Goal: Task Accomplishment & Management: Manage account settings

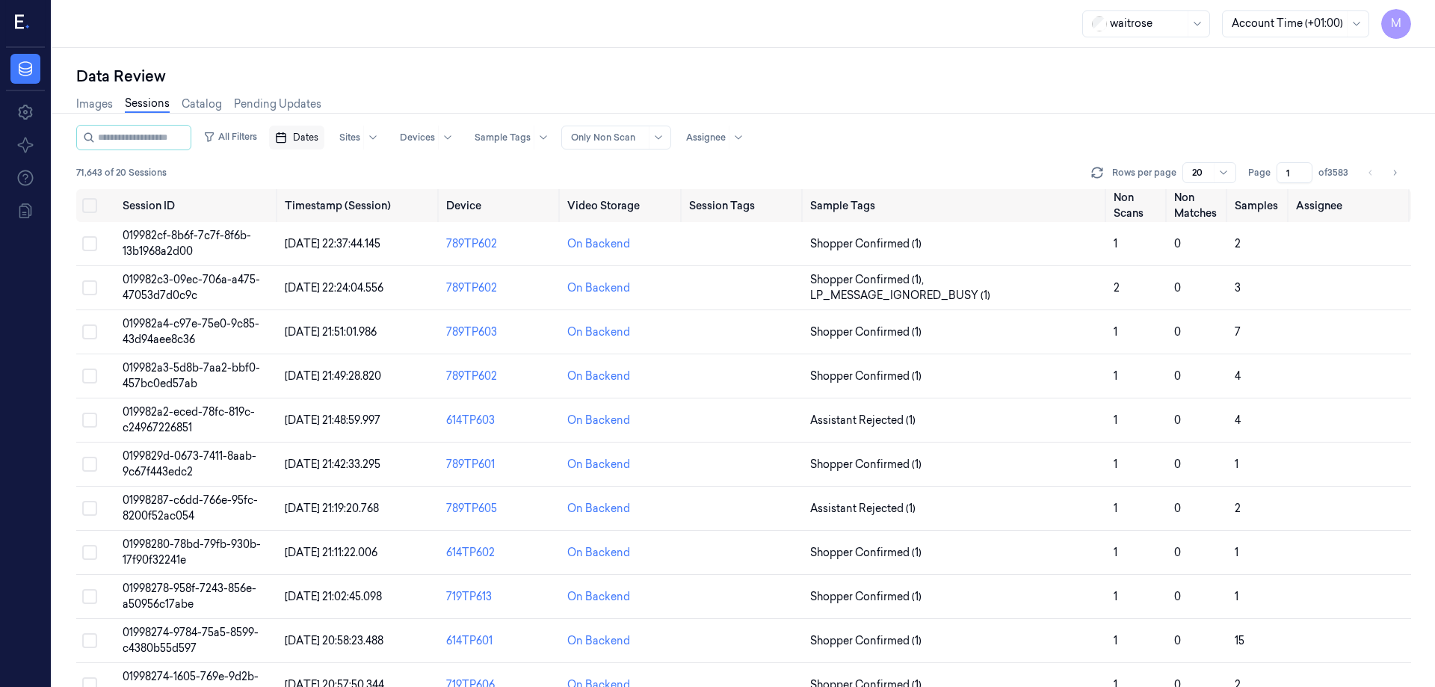
click at [318, 140] on span "Dates" at bounding box center [305, 137] width 25 height 13
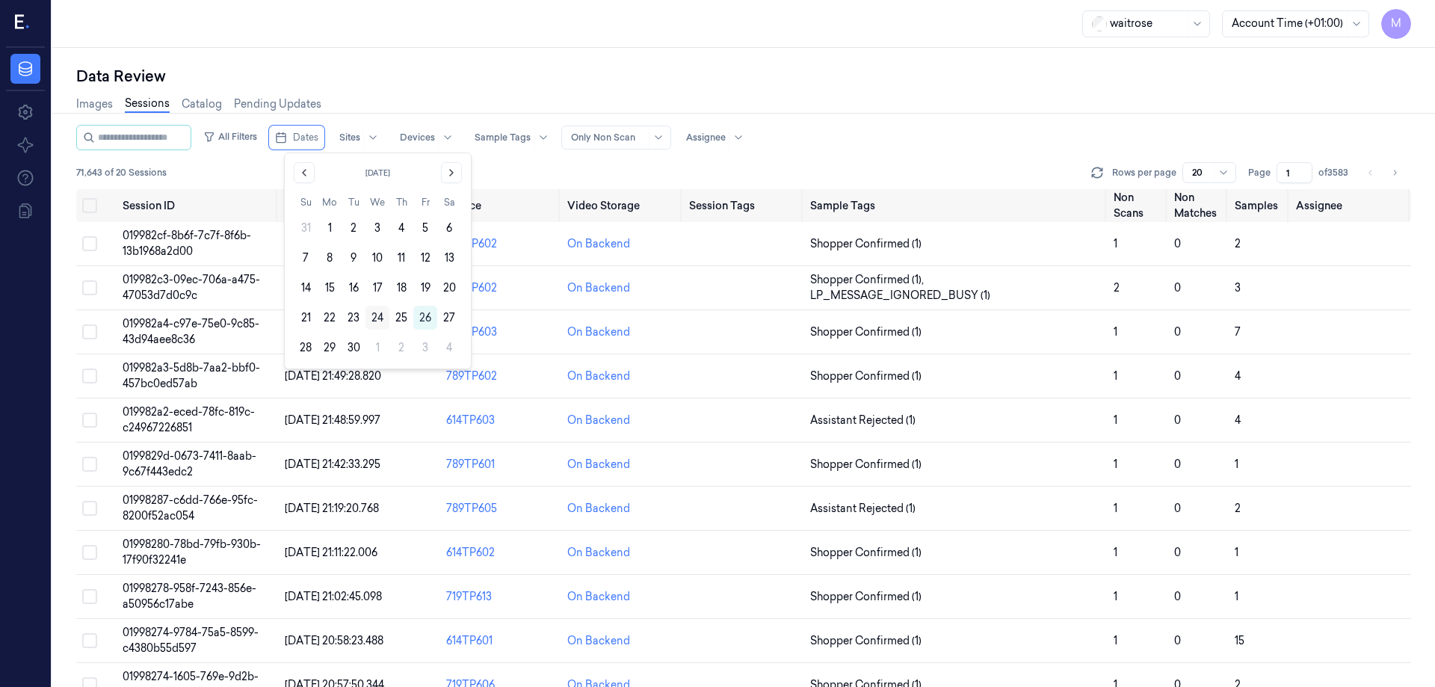
click at [379, 321] on button "24" at bounding box center [377, 318] width 24 height 24
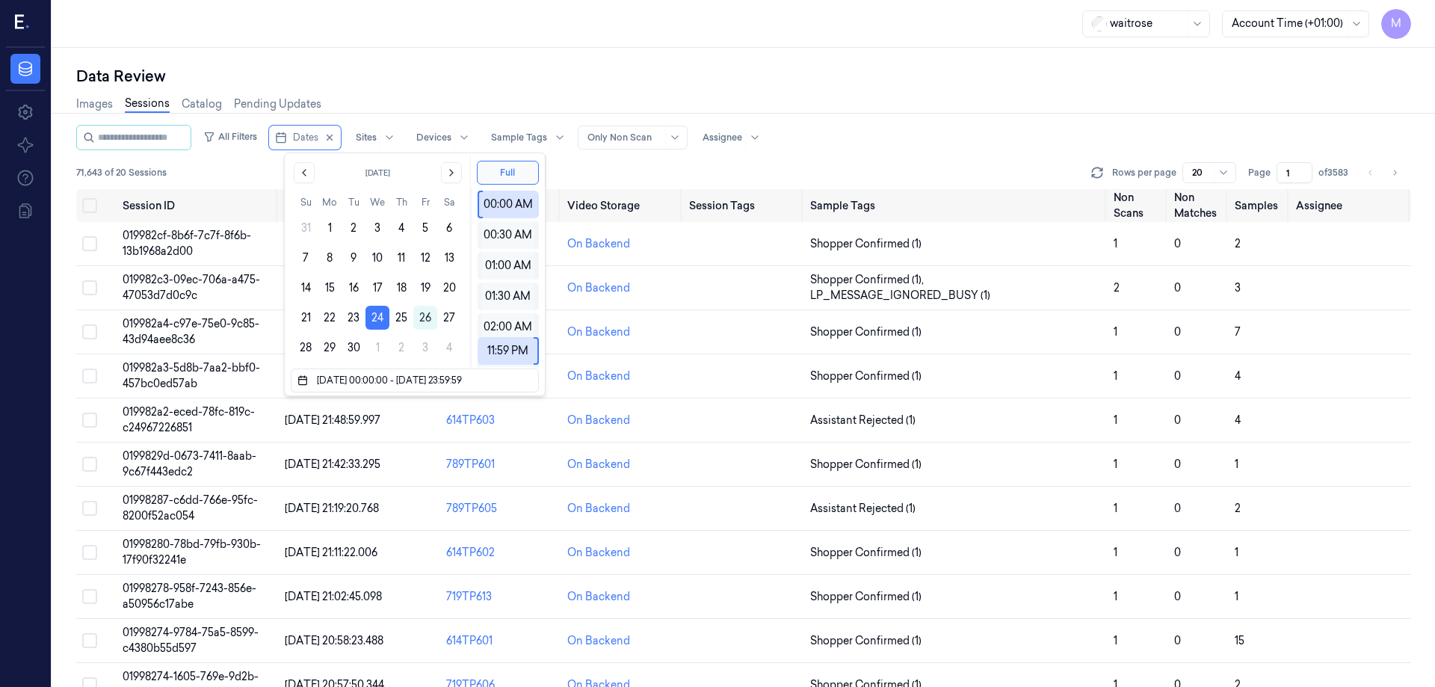
click at [498, 76] on div "Data Review" at bounding box center [743, 76] width 1335 height 21
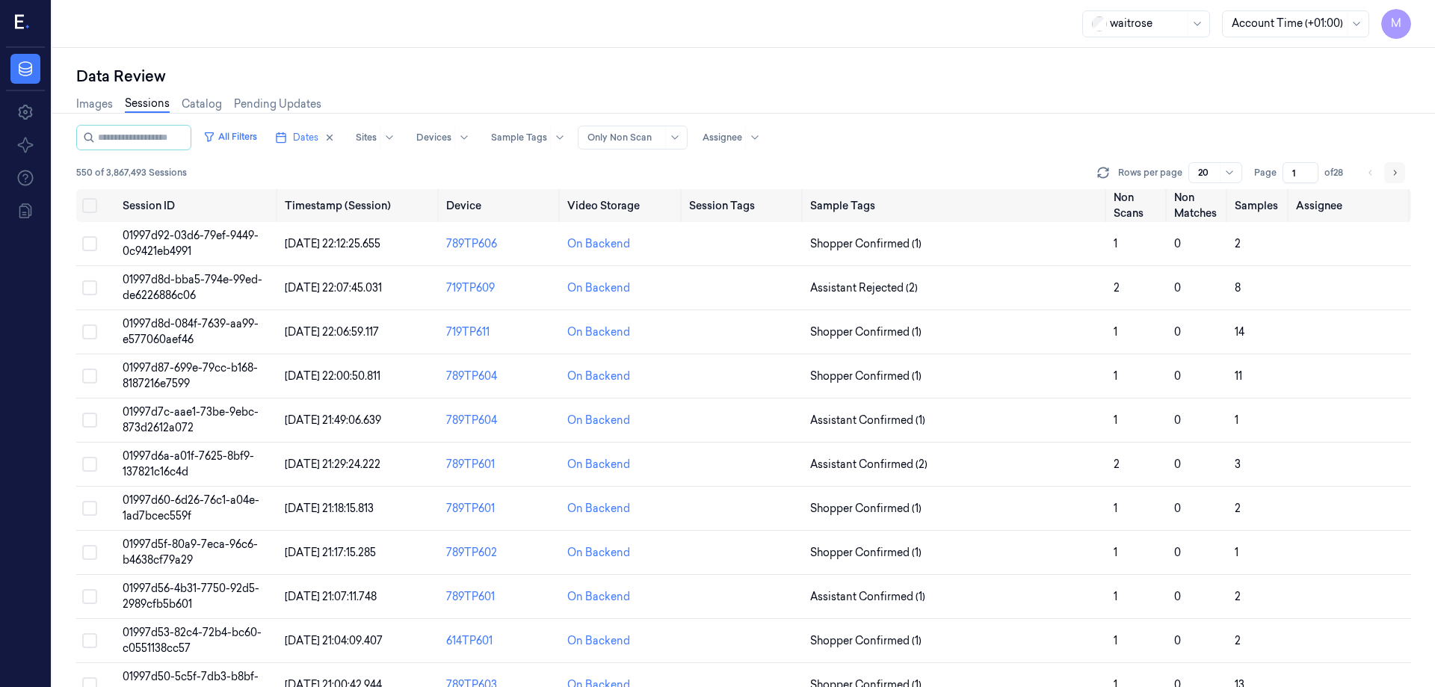
click at [1396, 171] on icon "Go to next page" at bounding box center [1394, 173] width 9 height 12
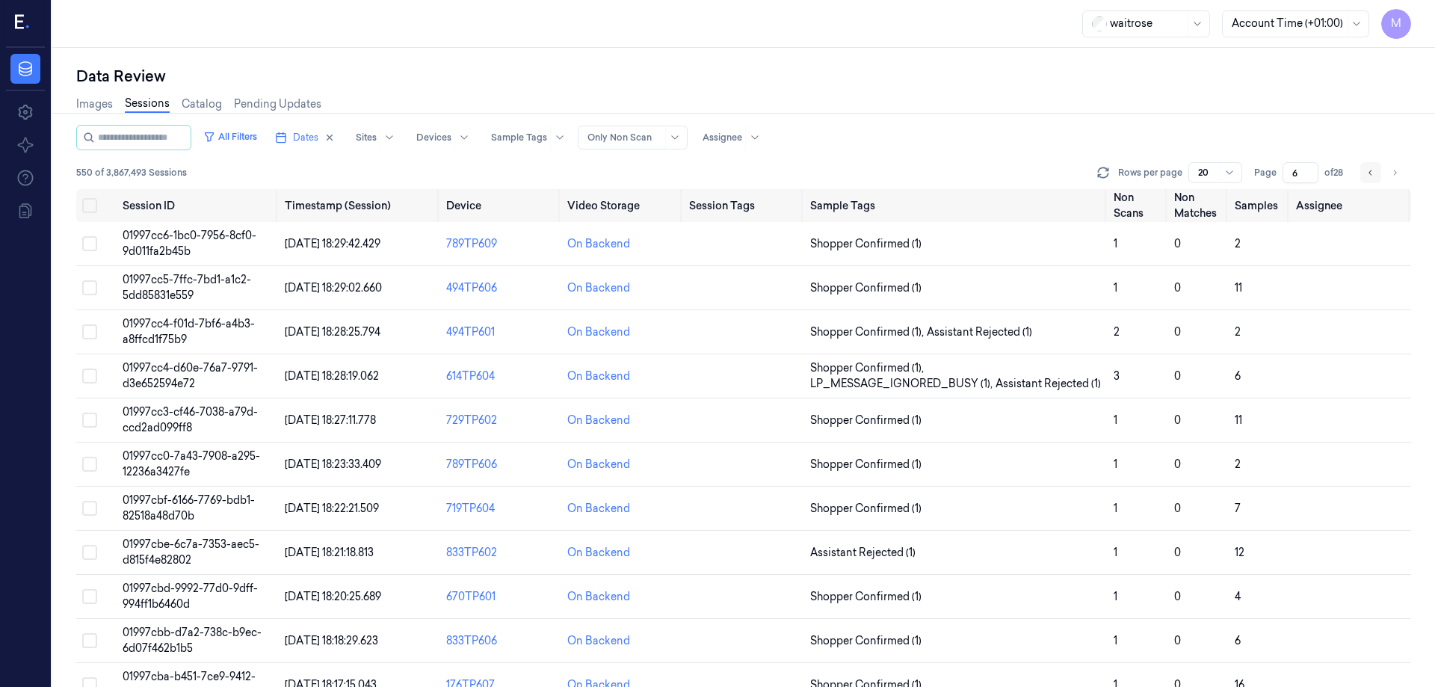
click at [1373, 173] on icon "Go to previous page" at bounding box center [1370, 173] width 9 height 12
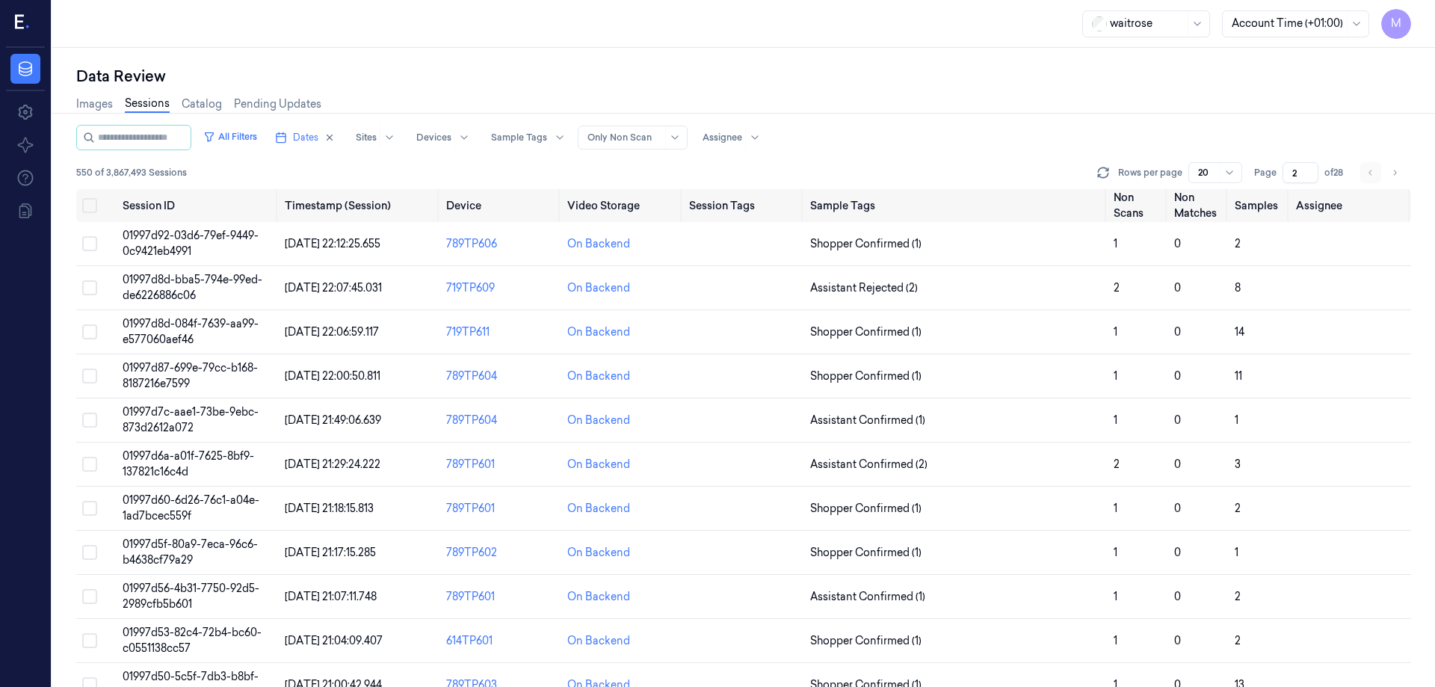
click at [1373, 173] on li "pagination" at bounding box center [1370, 172] width 21 height 21
type input "1"
click at [1373, 173] on li "pagination" at bounding box center [1370, 172] width 21 height 21
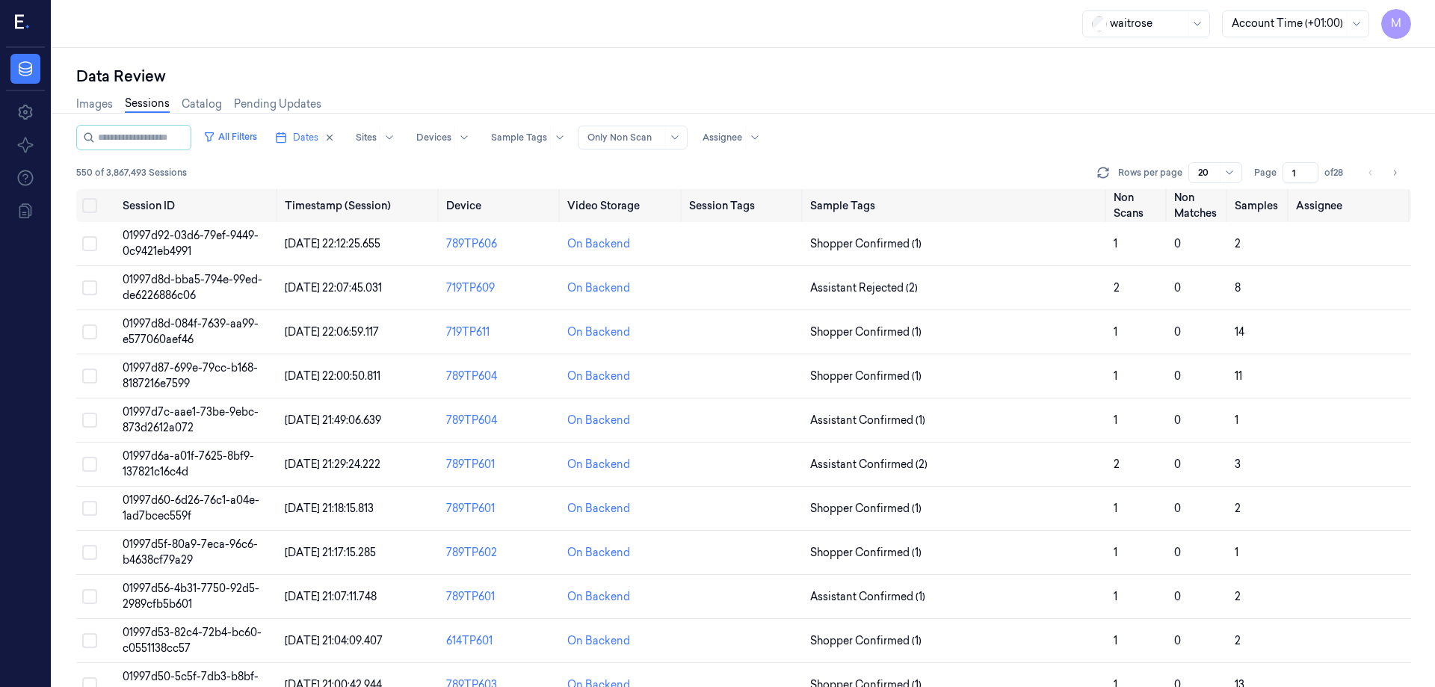
click at [832, 67] on div "Data Review" at bounding box center [743, 76] width 1335 height 21
click at [95, 208] on button "Select all" at bounding box center [89, 205] width 15 height 15
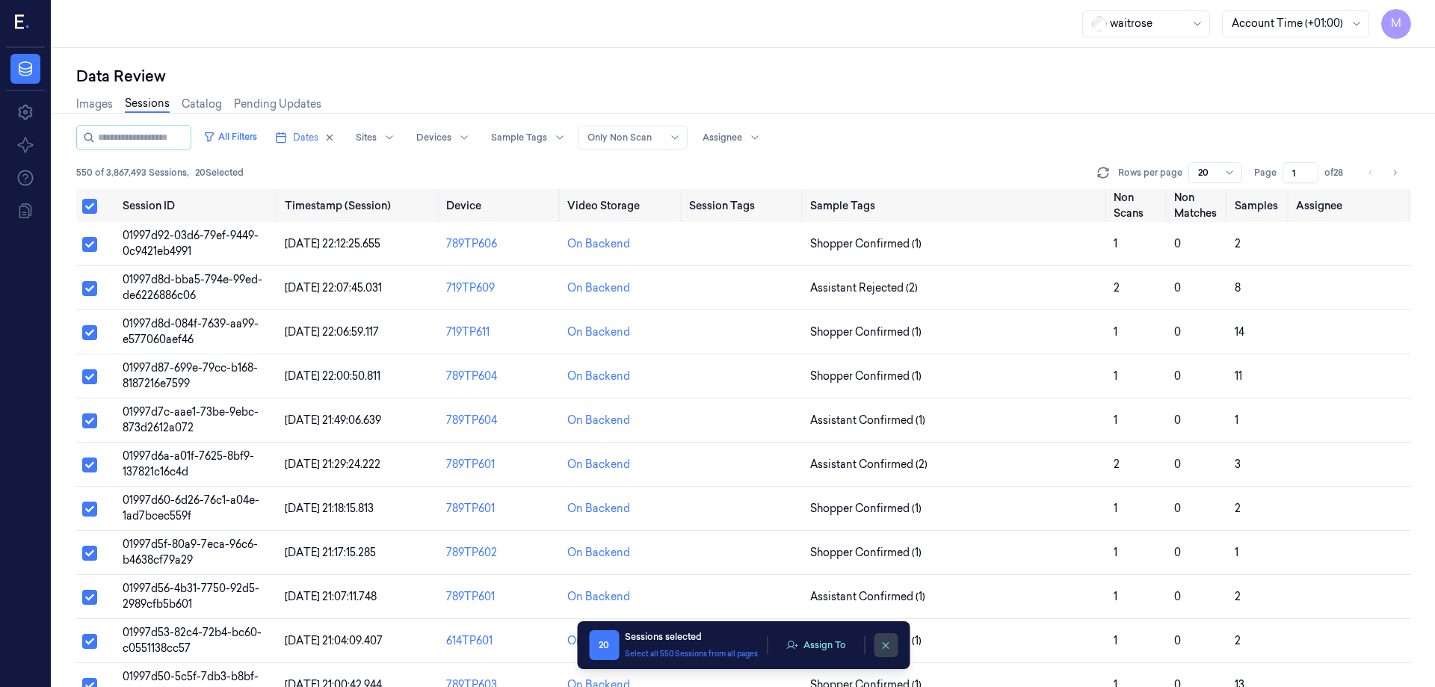
click at [877, 643] on button "clearSelection" at bounding box center [886, 645] width 24 height 24
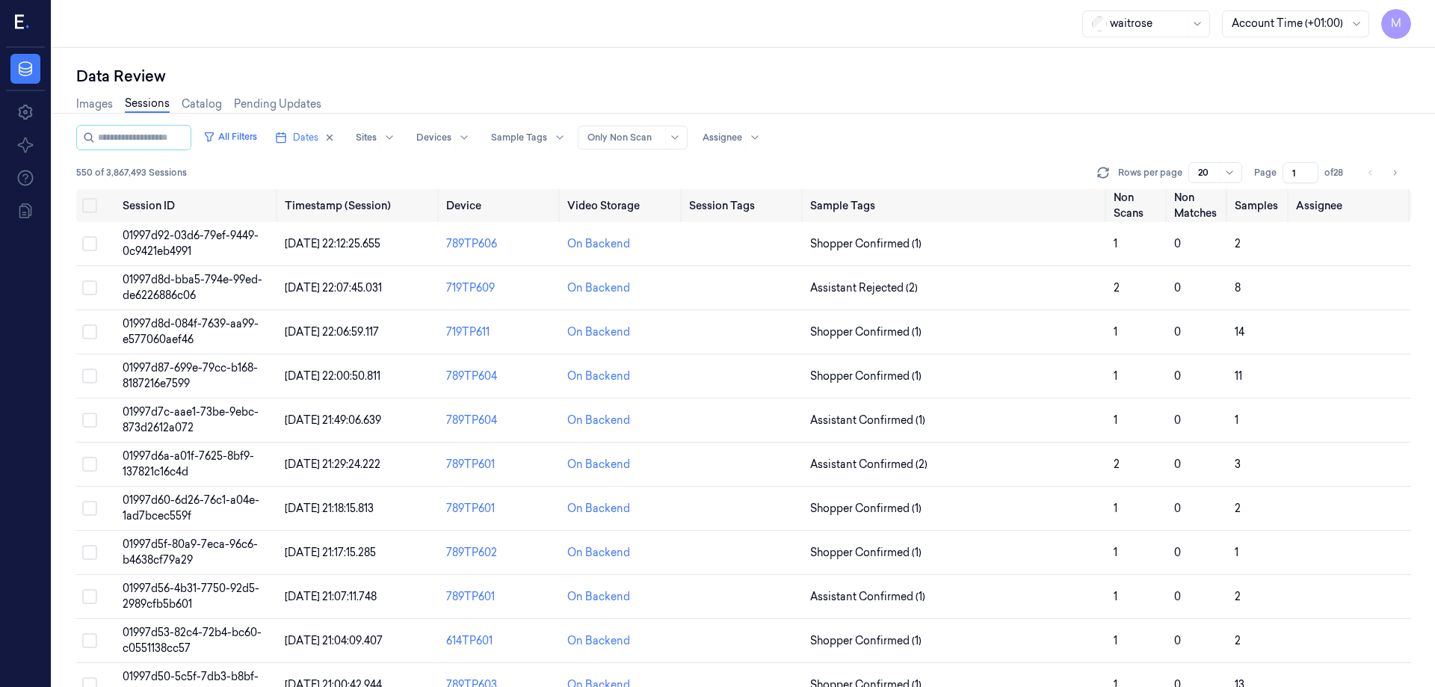
click at [907, 121] on div "Images Sessions Catalog Pending Updates" at bounding box center [743, 106] width 1335 height 38
click at [90, 206] on button "Select all" at bounding box center [89, 205] width 15 height 15
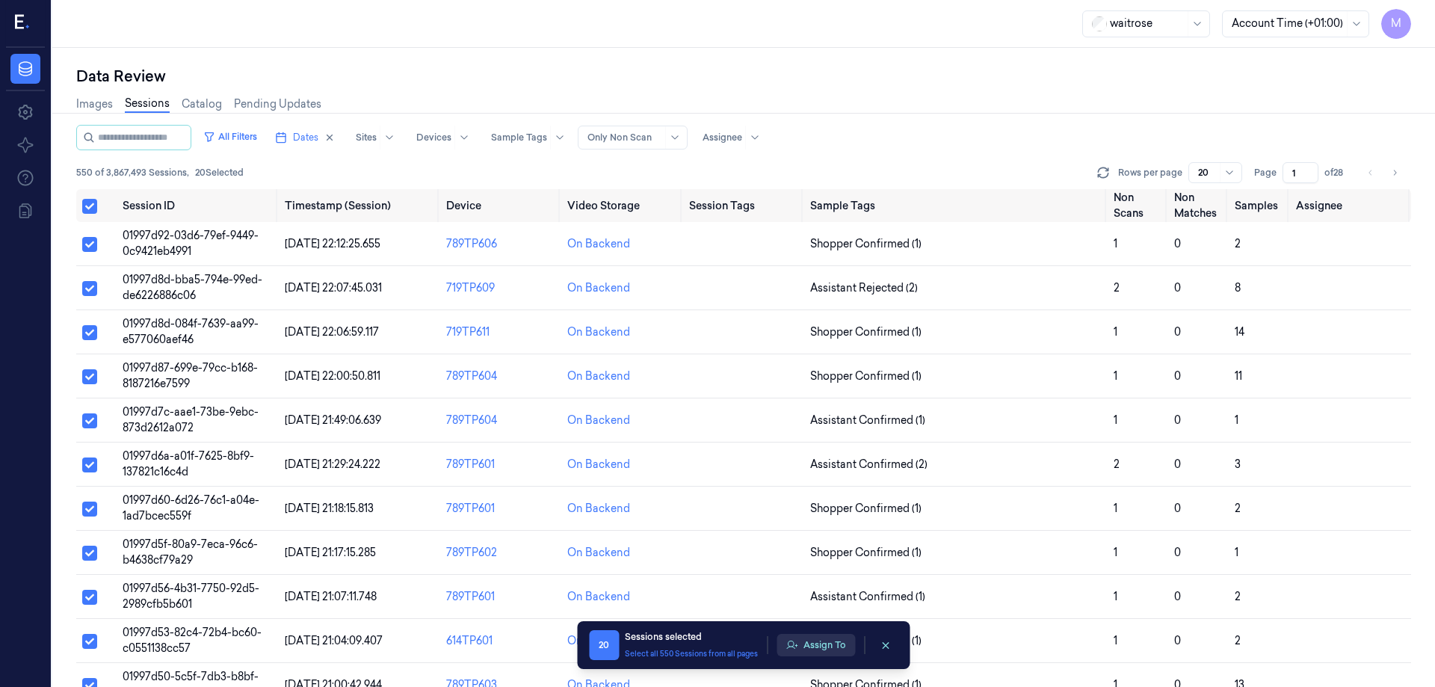
click at [816, 639] on button "Assign To" at bounding box center [815, 645] width 78 height 22
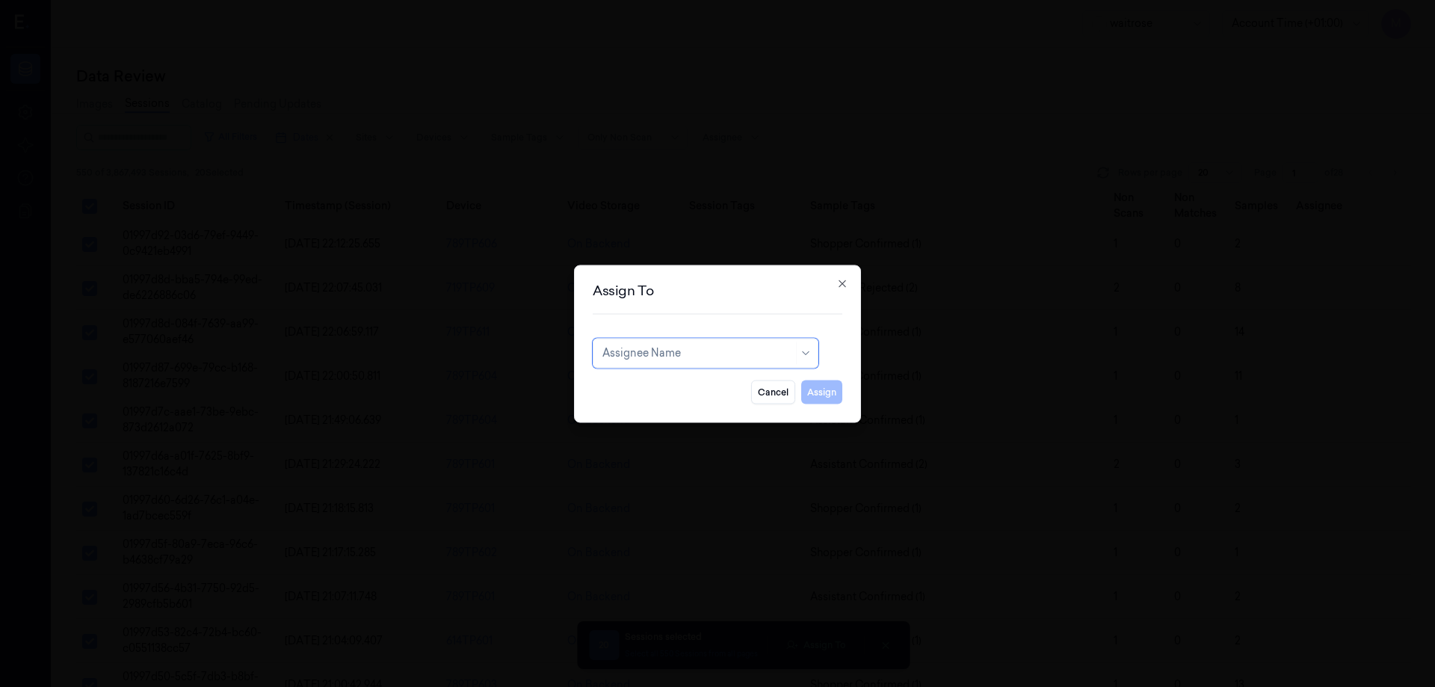
click at [689, 359] on div at bounding box center [697, 353] width 191 height 16
type input "ru"
click at [640, 382] on div "rupa a" at bounding box center [705, 387] width 206 height 16
click at [833, 395] on button "Assign" at bounding box center [821, 392] width 41 height 24
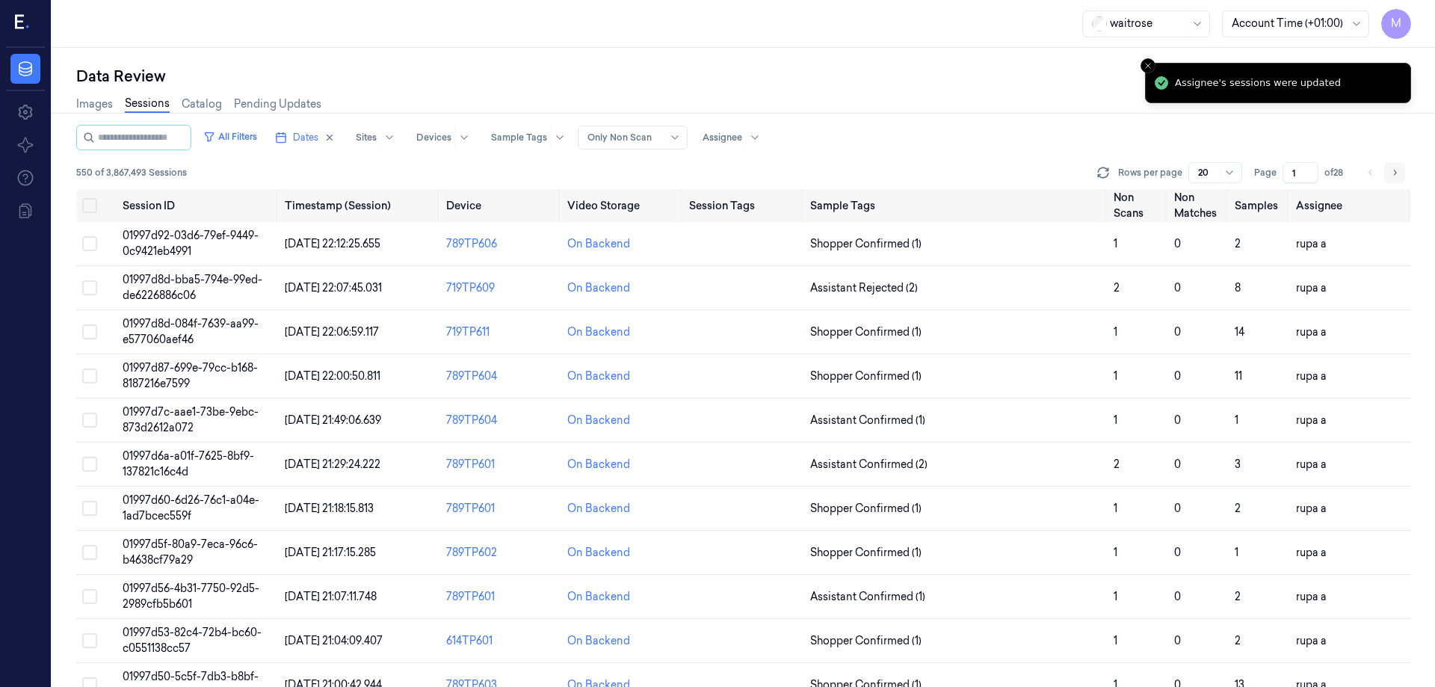
click at [1392, 167] on icon "Go to next page" at bounding box center [1394, 173] width 9 height 12
type input "2"
click at [96, 207] on button "Select all" at bounding box center [89, 205] width 15 height 15
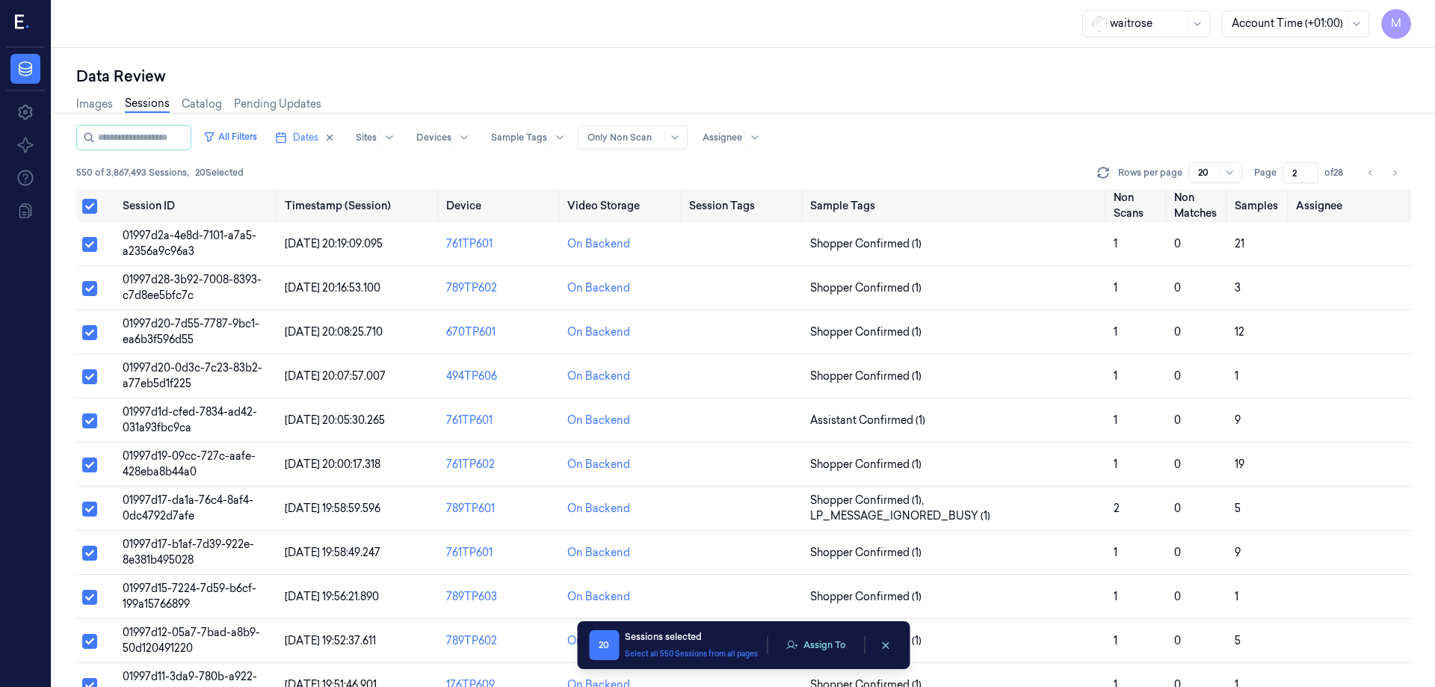
click at [808, 633] on div "20 Sessions selected Select all 550 Sessions from all pages Assign To" at bounding box center [743, 645] width 309 height 30
click at [810, 646] on button "Assign To" at bounding box center [815, 645] width 78 height 22
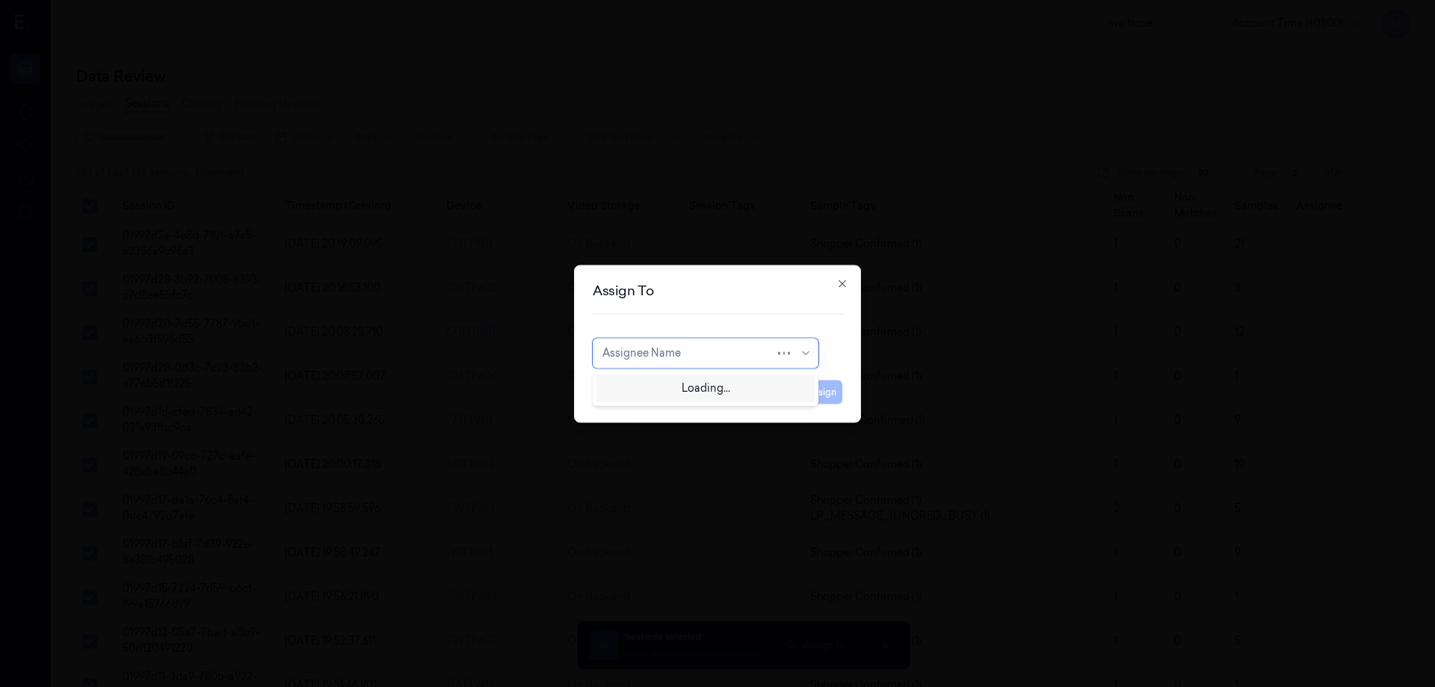
click at [725, 357] on div at bounding box center [688, 353] width 173 height 16
type input "var"
click at [664, 410] on div "[PERSON_NAME] g" at bounding box center [705, 412] width 206 height 16
click at [819, 383] on button "Assign" at bounding box center [821, 392] width 41 height 24
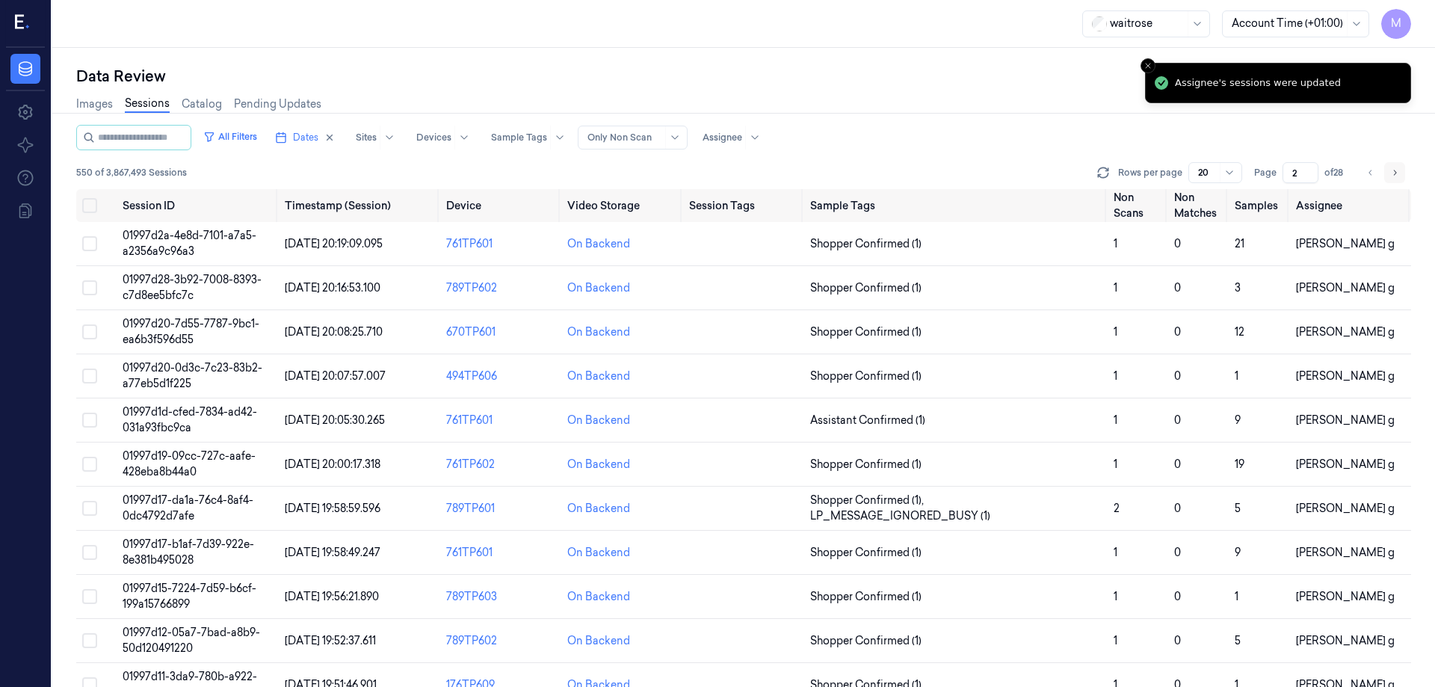
click at [1392, 167] on icon "Go to next page" at bounding box center [1394, 173] width 9 height 12
type input "3"
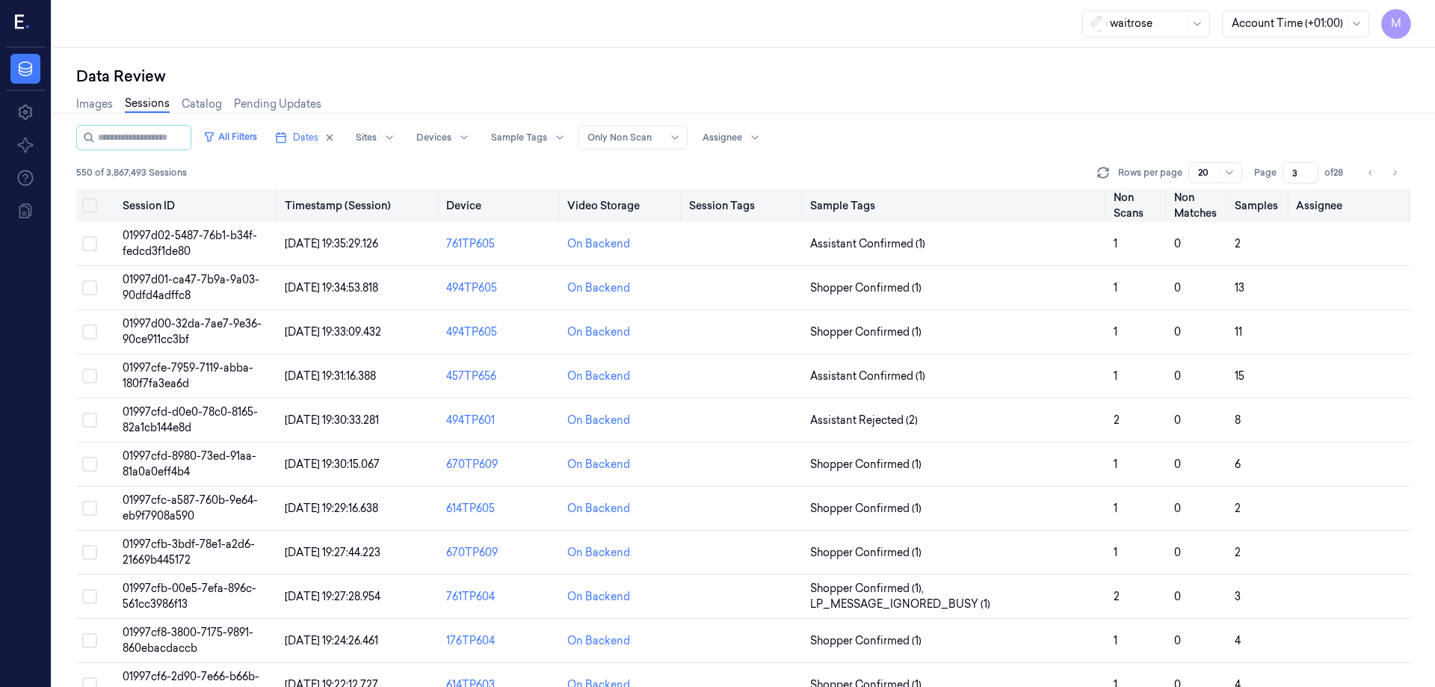
click at [92, 203] on button "Select all" at bounding box center [89, 205] width 15 height 15
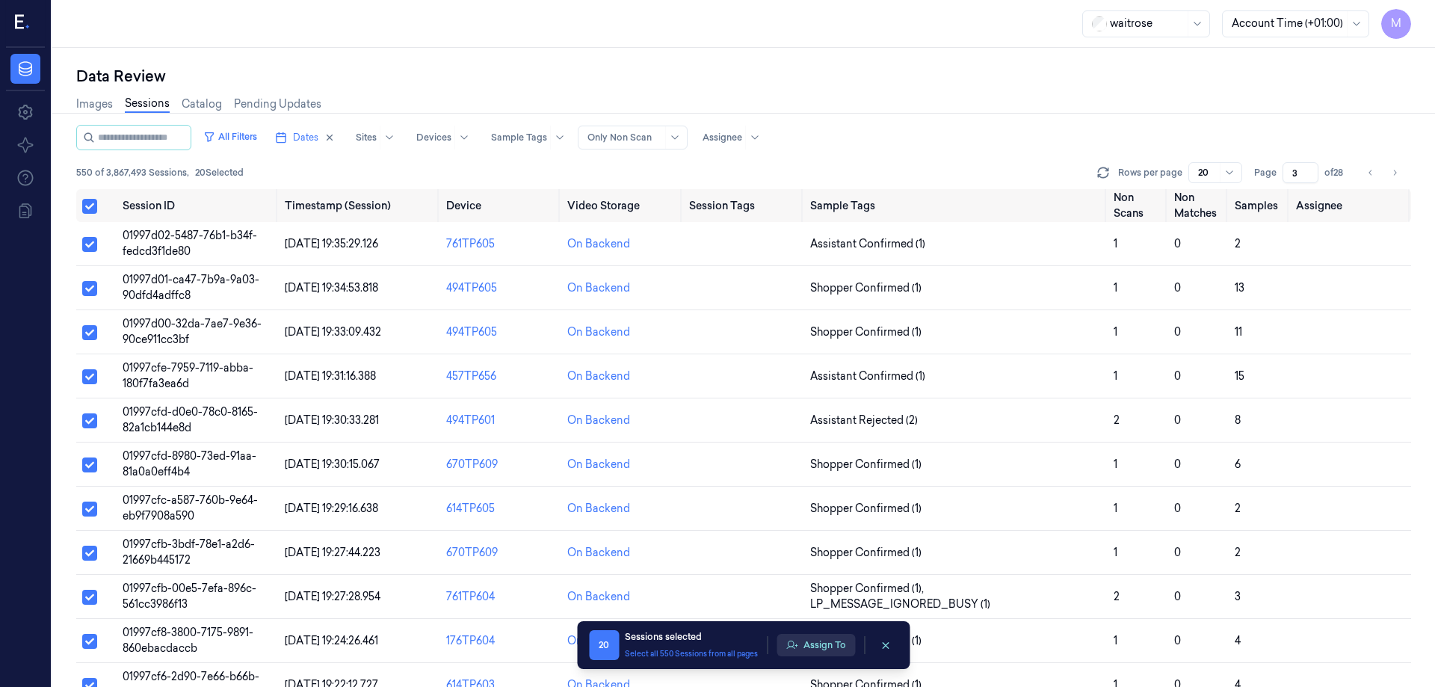
click at [847, 649] on button "Assign To" at bounding box center [815, 645] width 78 height 22
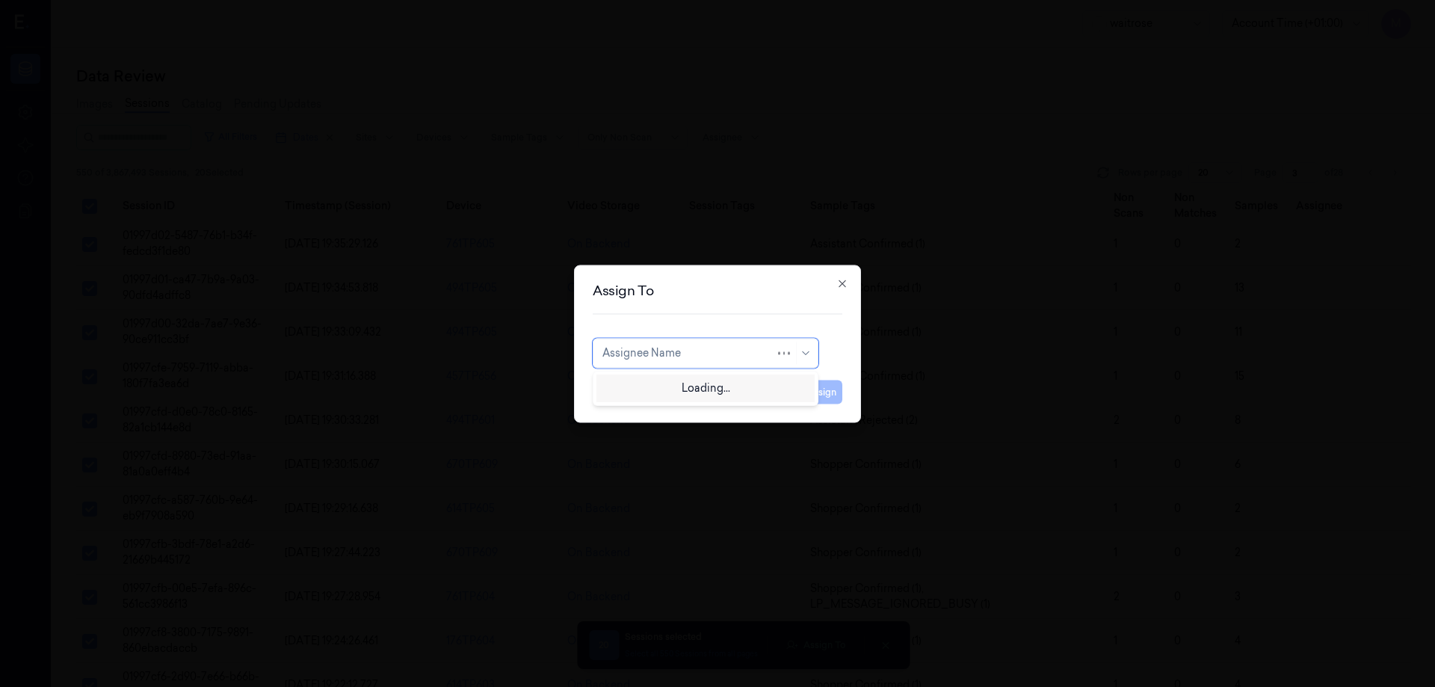
click at [736, 342] on div "Assignee Name" at bounding box center [706, 353] width 226 height 30
type input "p"
type input "ko"
click at [608, 390] on div "korisetty prem" at bounding box center [638, 387] width 72 height 16
click at [812, 395] on button "Assign" at bounding box center [821, 392] width 41 height 24
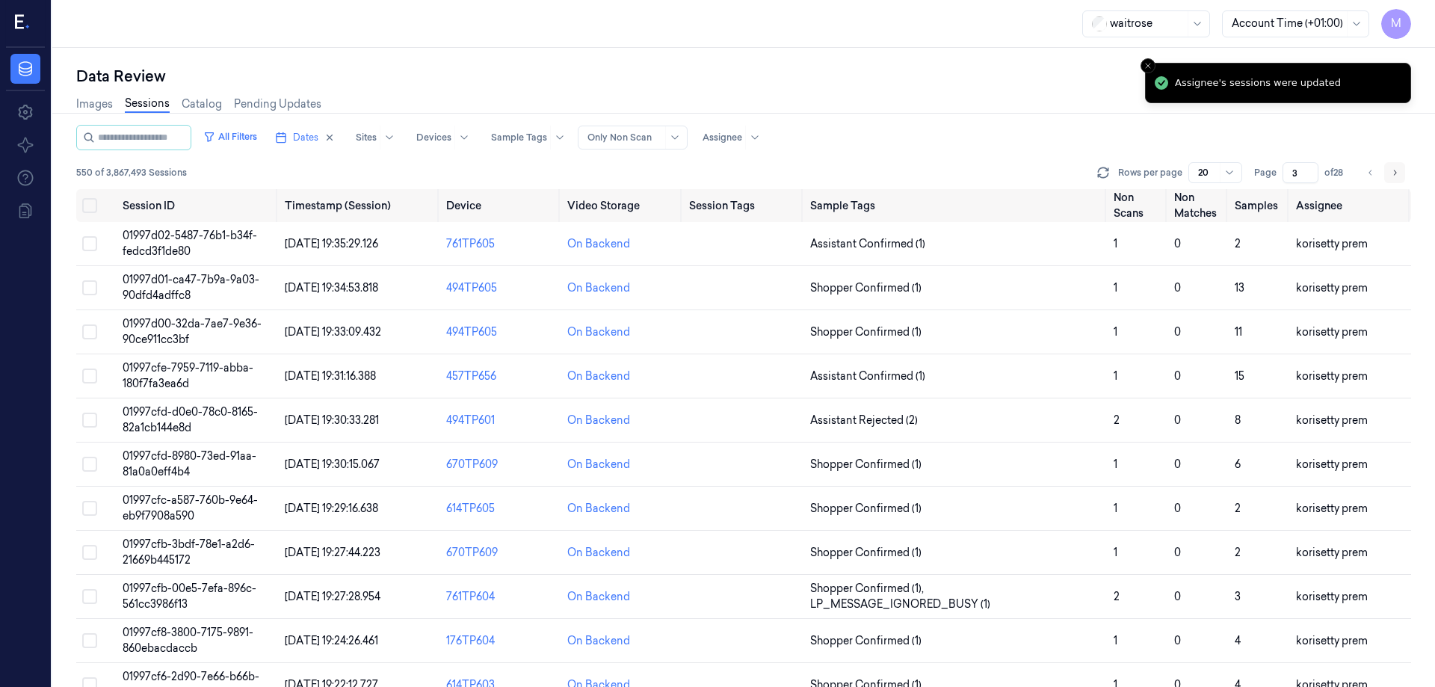
click at [1396, 175] on icon "Go to next page" at bounding box center [1394, 173] width 9 height 12
type input "4"
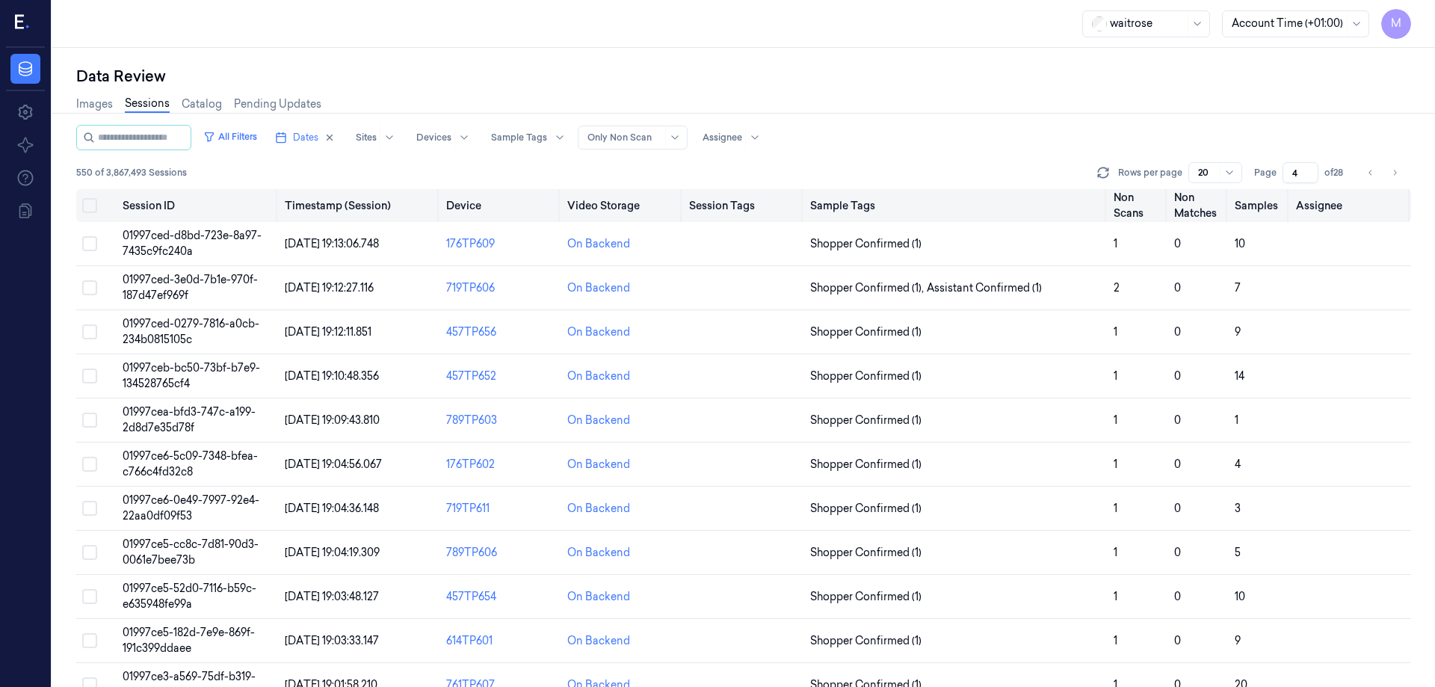
click at [88, 213] on th at bounding box center [96, 205] width 40 height 33
click at [94, 209] on button "Select all" at bounding box center [89, 205] width 15 height 15
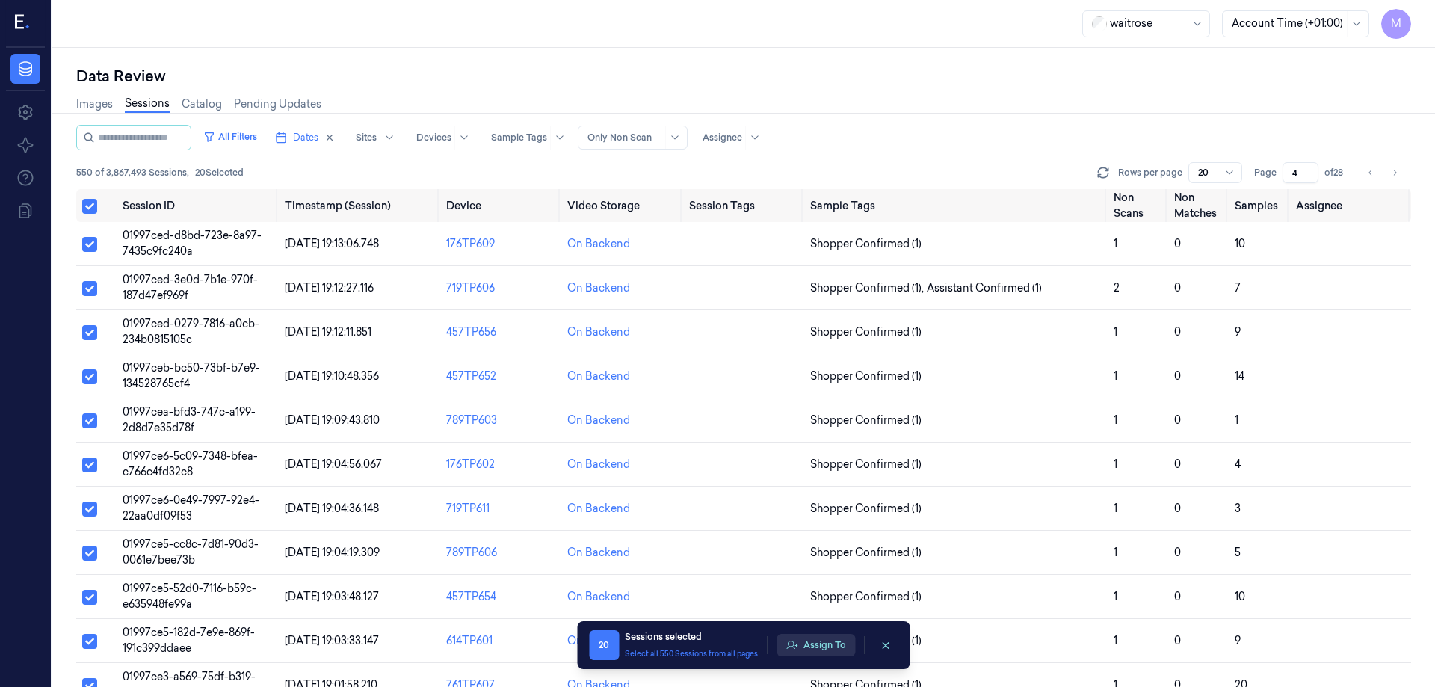
click at [809, 649] on button "Assign To" at bounding box center [815, 645] width 78 height 22
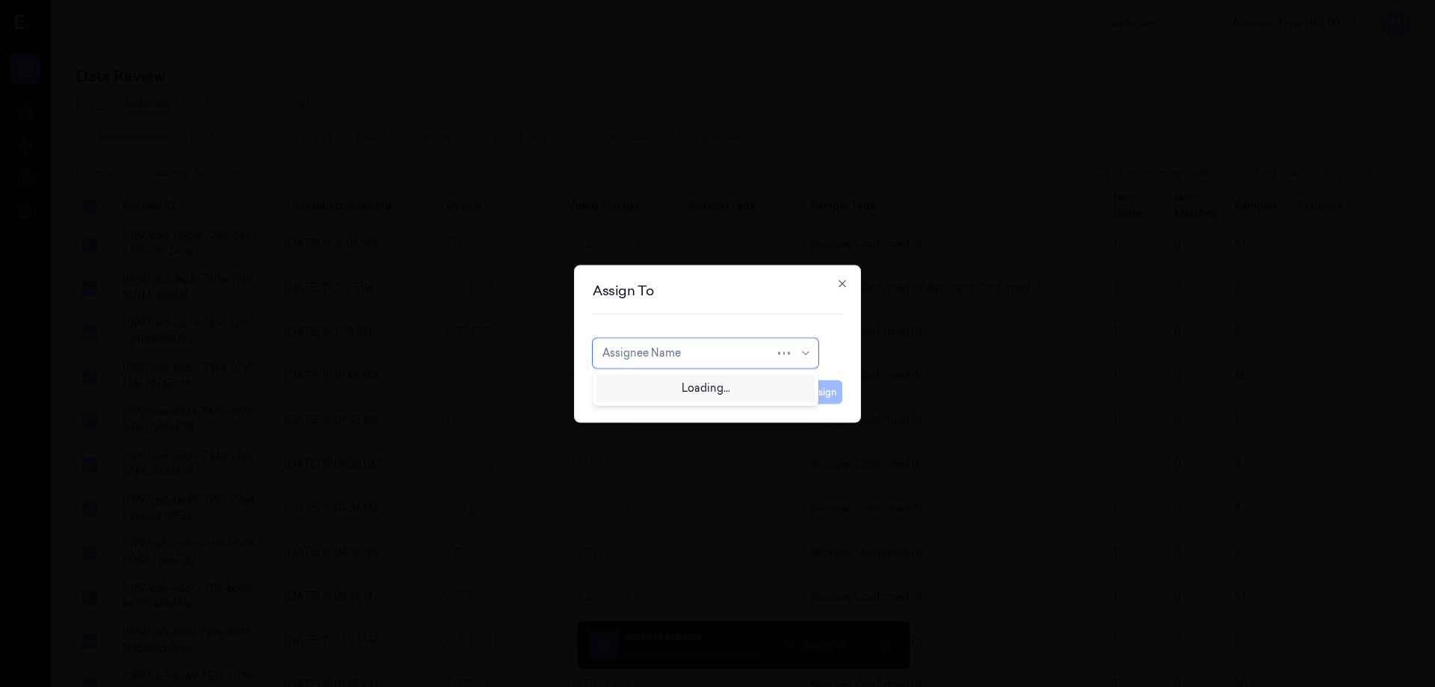
click at [692, 357] on div at bounding box center [688, 353] width 173 height 16
type input "var"
click at [653, 392] on div "[PERSON_NAME]" at bounding box center [647, 387] width 90 height 16
click at [830, 390] on button "Assign" at bounding box center [821, 392] width 41 height 24
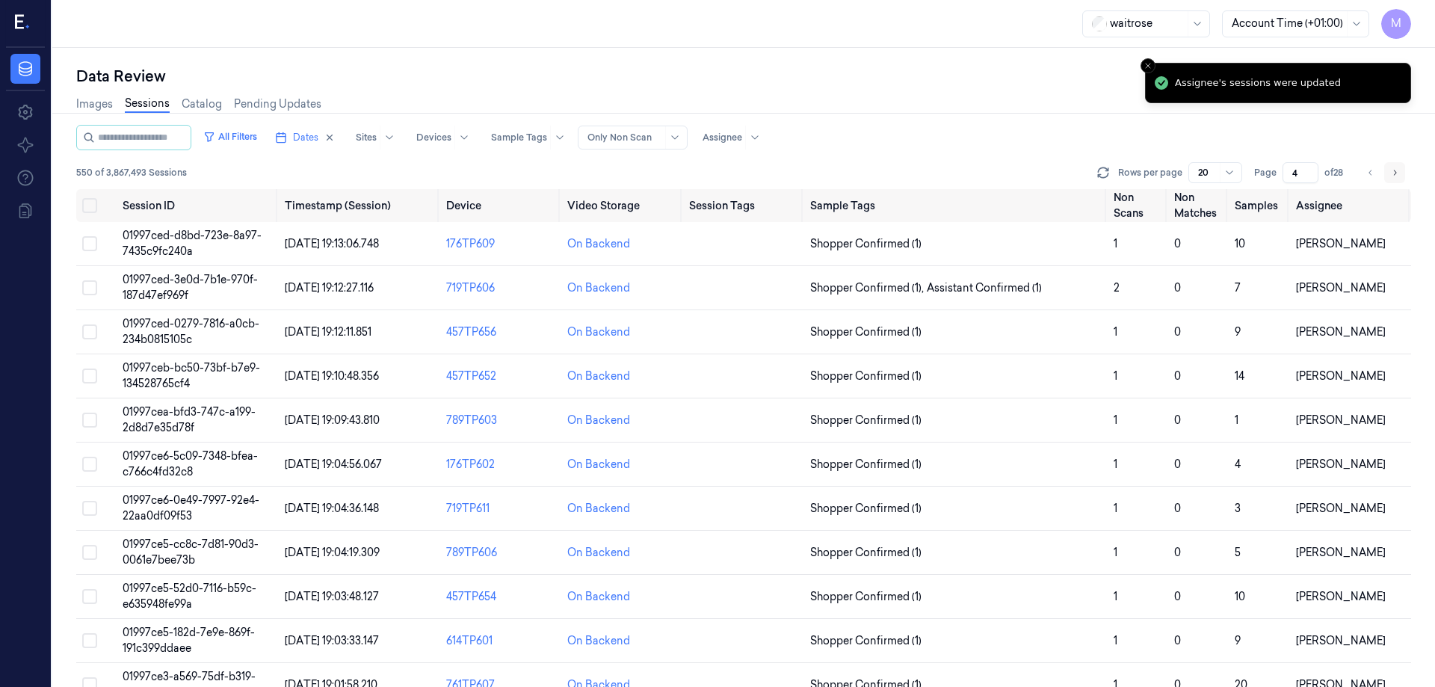
click at [1398, 173] on icon "Go to next page" at bounding box center [1394, 173] width 9 height 12
type input "5"
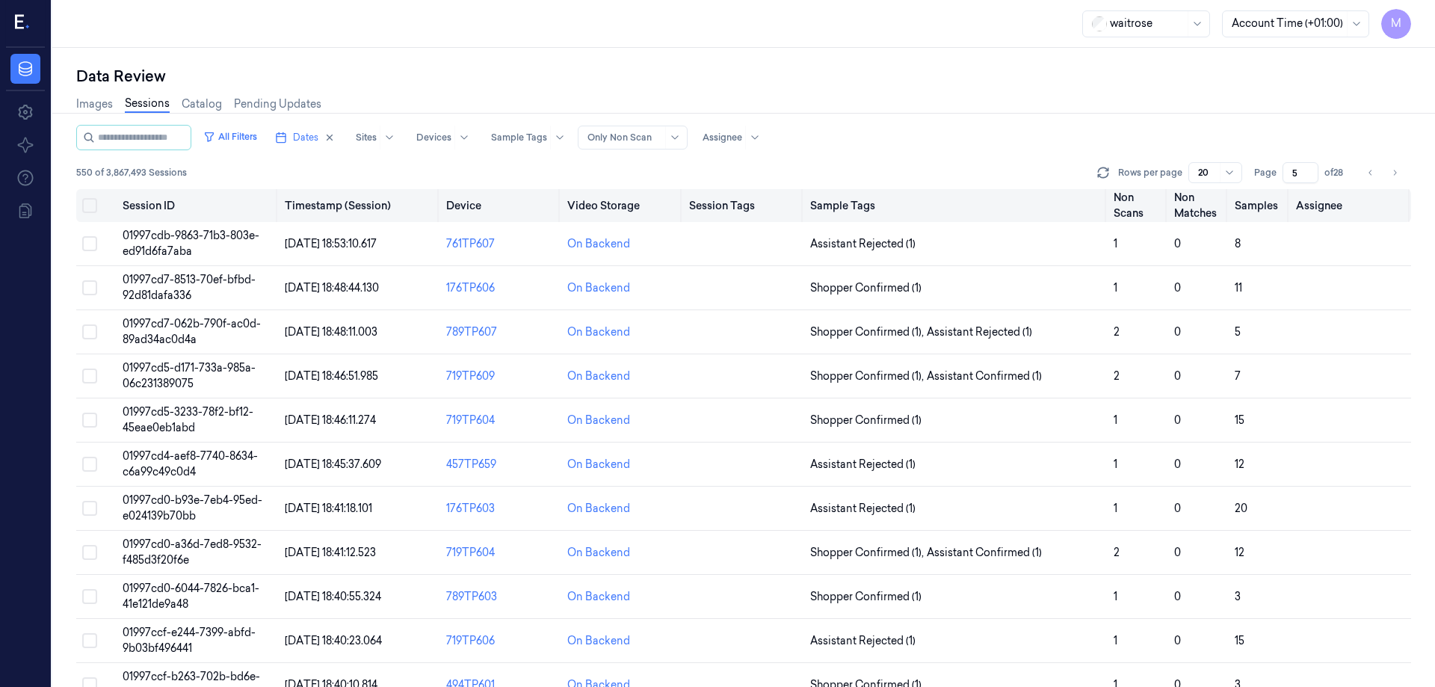
click at [91, 211] on button "Select all" at bounding box center [89, 205] width 15 height 15
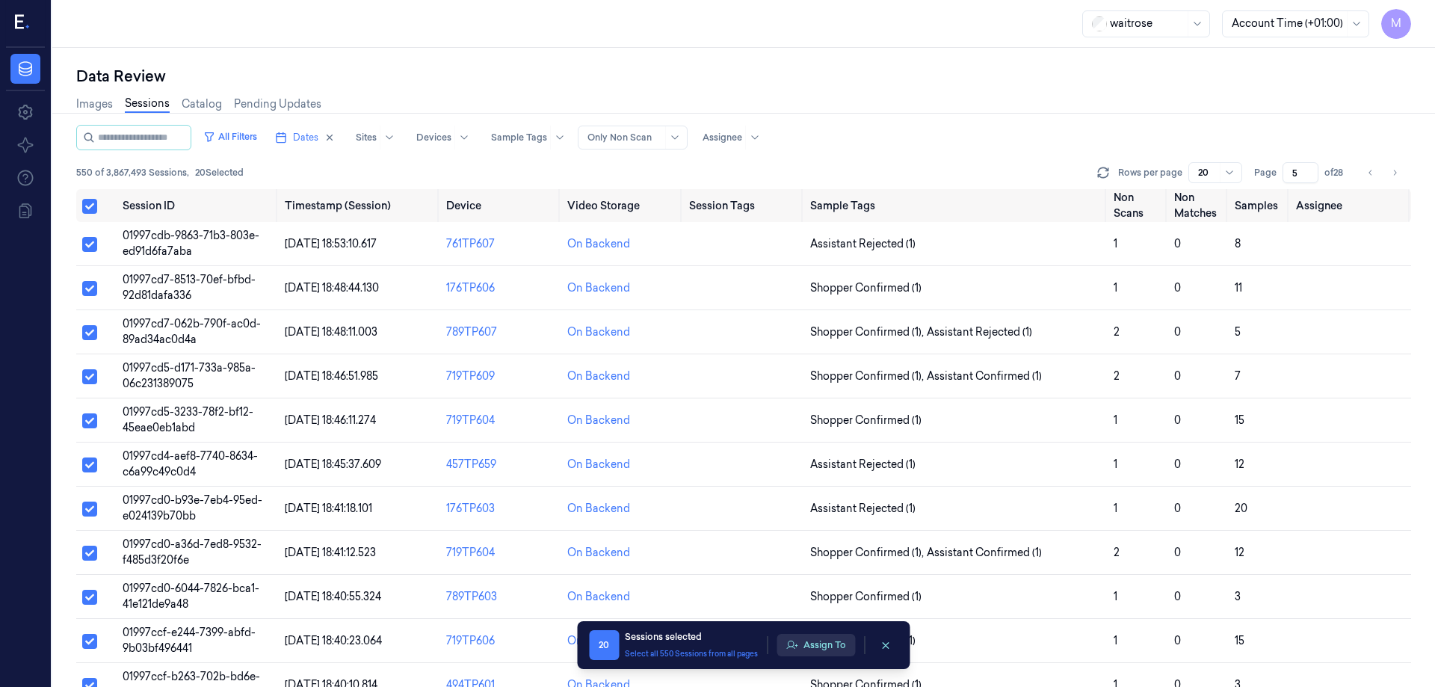
click at [808, 641] on button "Assign To" at bounding box center [815, 645] width 78 height 22
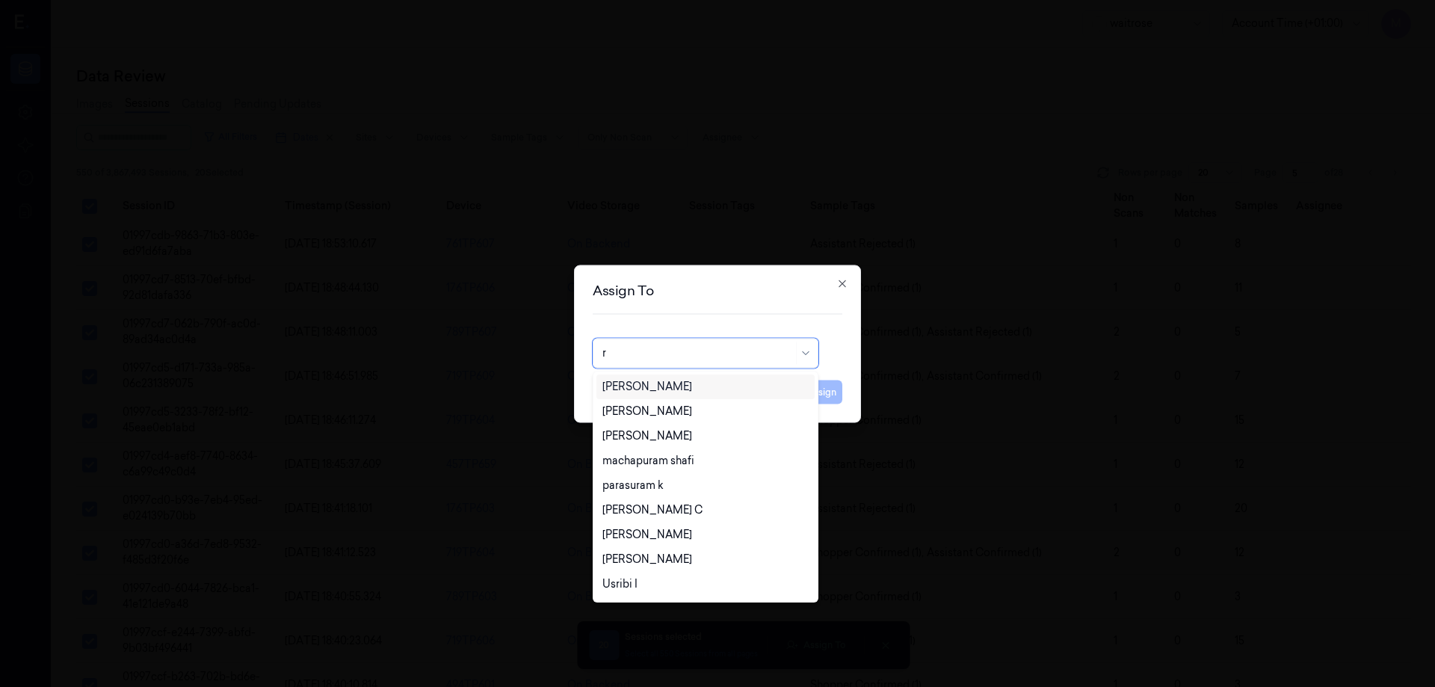
type input "ro"
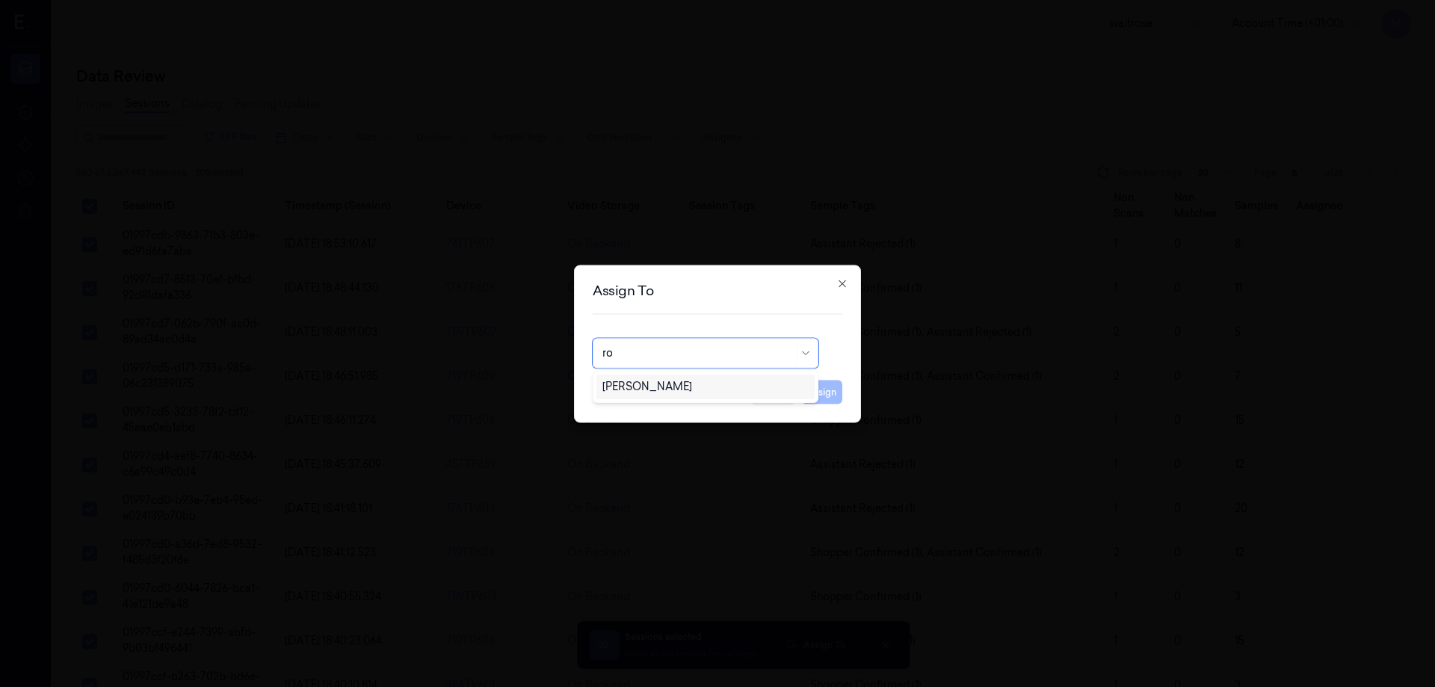
click at [659, 388] on div "[PERSON_NAME]" at bounding box center [647, 387] width 90 height 16
click at [818, 396] on button "Assign" at bounding box center [821, 392] width 41 height 24
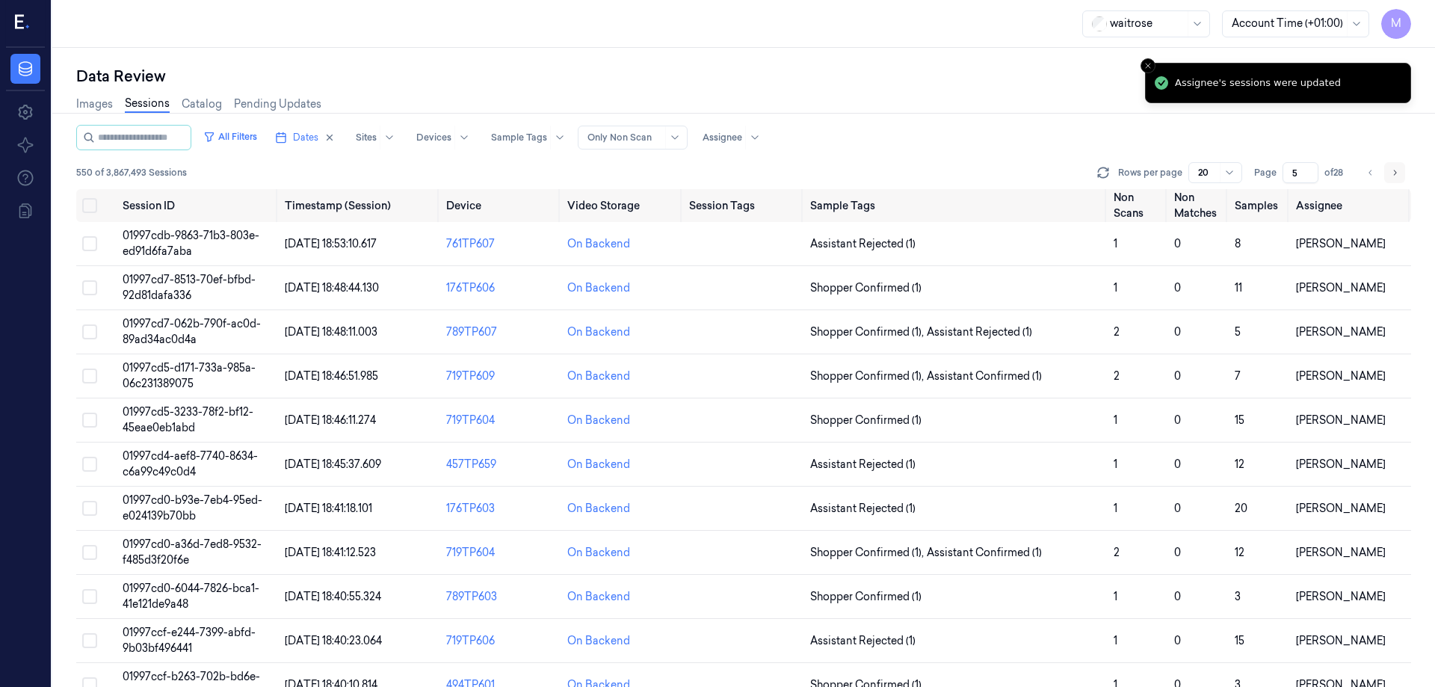
click at [1394, 173] on icon "Go to next page" at bounding box center [1394, 173] width 9 height 12
type input "6"
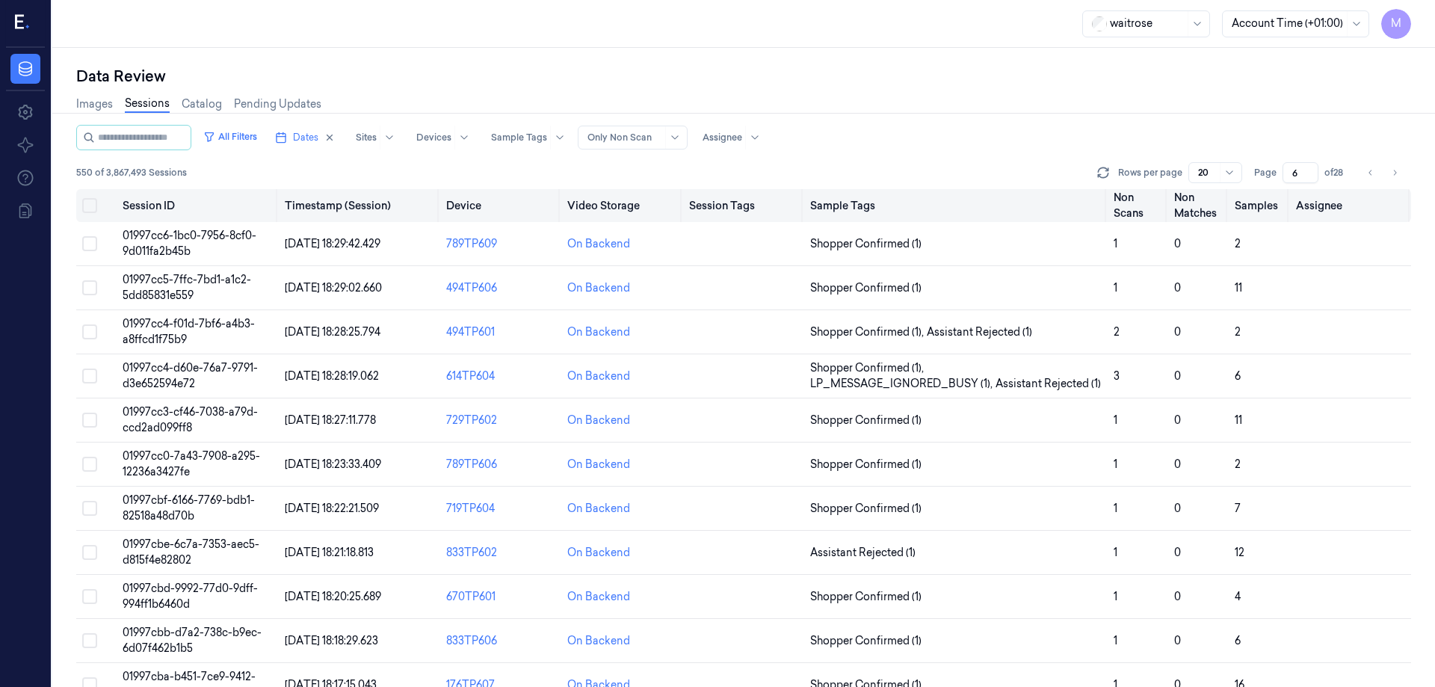
click at [96, 206] on button "Select all" at bounding box center [89, 205] width 15 height 15
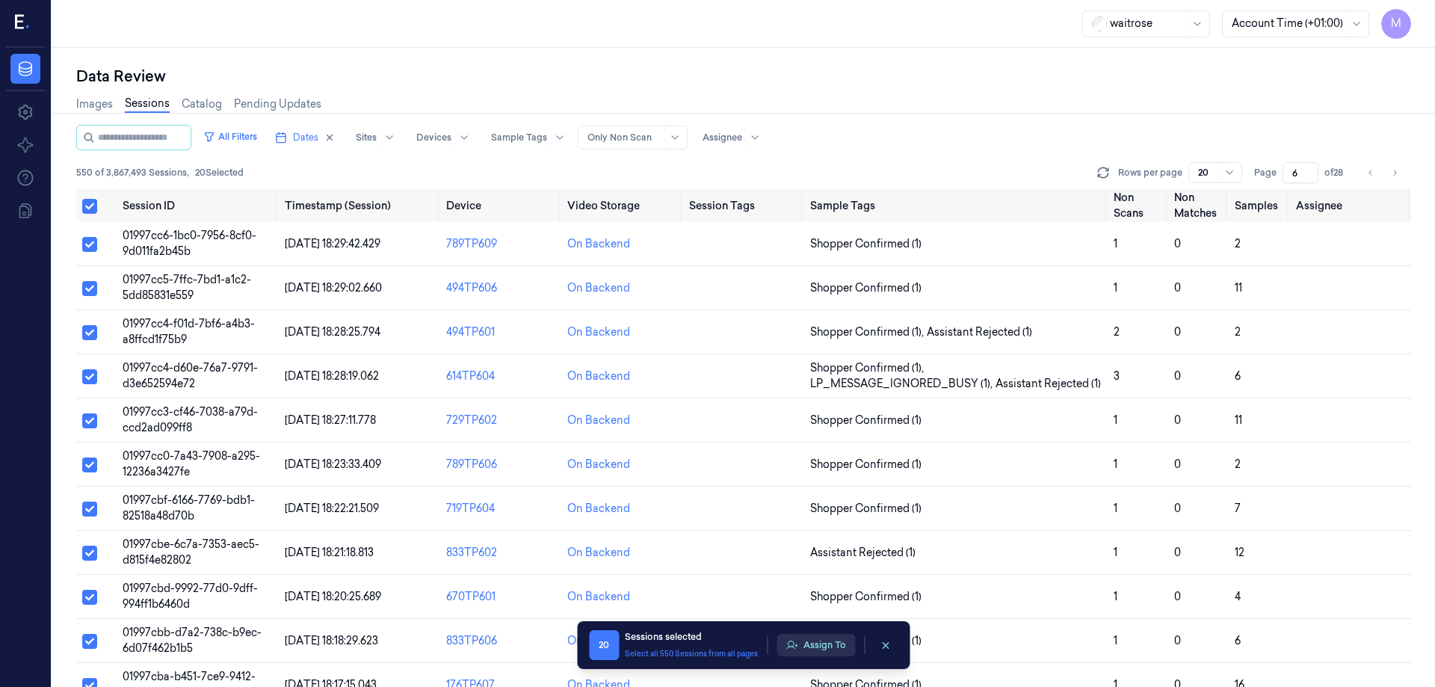
click at [830, 653] on button "Assign To" at bounding box center [815, 645] width 78 height 22
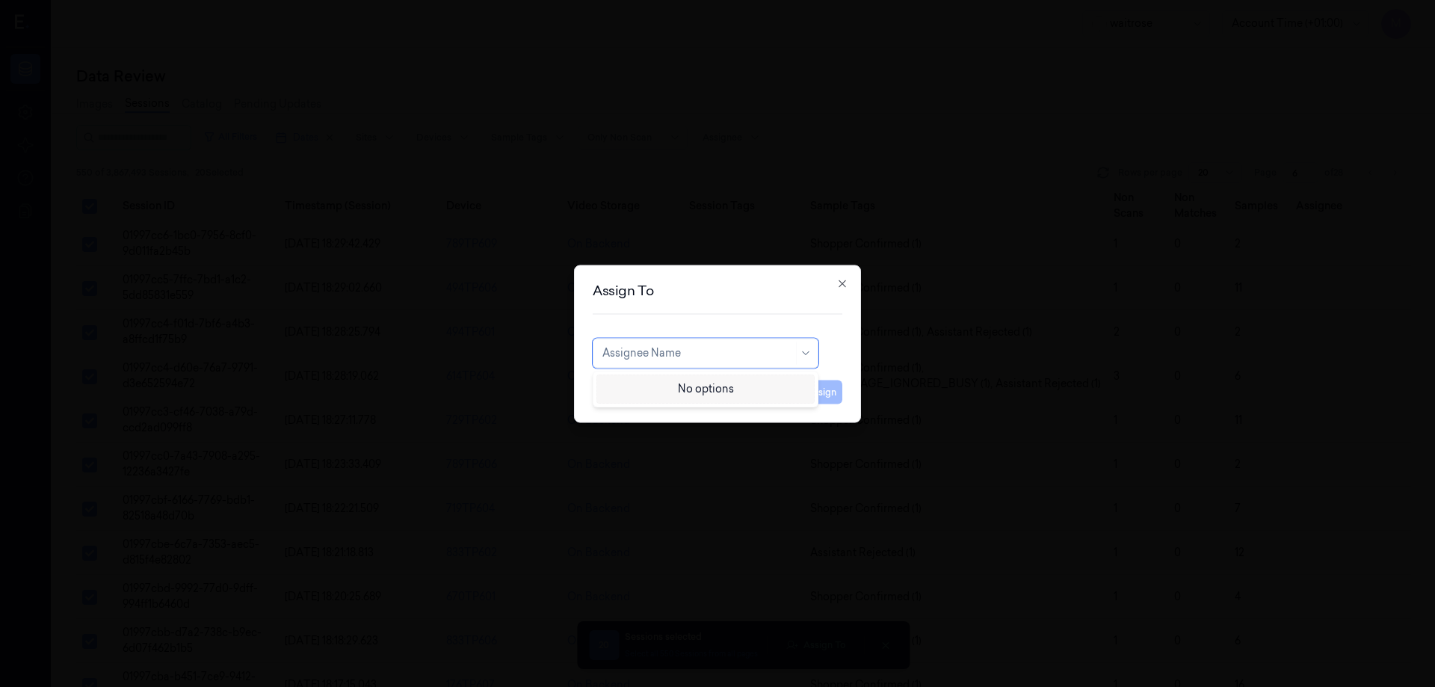
click at [670, 350] on div at bounding box center [697, 353] width 191 height 16
type input "ch"
click at [655, 415] on div "[PERSON_NAME] a" at bounding box center [705, 412] width 206 height 16
click at [826, 389] on button "Assign" at bounding box center [821, 392] width 41 height 24
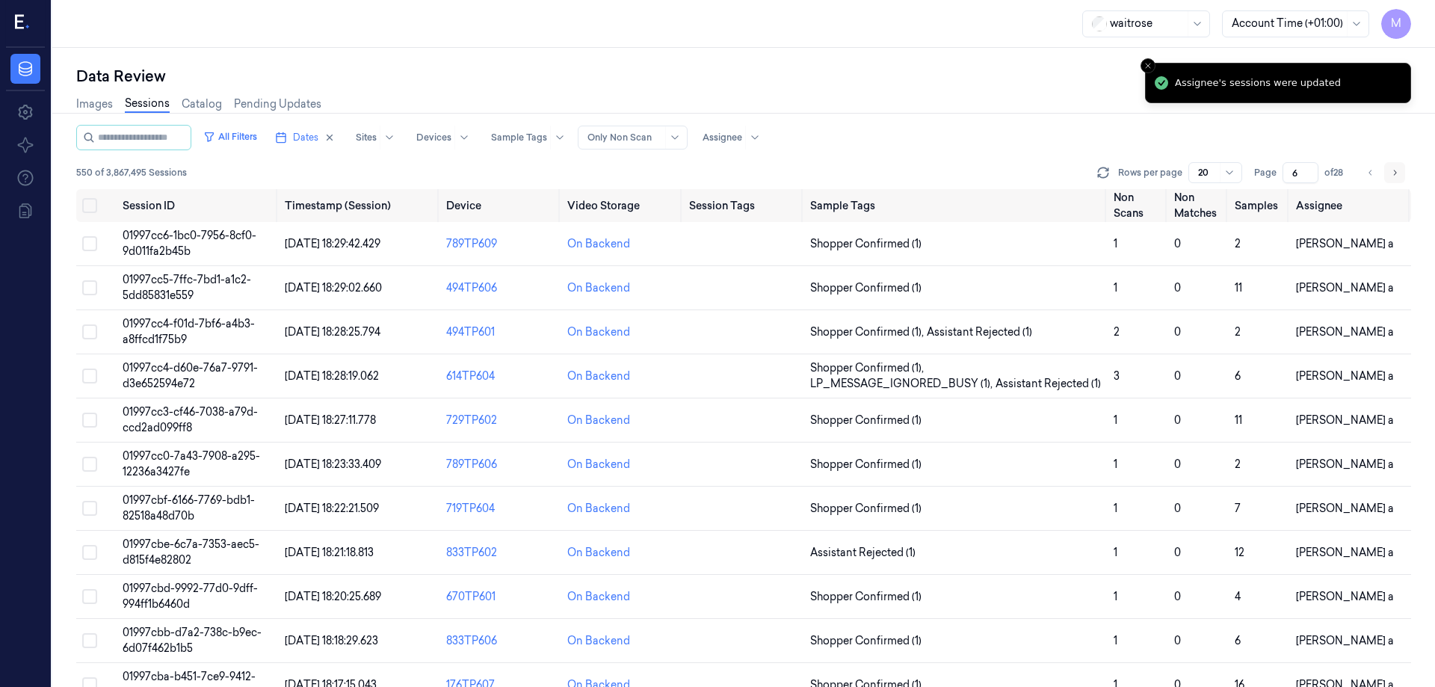
click at [1393, 176] on icon "Go to next page" at bounding box center [1394, 173] width 9 height 12
type input "7"
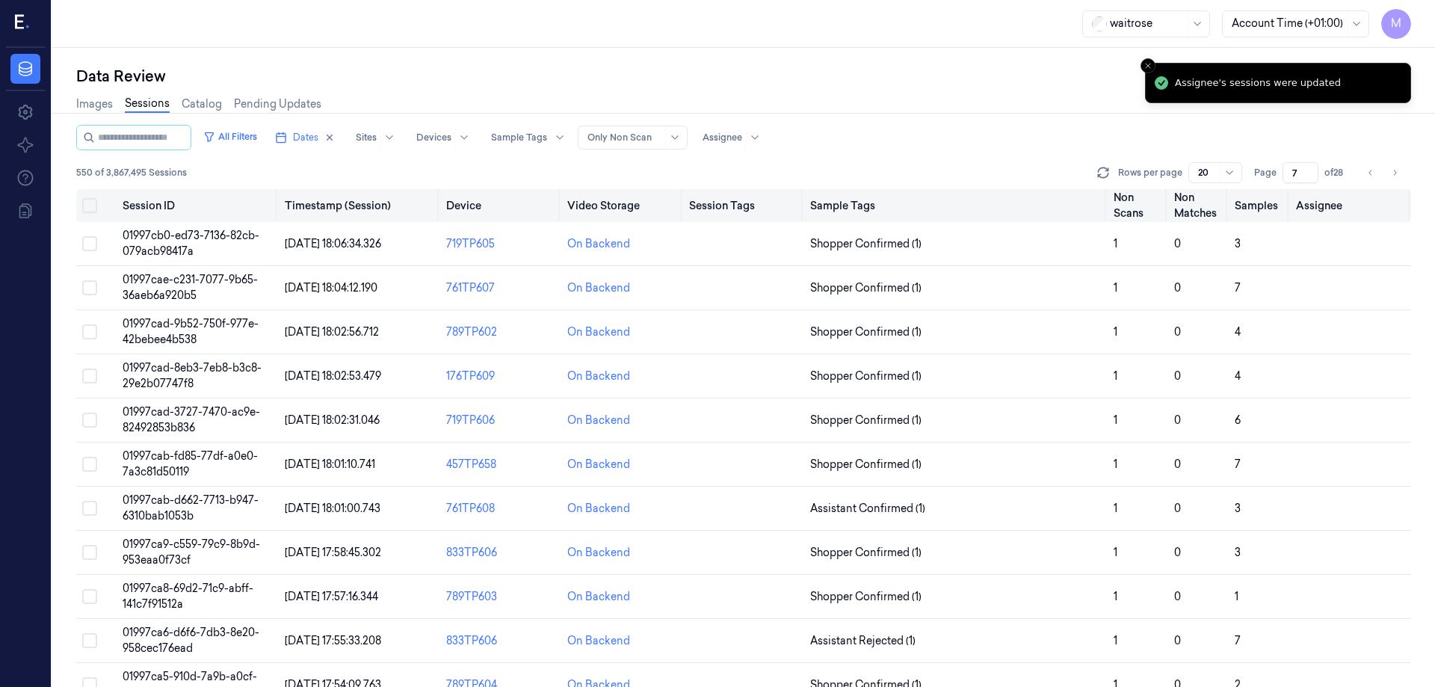
click at [87, 207] on button "Select all" at bounding box center [89, 205] width 15 height 15
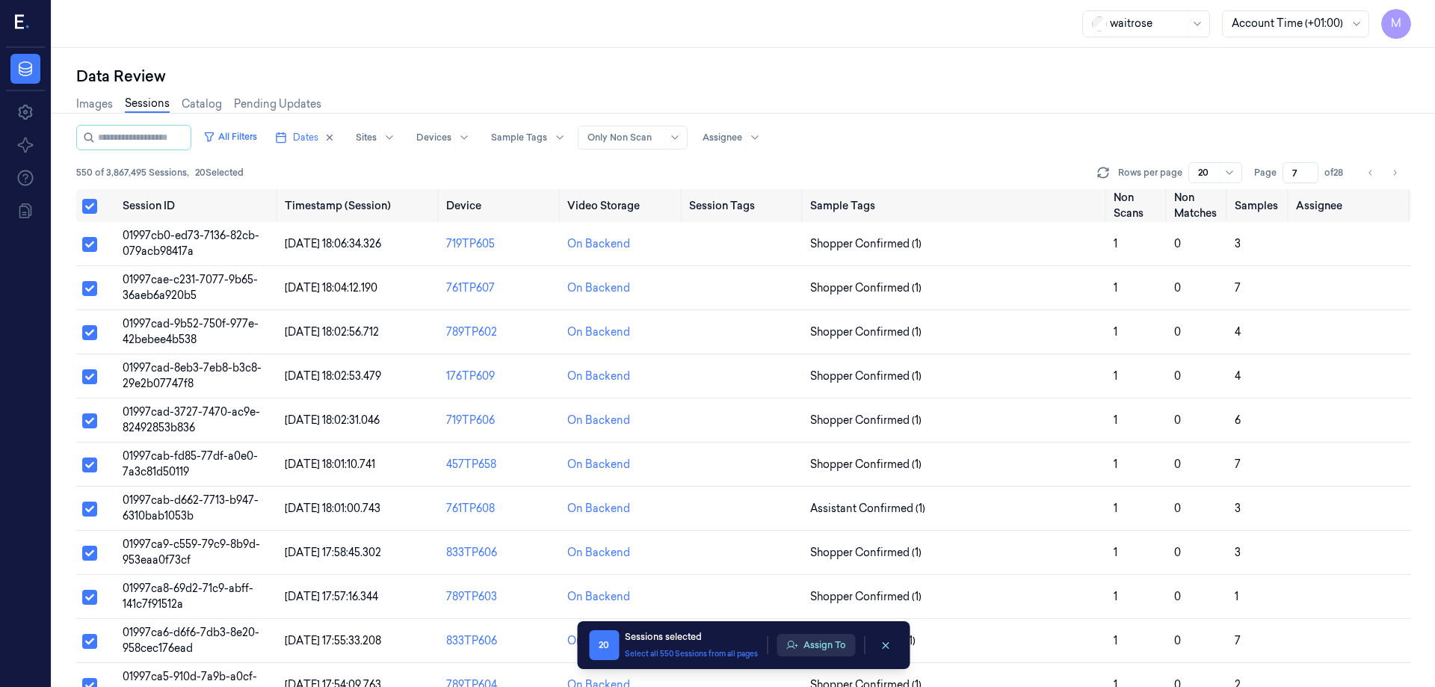
click at [816, 647] on button "Assign To" at bounding box center [815, 645] width 78 height 22
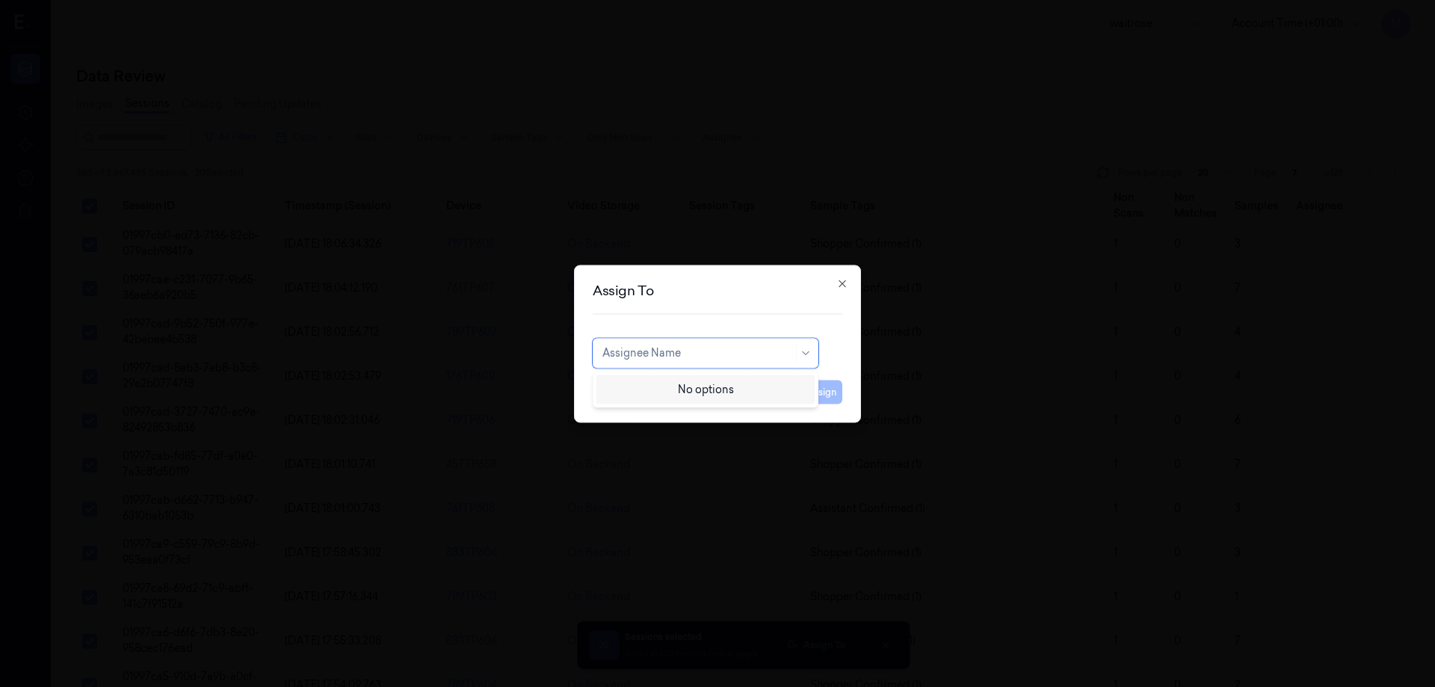
click at [726, 362] on div "Assignee Name" at bounding box center [697, 352] width 191 height 21
type input "ven"
click at [691, 386] on div "ven kataiah" at bounding box center [705, 387] width 206 height 16
click at [817, 391] on button "Assign" at bounding box center [821, 392] width 41 height 24
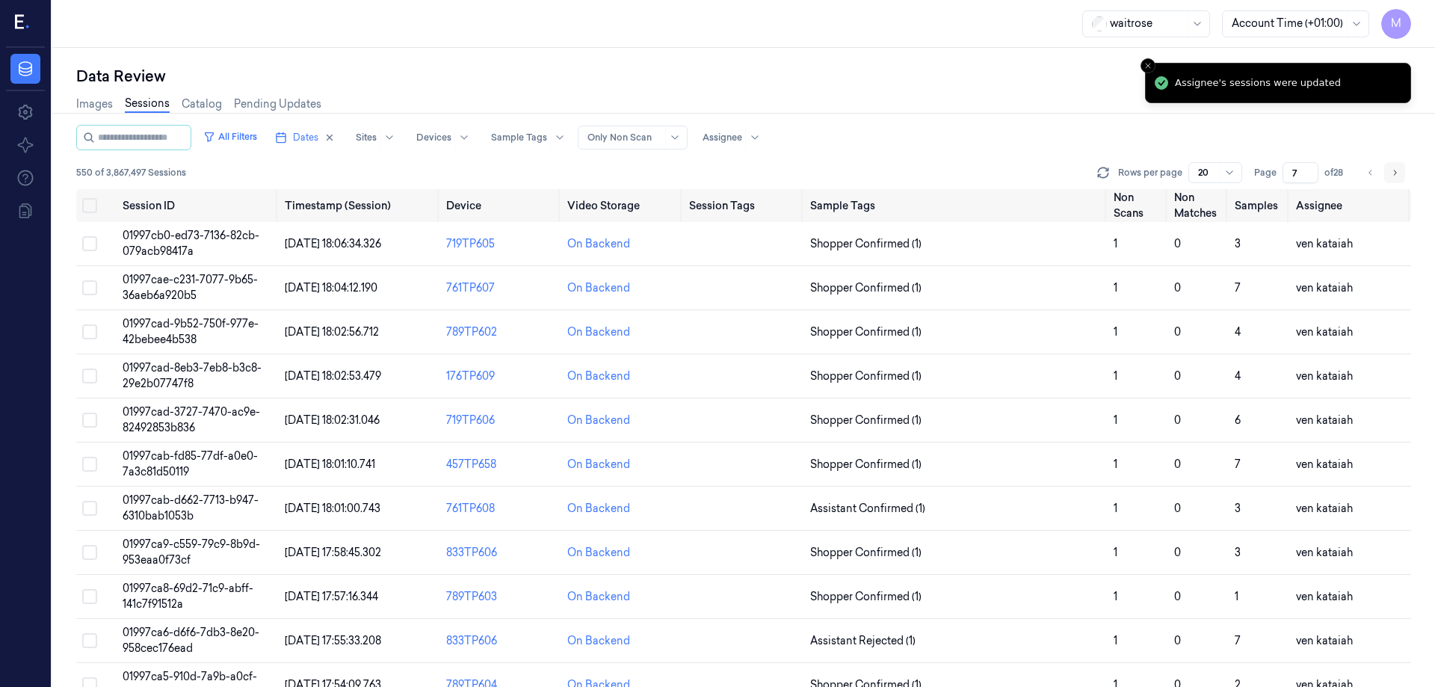
click at [1394, 175] on icon "Go to next page" at bounding box center [1395, 172] width 3 height 5
type input "8"
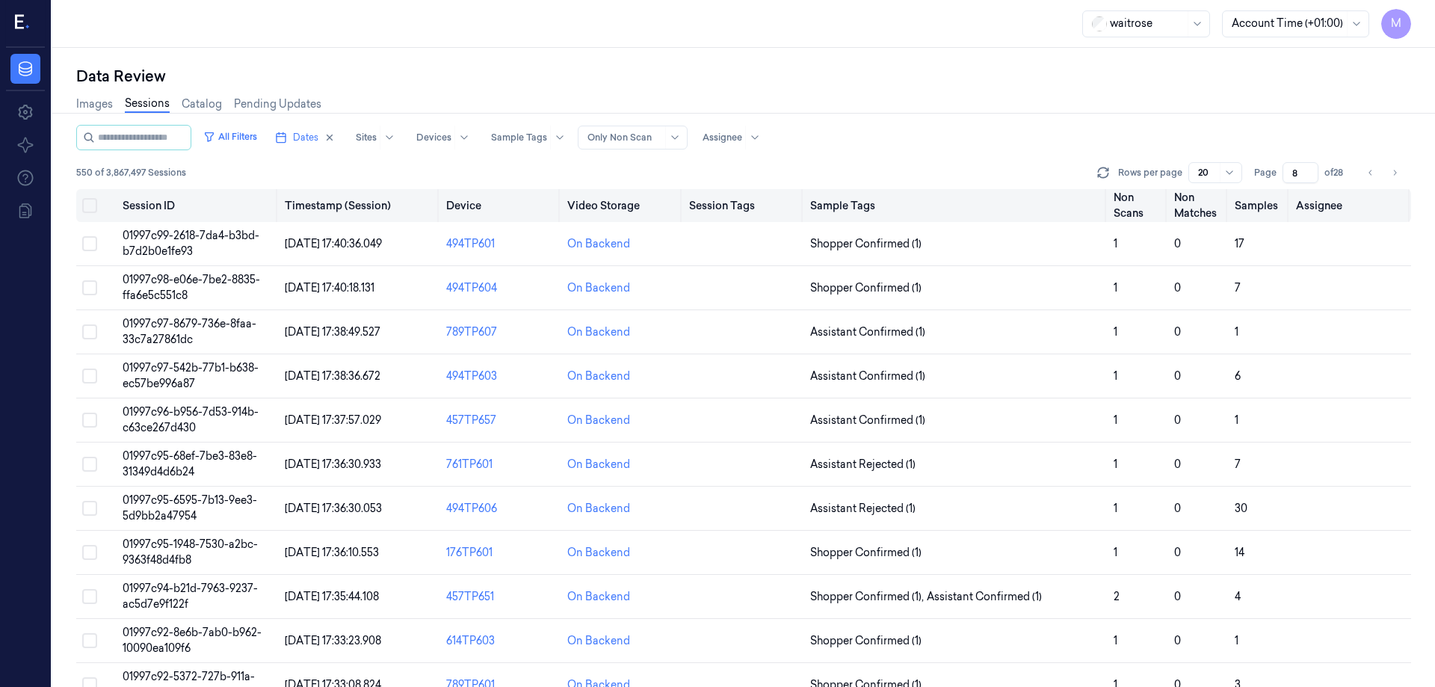
click at [90, 205] on button "Select all" at bounding box center [89, 205] width 15 height 15
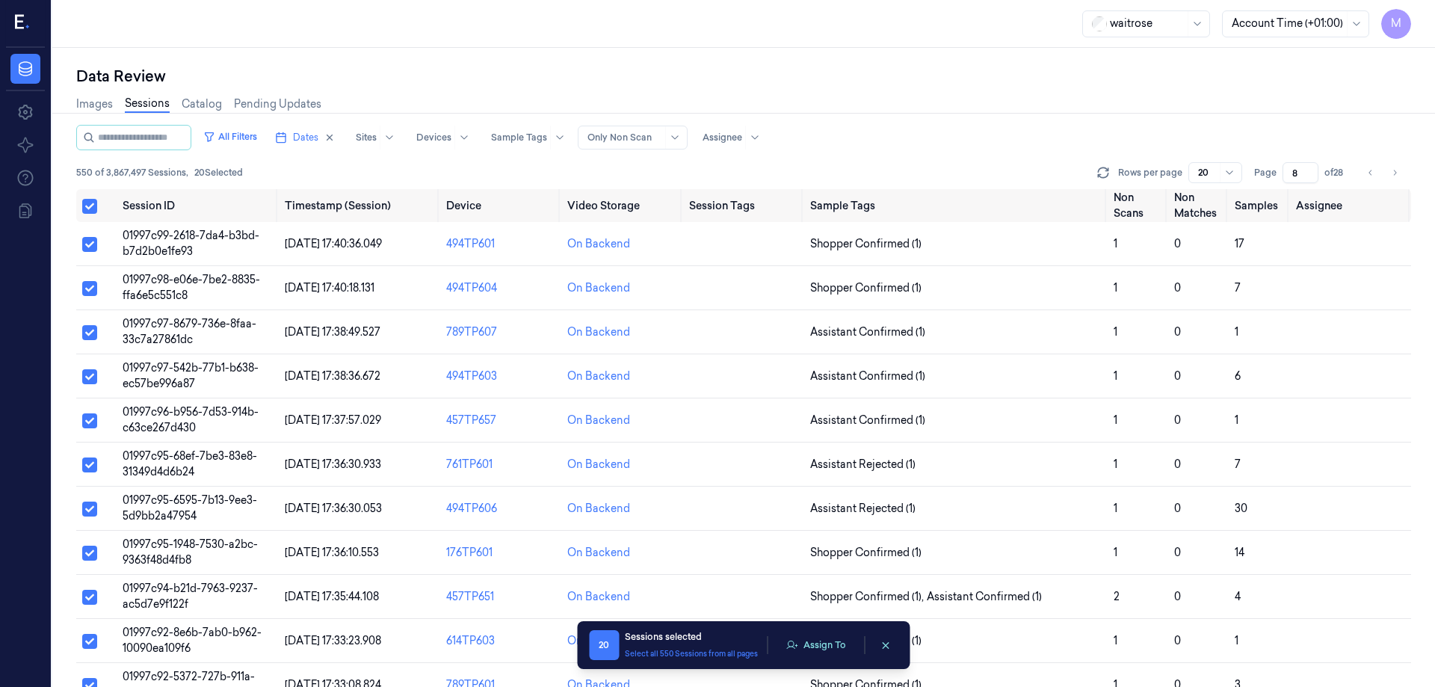
click at [819, 659] on div "20 Sessions selected Select all 550 Sessions from all pages Assign To" at bounding box center [743, 645] width 309 height 30
click at [823, 643] on button "Assign To" at bounding box center [815, 645] width 78 height 22
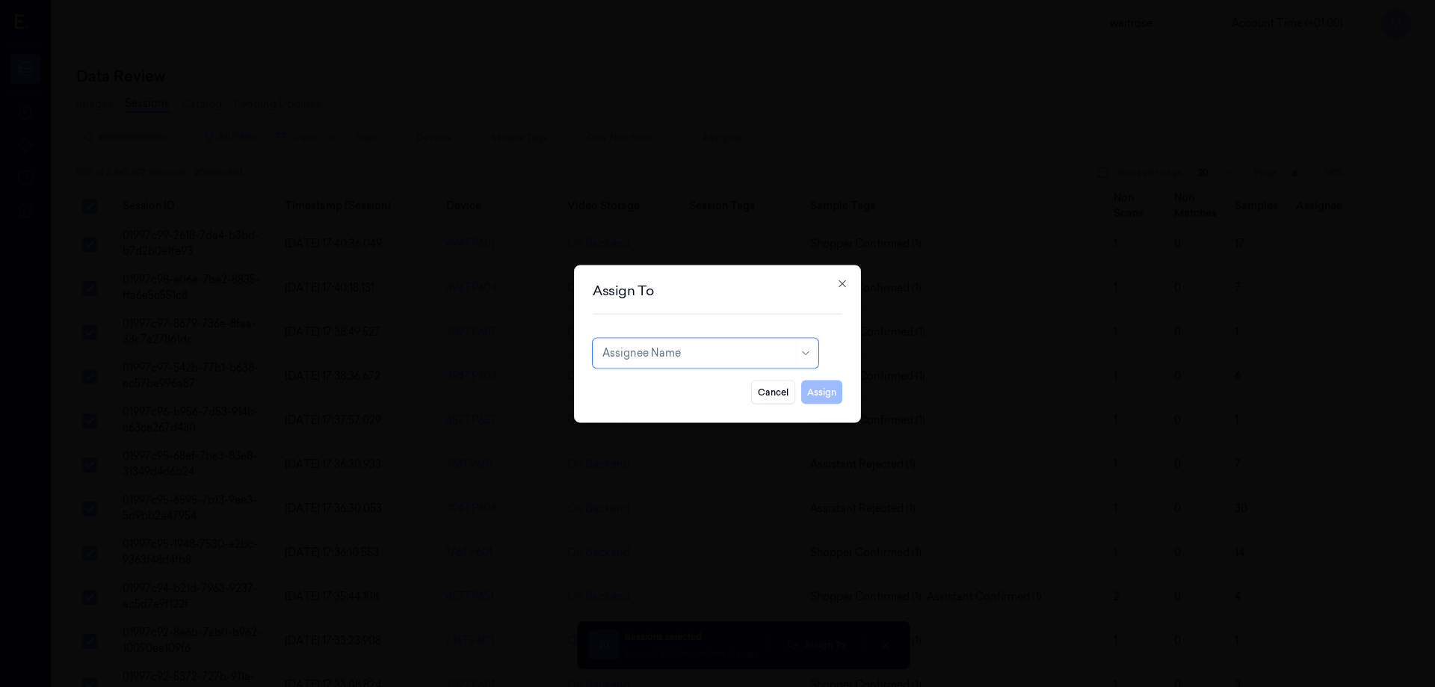
click at [729, 354] on div at bounding box center [697, 353] width 191 height 16
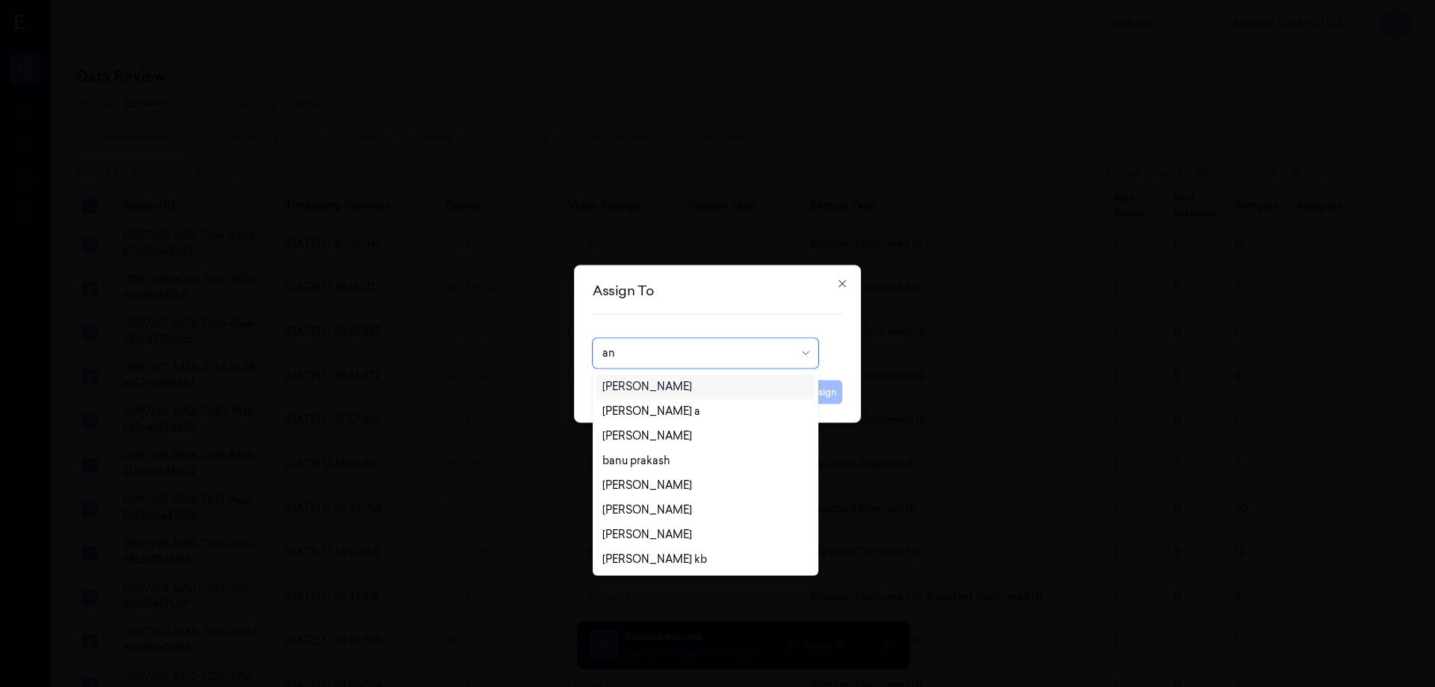
type input "ank"
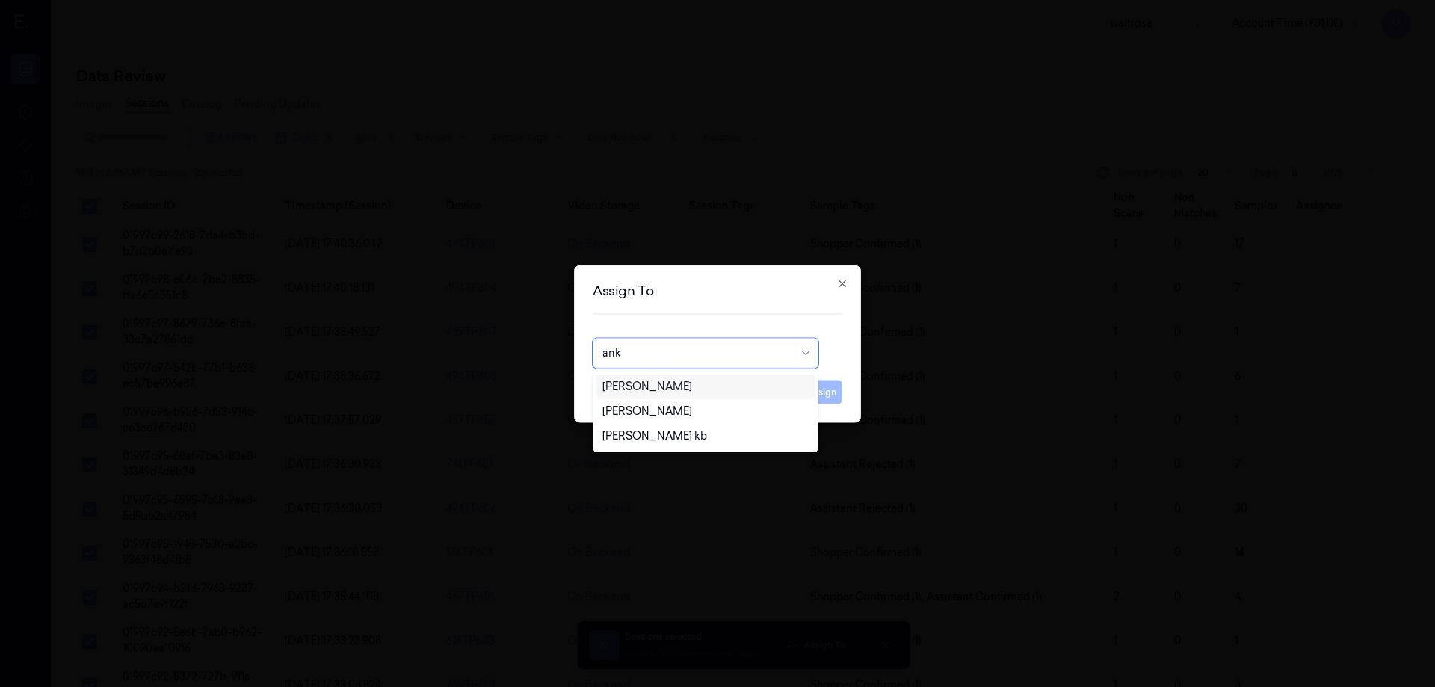
click at [685, 387] on div "[PERSON_NAME]" at bounding box center [705, 387] width 206 height 16
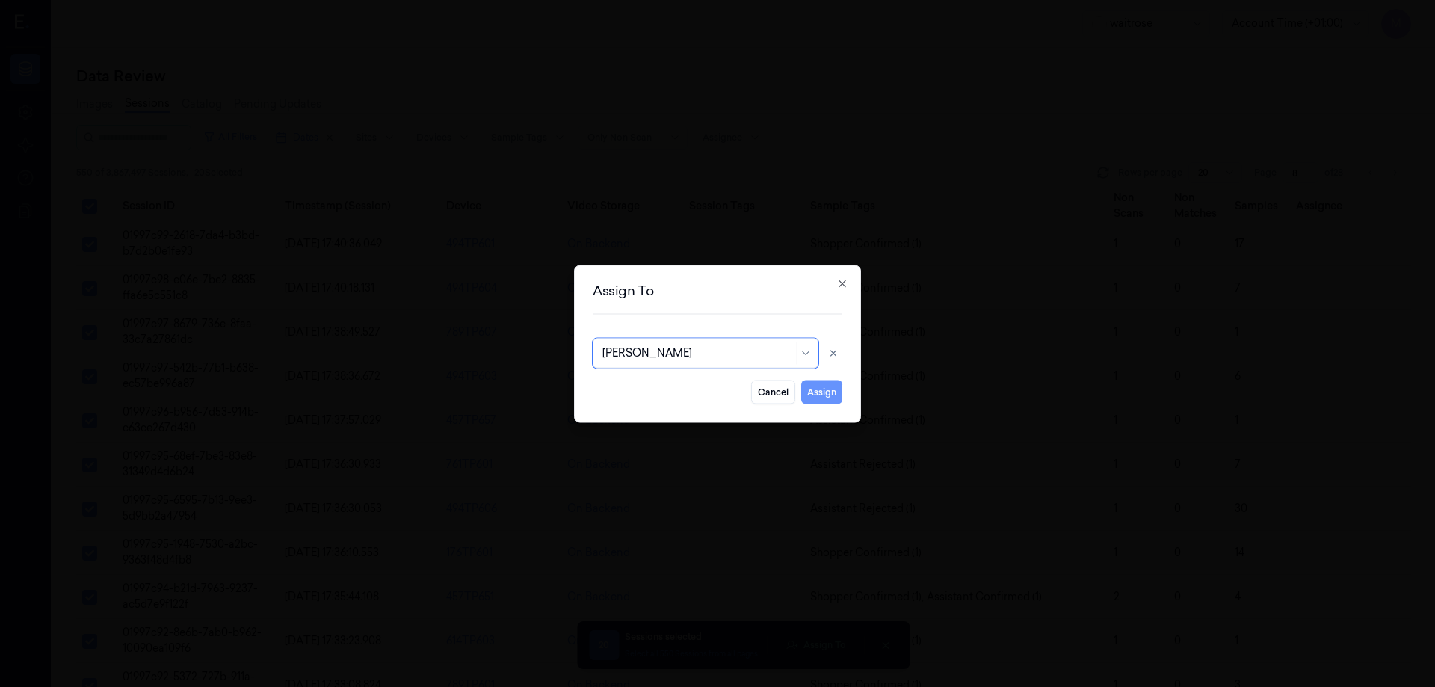
click at [806, 391] on button "Assign" at bounding box center [821, 392] width 41 height 24
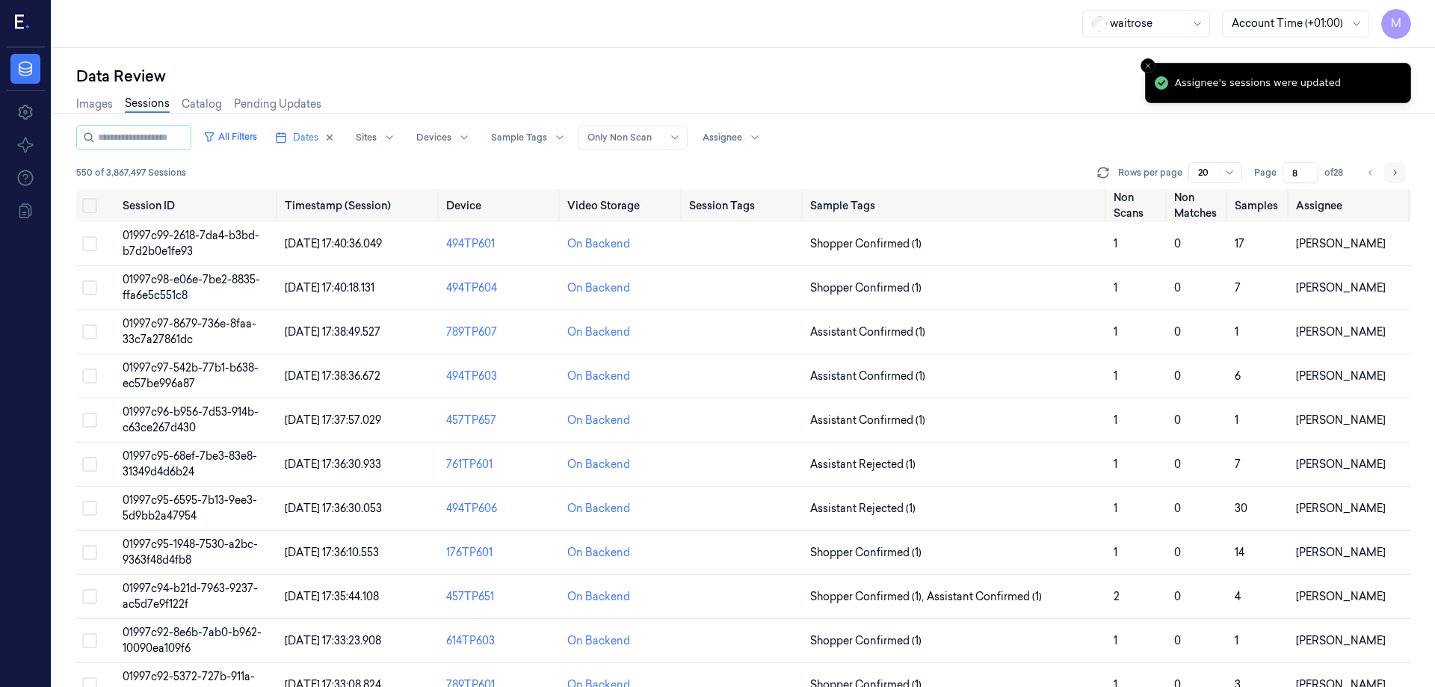
click at [1389, 173] on button "Go to next page" at bounding box center [1394, 172] width 21 height 21
type input "9"
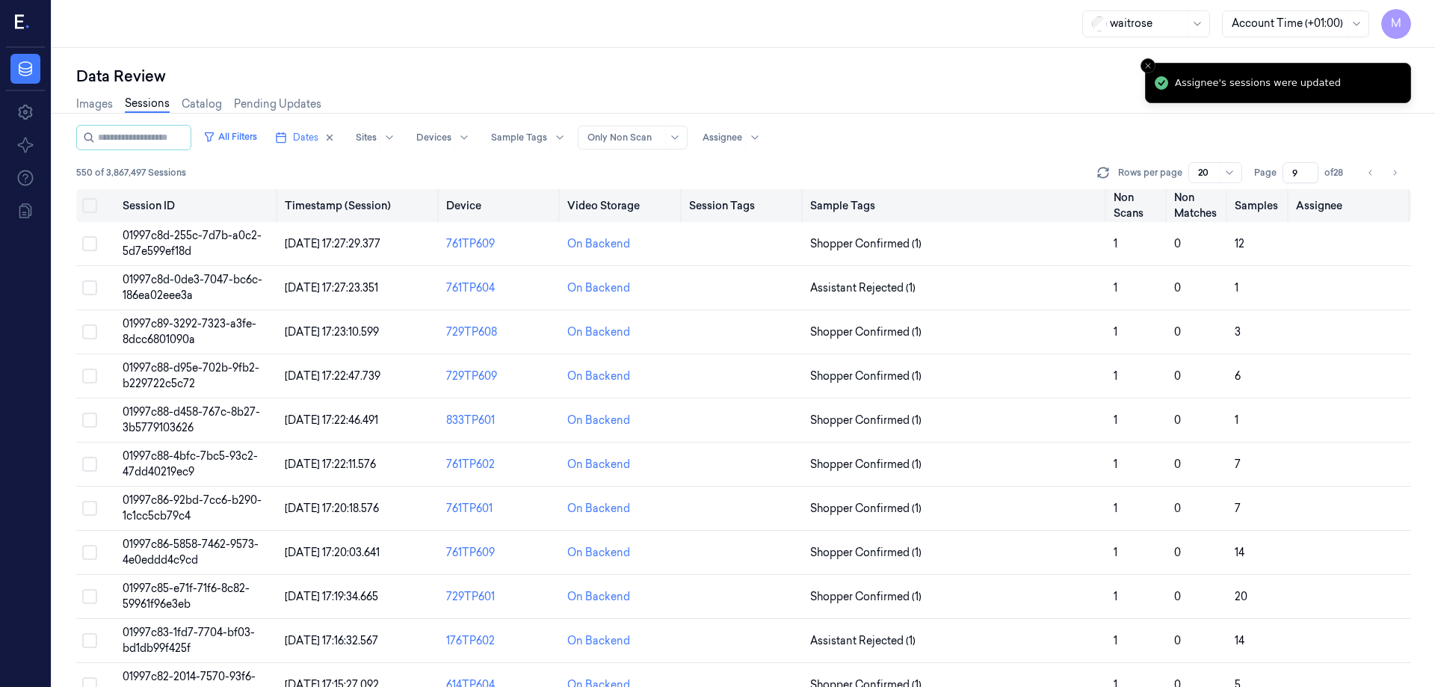
click at [95, 210] on button "Select all" at bounding box center [89, 205] width 15 height 15
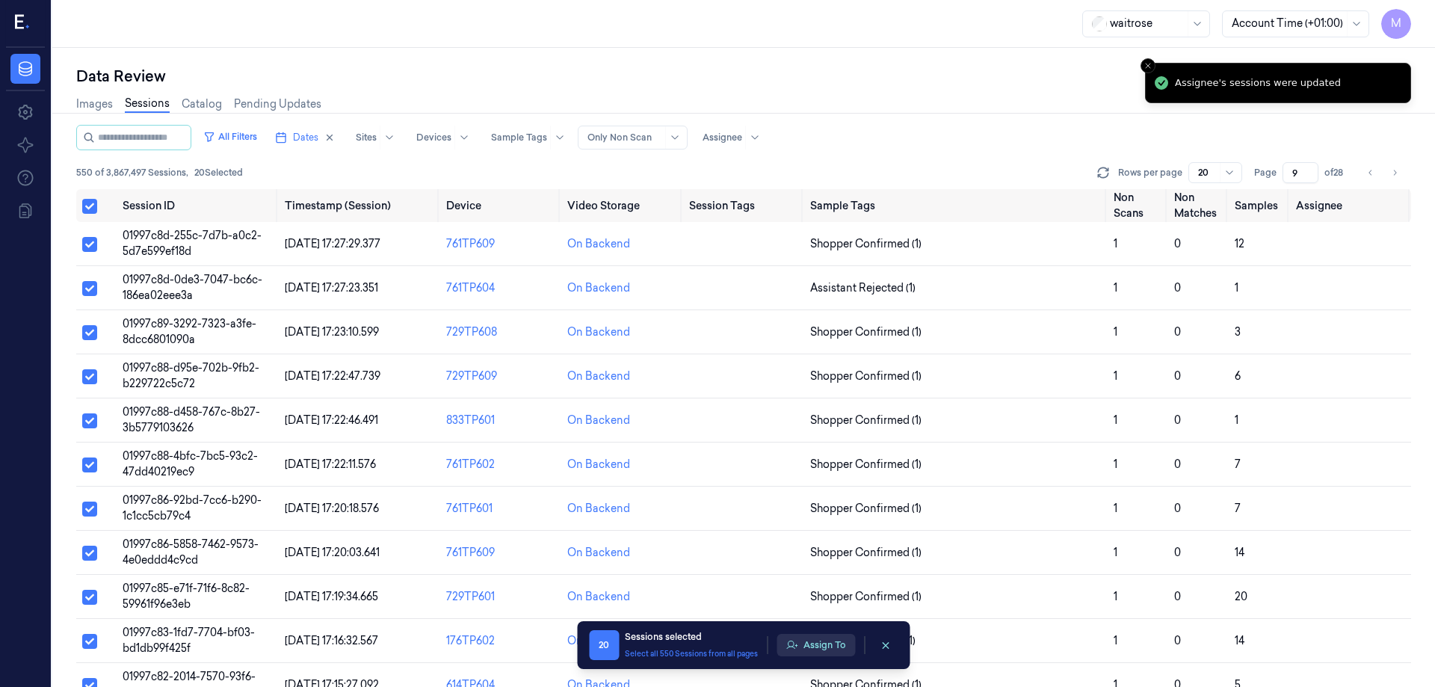
click at [814, 654] on button "Assign To" at bounding box center [815, 645] width 78 height 22
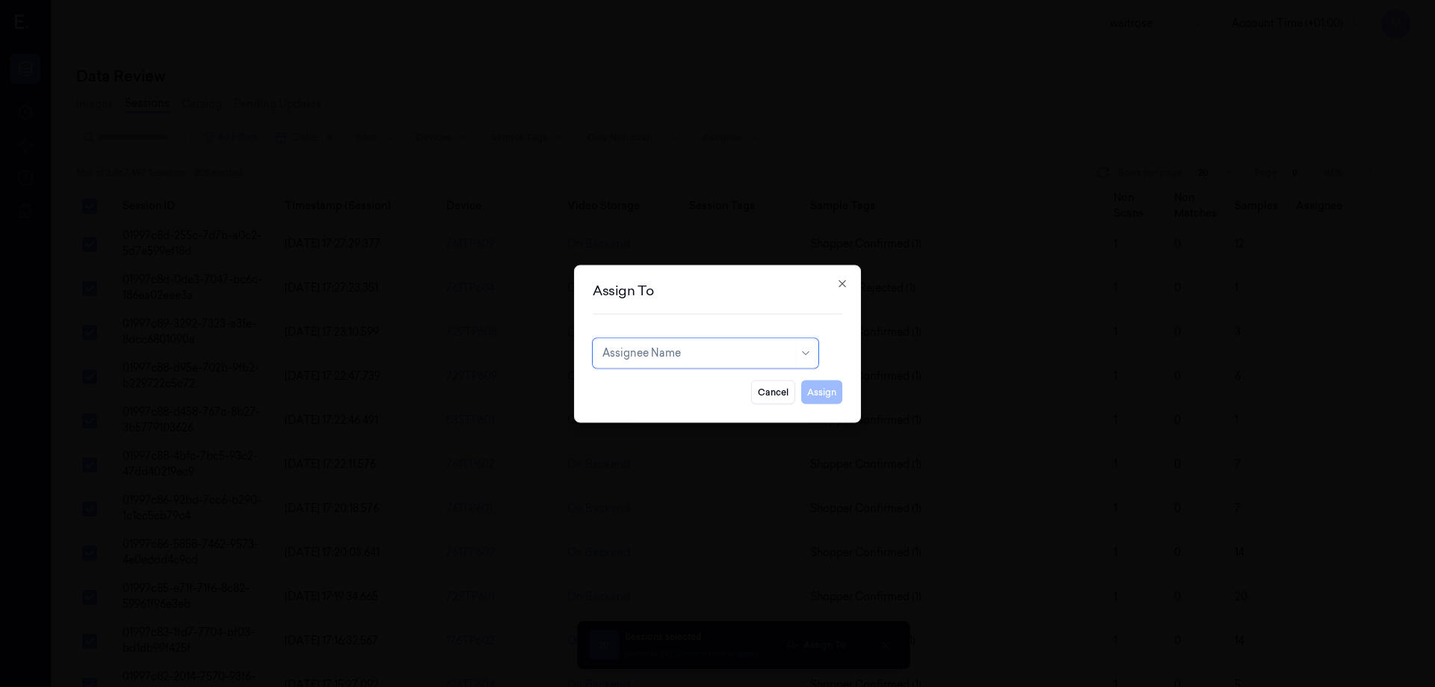
click at [756, 363] on div "Assignee Name" at bounding box center [706, 353] width 226 height 30
type input "mo"
click at [671, 389] on div "[PERSON_NAME]" at bounding box center [705, 387] width 206 height 16
click at [833, 389] on button "Assign" at bounding box center [821, 392] width 41 height 24
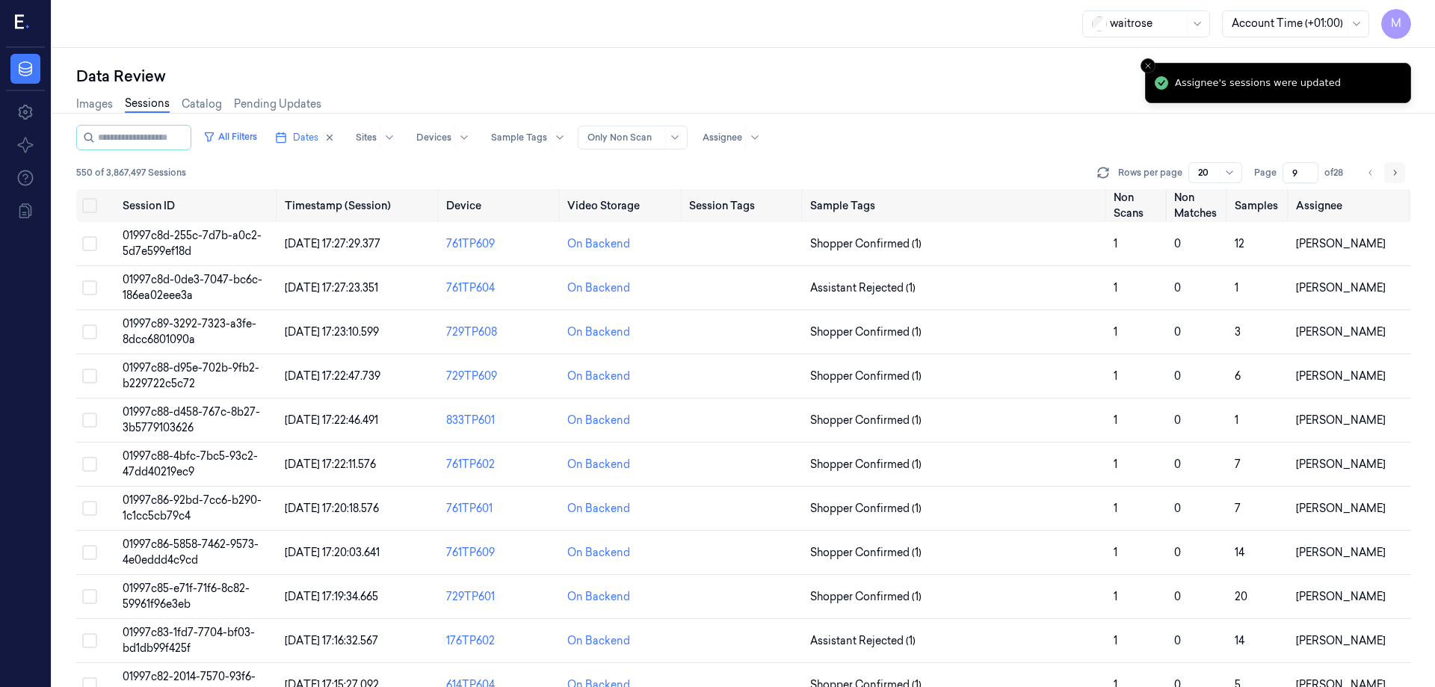
click at [1395, 169] on icon "Go to next page" at bounding box center [1394, 173] width 9 height 12
type input "10"
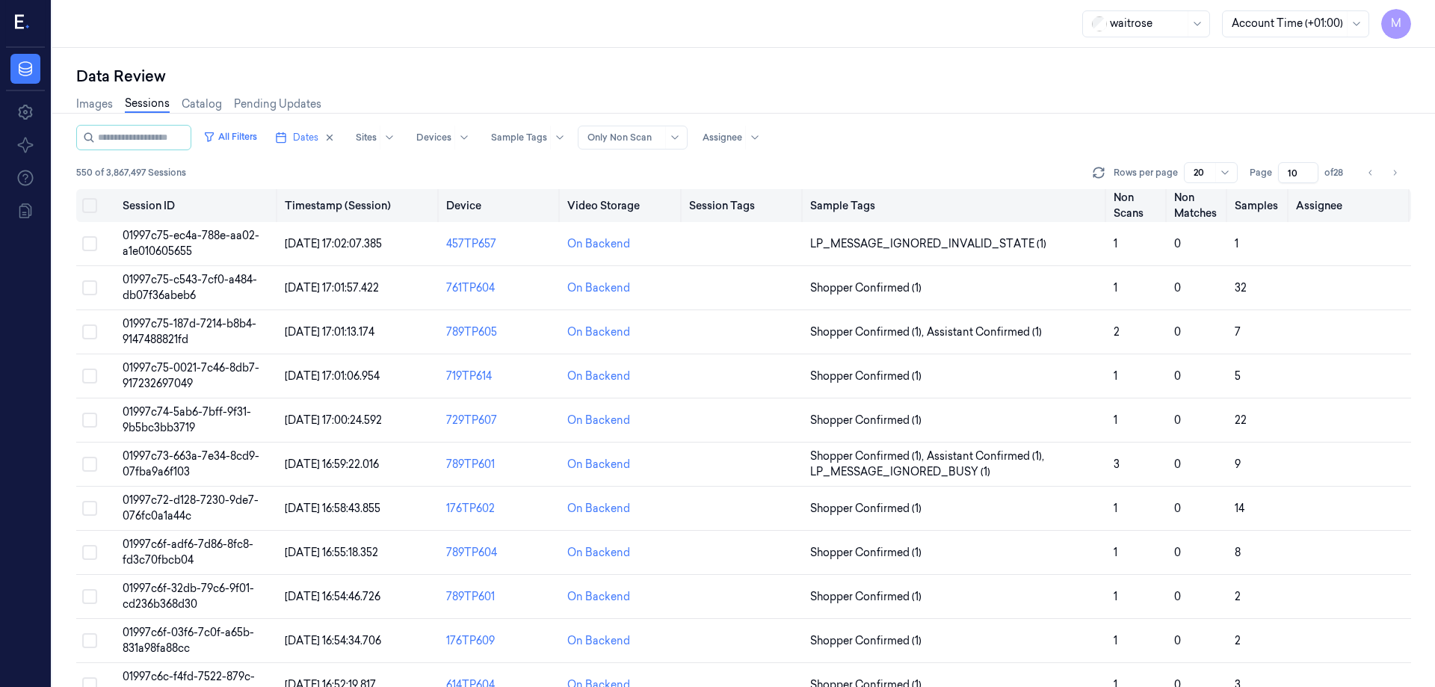
click at [90, 205] on button "Select all" at bounding box center [89, 205] width 15 height 15
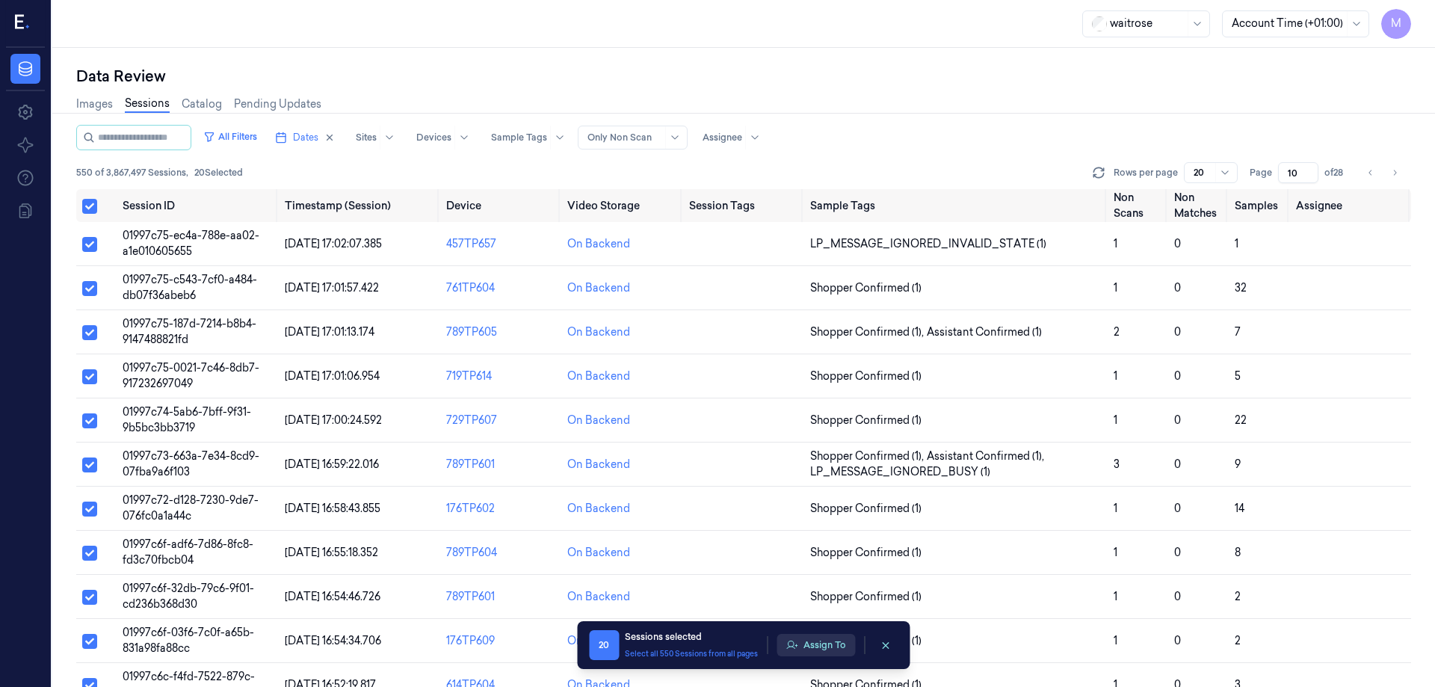
click at [803, 646] on button "Assign To" at bounding box center [815, 645] width 78 height 22
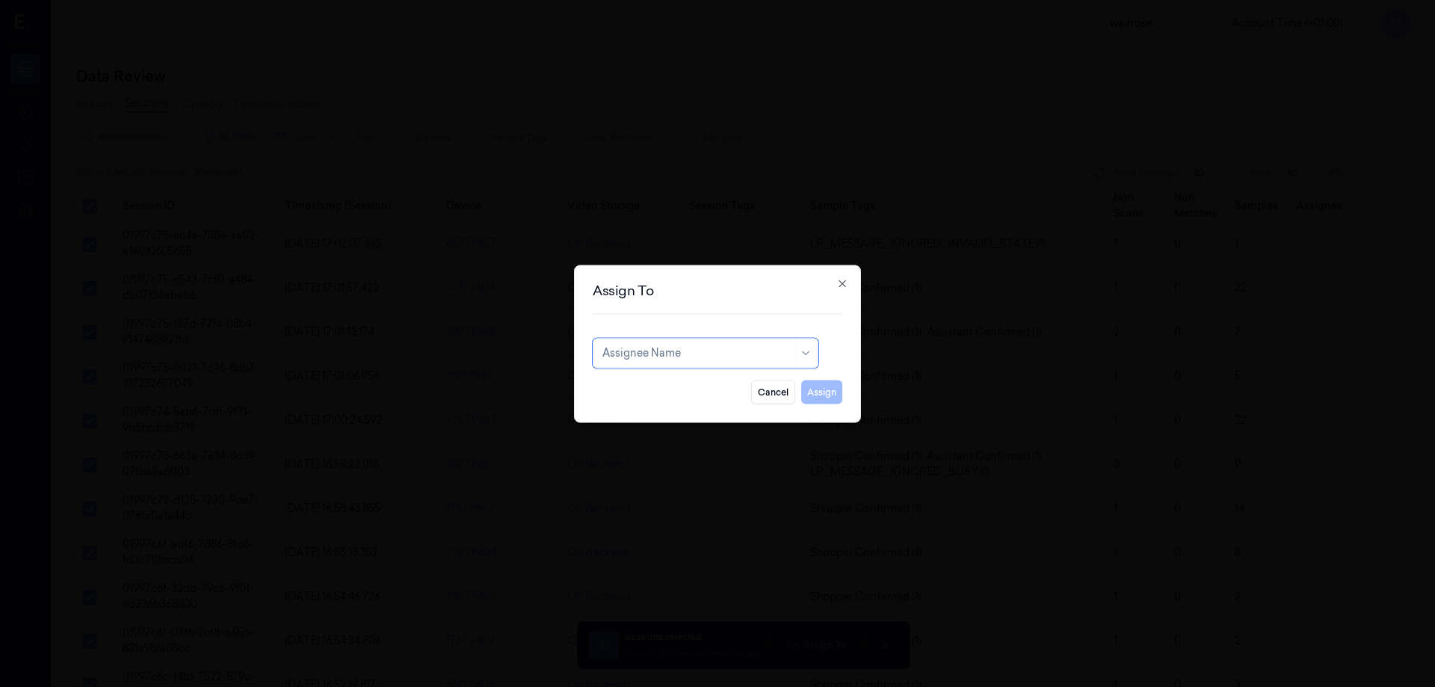
click at [685, 357] on div at bounding box center [697, 353] width 191 height 16
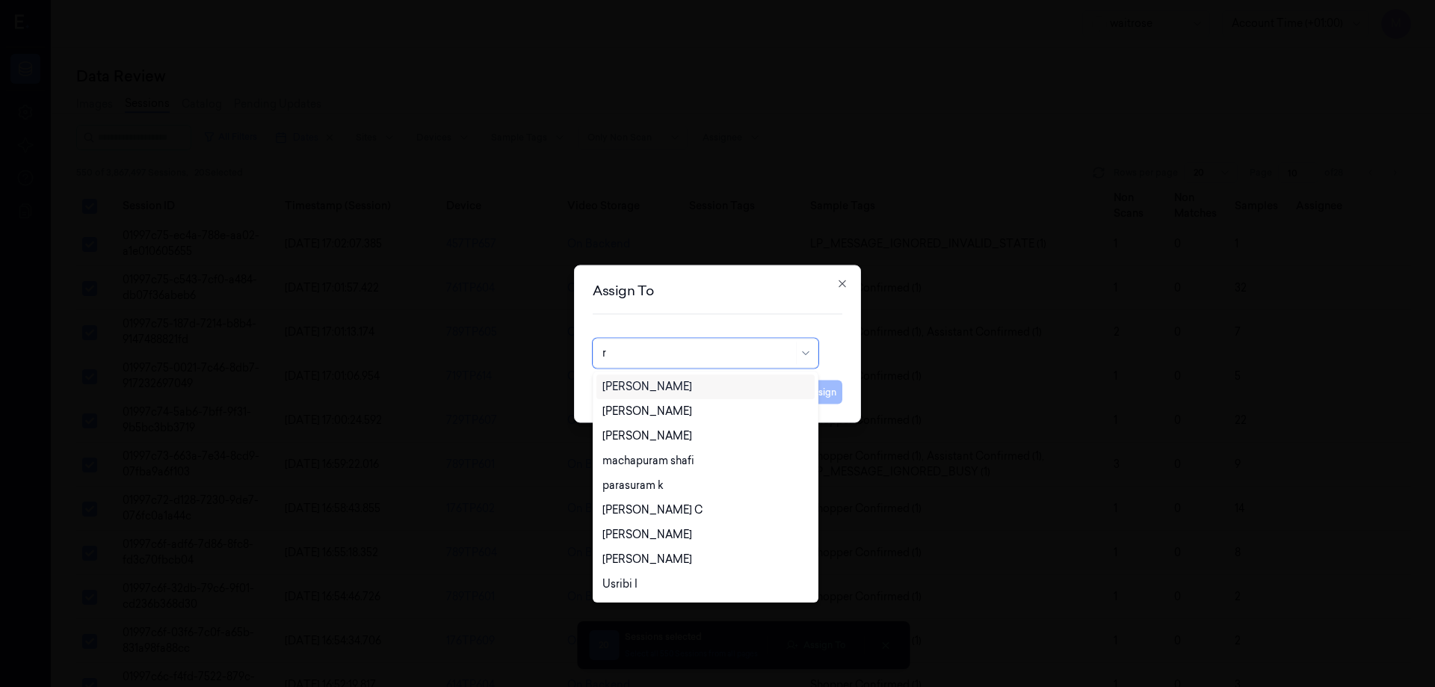
type input "ru"
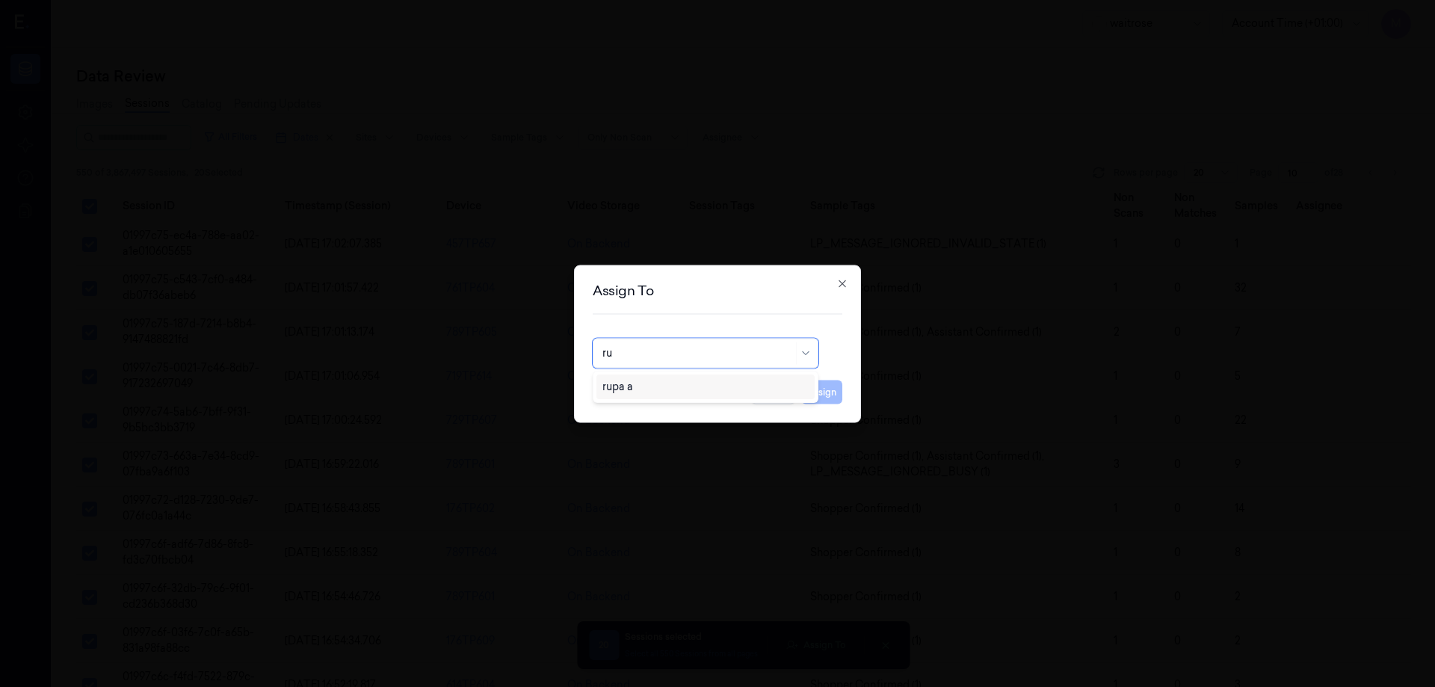
click at [633, 386] on div "rupa a" at bounding box center [705, 387] width 206 height 16
click at [815, 399] on button "Assign" at bounding box center [821, 392] width 41 height 24
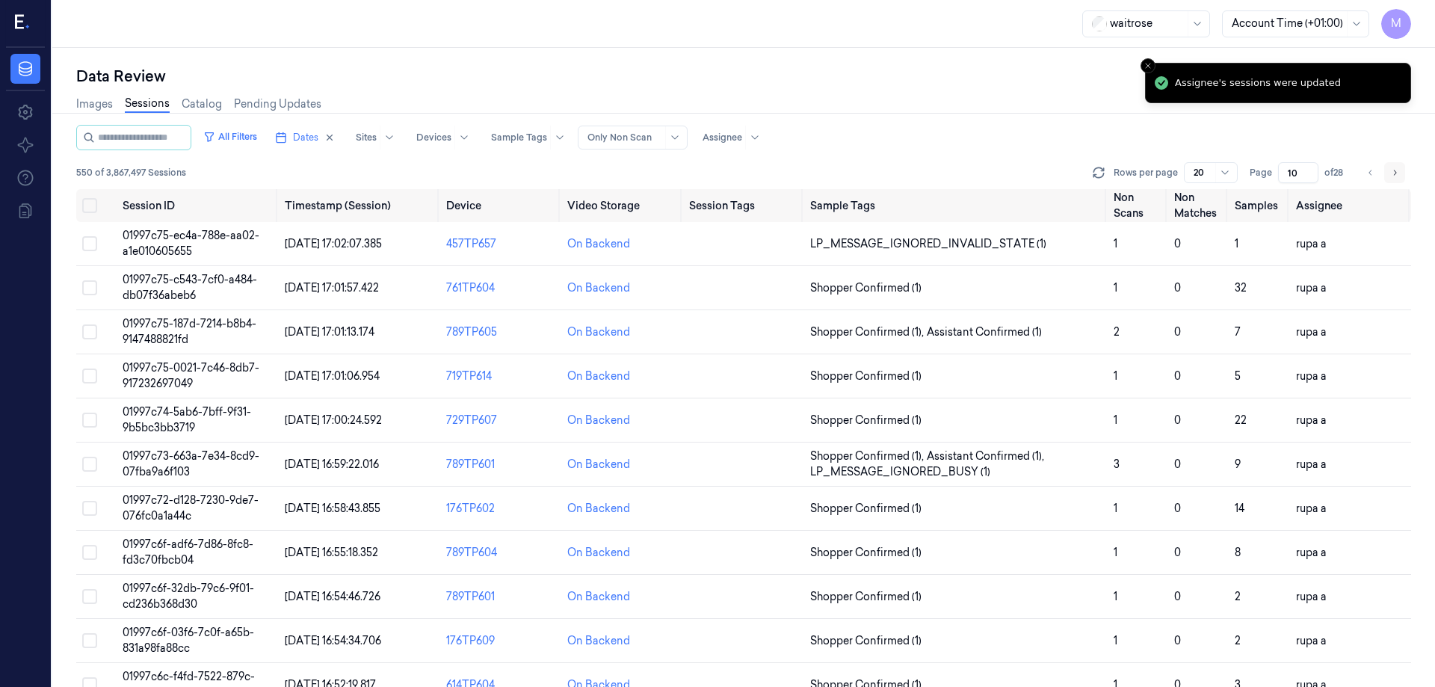
click at [1394, 176] on icon "Go to next page" at bounding box center [1394, 173] width 9 height 12
type input "11"
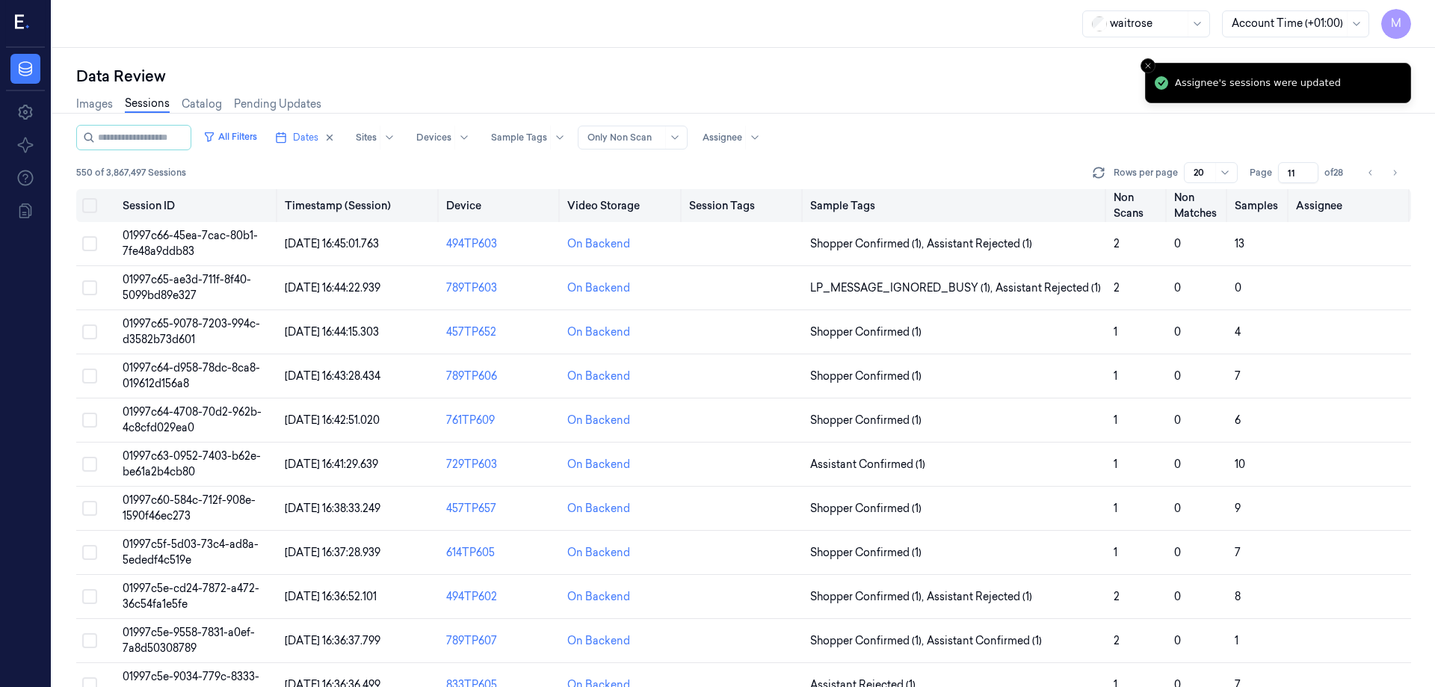
click at [88, 203] on button "Select all" at bounding box center [89, 205] width 15 height 15
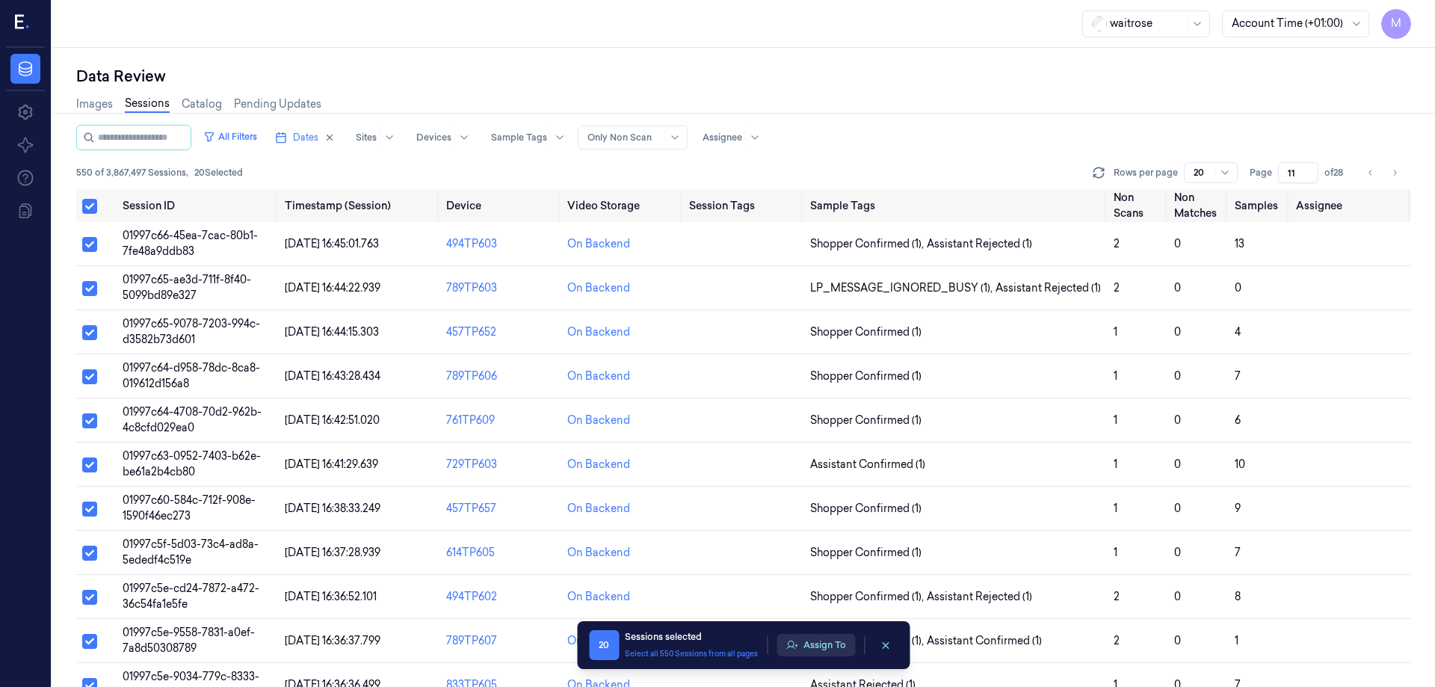
click at [830, 637] on button "Assign To" at bounding box center [815, 645] width 78 height 22
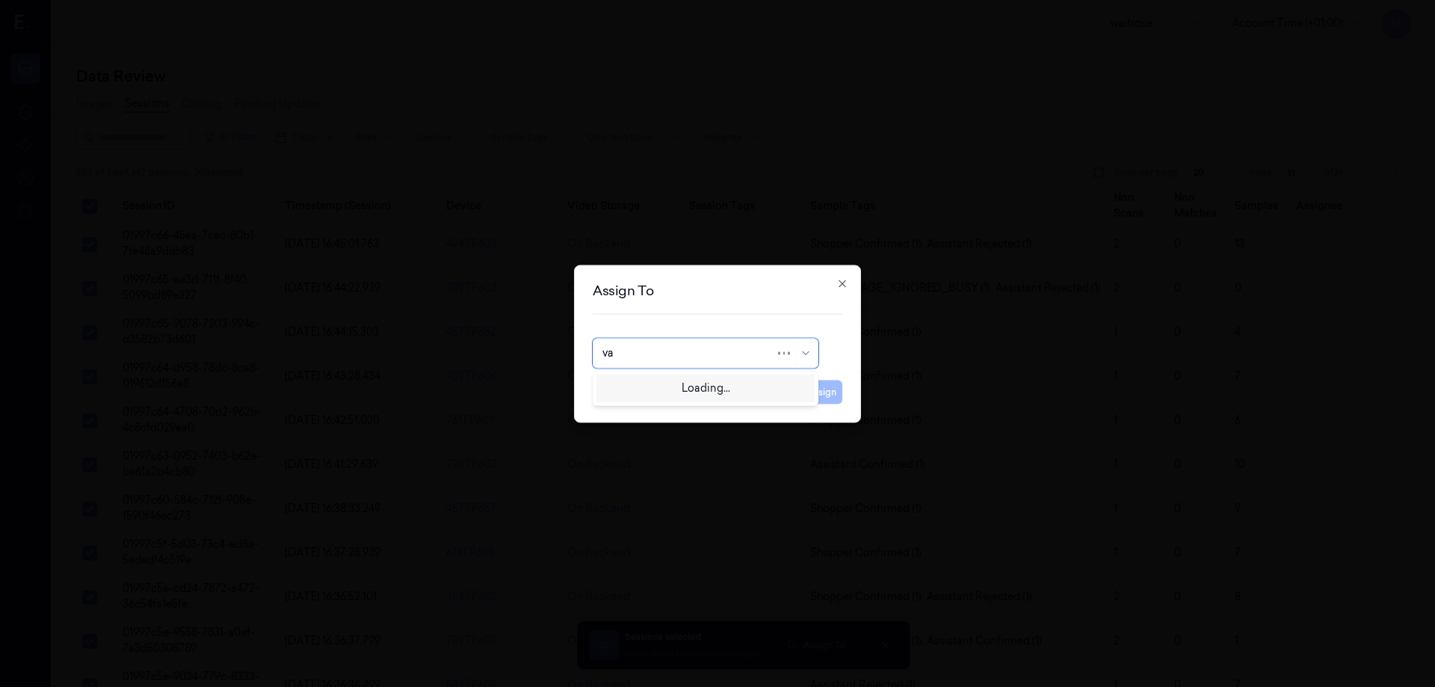
type input "var"
click at [648, 413] on div "[PERSON_NAME] g" at bounding box center [705, 412] width 206 height 16
click at [826, 393] on button "Assign" at bounding box center [821, 392] width 41 height 24
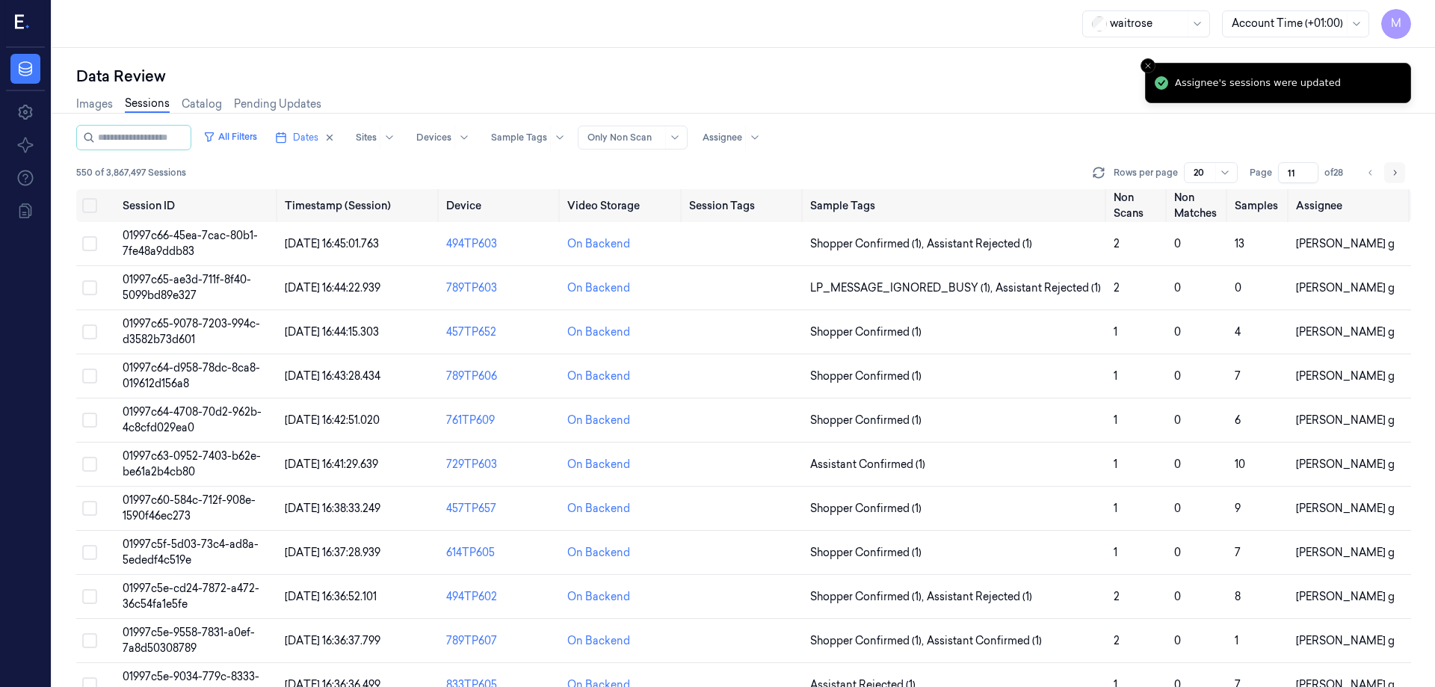
click at [1385, 176] on button "Go to next page" at bounding box center [1394, 172] width 21 height 21
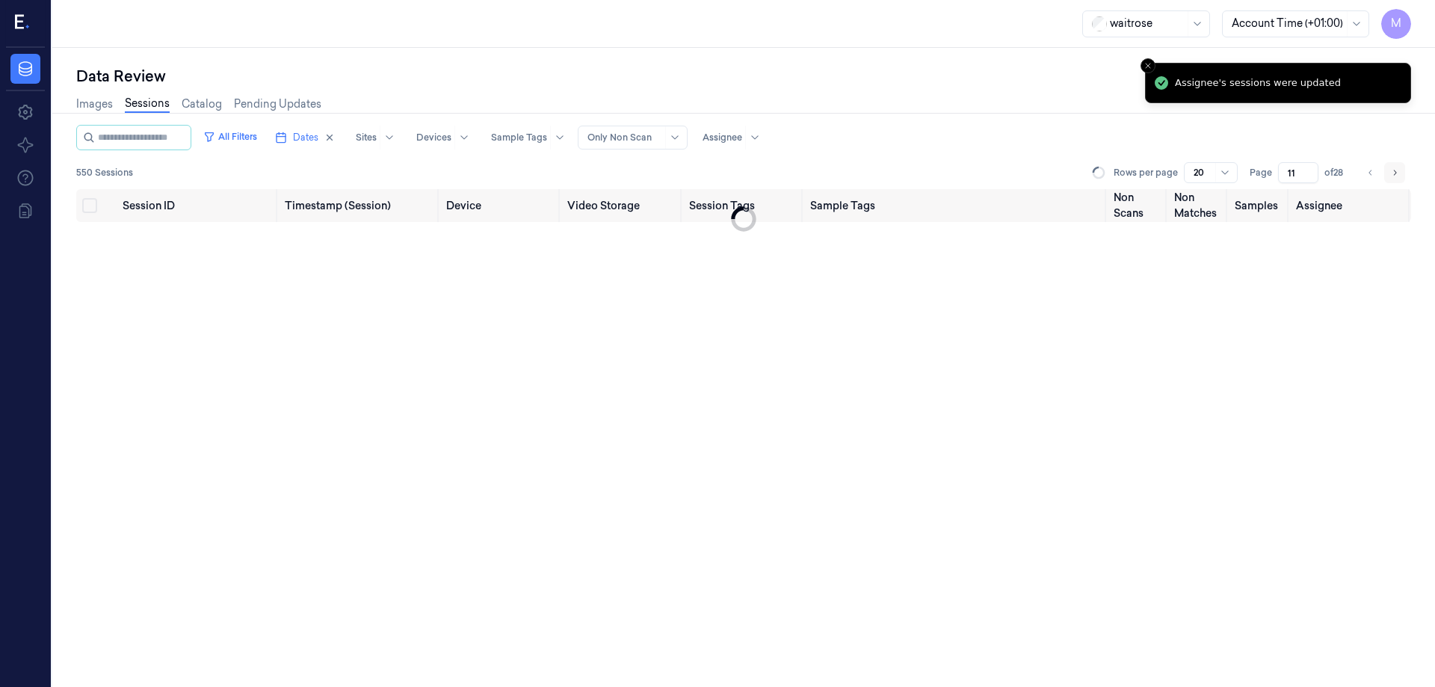
type input "12"
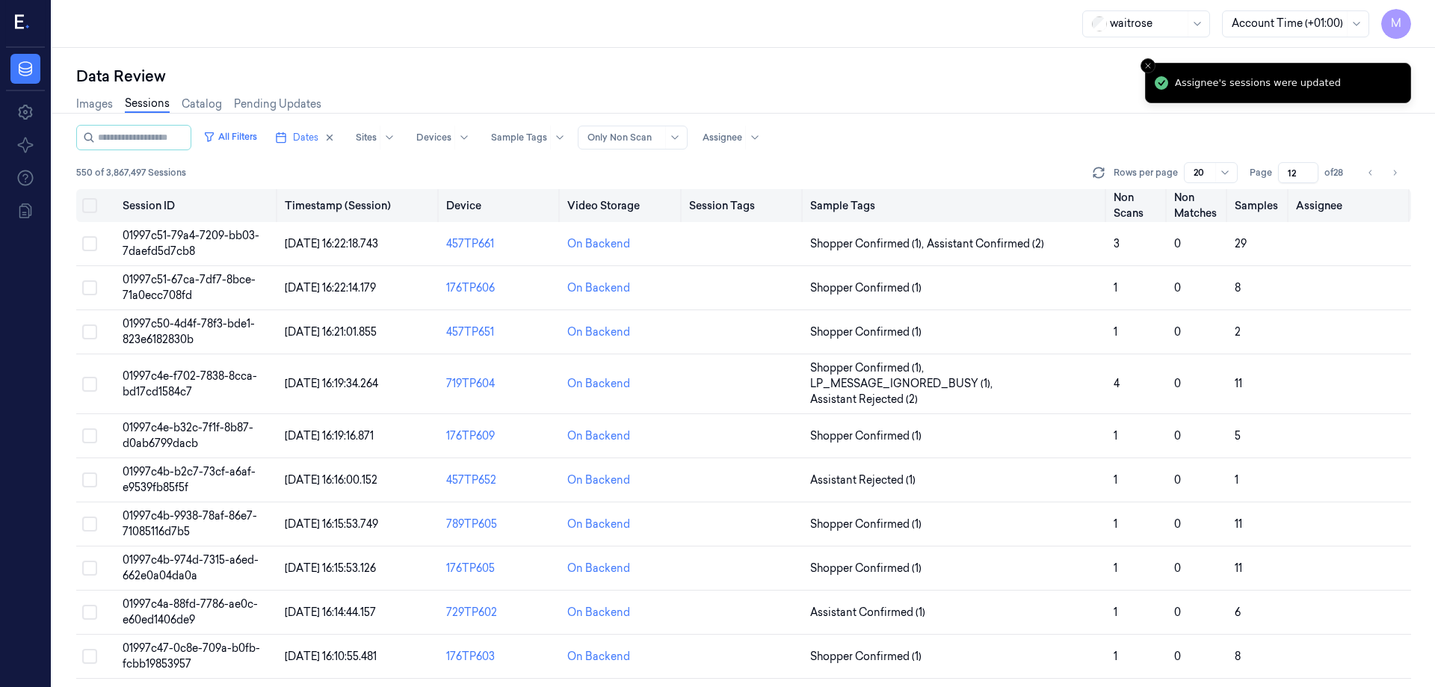
click at [89, 207] on button "Select all" at bounding box center [89, 205] width 15 height 15
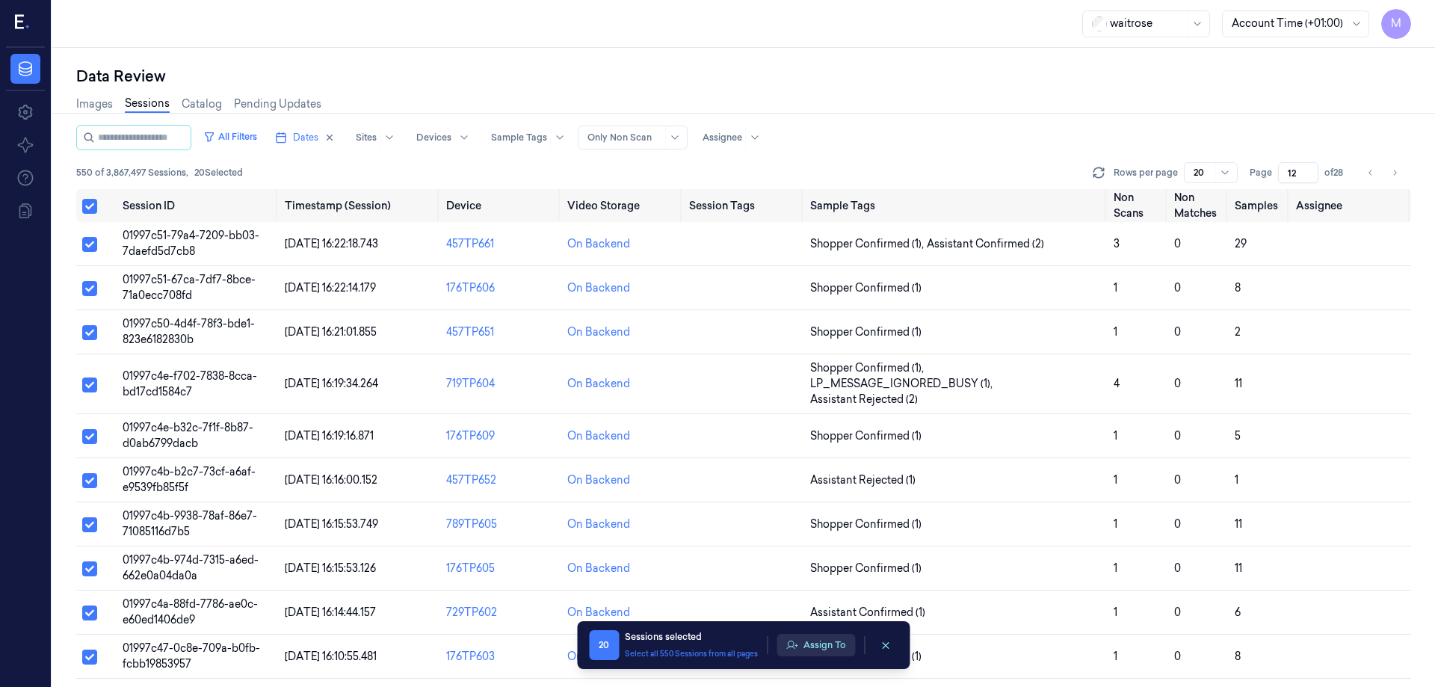
click at [824, 646] on button "Assign To" at bounding box center [815, 645] width 78 height 22
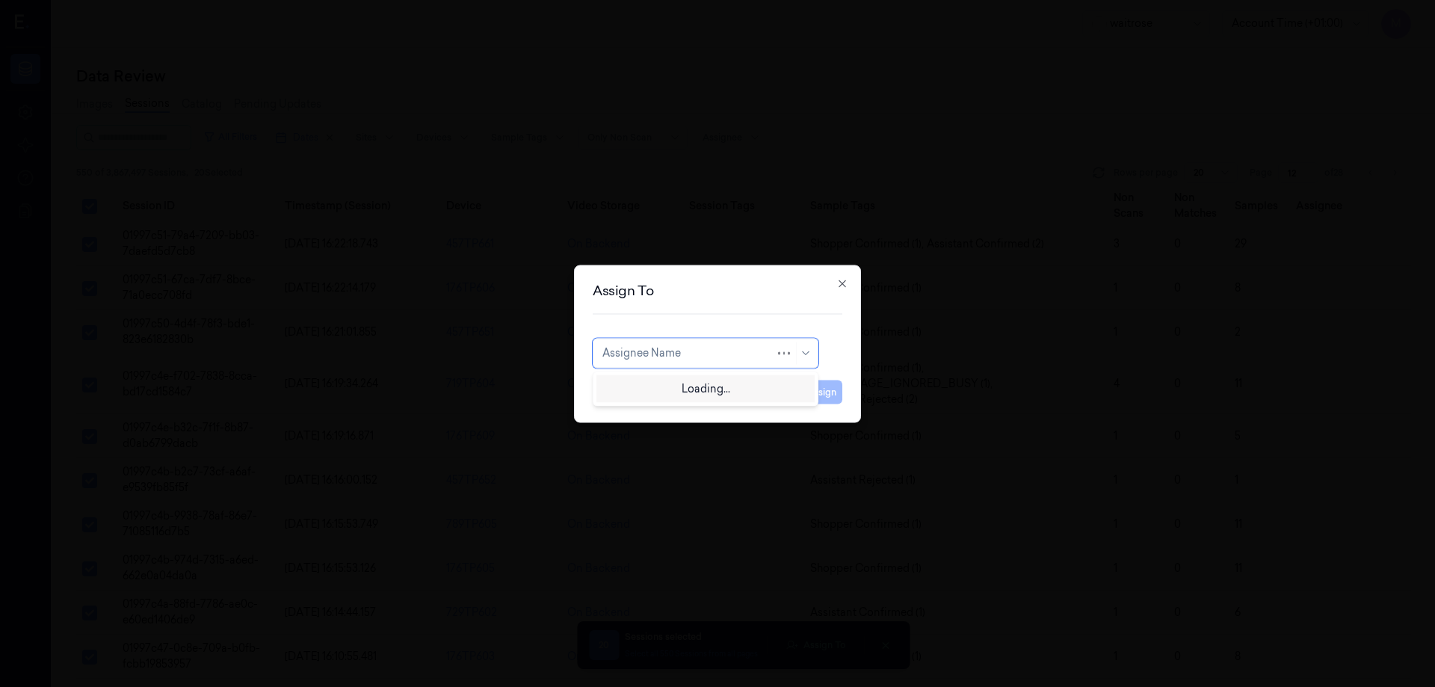
click at [698, 356] on div at bounding box center [688, 353] width 173 height 16
type input "ko"
click at [653, 389] on div "korisetty prem" at bounding box center [638, 387] width 72 height 16
click at [828, 396] on button "Assign" at bounding box center [821, 392] width 41 height 24
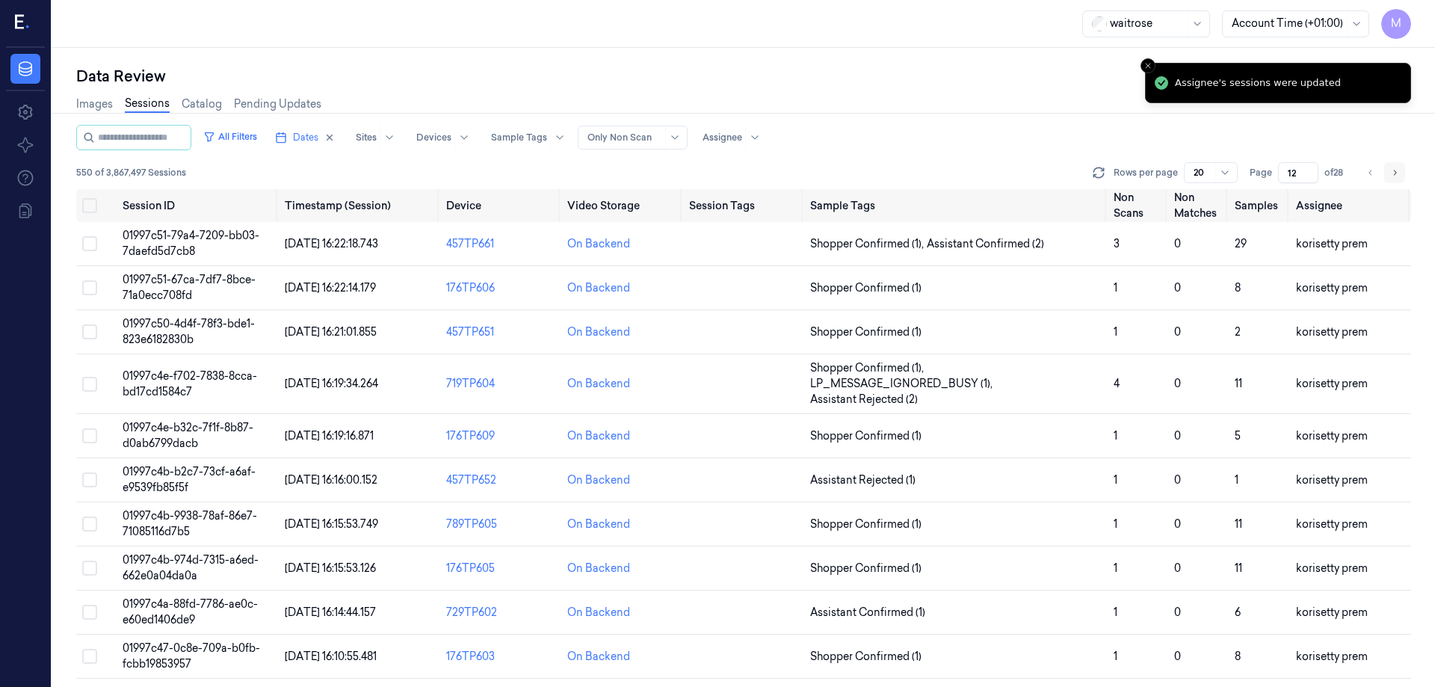
click at [1401, 176] on button "Go to next page" at bounding box center [1394, 172] width 21 height 21
type input "13"
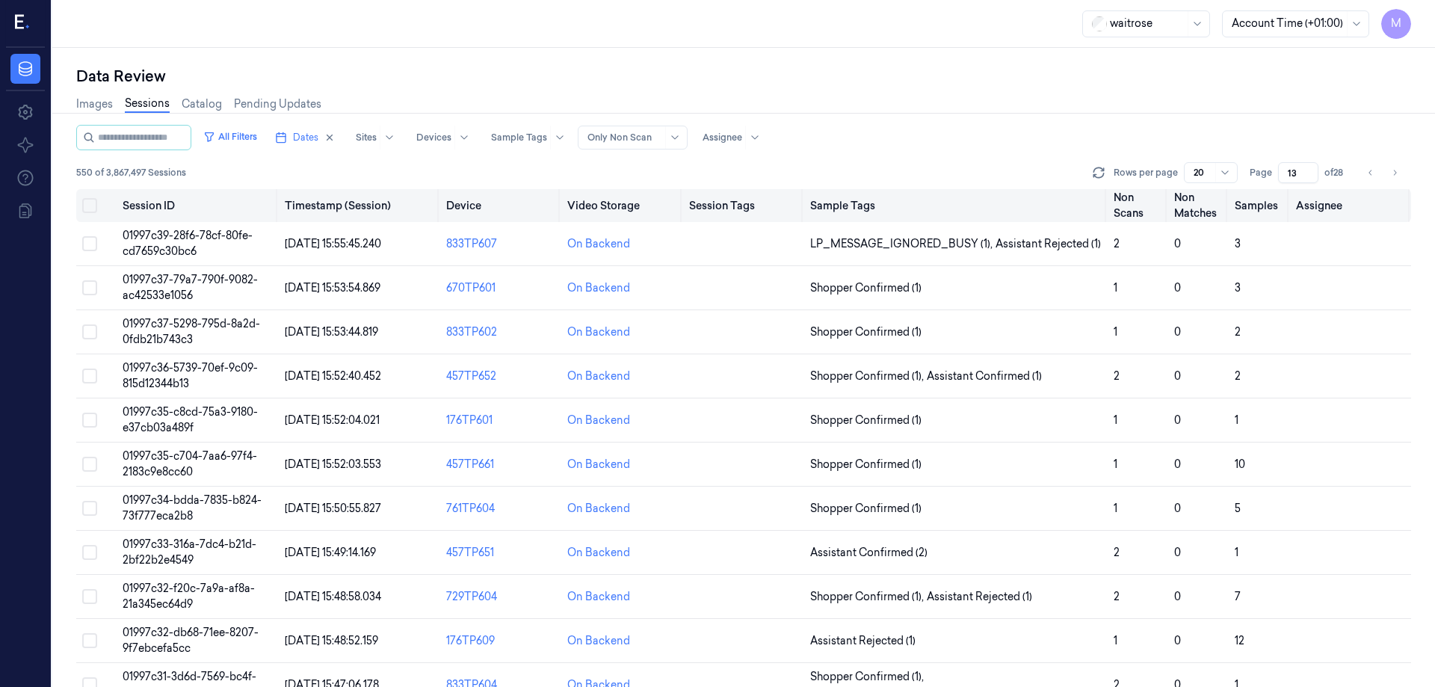
click at [89, 212] on button "Select all" at bounding box center [89, 205] width 15 height 15
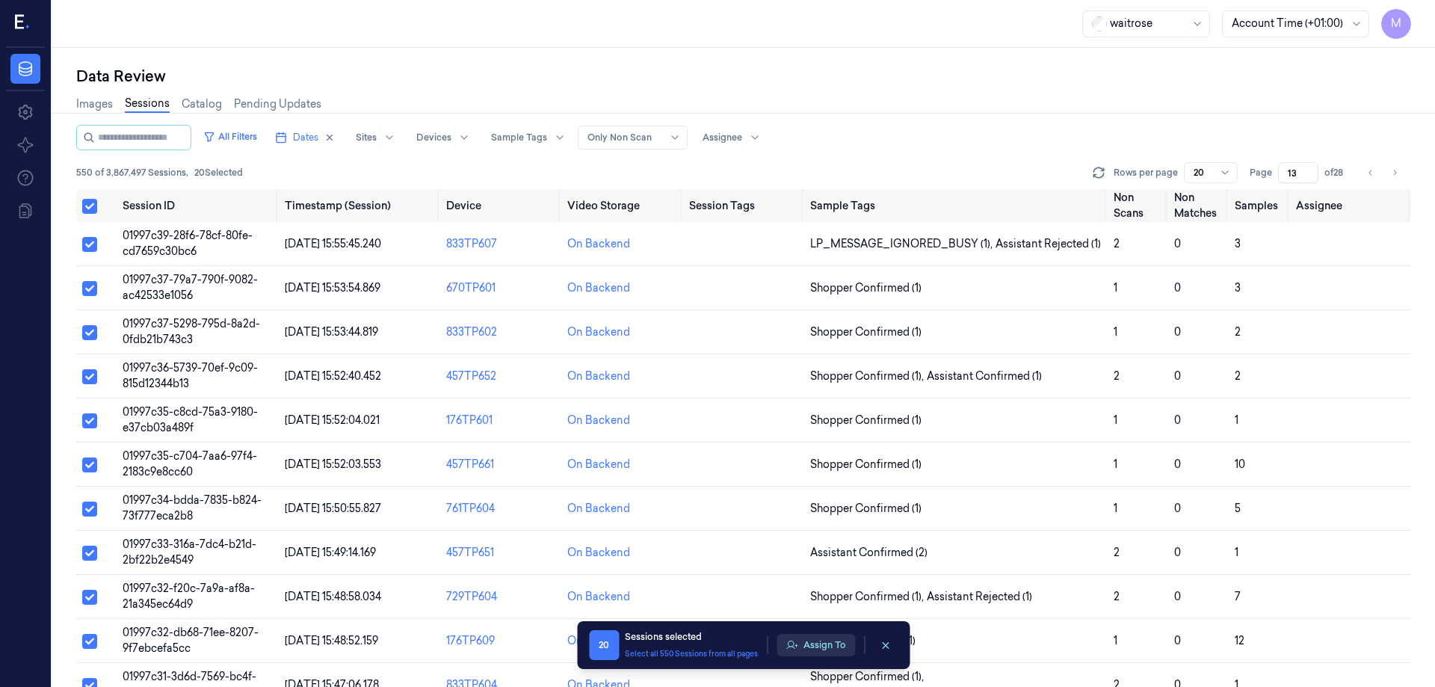
click at [839, 653] on button "Assign To" at bounding box center [815, 645] width 78 height 22
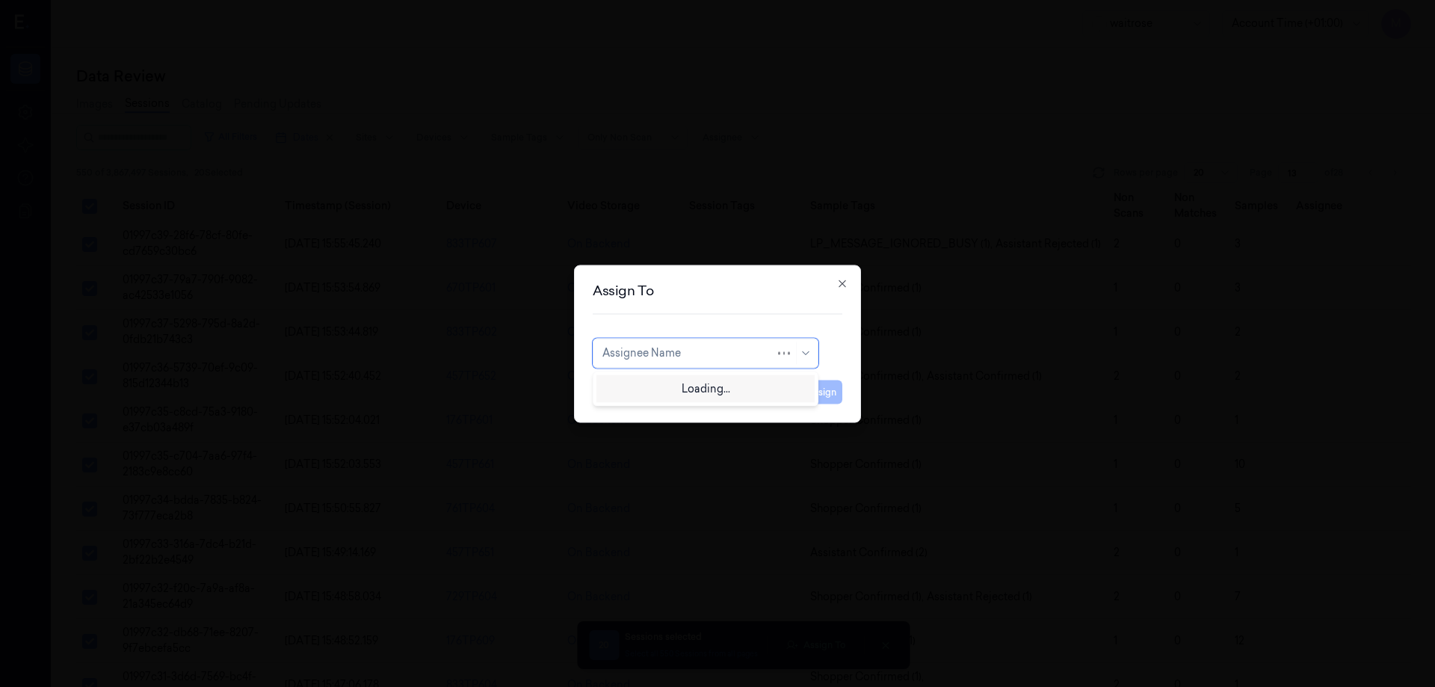
click at [686, 351] on div at bounding box center [688, 353] width 173 height 16
type input "var"
click at [651, 388] on div "[PERSON_NAME]" at bounding box center [647, 387] width 90 height 16
click at [812, 393] on button "Assign" at bounding box center [821, 392] width 41 height 24
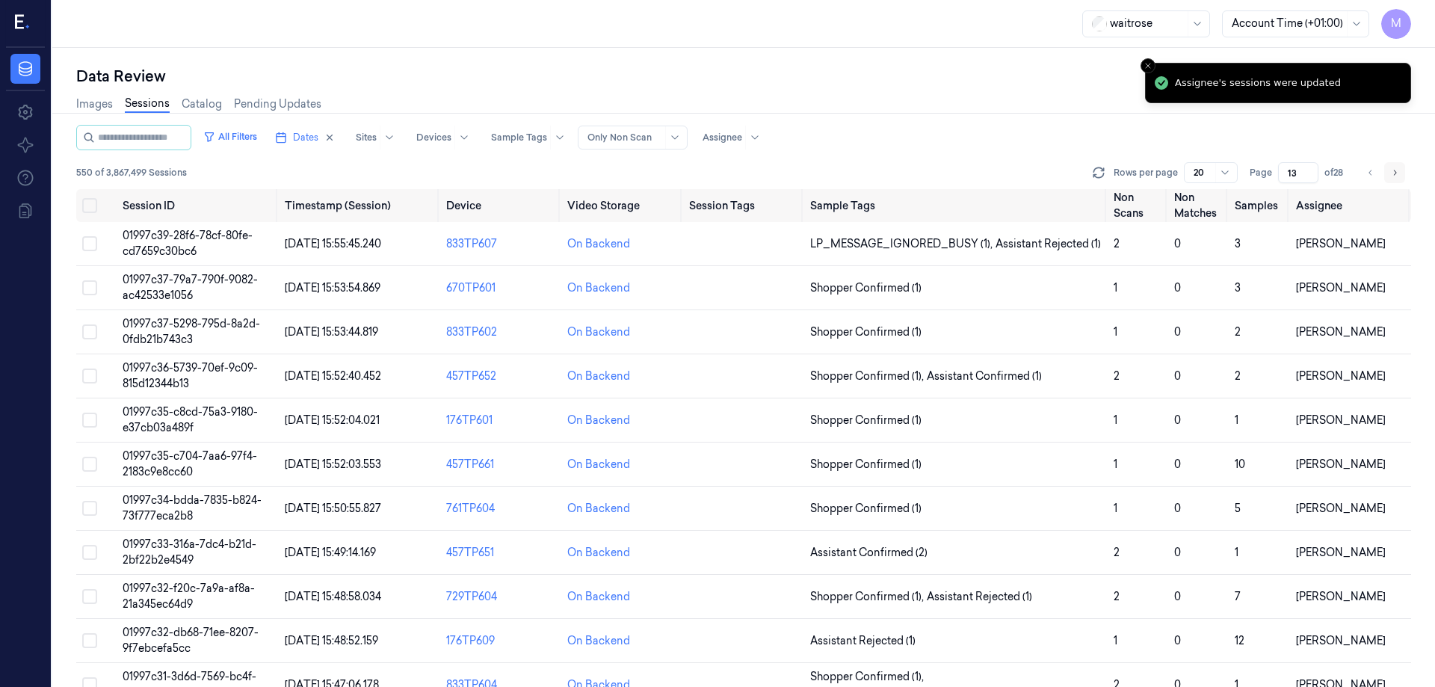
click at [1397, 173] on icon "Go to next page" at bounding box center [1394, 173] width 9 height 12
type input "14"
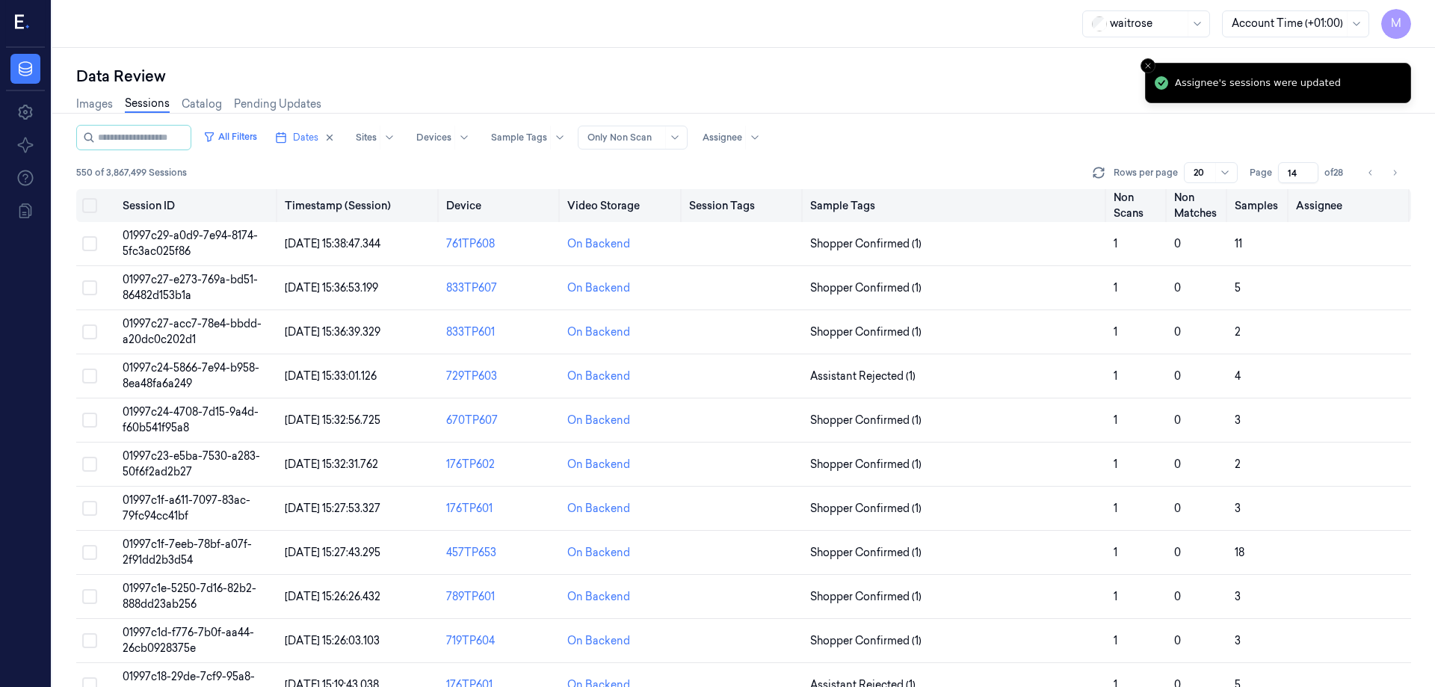
click at [87, 207] on button "Select all" at bounding box center [89, 205] width 15 height 15
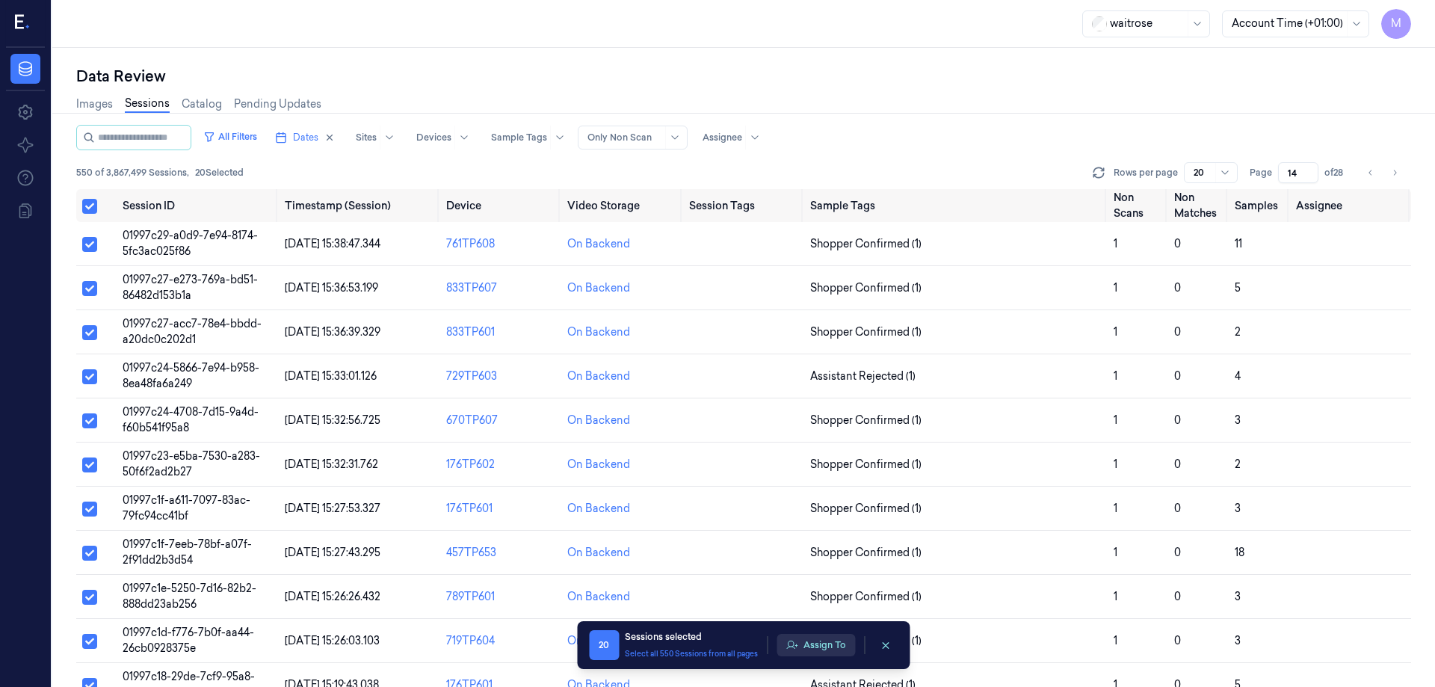
click at [810, 643] on button "Assign To" at bounding box center [815, 645] width 78 height 22
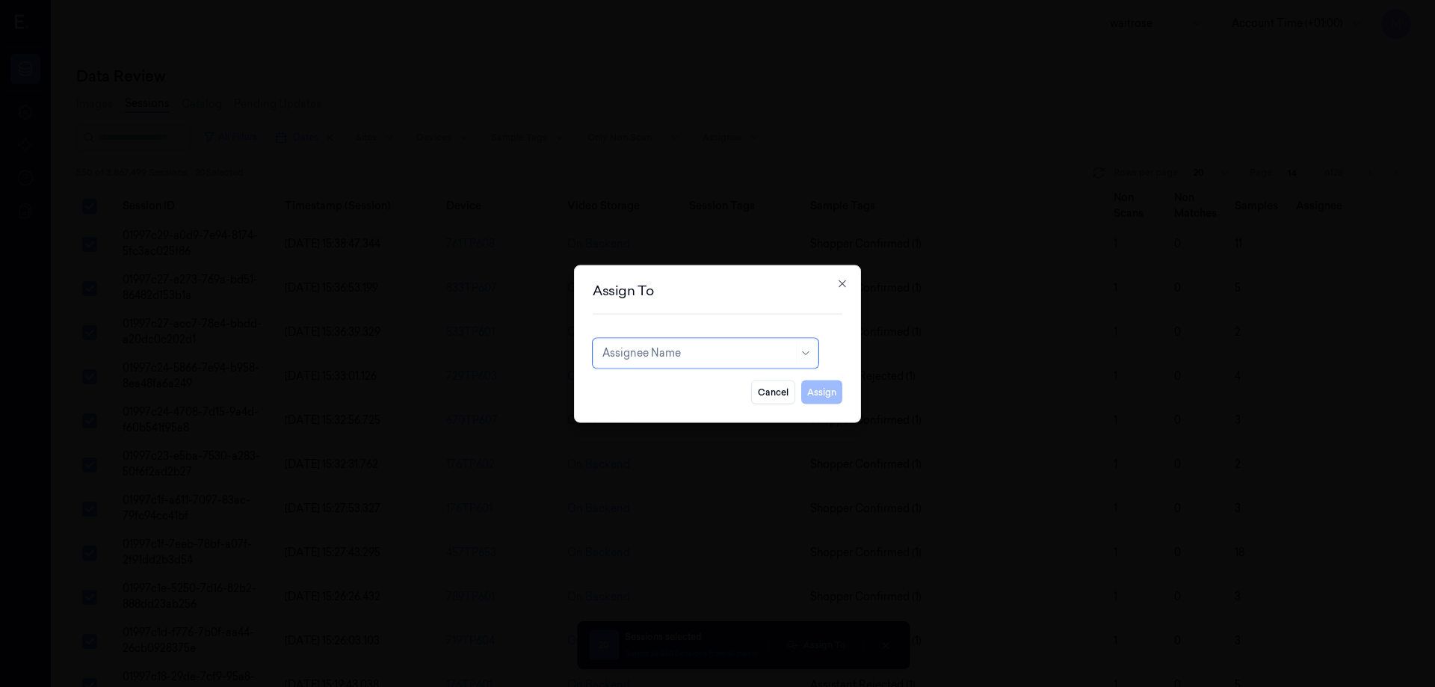
click at [673, 344] on div "Assignee Name" at bounding box center [697, 352] width 191 height 21
type input "ro"
click at [842, 284] on icon "button" at bounding box center [842, 283] width 12 height 12
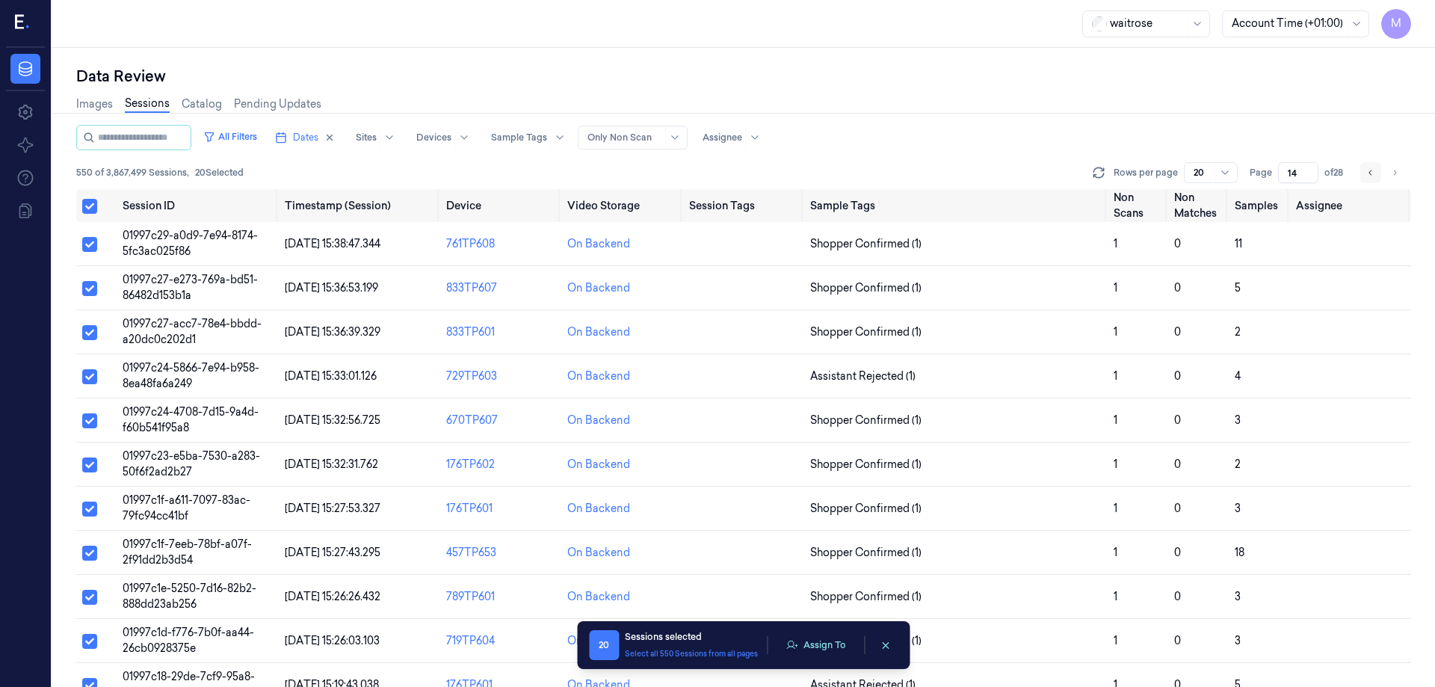
click at [1371, 173] on icon "Go to previous page" at bounding box center [1370, 173] width 9 height 12
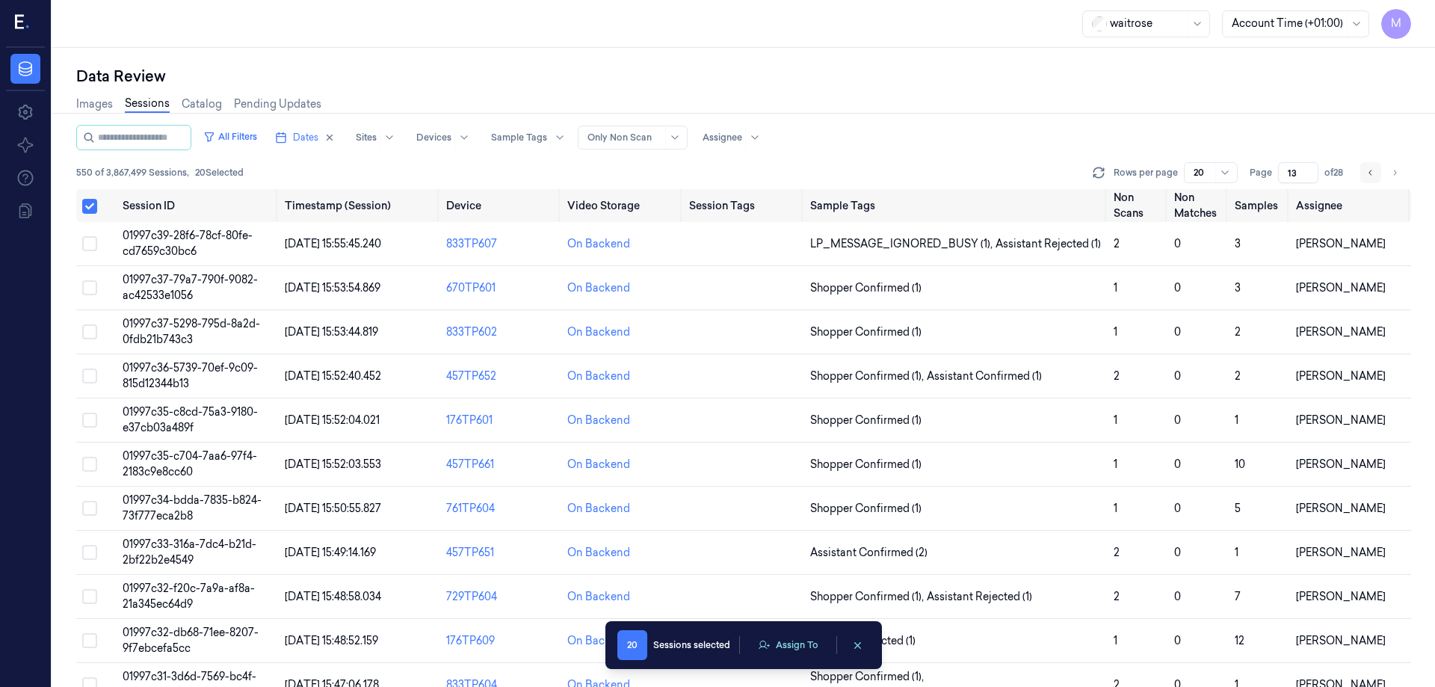
click at [1371, 173] on icon "Go to previous page" at bounding box center [1370, 173] width 9 height 12
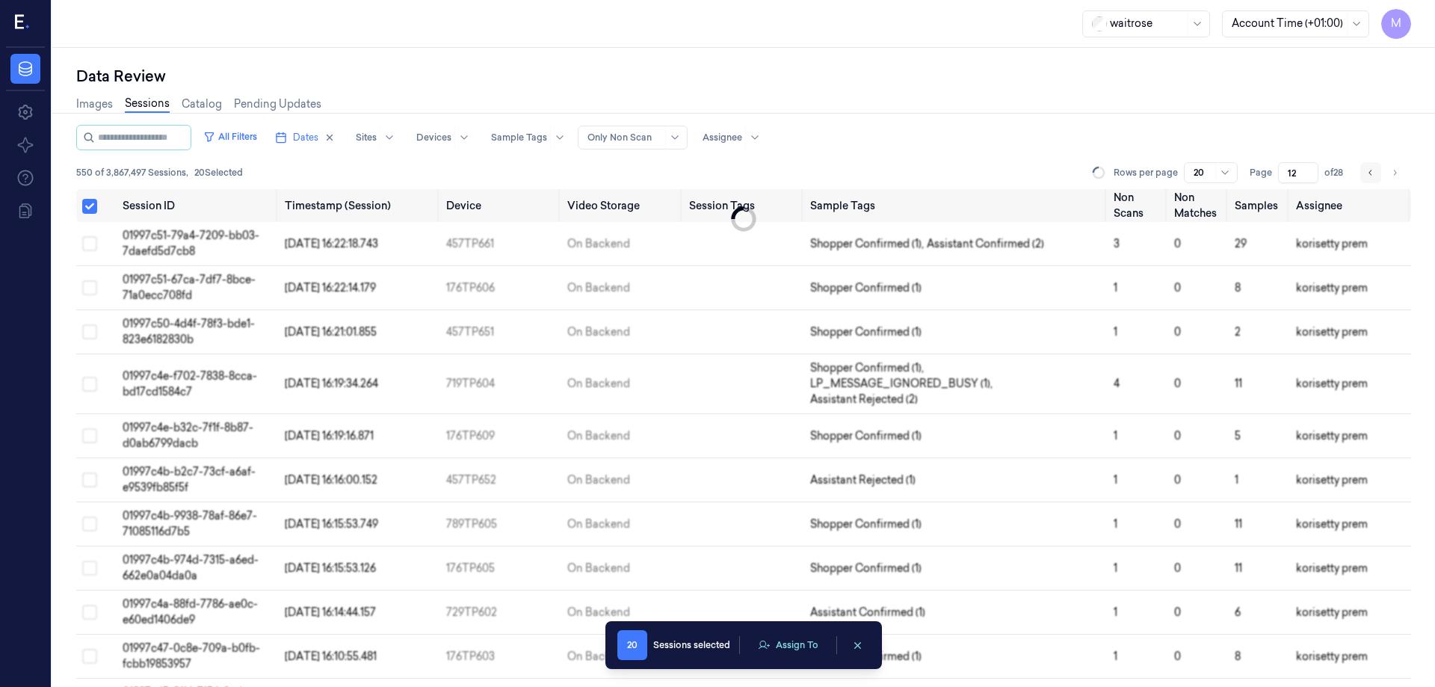
click at [1371, 173] on icon "Go to previous page" at bounding box center [1370, 173] width 9 height 12
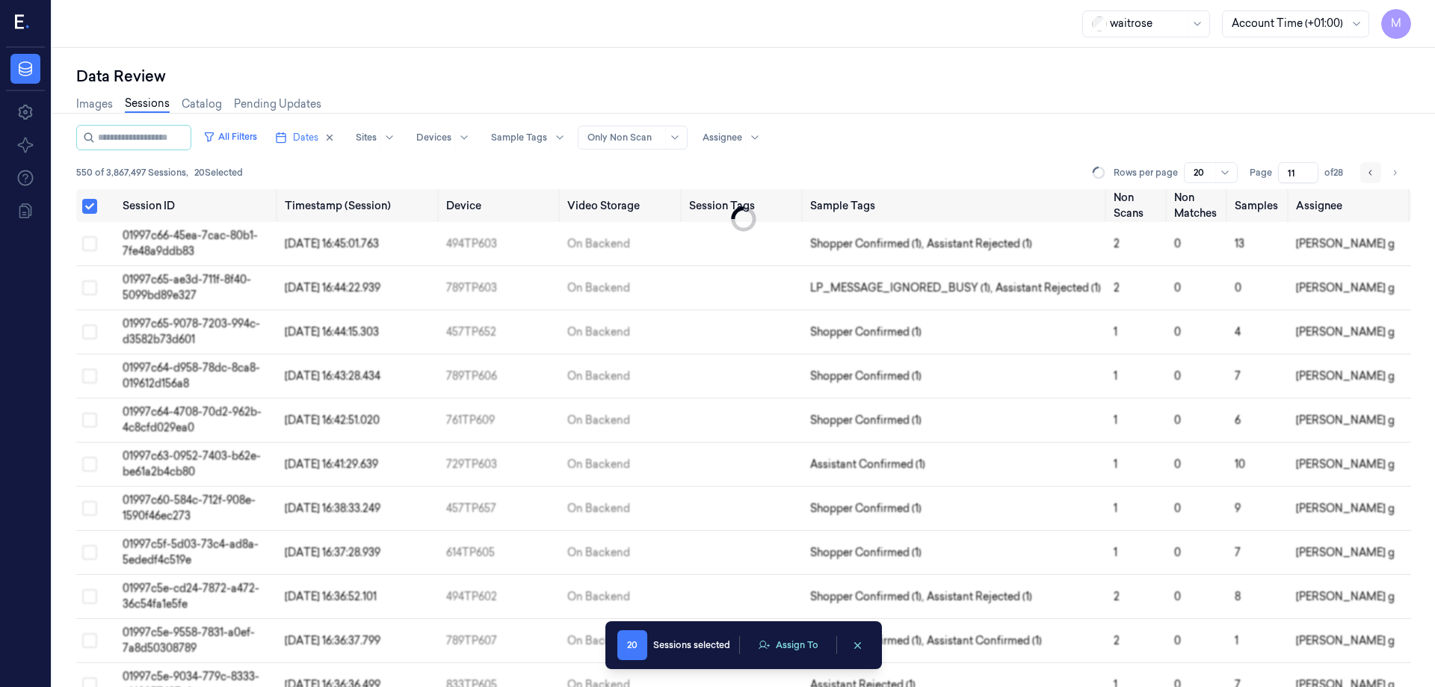
click at [1371, 173] on icon "Go to previous page" at bounding box center [1370, 173] width 9 height 12
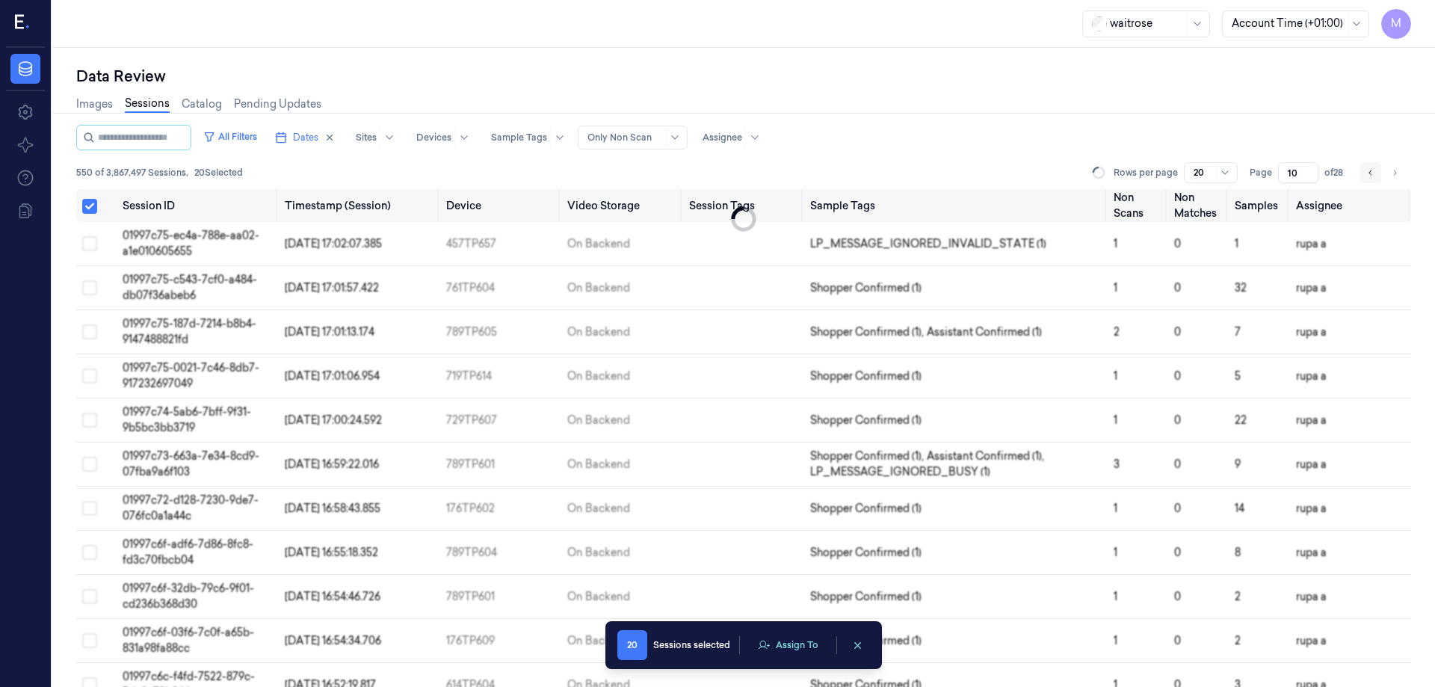
click at [1371, 173] on icon "Go to previous page" at bounding box center [1370, 173] width 9 height 12
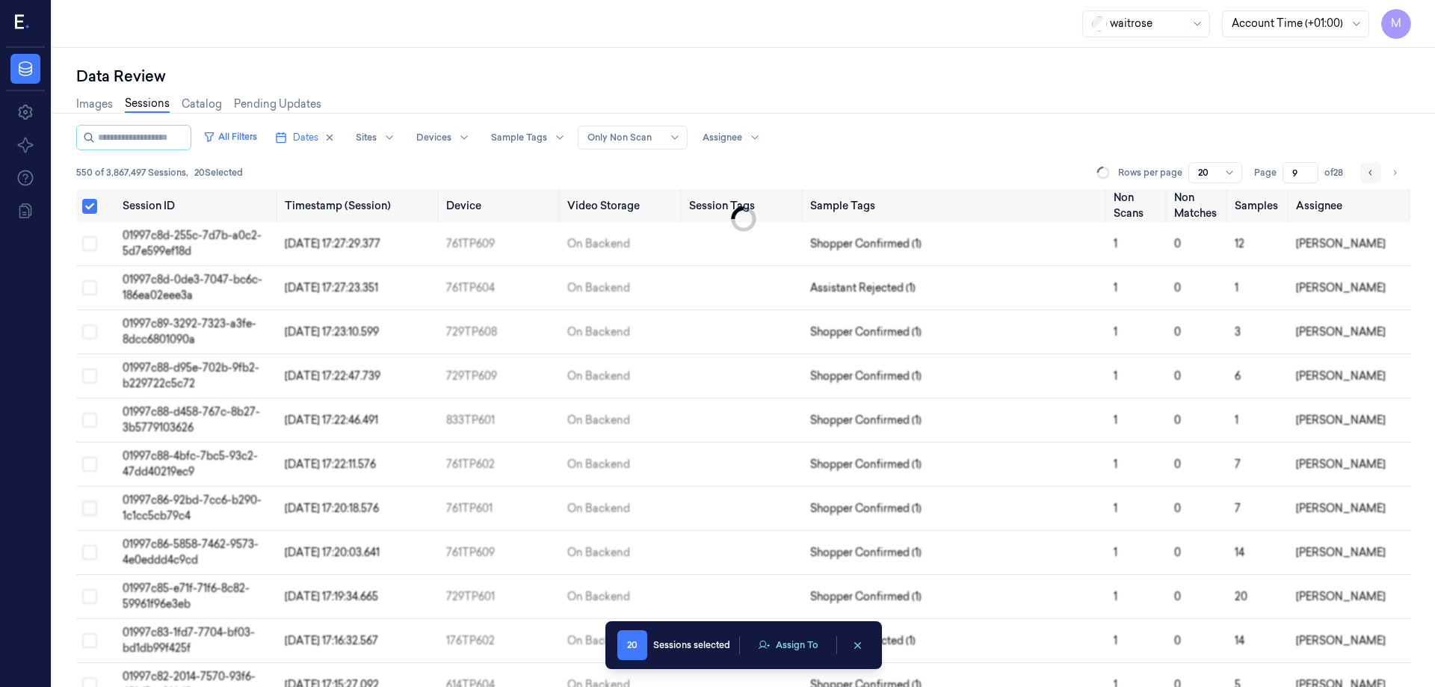
click at [1371, 173] on icon "Go to previous page" at bounding box center [1370, 173] width 9 height 12
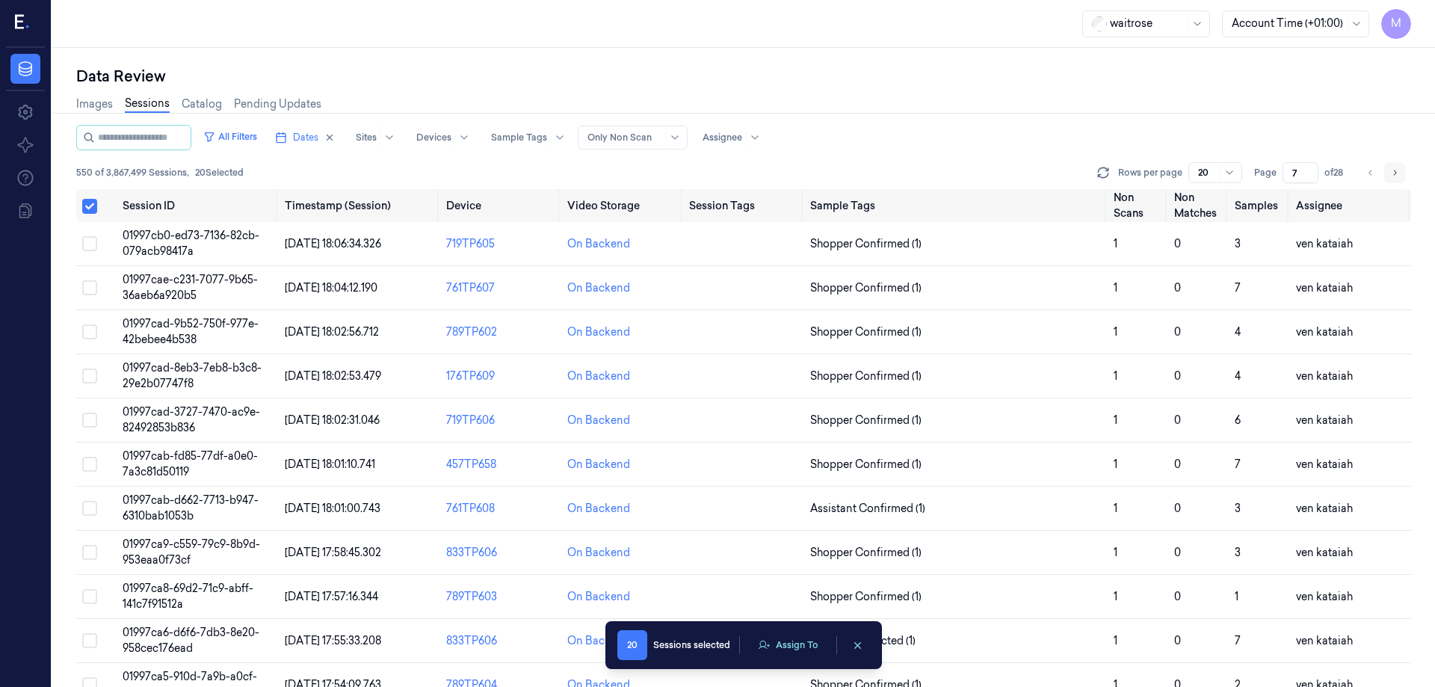
click at [1395, 181] on button "Go to next page" at bounding box center [1394, 172] width 21 height 21
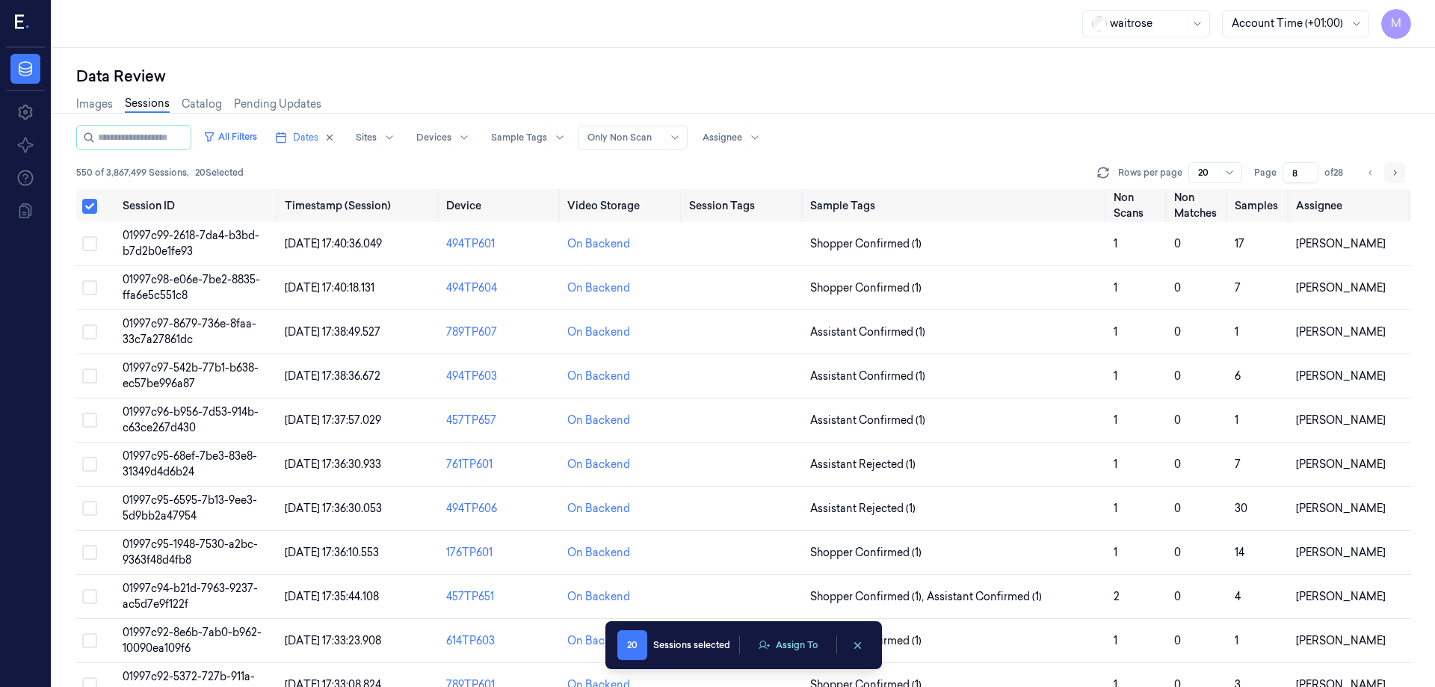
click at [1395, 181] on button "Go to next page" at bounding box center [1394, 172] width 21 height 21
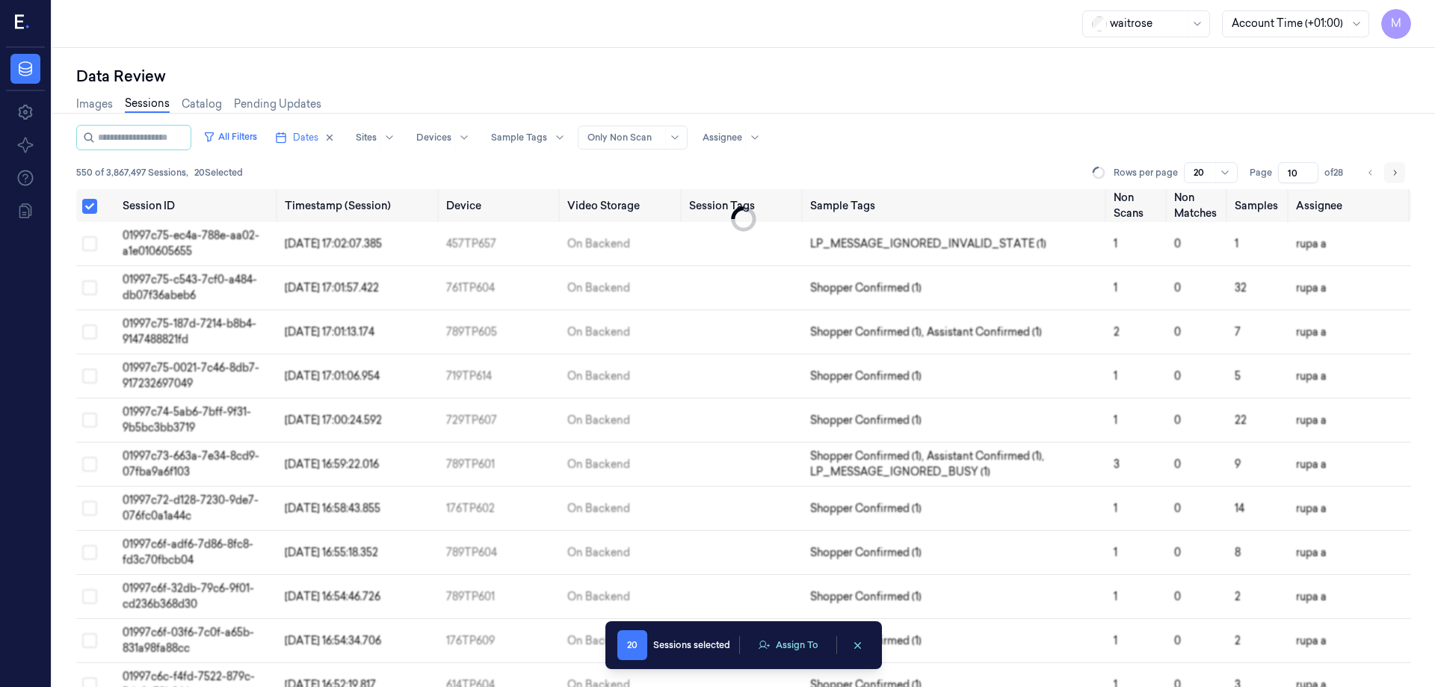
click at [1395, 181] on button "Go to next page" at bounding box center [1394, 172] width 21 height 21
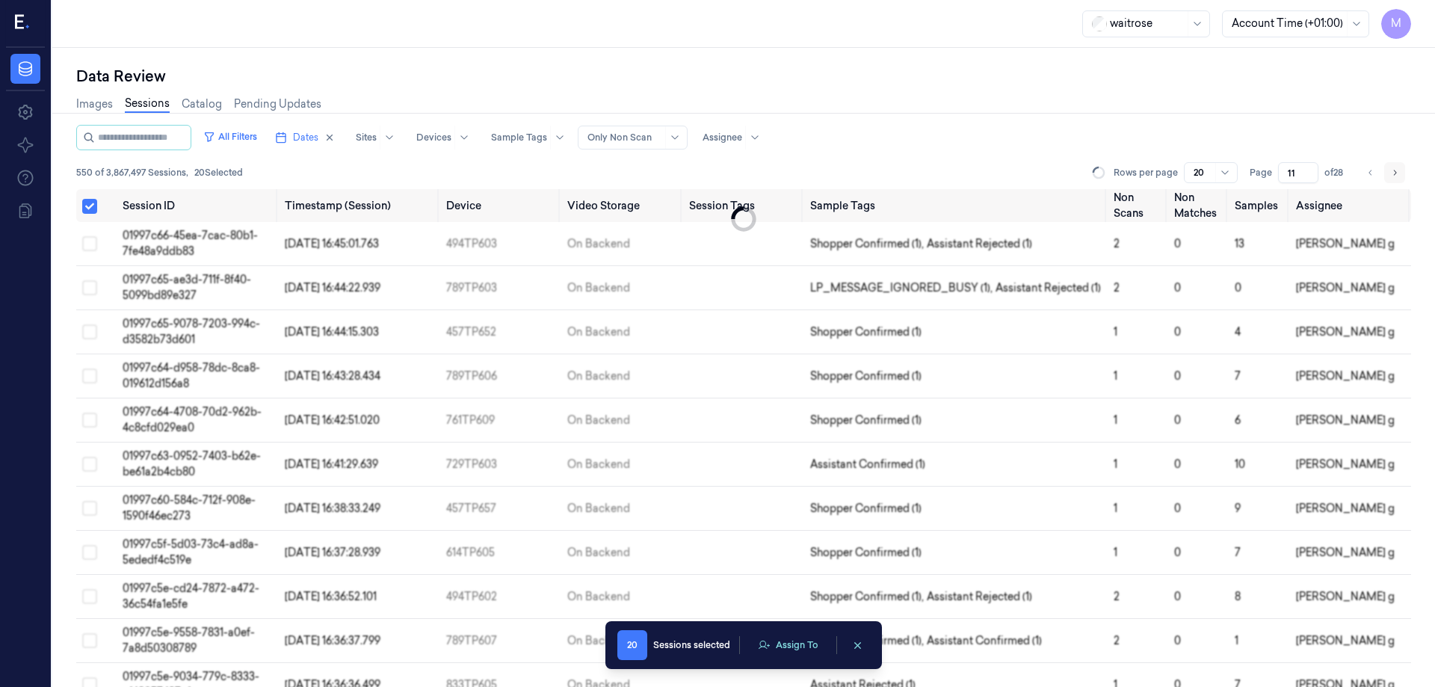
click at [1396, 182] on button "Go to next page" at bounding box center [1394, 172] width 21 height 21
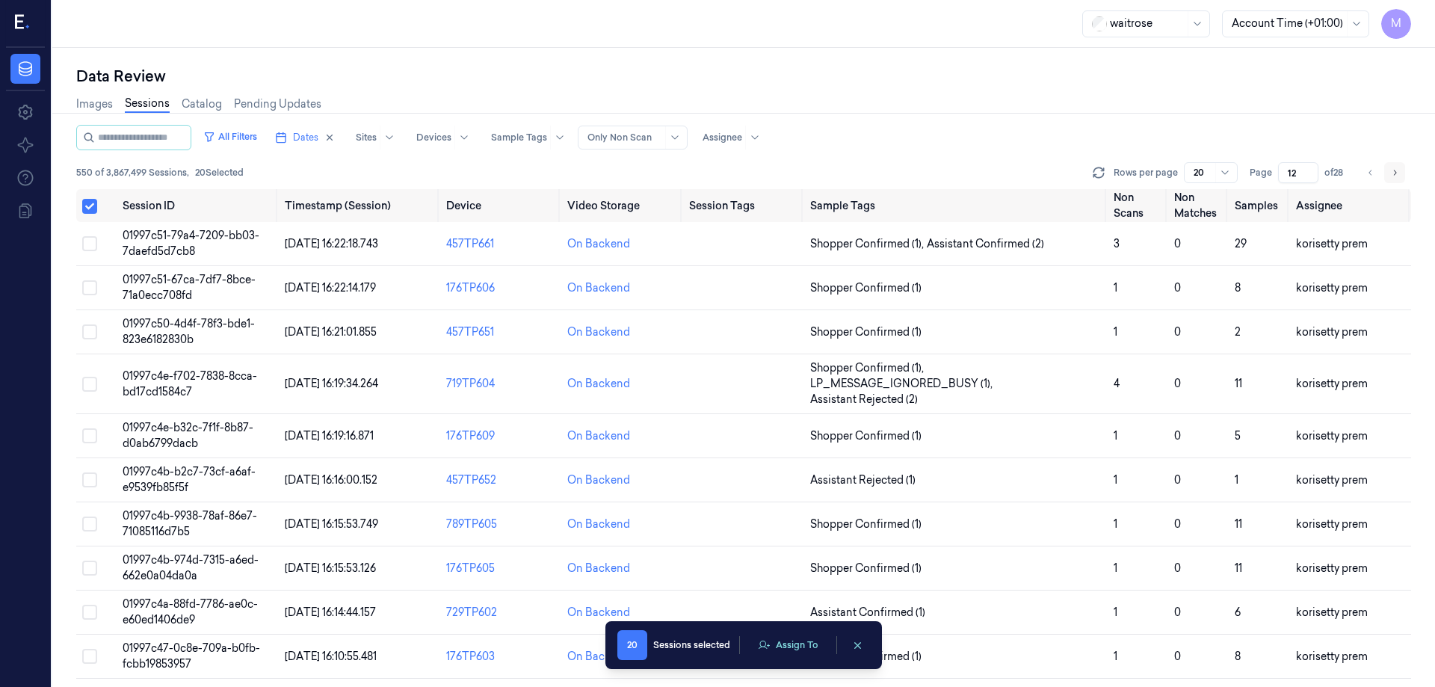
click at [1397, 181] on button "Go to next page" at bounding box center [1394, 172] width 21 height 21
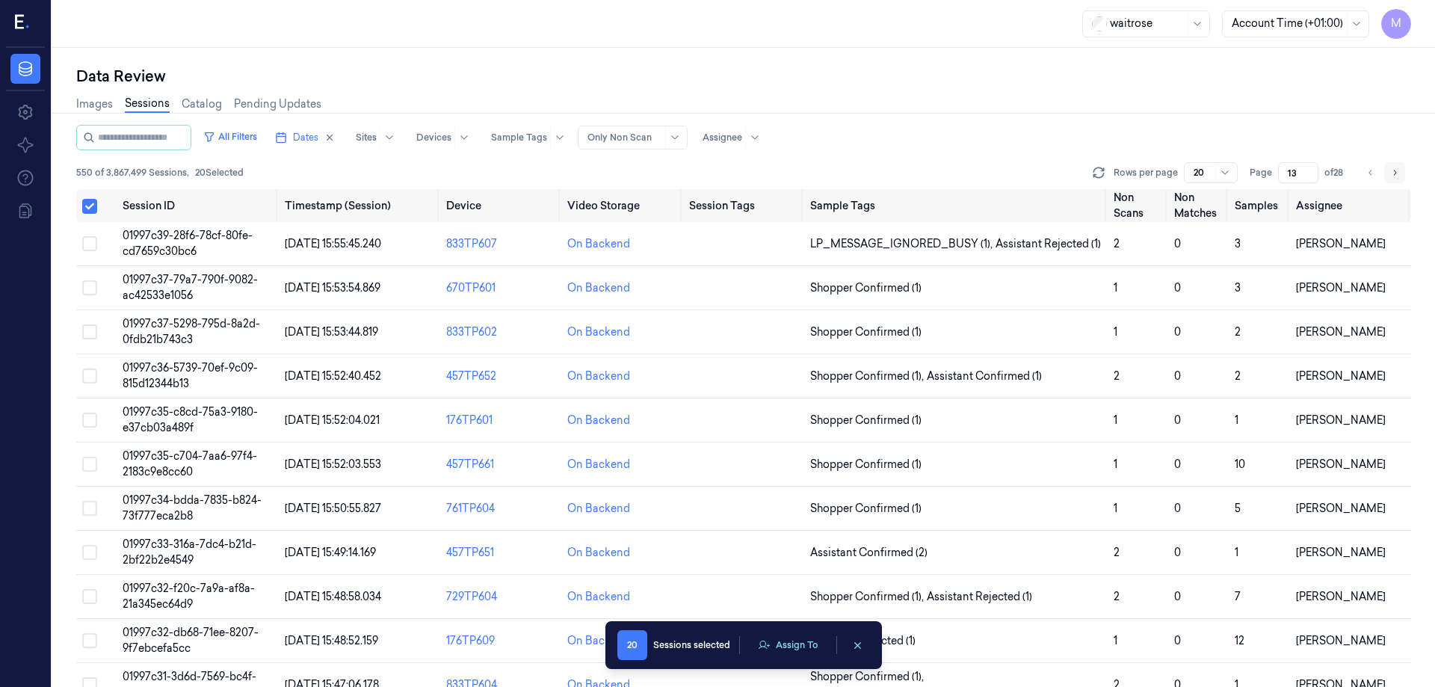
click at [1397, 181] on button "Go to next page" at bounding box center [1394, 172] width 21 height 21
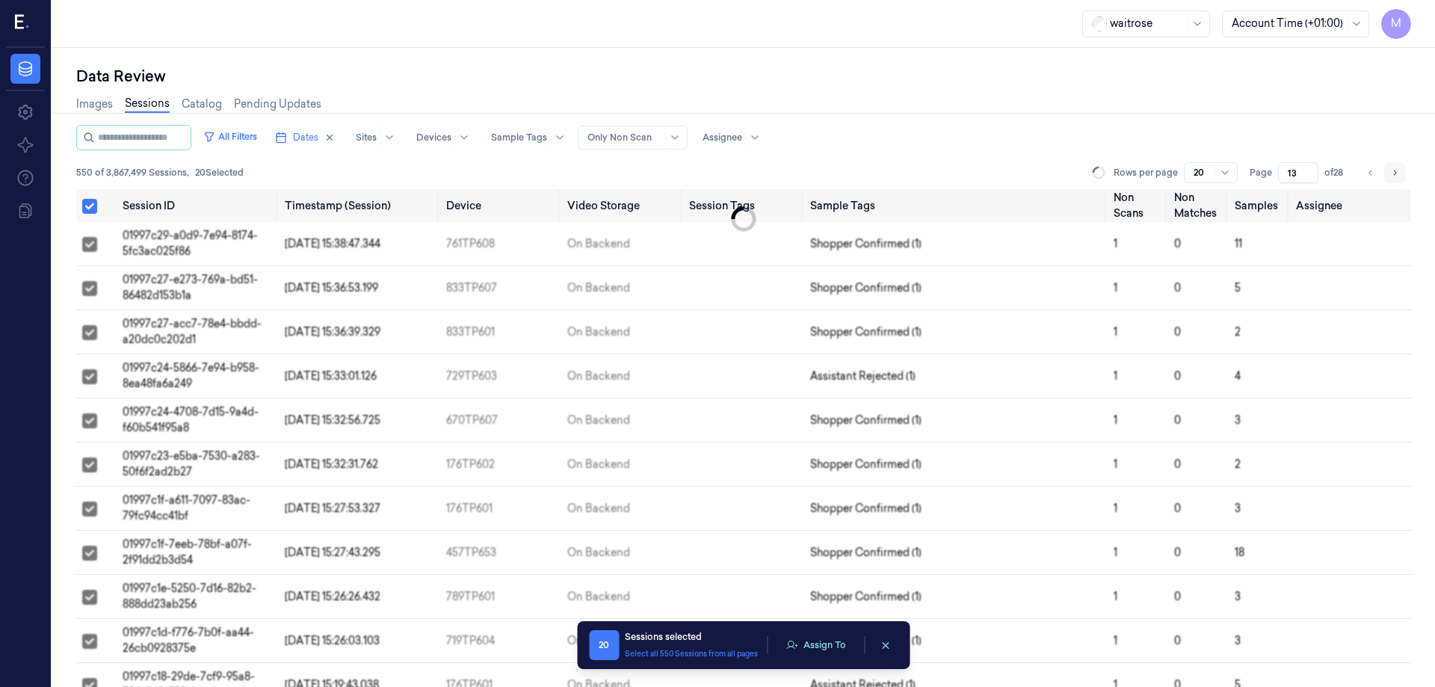
type input "14"
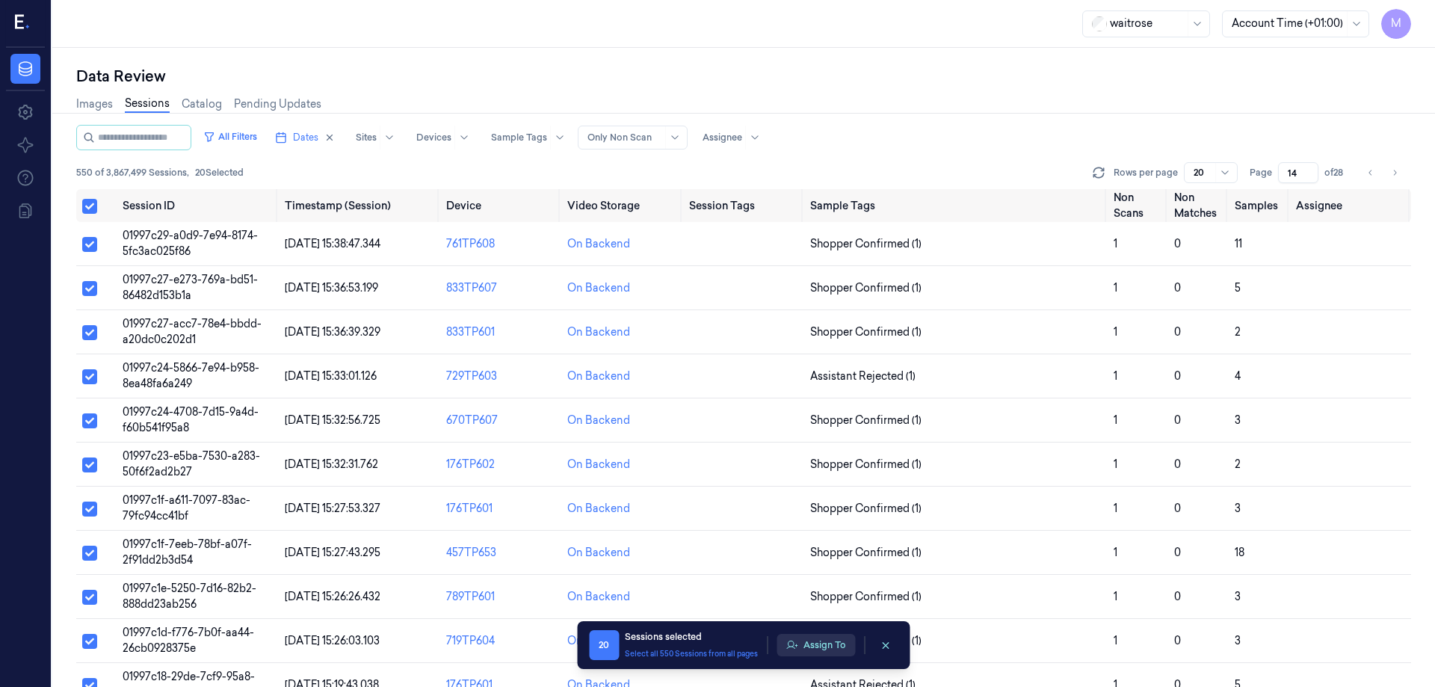
click at [838, 638] on button "Assign To" at bounding box center [815, 645] width 78 height 22
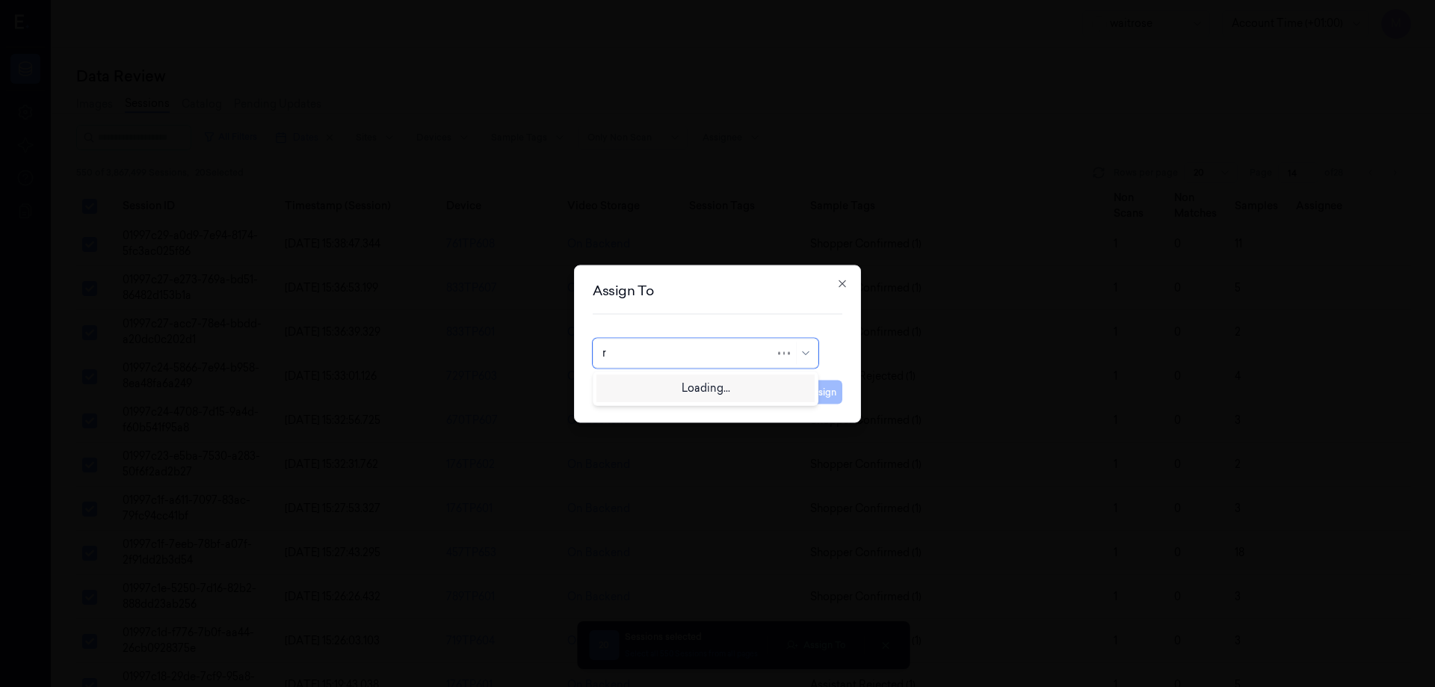
type input "ro"
click at [655, 389] on div "[PERSON_NAME]" at bounding box center [647, 387] width 90 height 16
click at [824, 395] on button "Assign" at bounding box center [821, 392] width 41 height 24
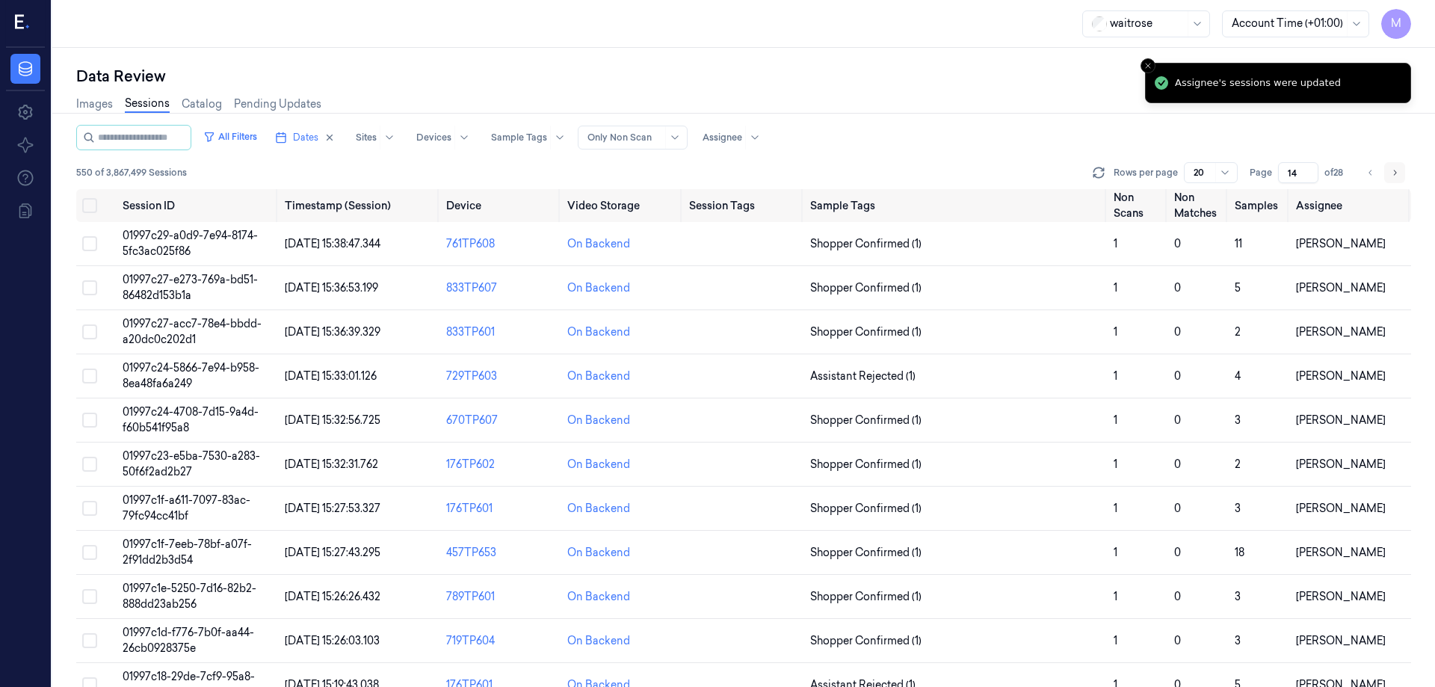
click at [1404, 173] on button "Go to next page" at bounding box center [1394, 172] width 21 height 21
type input "15"
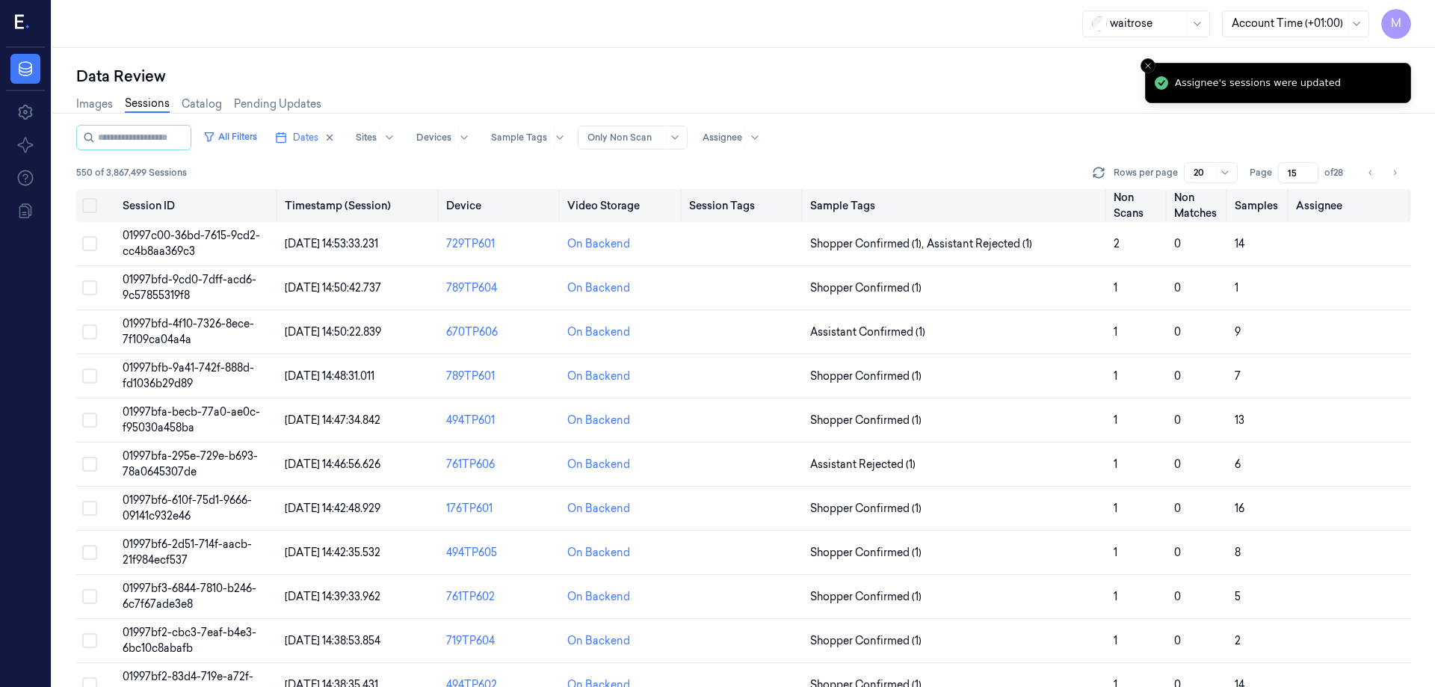
click at [93, 206] on button "Select all" at bounding box center [89, 205] width 15 height 15
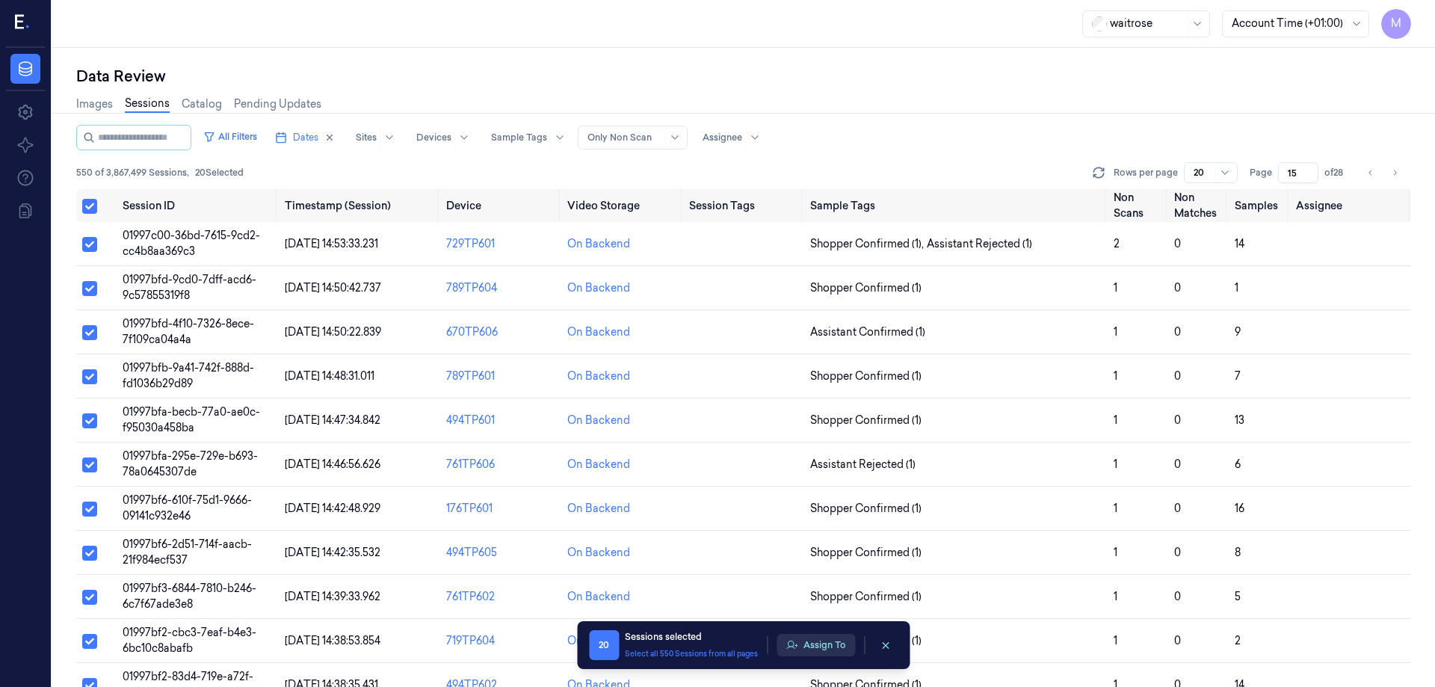
click at [833, 644] on button "Assign To" at bounding box center [815, 645] width 78 height 22
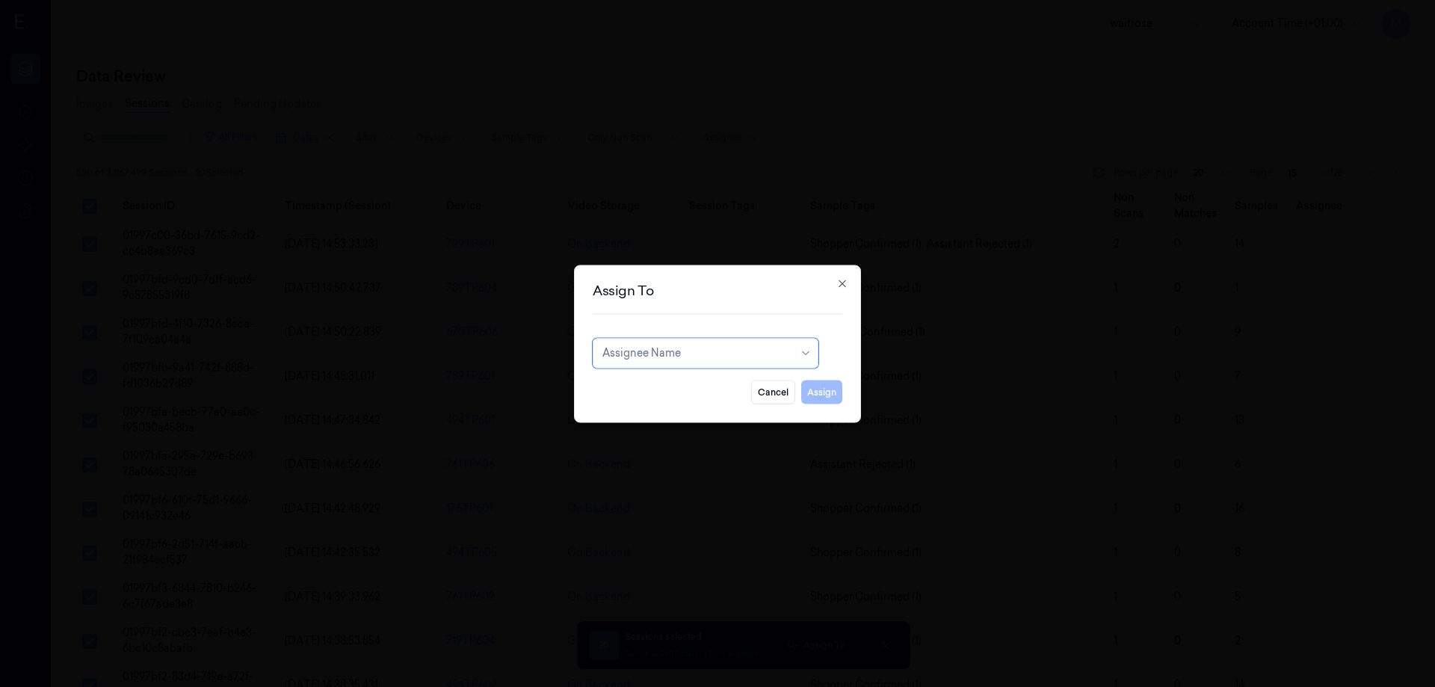
click at [687, 359] on div at bounding box center [697, 353] width 191 height 16
type input "cha"
click at [644, 416] on div "[PERSON_NAME] a" at bounding box center [651, 412] width 98 height 16
click at [825, 396] on button "Assign" at bounding box center [821, 392] width 41 height 24
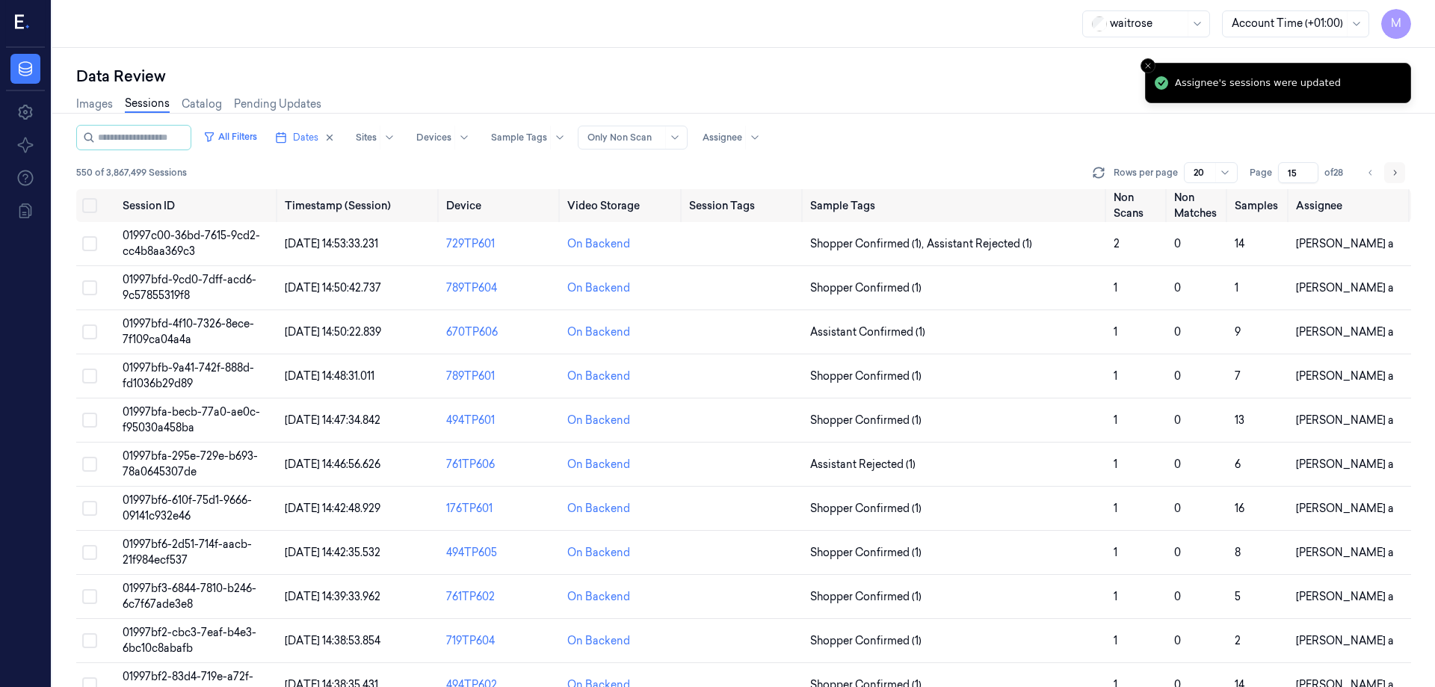
click at [1394, 174] on icon "Go to next page" at bounding box center [1394, 173] width 9 height 12
type input "16"
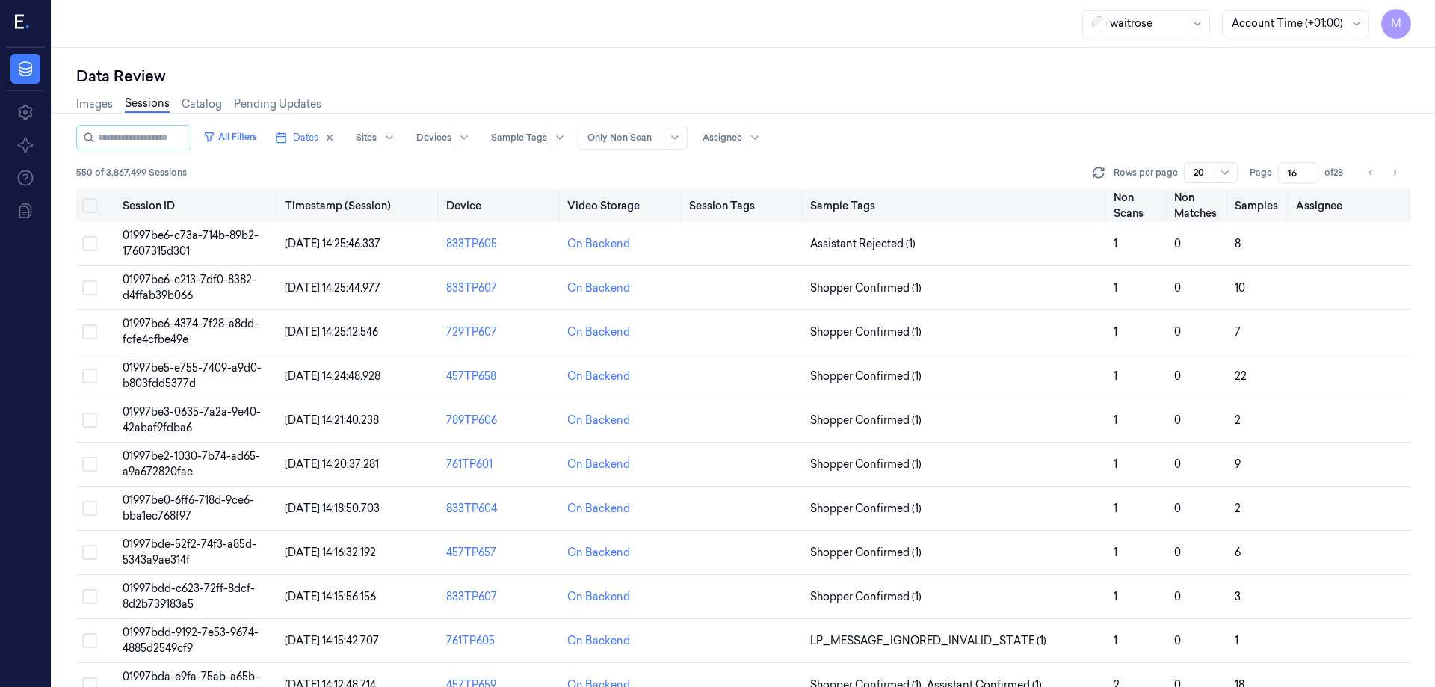
click at [96, 203] on button "Select all" at bounding box center [89, 205] width 15 height 15
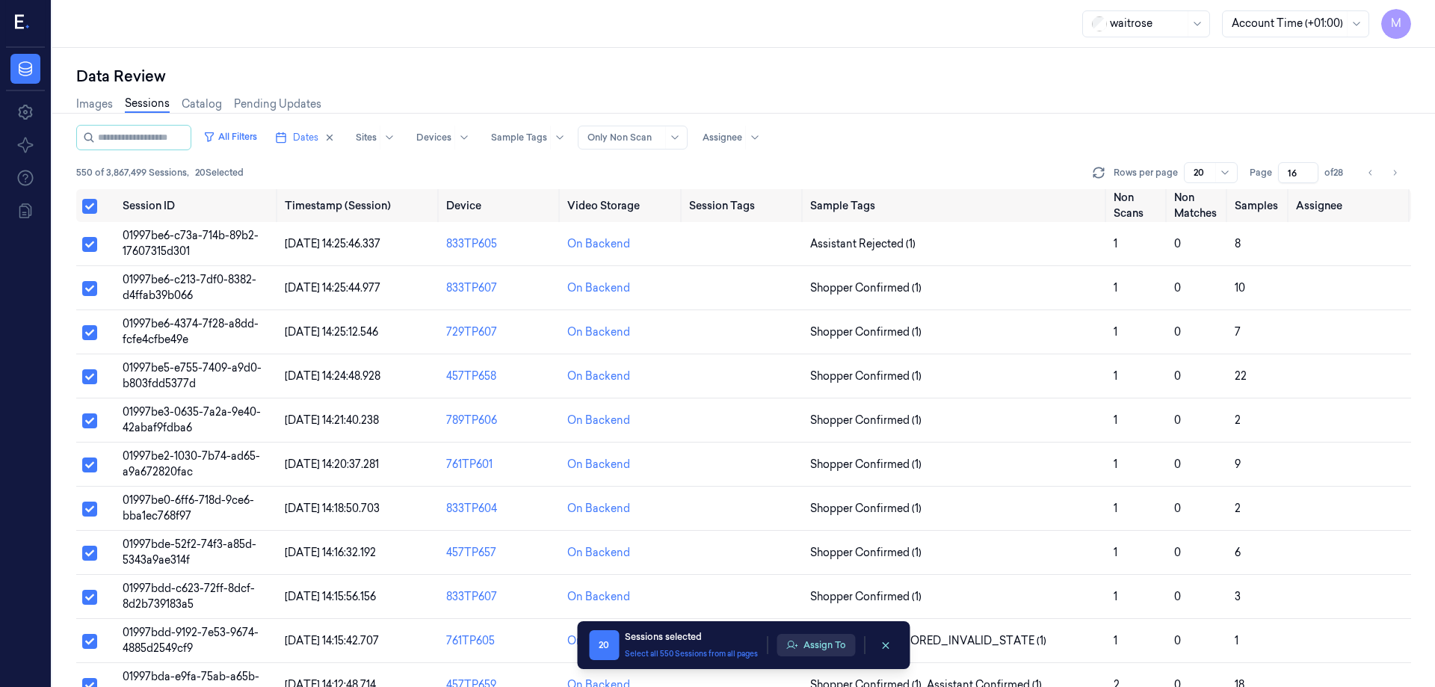
click at [819, 649] on button "Assign To" at bounding box center [815, 645] width 78 height 22
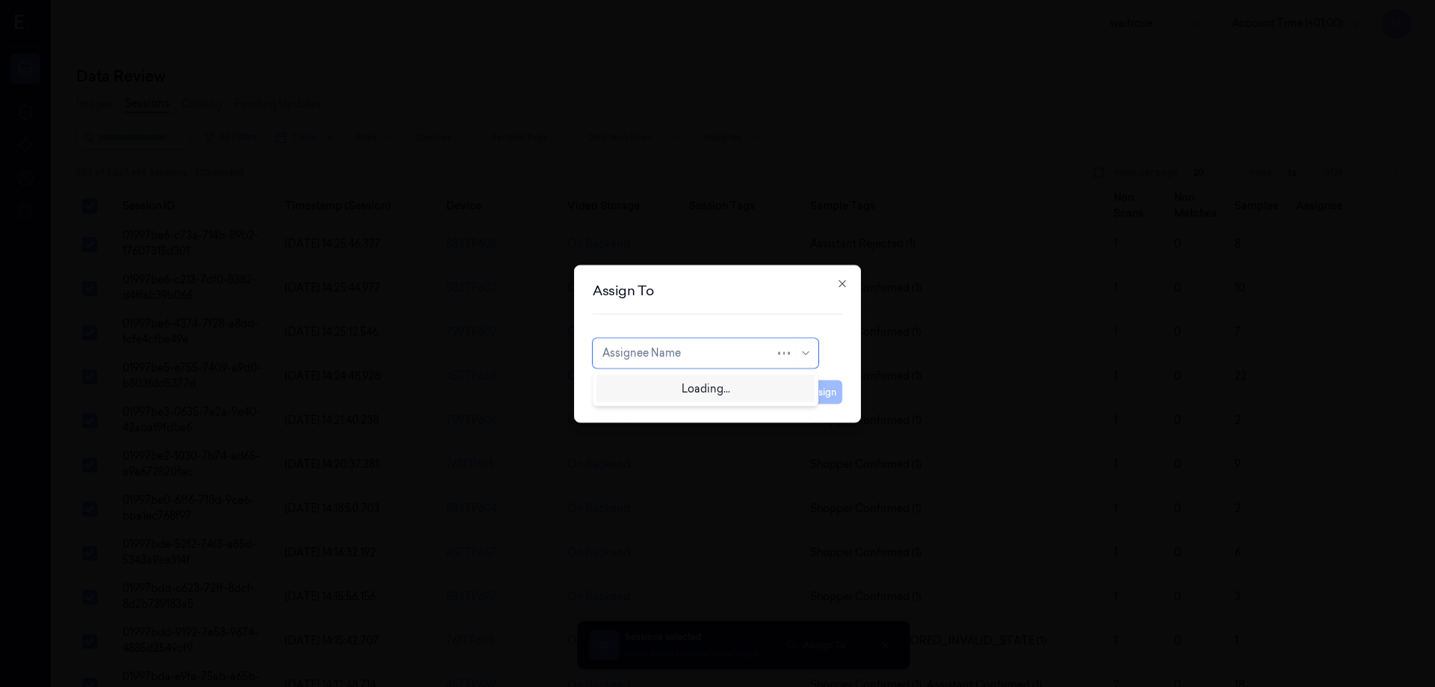
click at [723, 348] on div at bounding box center [688, 353] width 173 height 16
type input "ven"
click at [678, 383] on div "ven kataiah" at bounding box center [705, 387] width 206 height 16
click at [826, 395] on button "Assign" at bounding box center [821, 392] width 41 height 24
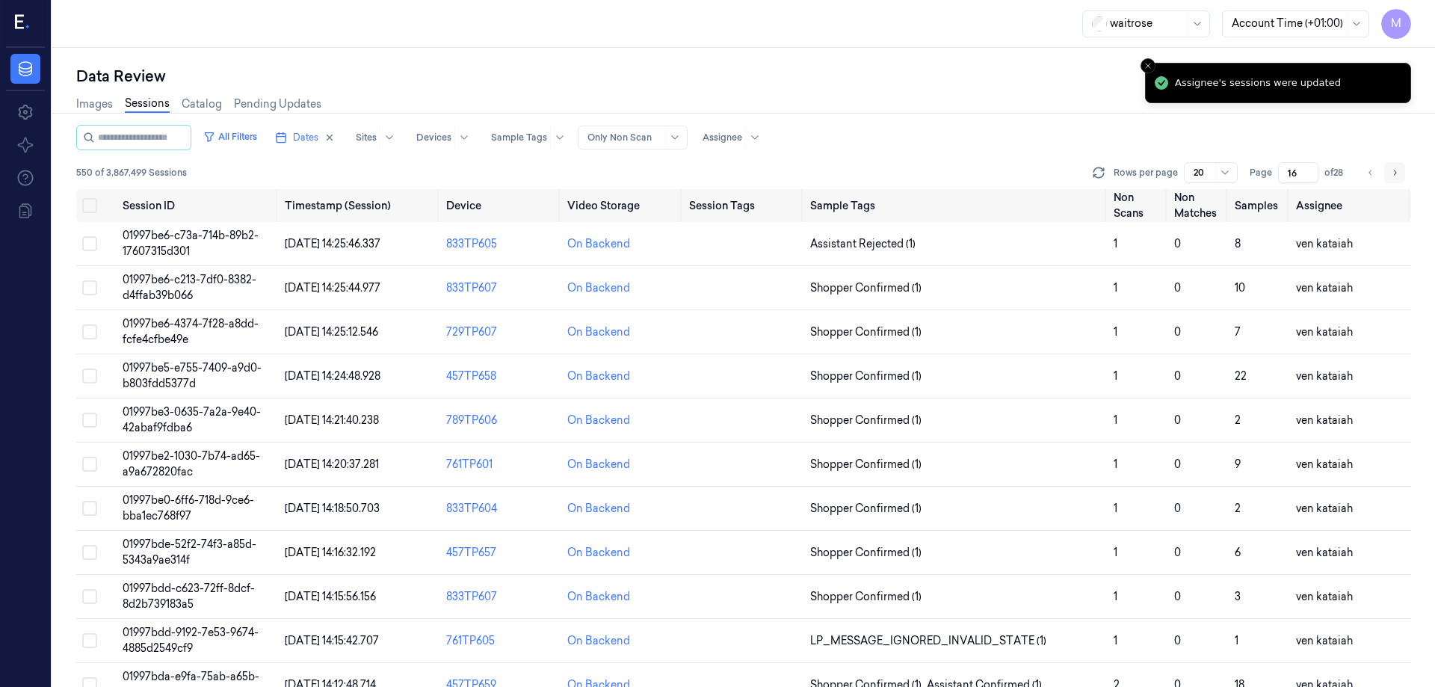
click at [1386, 178] on button "Go to next page" at bounding box center [1394, 172] width 21 height 21
type input "17"
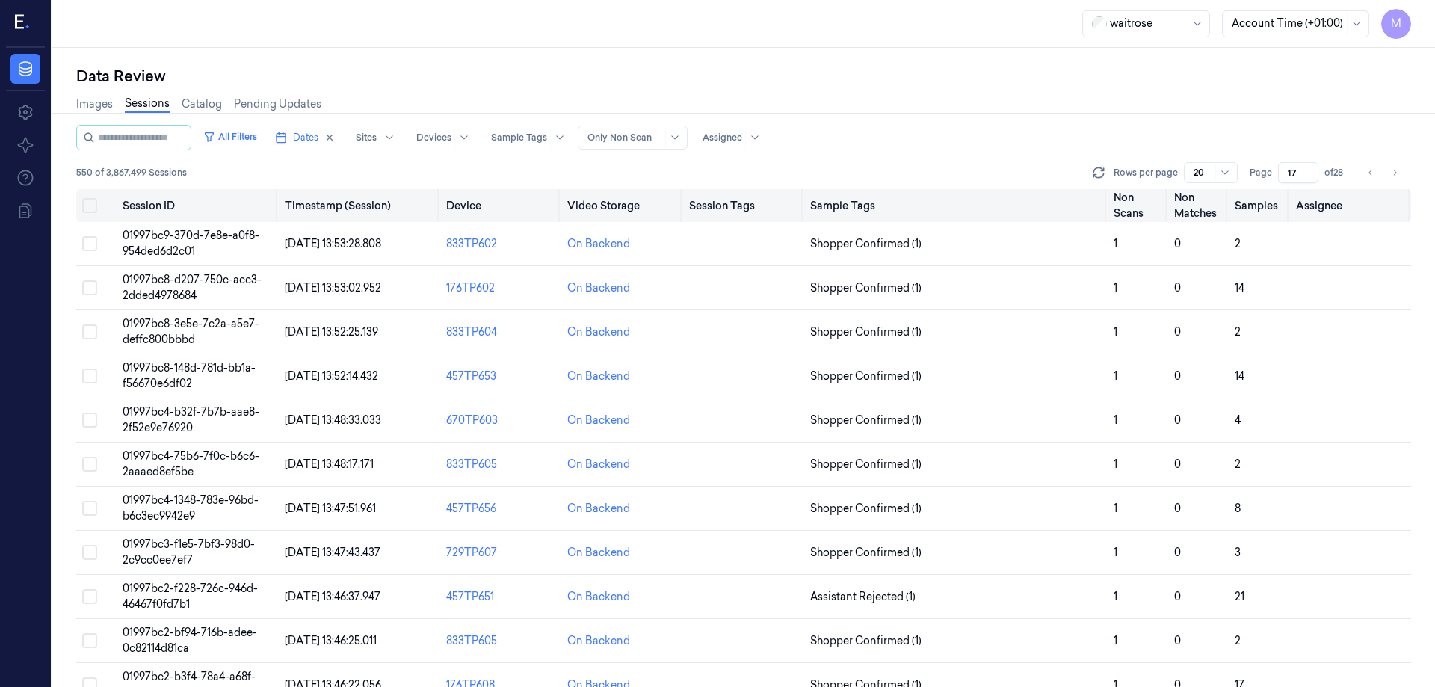
click at [87, 203] on button "Select all" at bounding box center [89, 205] width 15 height 15
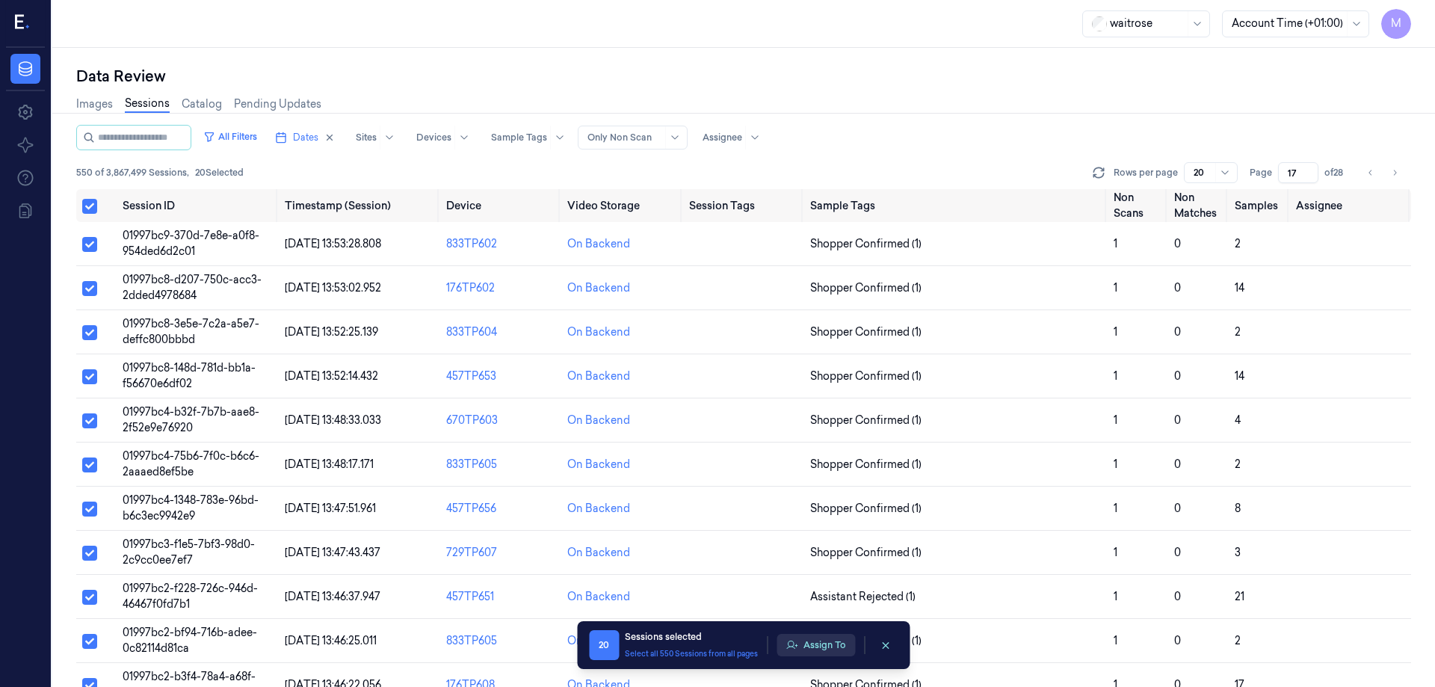
click at [819, 649] on button "Assign To" at bounding box center [815, 645] width 78 height 22
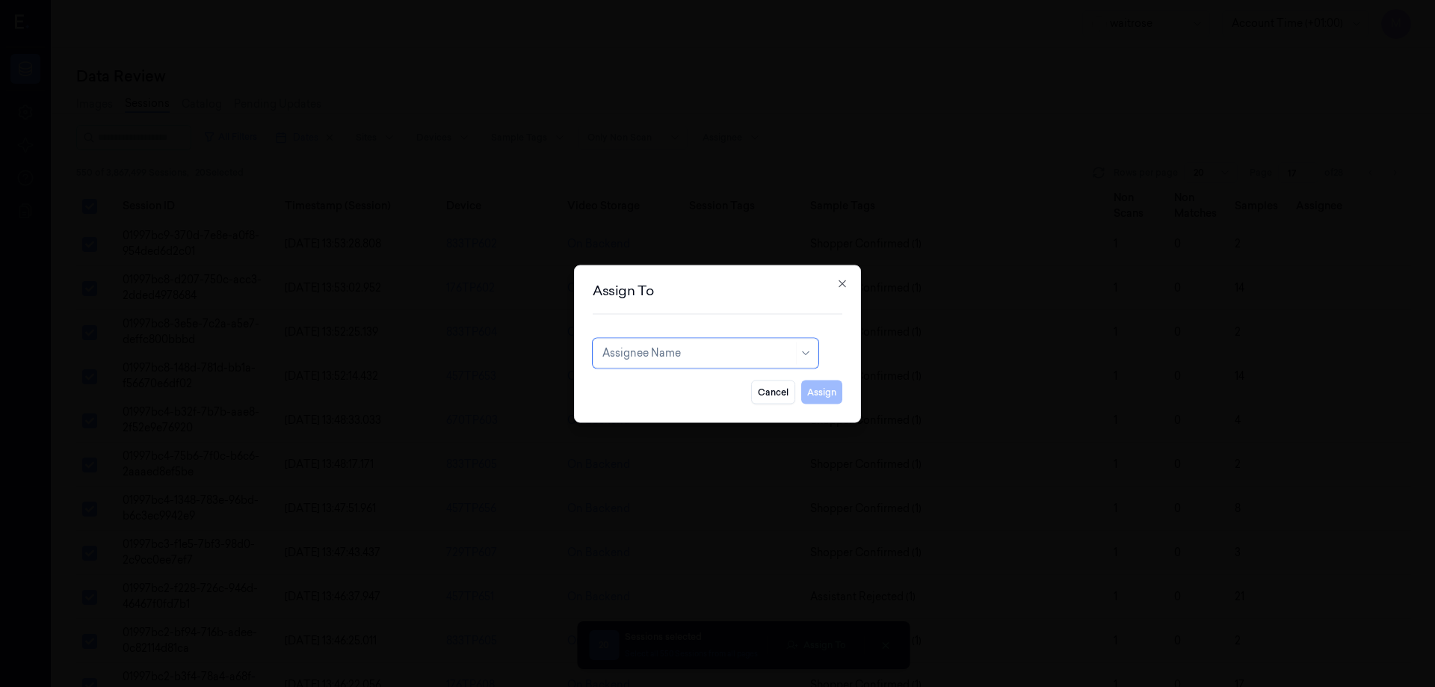
click at [682, 346] on div at bounding box center [697, 353] width 191 height 16
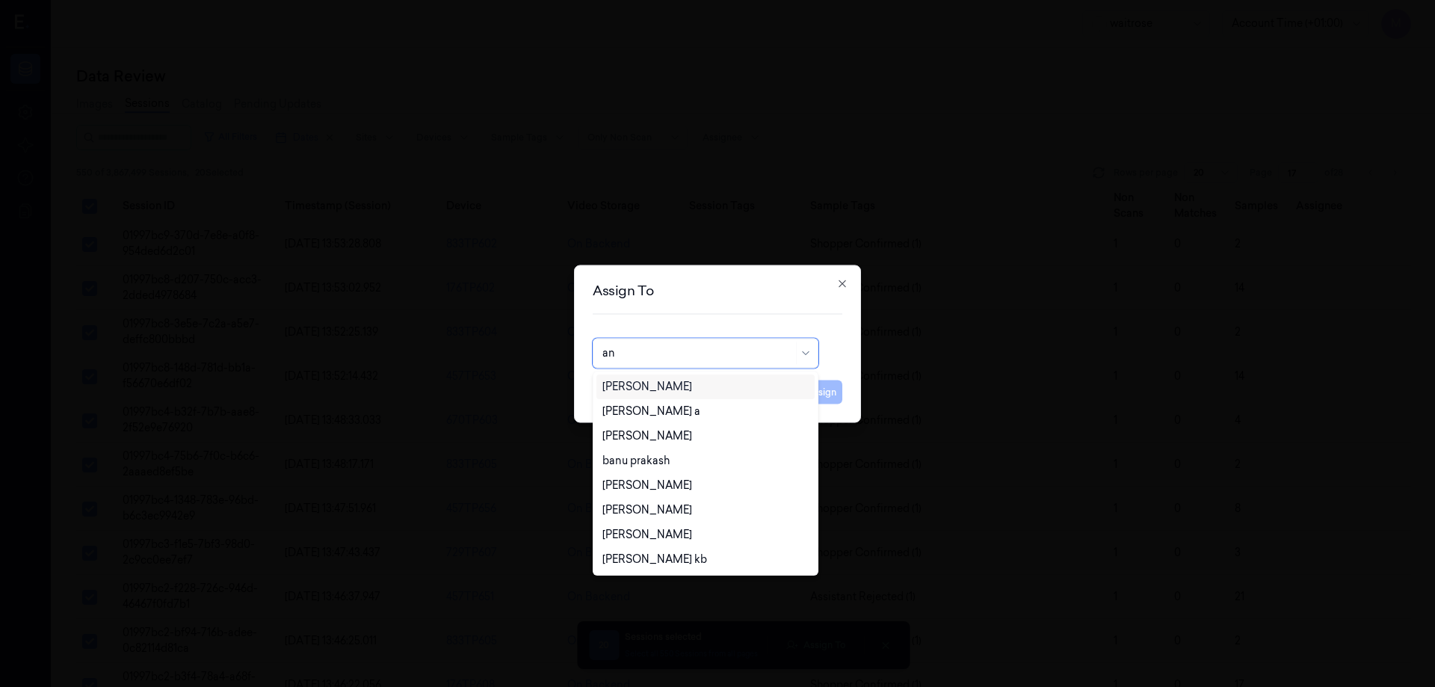
type input "ank"
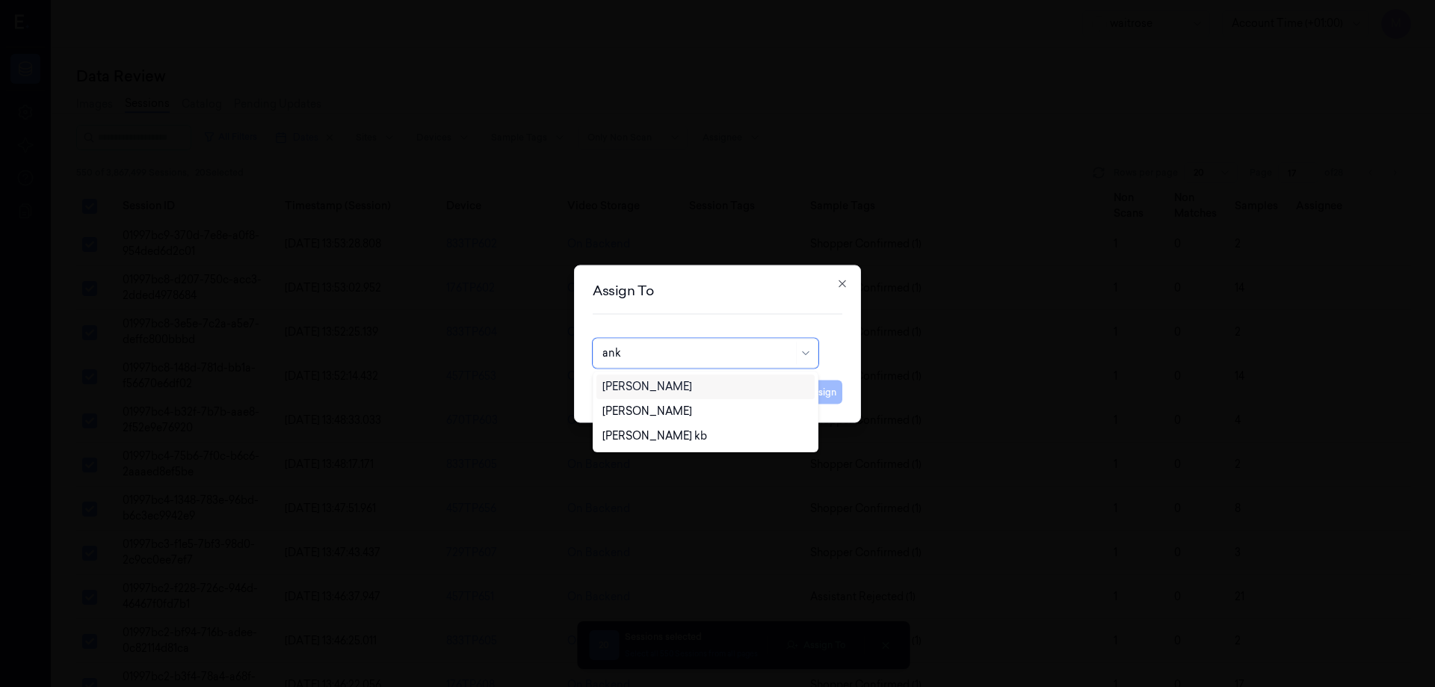
click at [639, 386] on div "[PERSON_NAME]" at bounding box center [647, 387] width 90 height 16
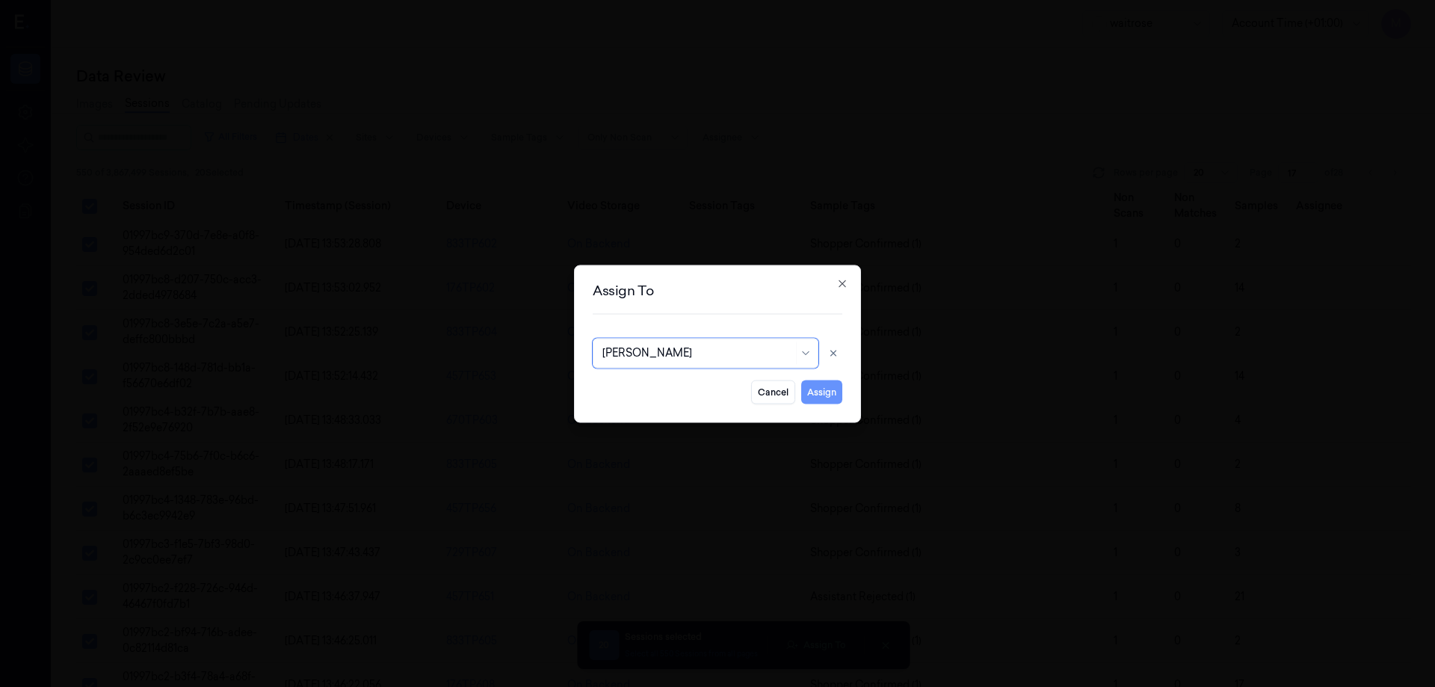
click at [810, 388] on button "Assign" at bounding box center [821, 392] width 41 height 24
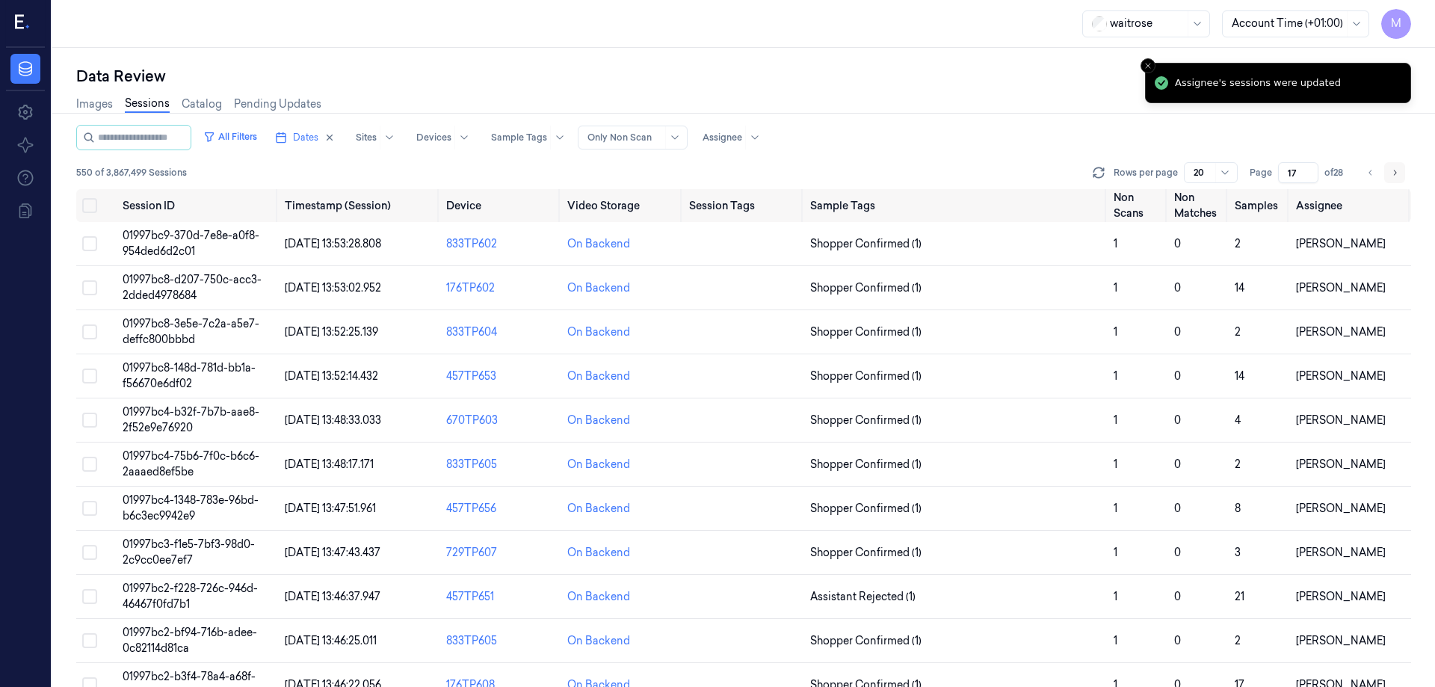
click at [1387, 167] on button "Go to next page" at bounding box center [1394, 172] width 21 height 21
type input "18"
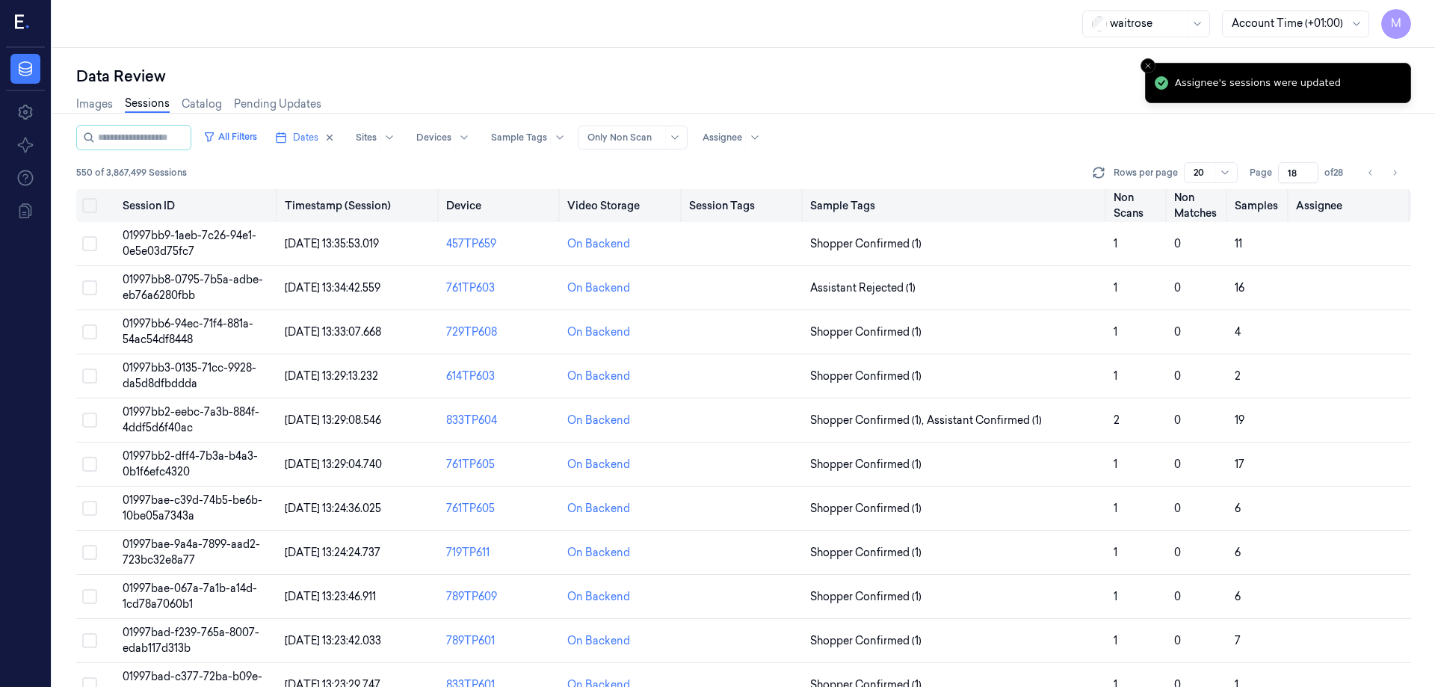
click at [86, 209] on button "Select all" at bounding box center [89, 205] width 15 height 15
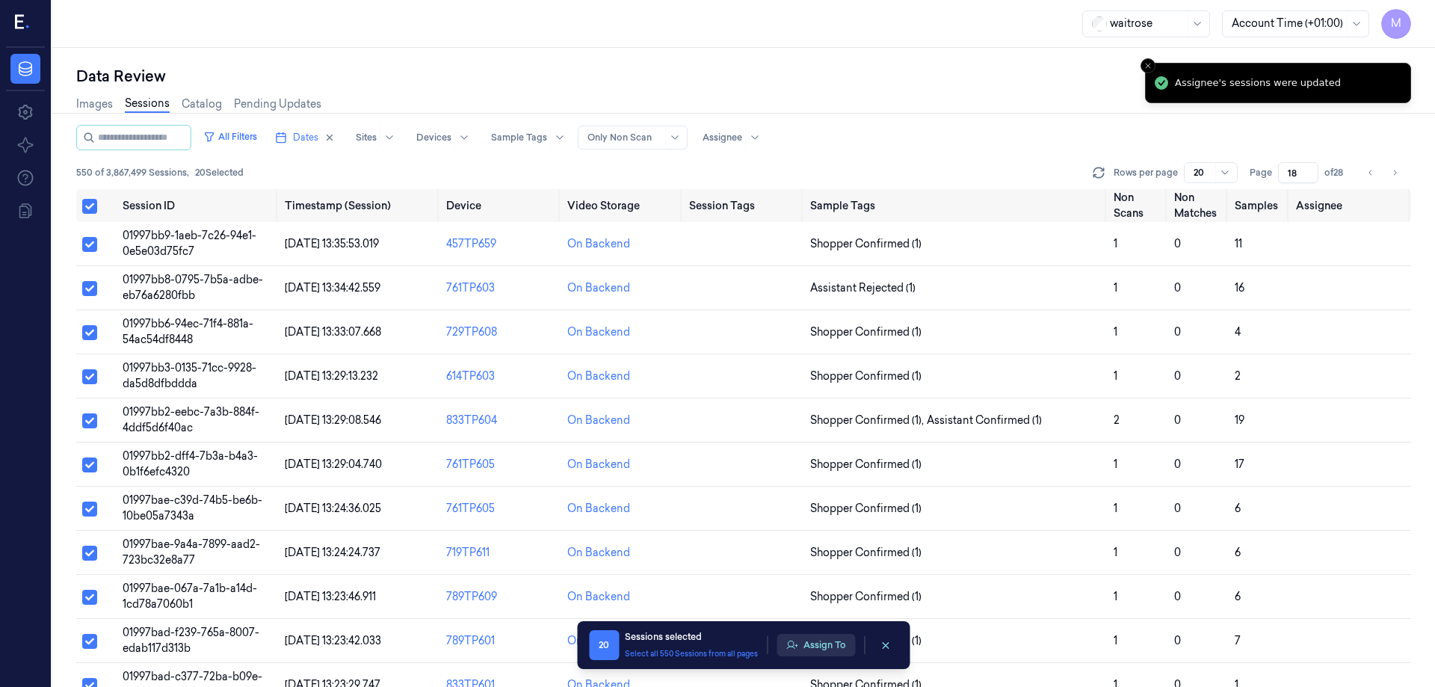
click at [830, 649] on button "Assign To" at bounding box center [815, 645] width 78 height 22
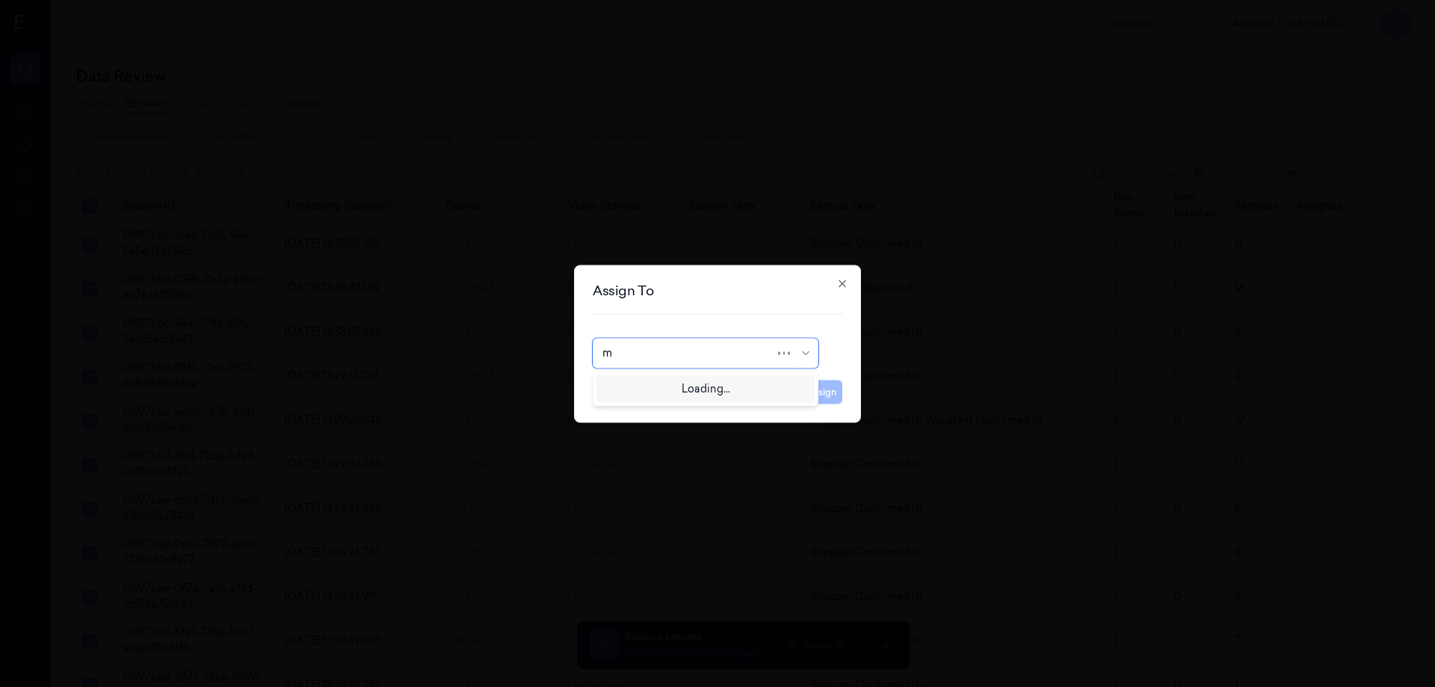
type input "mo"
click at [649, 391] on div "[PERSON_NAME]" at bounding box center [647, 387] width 90 height 16
click at [835, 382] on button "Assign" at bounding box center [821, 392] width 41 height 24
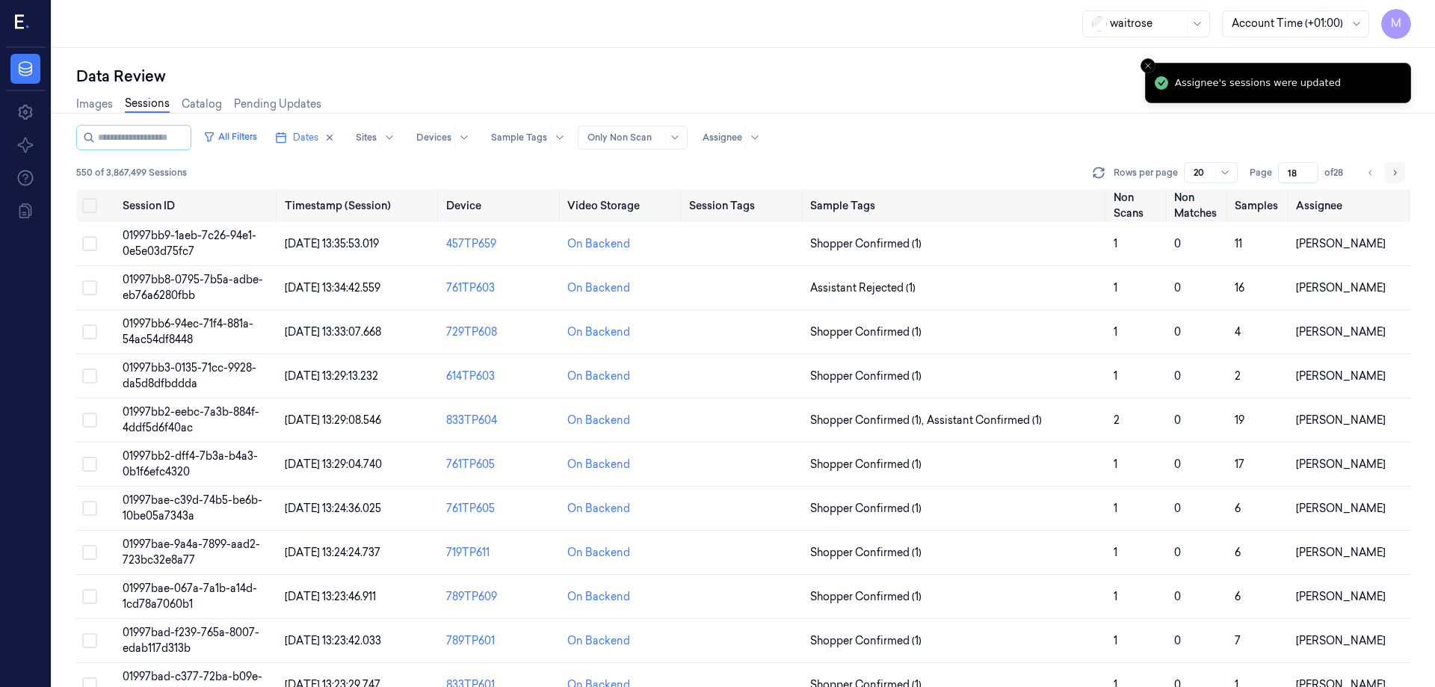
click at [1392, 178] on icon "Go to next page" at bounding box center [1394, 173] width 9 height 12
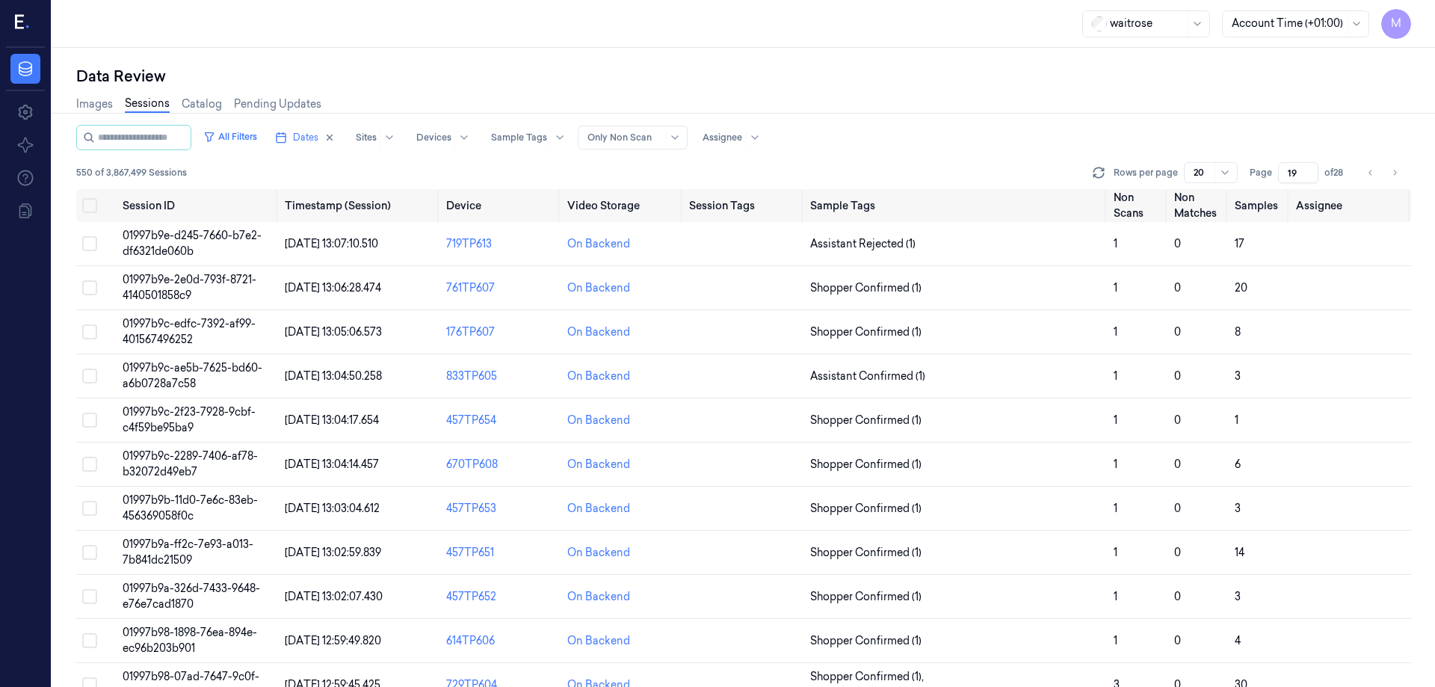
click at [936, 90] on div "Images Sessions Catalog Pending Updates" at bounding box center [743, 106] width 1335 height 38
click at [825, 152] on div "All Filters Dates Sites Devices Sample Tags Alert Type Only Non Scan Assignee 5…" at bounding box center [743, 157] width 1335 height 64
click at [341, 144] on button "Dates" at bounding box center [305, 138] width 72 height 24
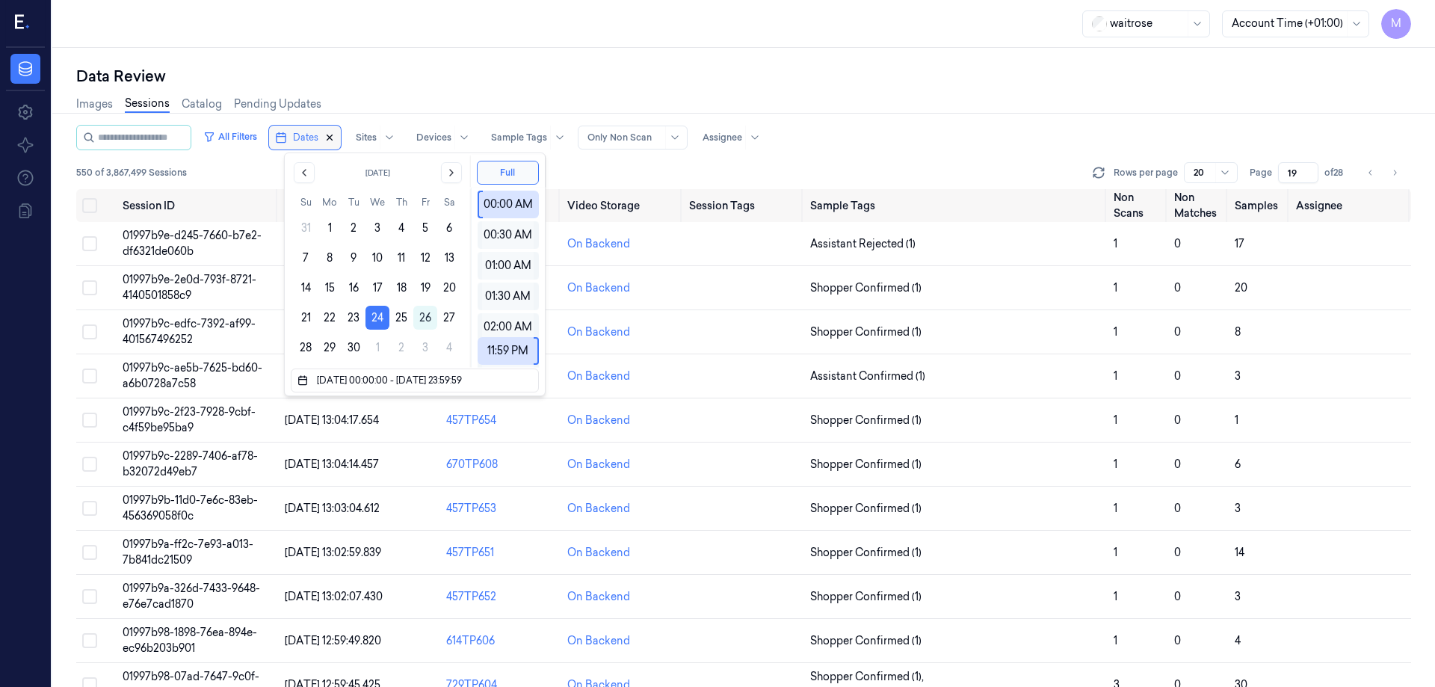
click at [335, 137] on icon "button" at bounding box center [329, 137] width 10 height 10
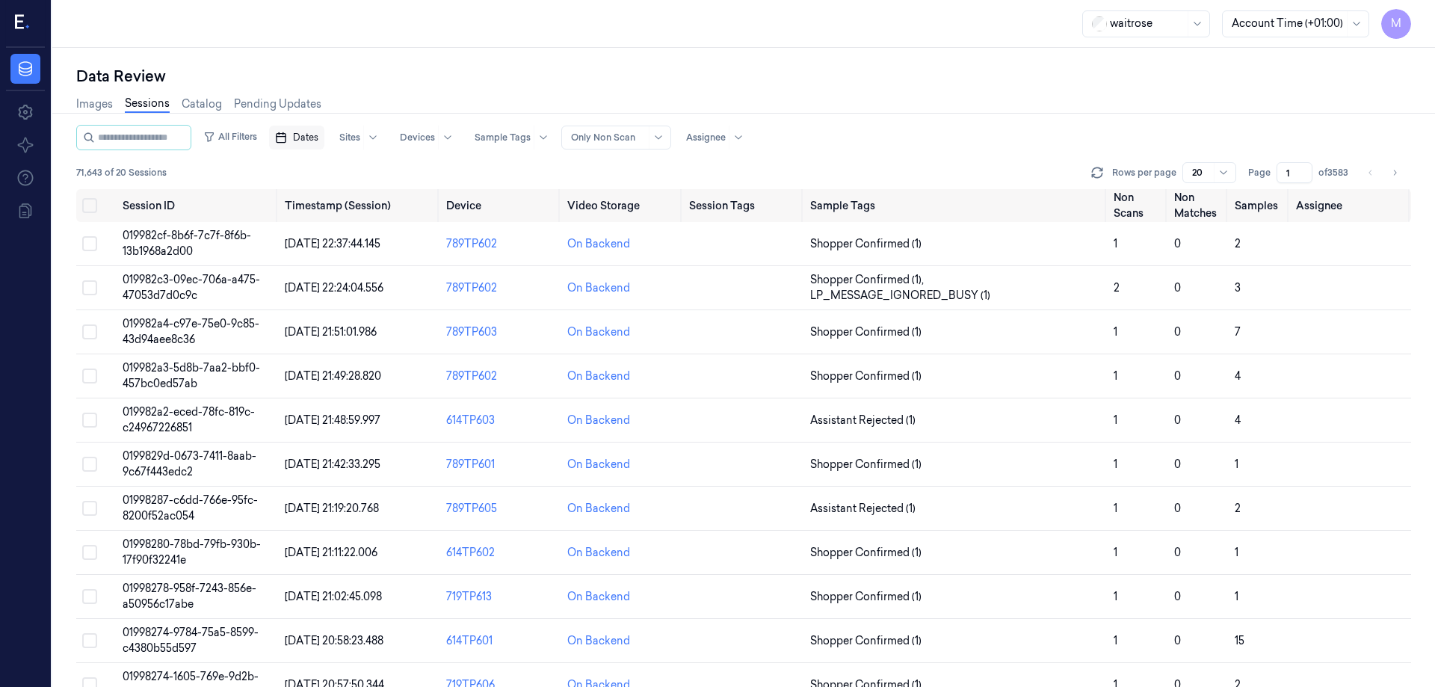
click at [318, 133] on span "Dates" at bounding box center [305, 137] width 25 height 13
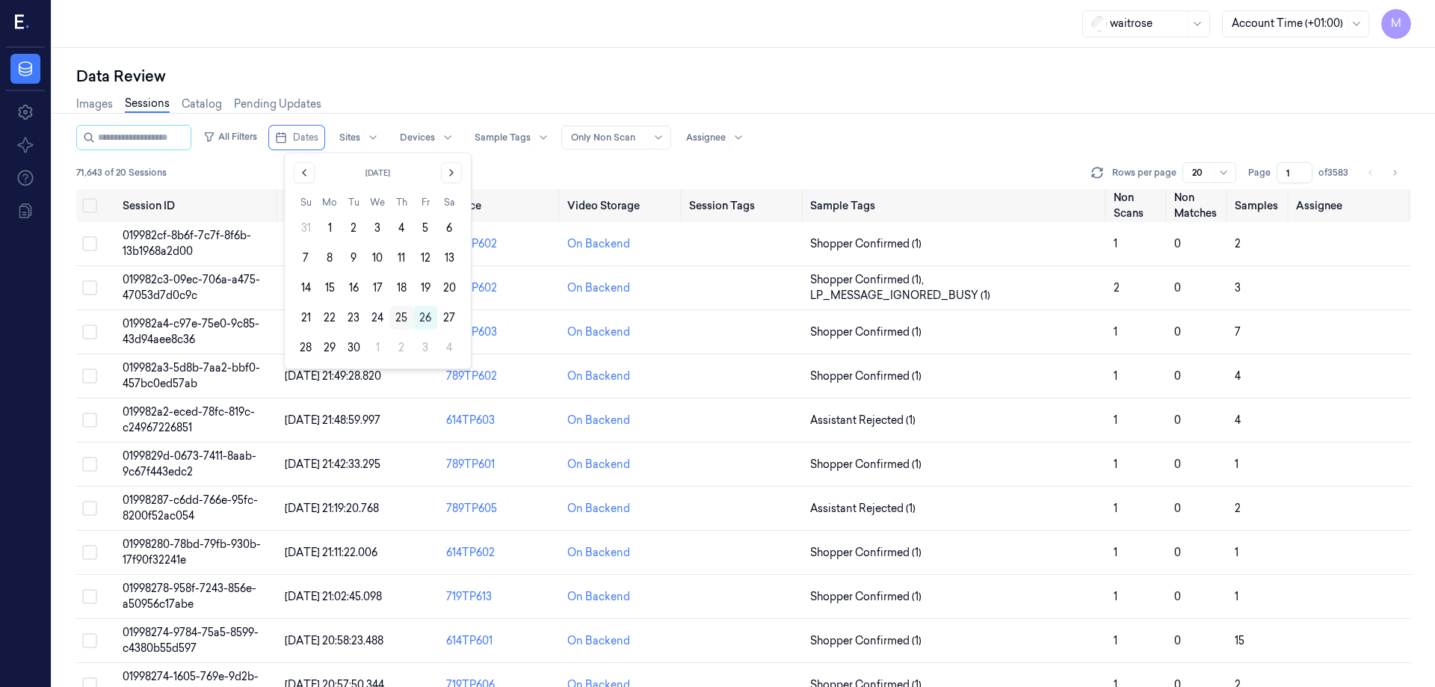
click at [398, 316] on button "25" at bounding box center [401, 318] width 24 height 24
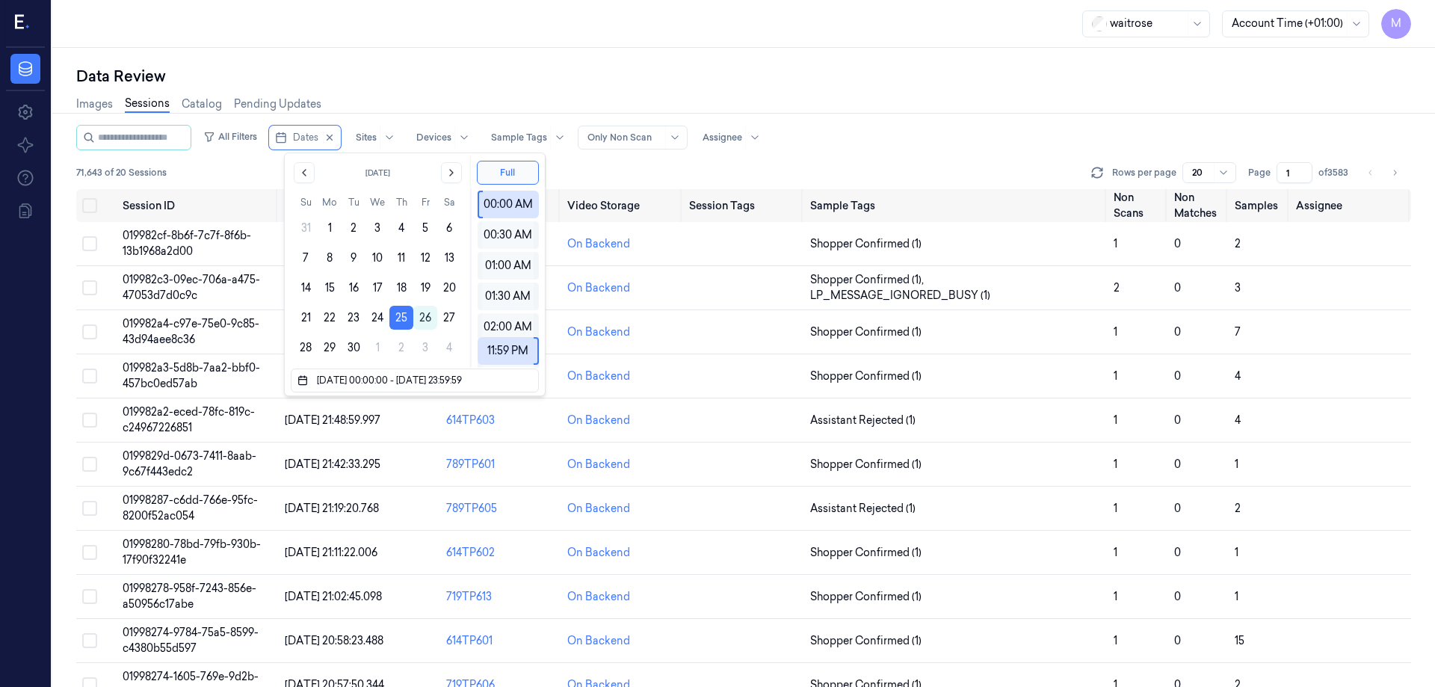
click at [445, 71] on div "Data Review" at bounding box center [743, 76] width 1335 height 21
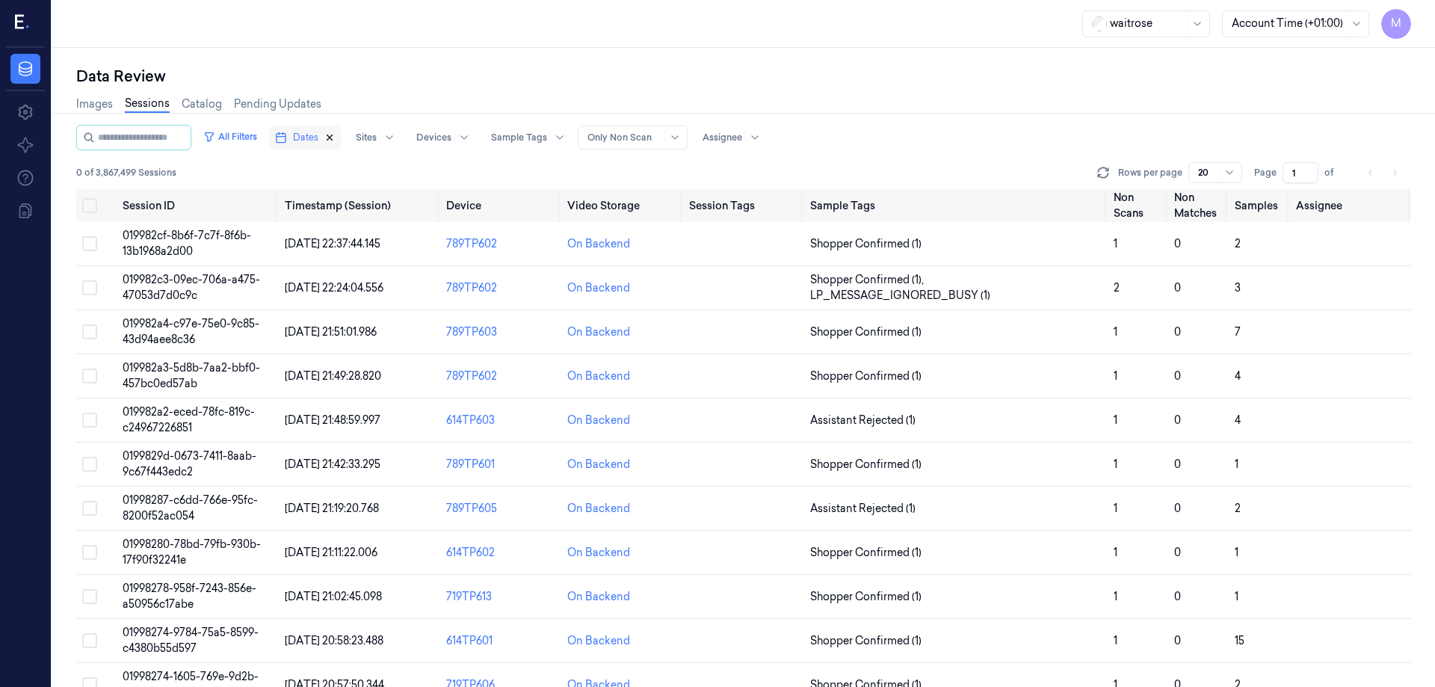
click at [335, 135] on icon "button" at bounding box center [329, 137] width 10 height 10
click at [307, 139] on button "Dates" at bounding box center [296, 138] width 55 height 24
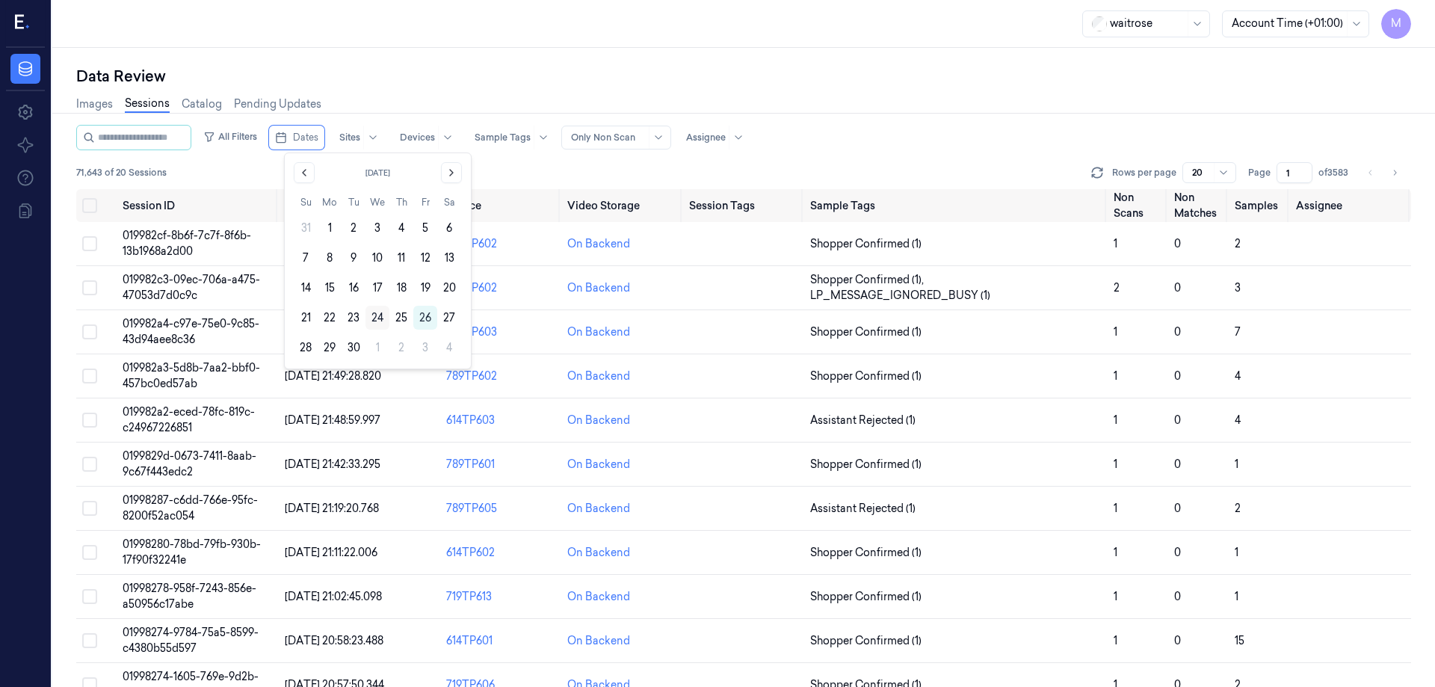
click at [377, 314] on button "24" at bounding box center [377, 318] width 24 height 24
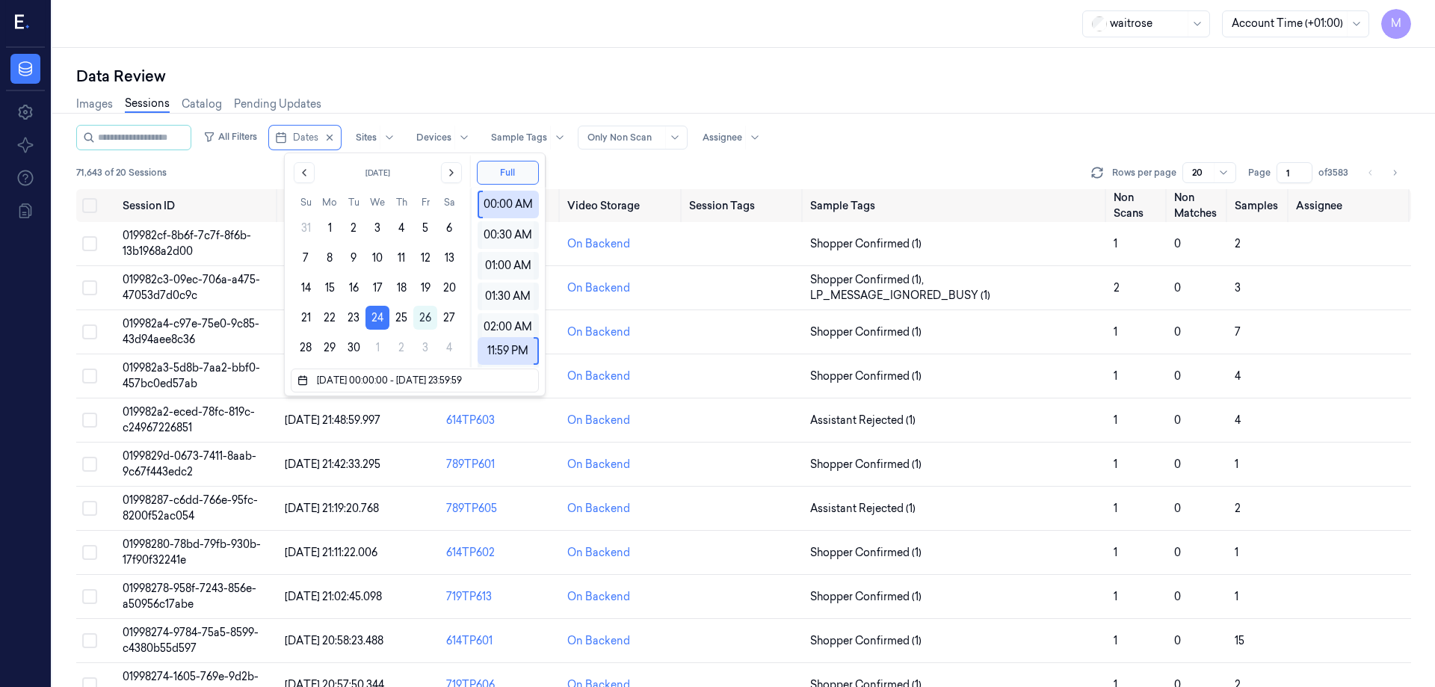
click at [440, 78] on div "Data Review" at bounding box center [743, 76] width 1335 height 21
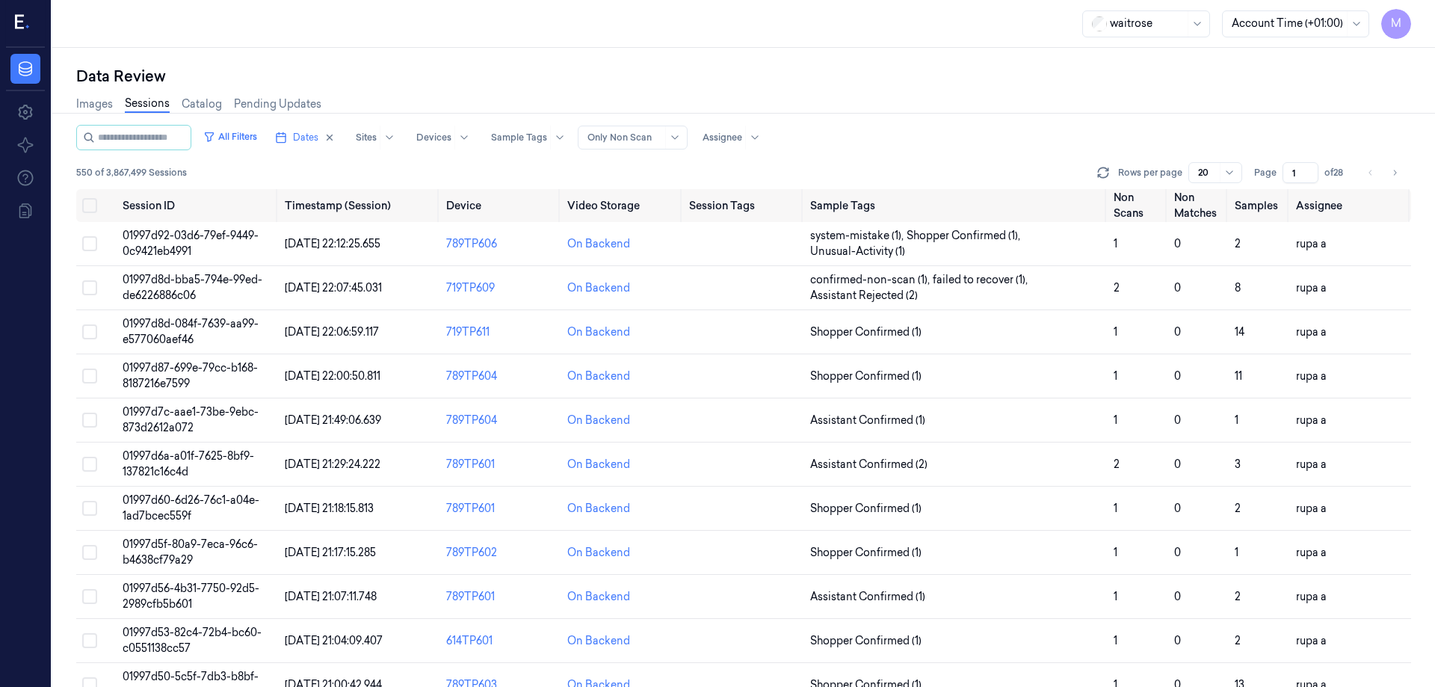
click at [1293, 174] on input "1" at bounding box center [1300, 172] width 36 height 21
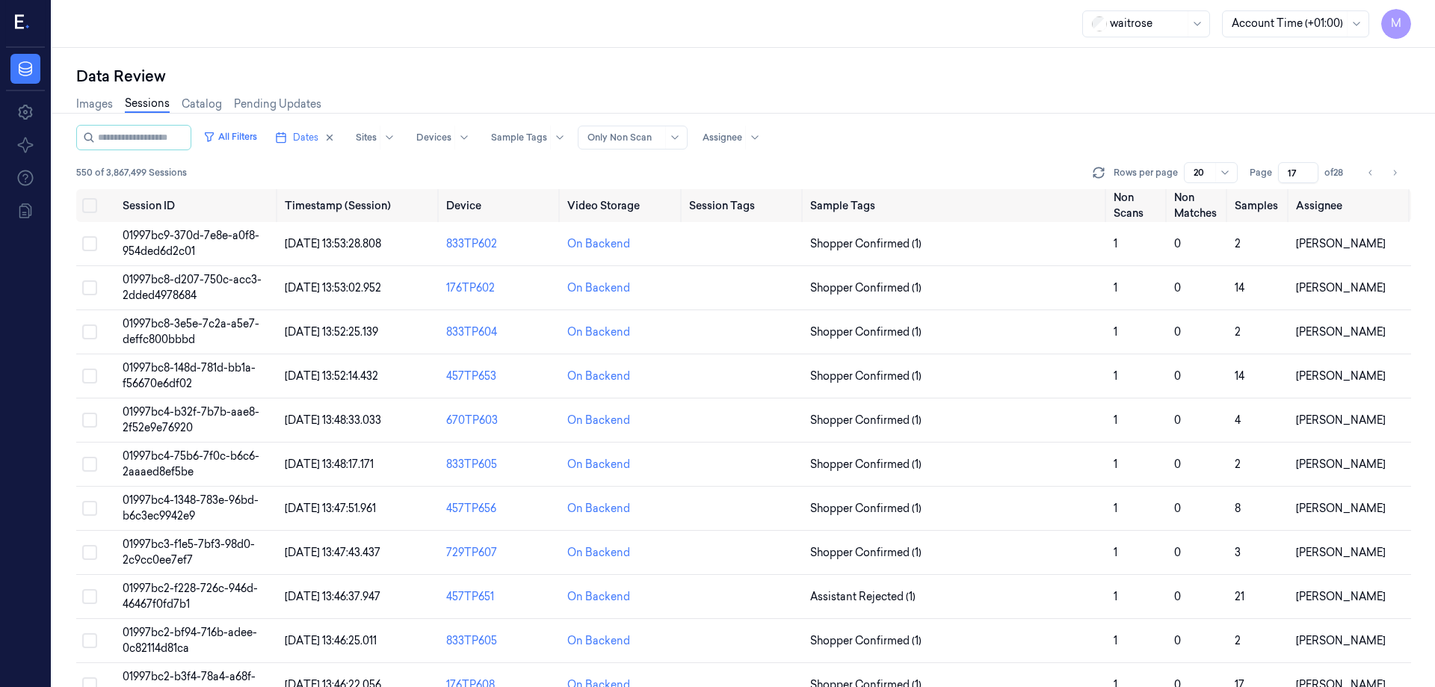
click at [1207, 128] on div "All Filters Dates Sites Devices Sample Tags Alert Type Only Non Scan Assignee" at bounding box center [743, 137] width 1335 height 25
click at [1398, 169] on icon "Go to next page" at bounding box center [1394, 173] width 9 height 12
click at [1397, 168] on icon "Go to next page" at bounding box center [1394, 173] width 9 height 12
type input "19"
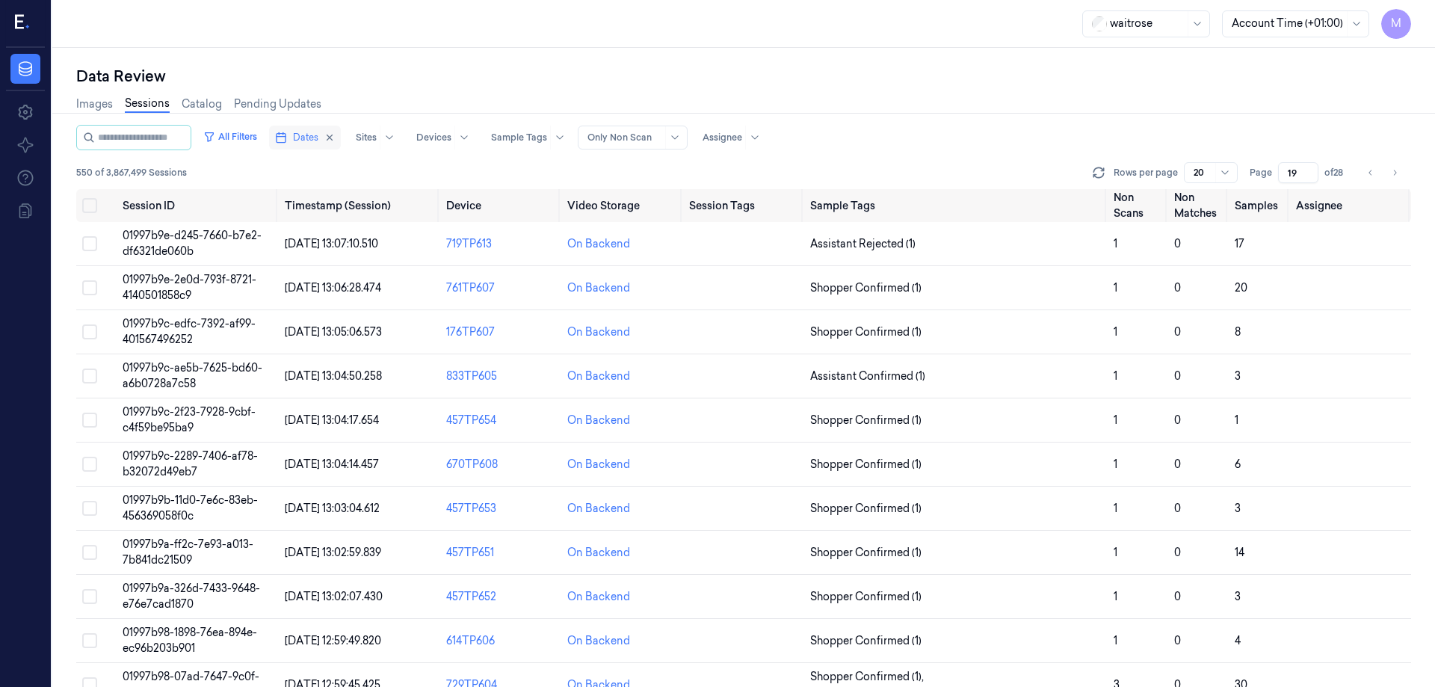
click at [341, 141] on button "Dates" at bounding box center [305, 138] width 72 height 24
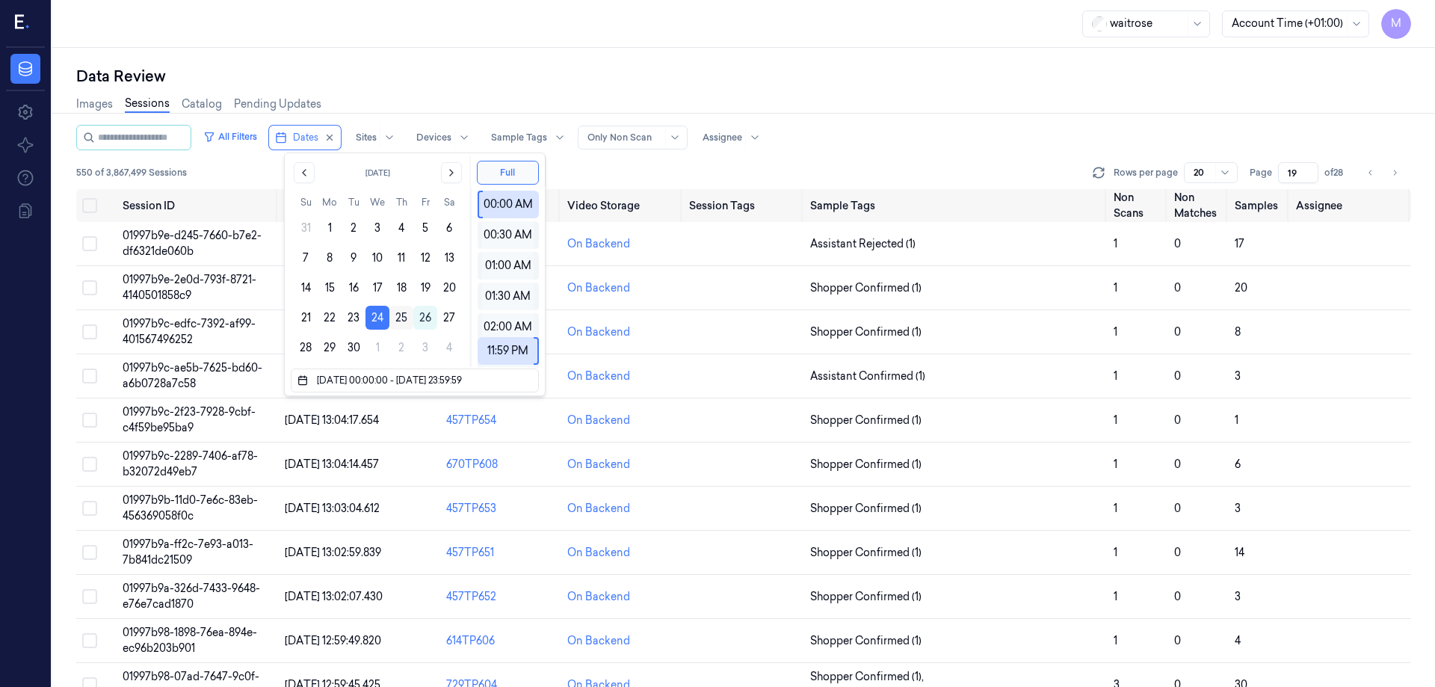
click at [403, 317] on button "25" at bounding box center [401, 318] width 24 height 24
click at [384, 320] on button "24" at bounding box center [377, 318] width 24 height 24
type input "[DATE] 00:00:00 - [DATE] 23:59:59"
click at [333, 135] on icon "button" at bounding box center [329, 137] width 5 height 5
type input "1"
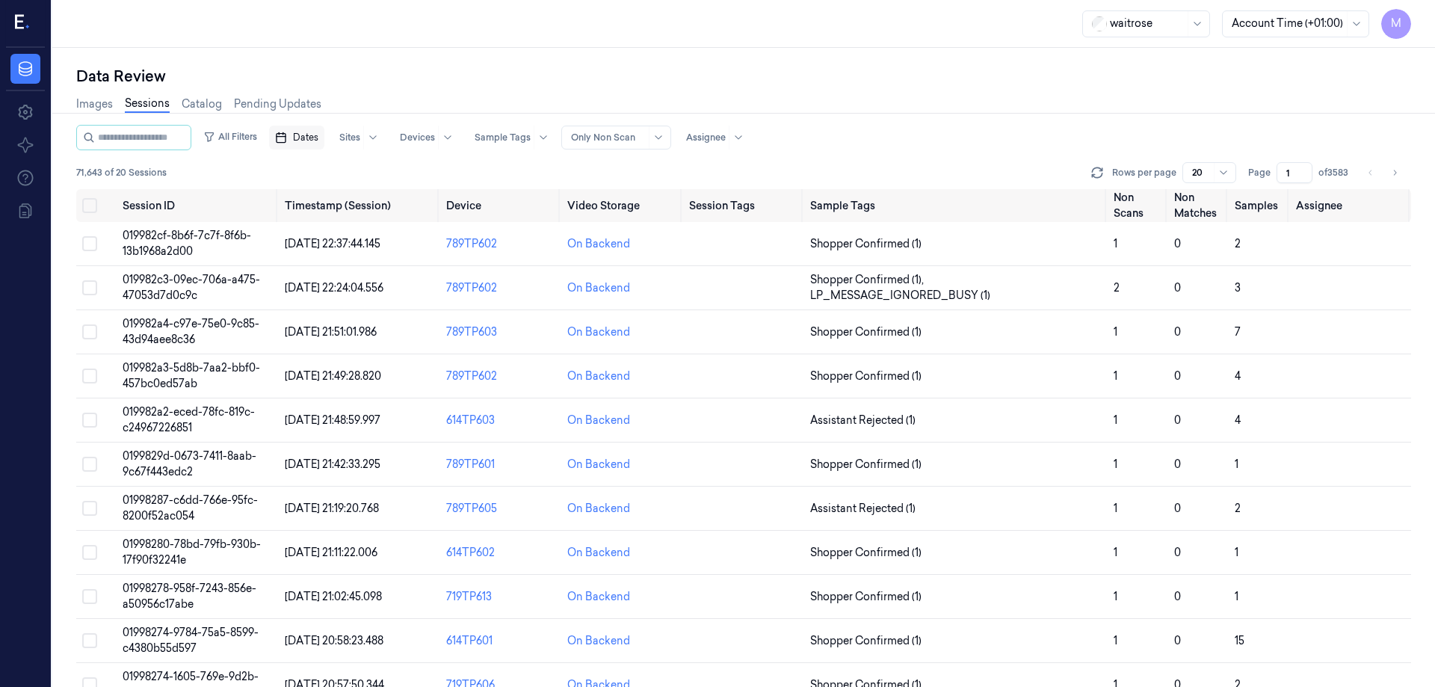
click at [437, 52] on div "Data Review Images Sessions Catalog Pending Updates All Filters Dates Sites Dev…" at bounding box center [743, 367] width 1383 height 639
click at [321, 149] on button "Dates" at bounding box center [296, 138] width 55 height 24
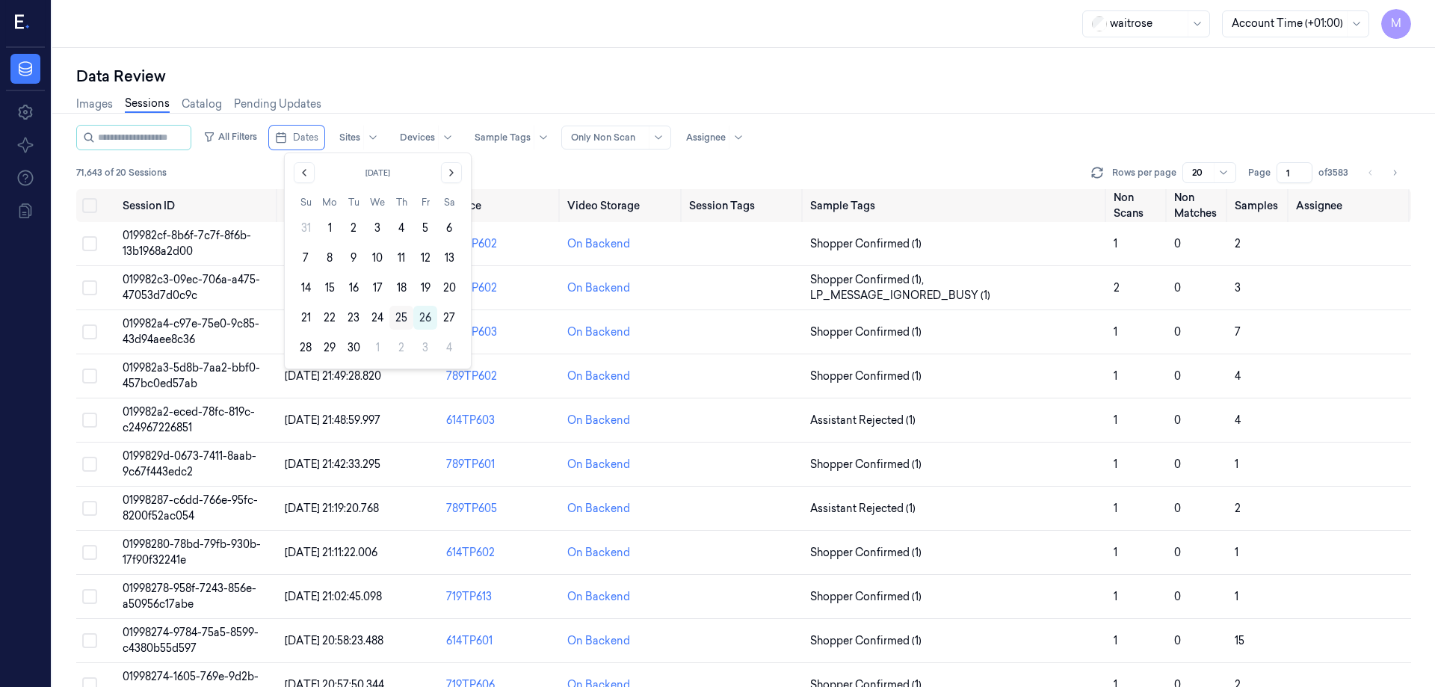
click at [406, 318] on button "25" at bounding box center [401, 318] width 24 height 24
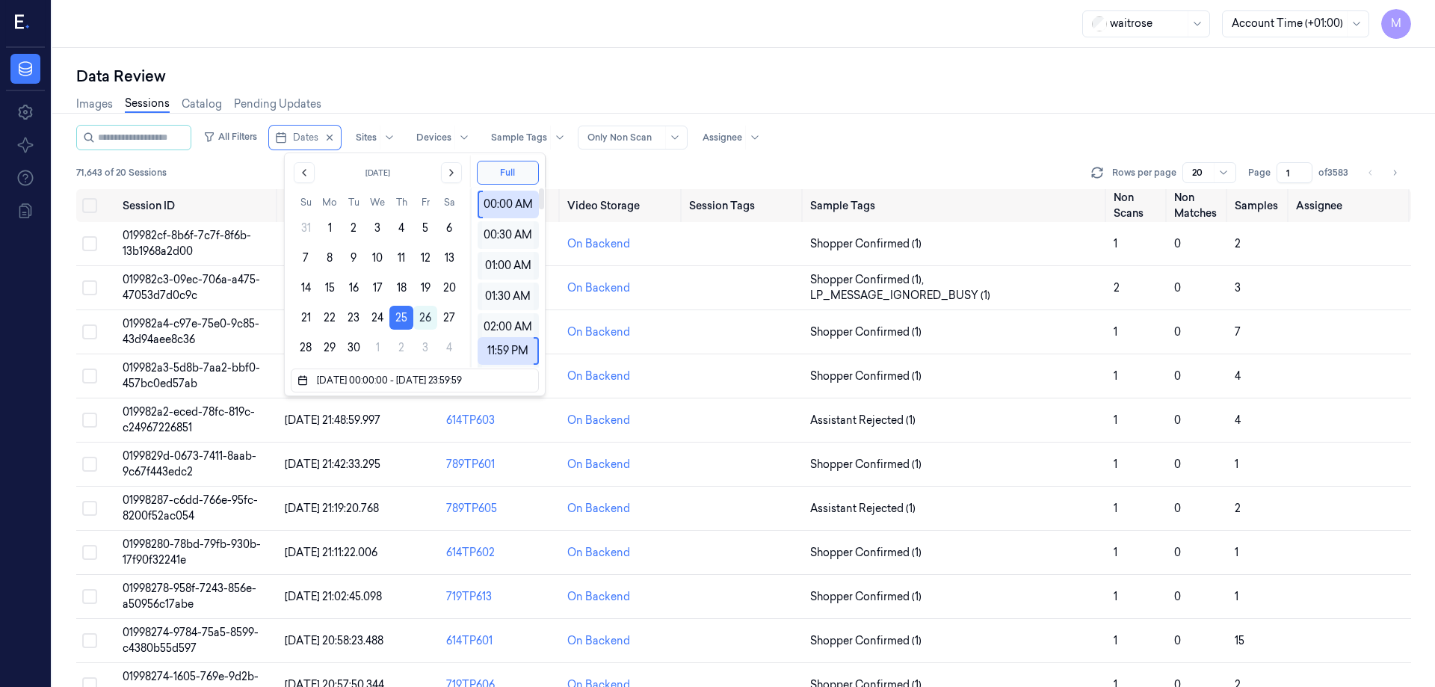
click at [523, 79] on div "Data Review" at bounding box center [743, 76] width 1335 height 21
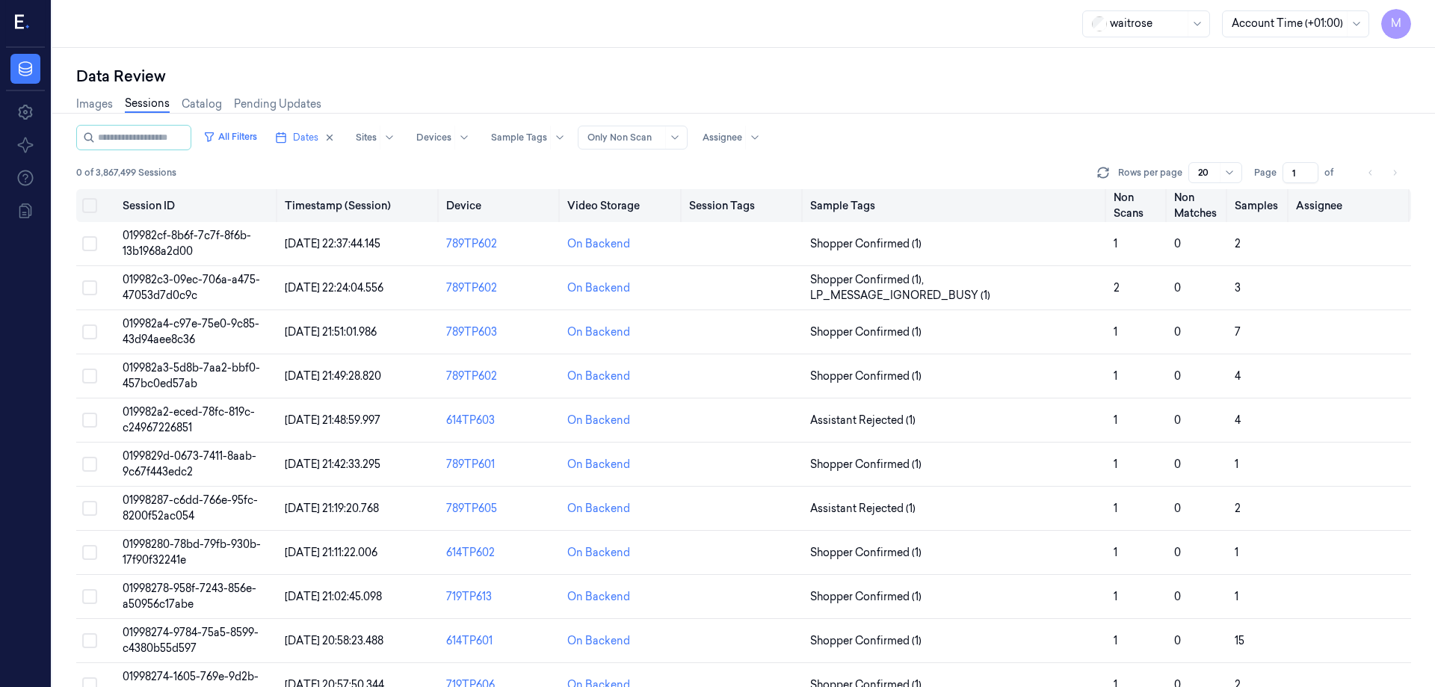
click at [87, 200] on button "Select all" at bounding box center [89, 205] width 15 height 15
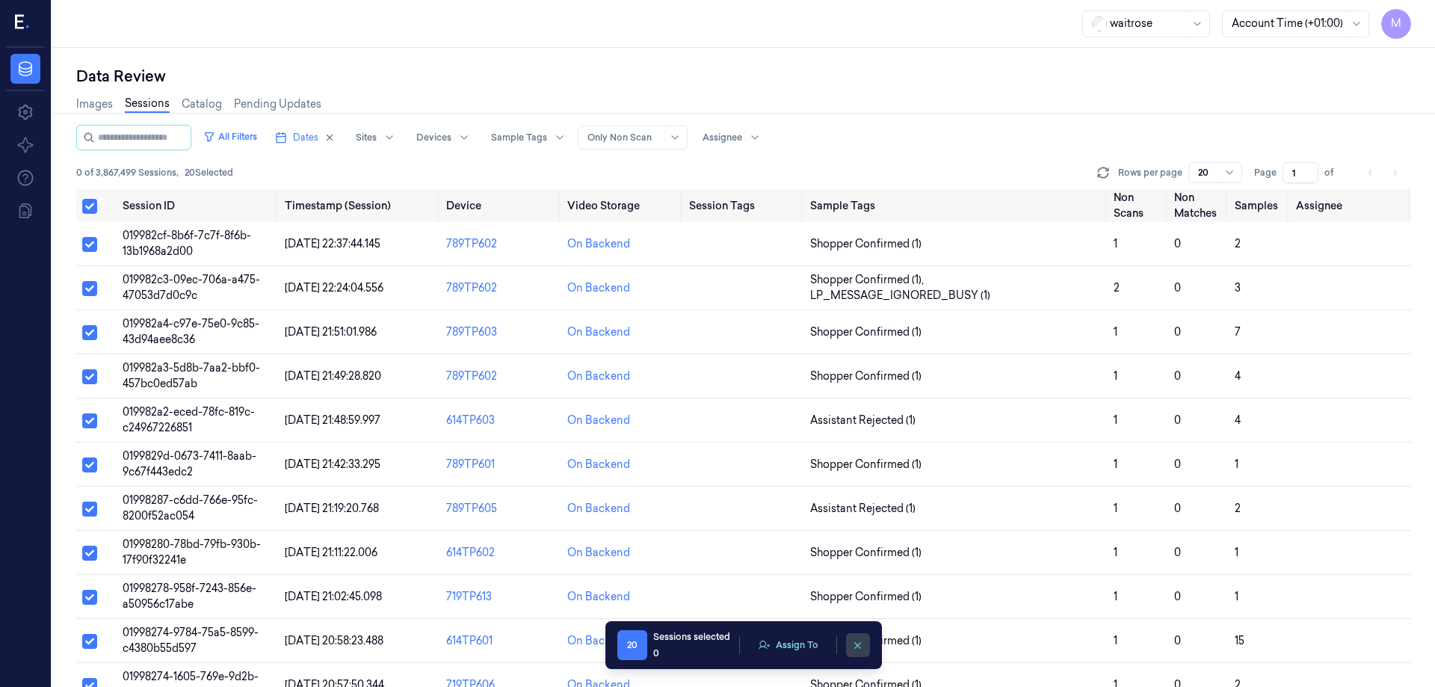
click at [859, 649] on icon "clearSelection" at bounding box center [857, 645] width 11 height 11
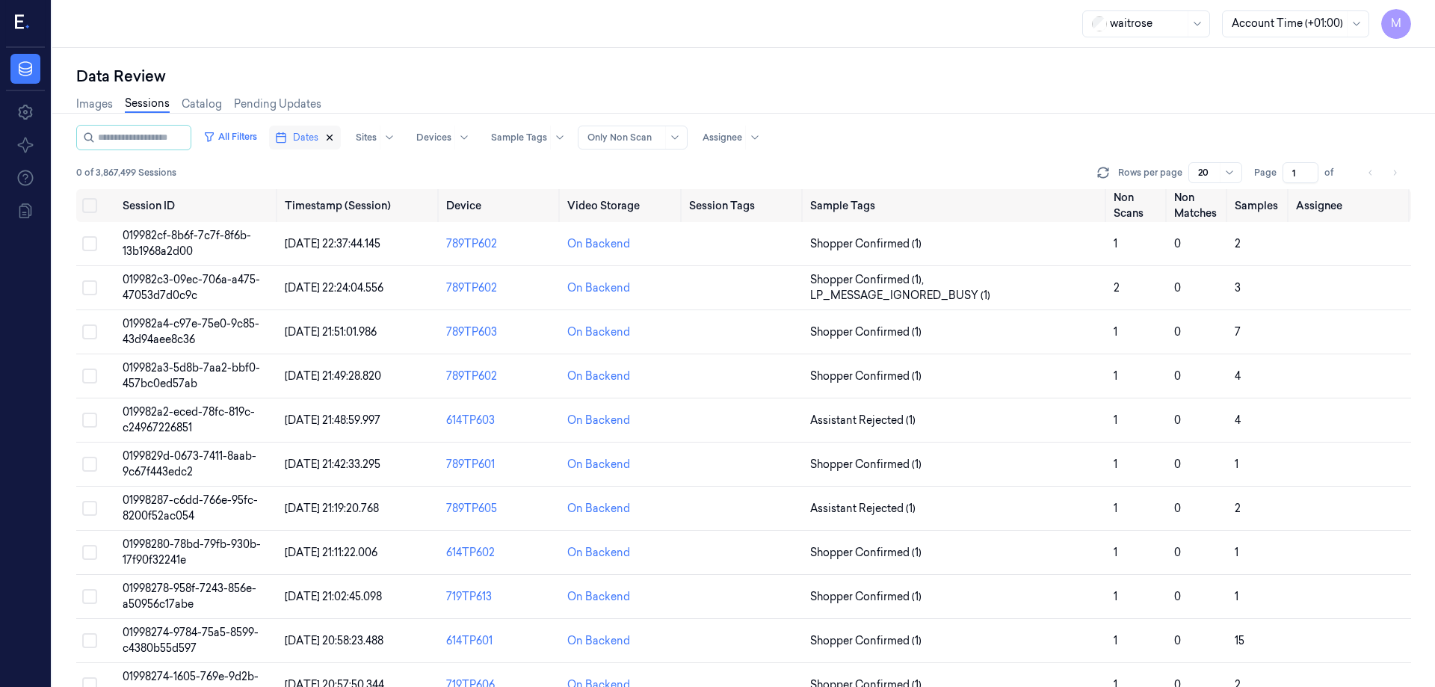
click at [335, 134] on icon "button" at bounding box center [329, 137] width 10 height 10
click at [321, 128] on button "Dates" at bounding box center [296, 138] width 55 height 24
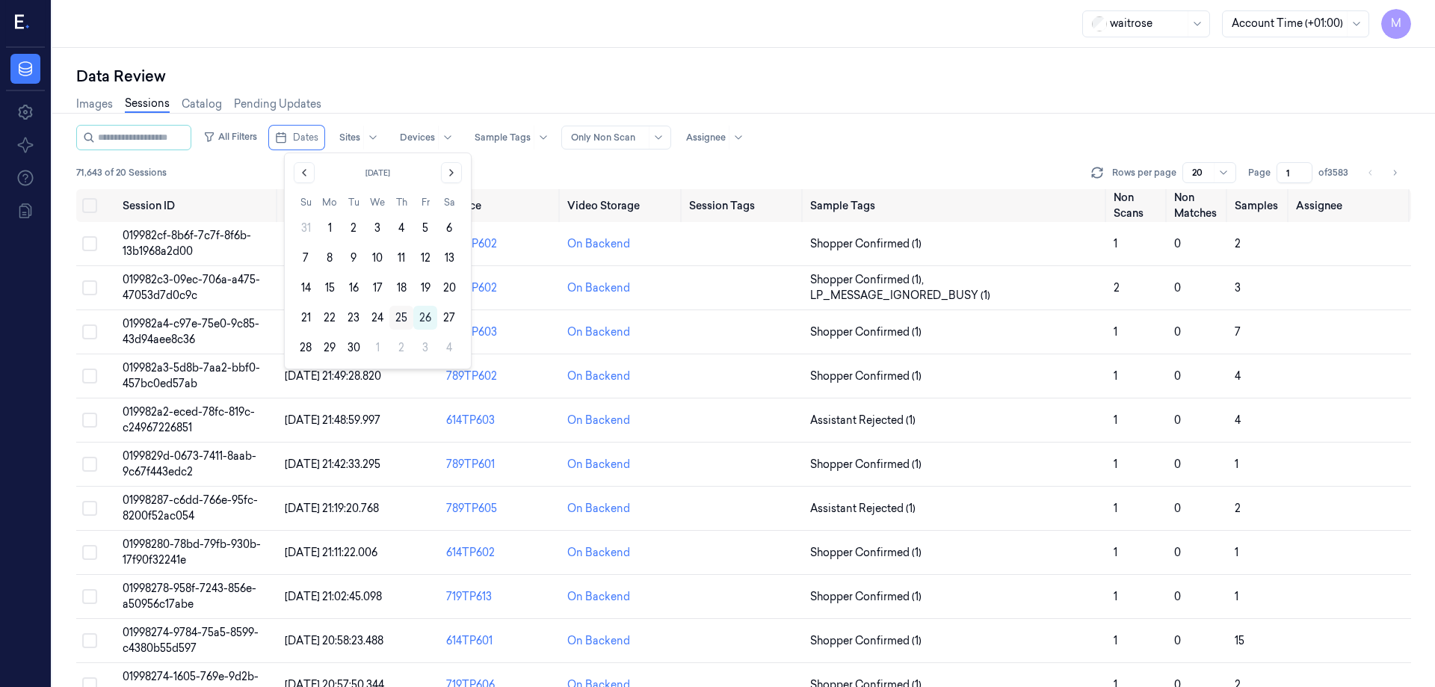
click at [409, 315] on button "25" at bounding box center [401, 318] width 24 height 24
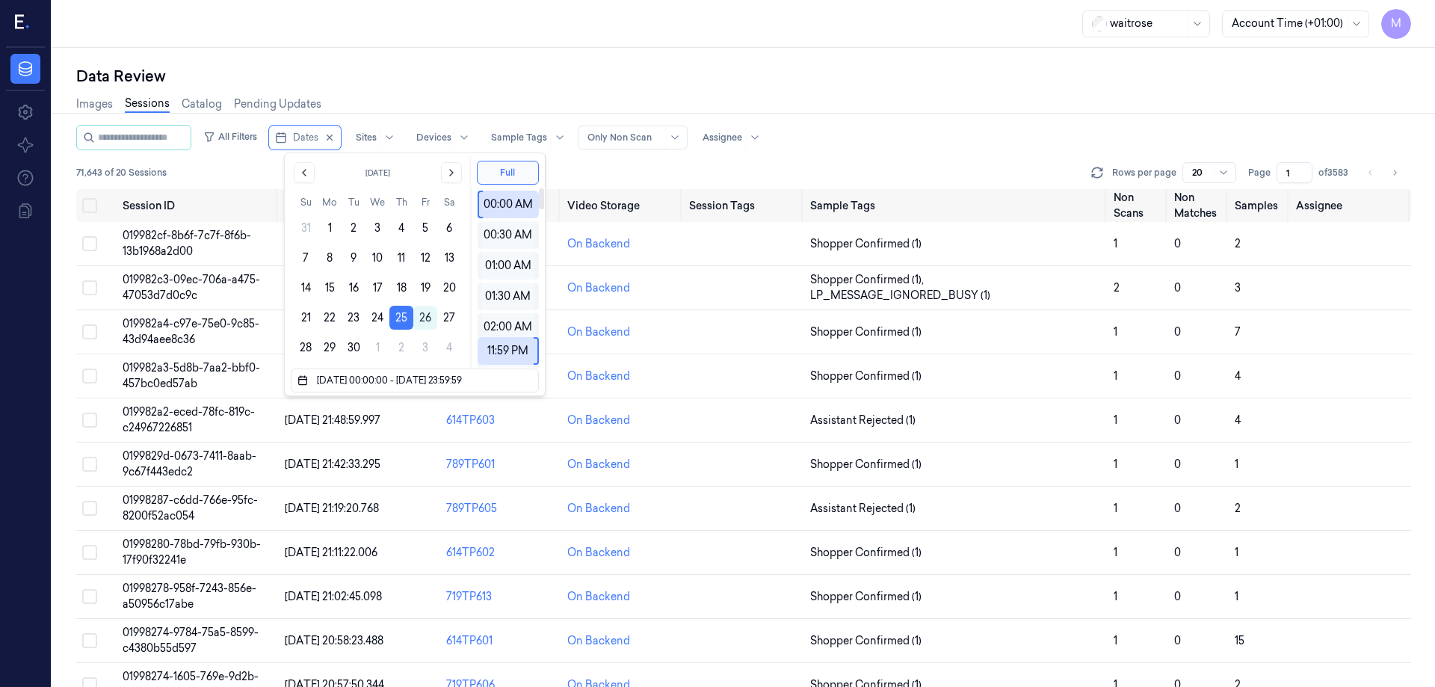
click at [501, 80] on div "Data Review" at bounding box center [743, 76] width 1335 height 21
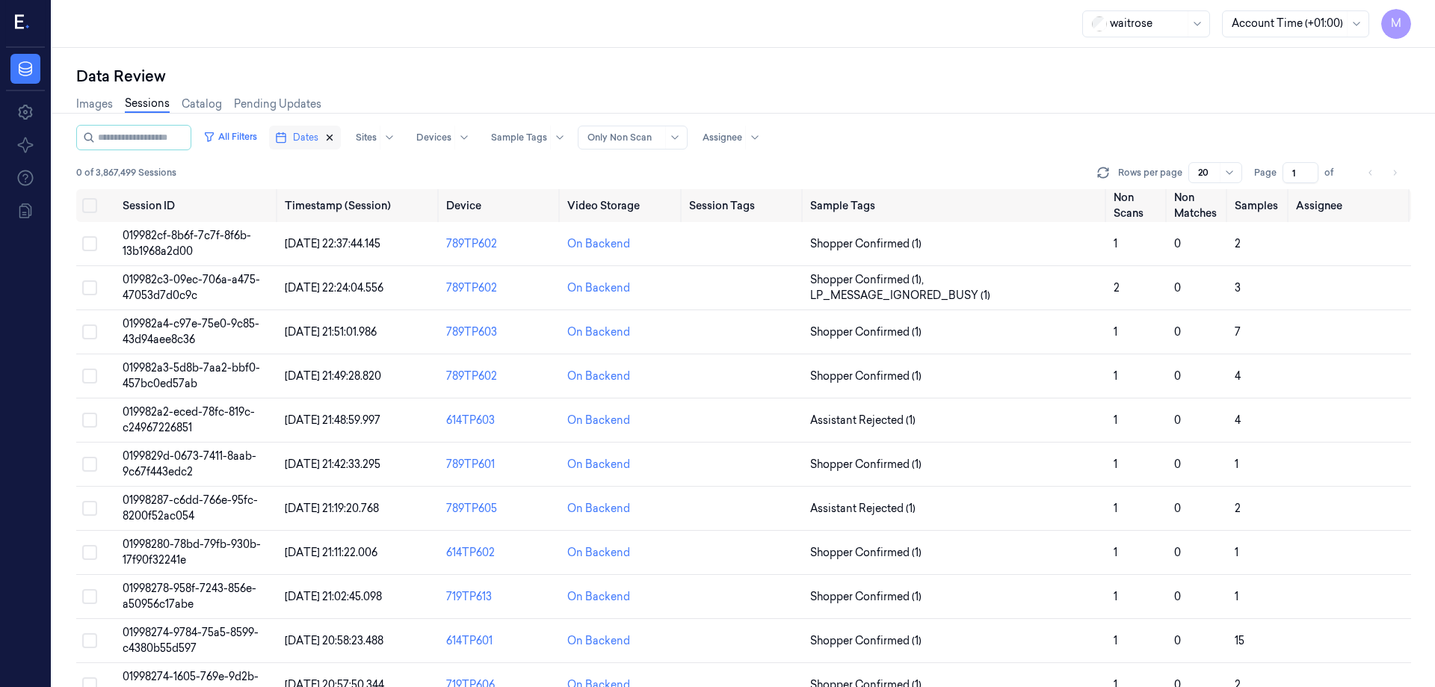
click at [335, 140] on icon "button" at bounding box center [329, 137] width 10 height 10
click at [318, 137] on span "Dates" at bounding box center [305, 137] width 25 height 13
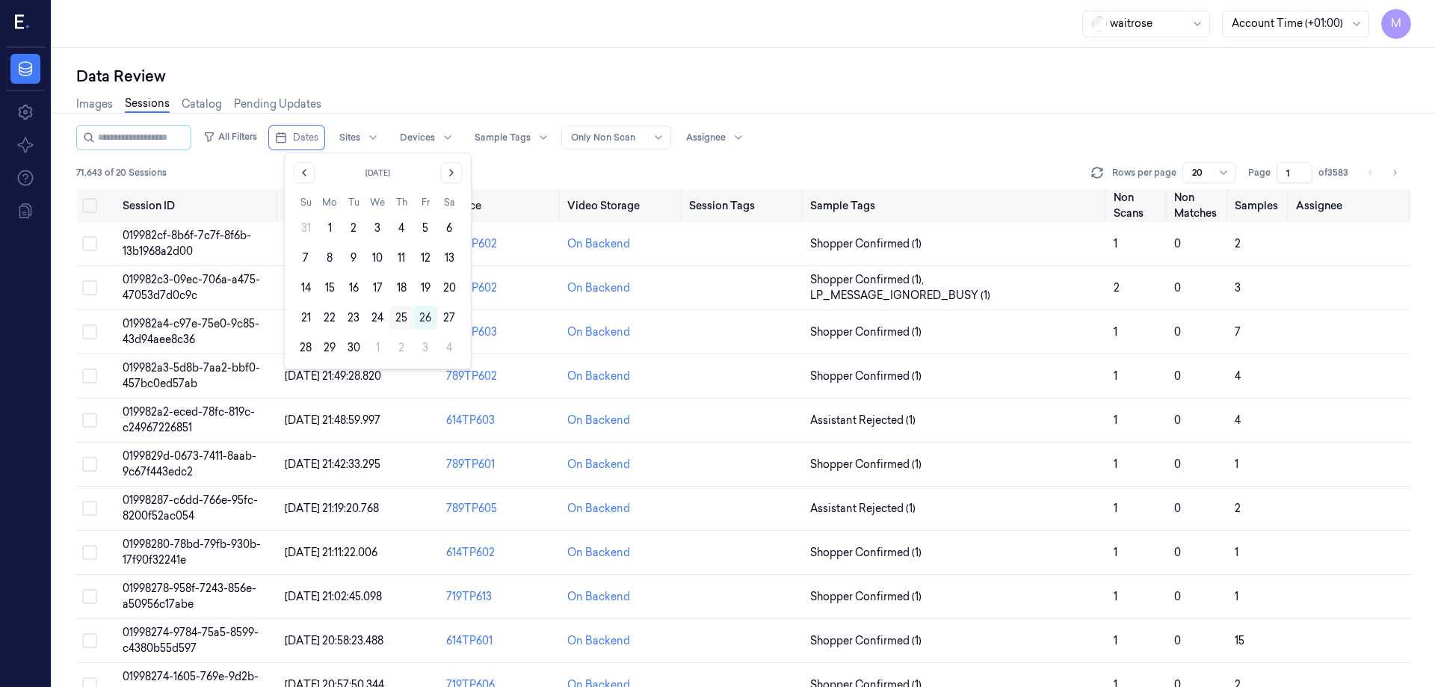
click at [401, 318] on button "25" at bounding box center [401, 318] width 24 height 24
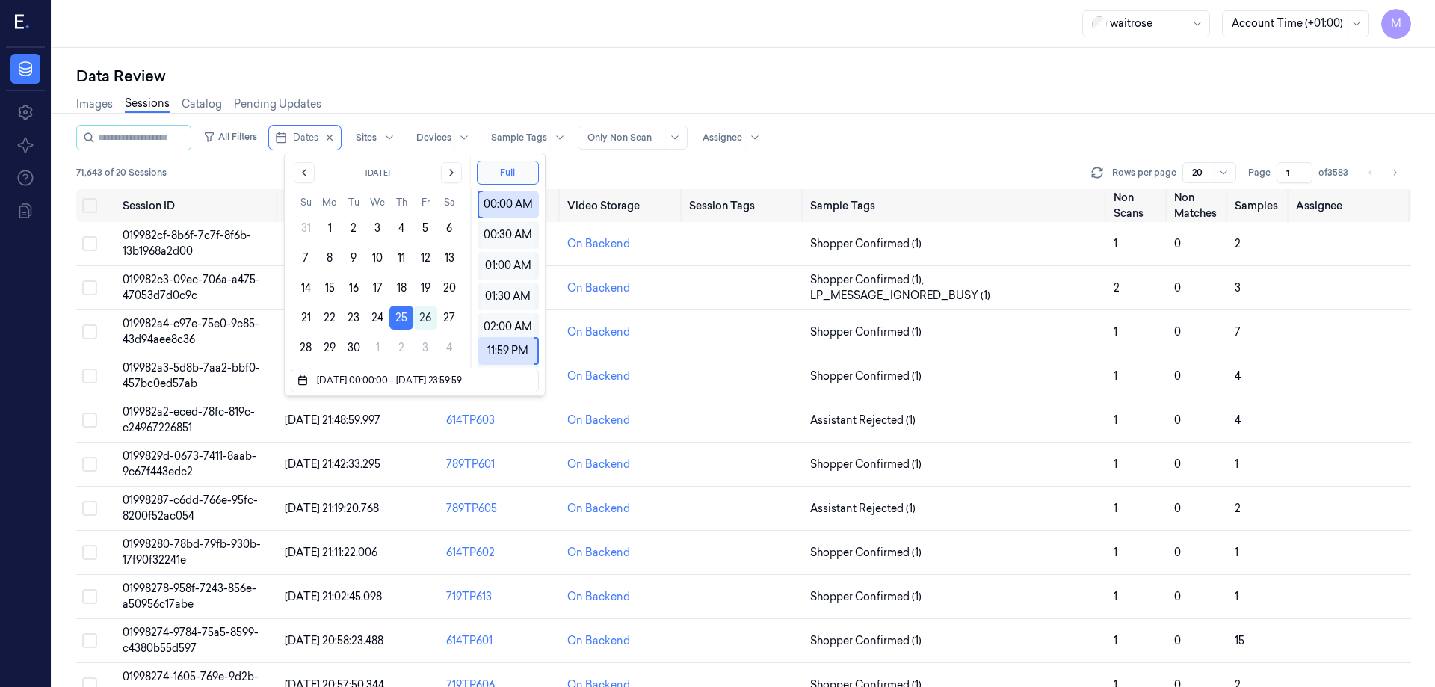
click at [463, 72] on div "Data Review" at bounding box center [743, 76] width 1335 height 21
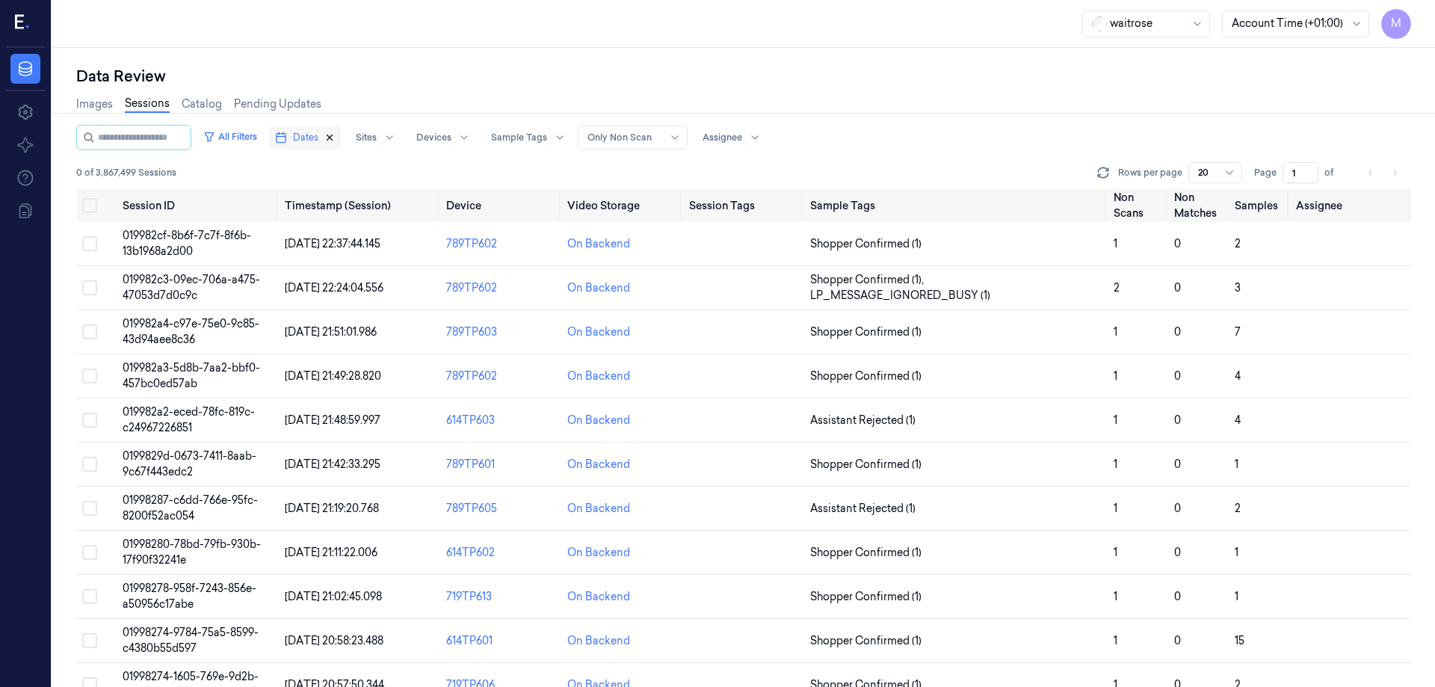
click at [335, 141] on icon "button" at bounding box center [329, 137] width 10 height 10
click at [314, 137] on span "Dates" at bounding box center [305, 137] width 25 height 13
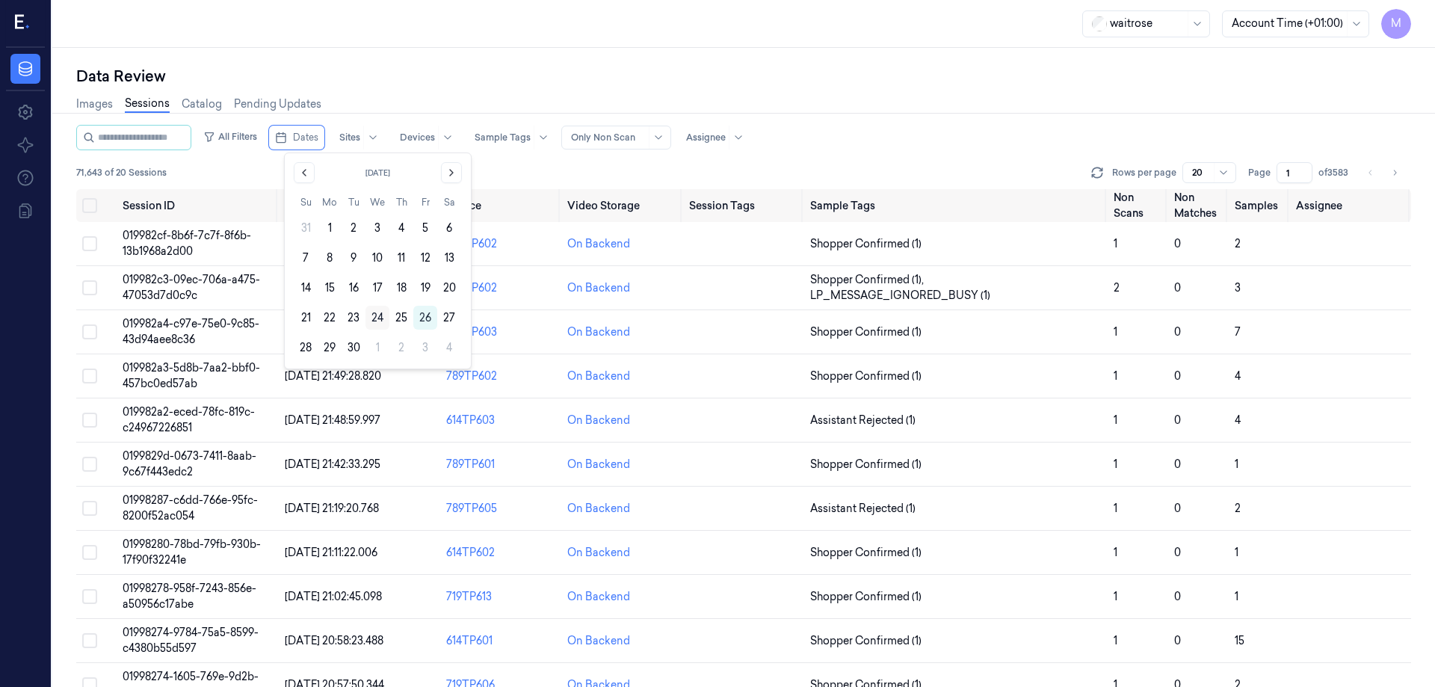
click at [375, 317] on button "24" at bounding box center [377, 318] width 24 height 24
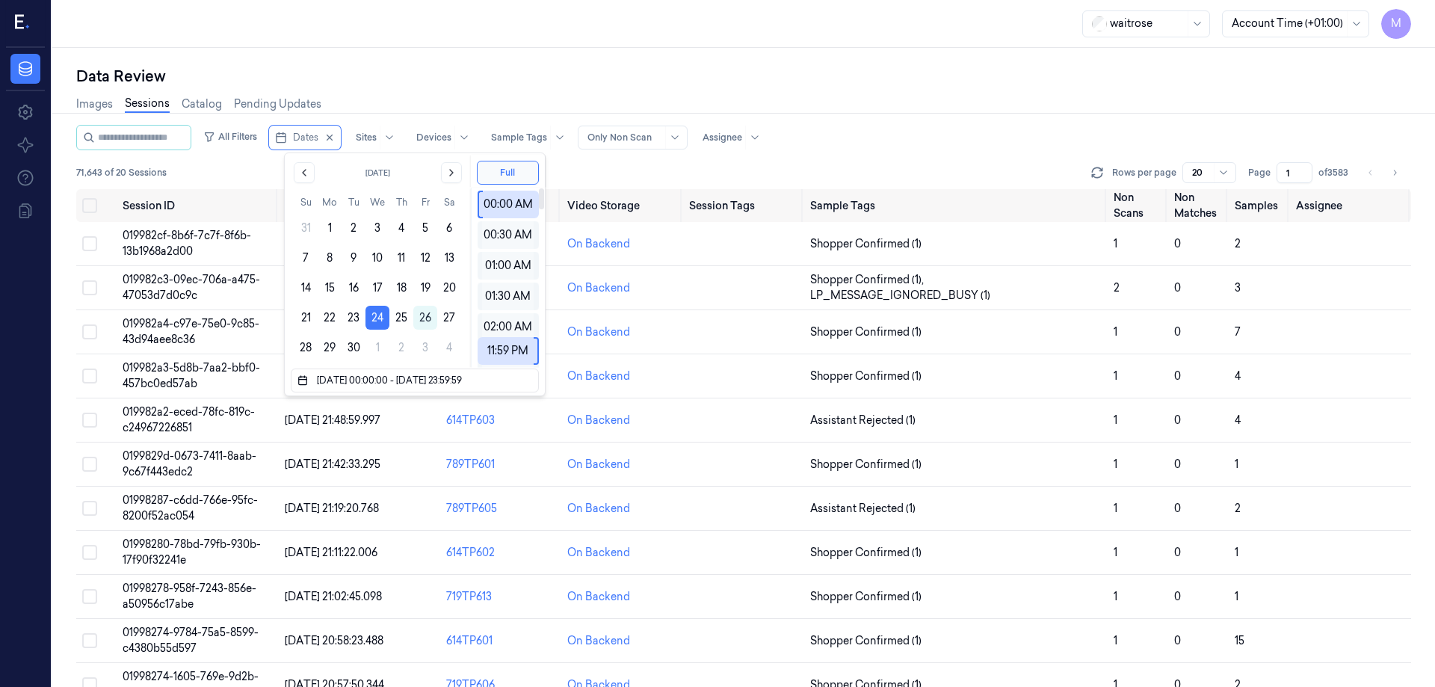
click at [509, 83] on div "Data Review" at bounding box center [743, 76] width 1335 height 21
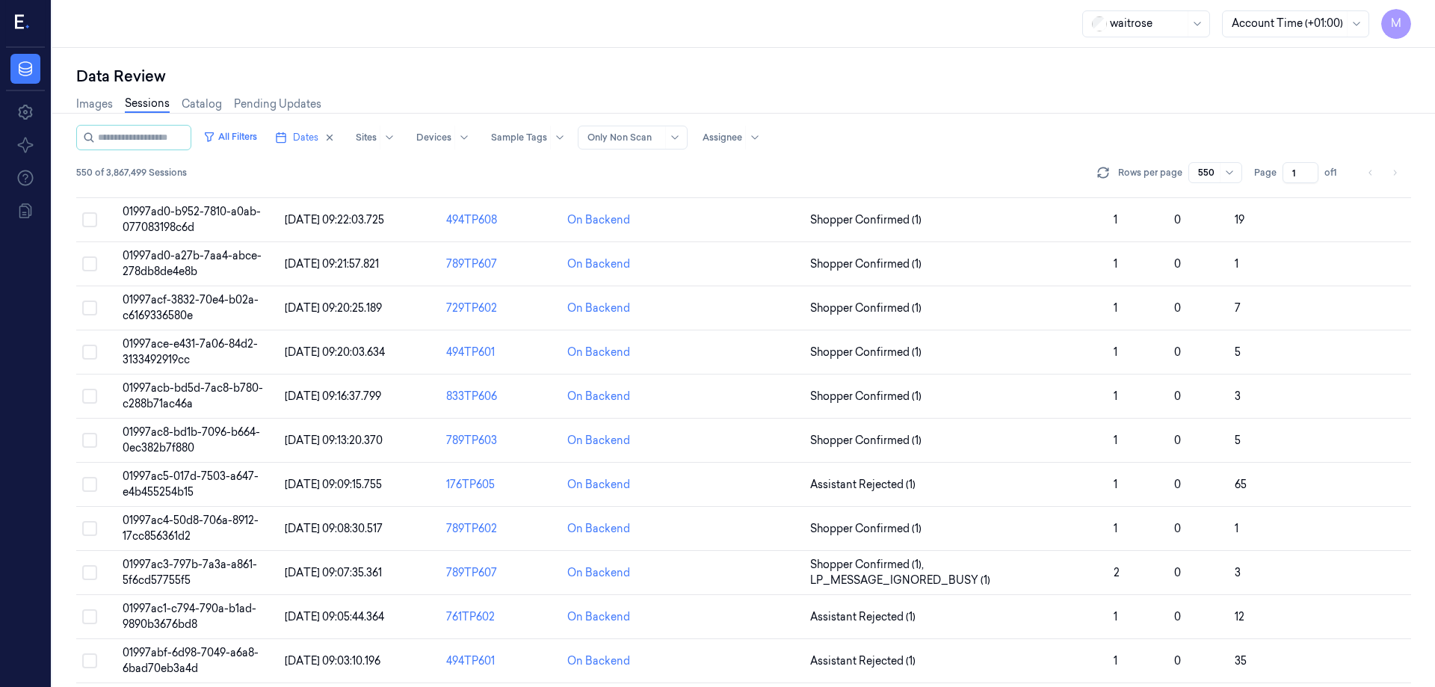
scroll to position [23262, 0]
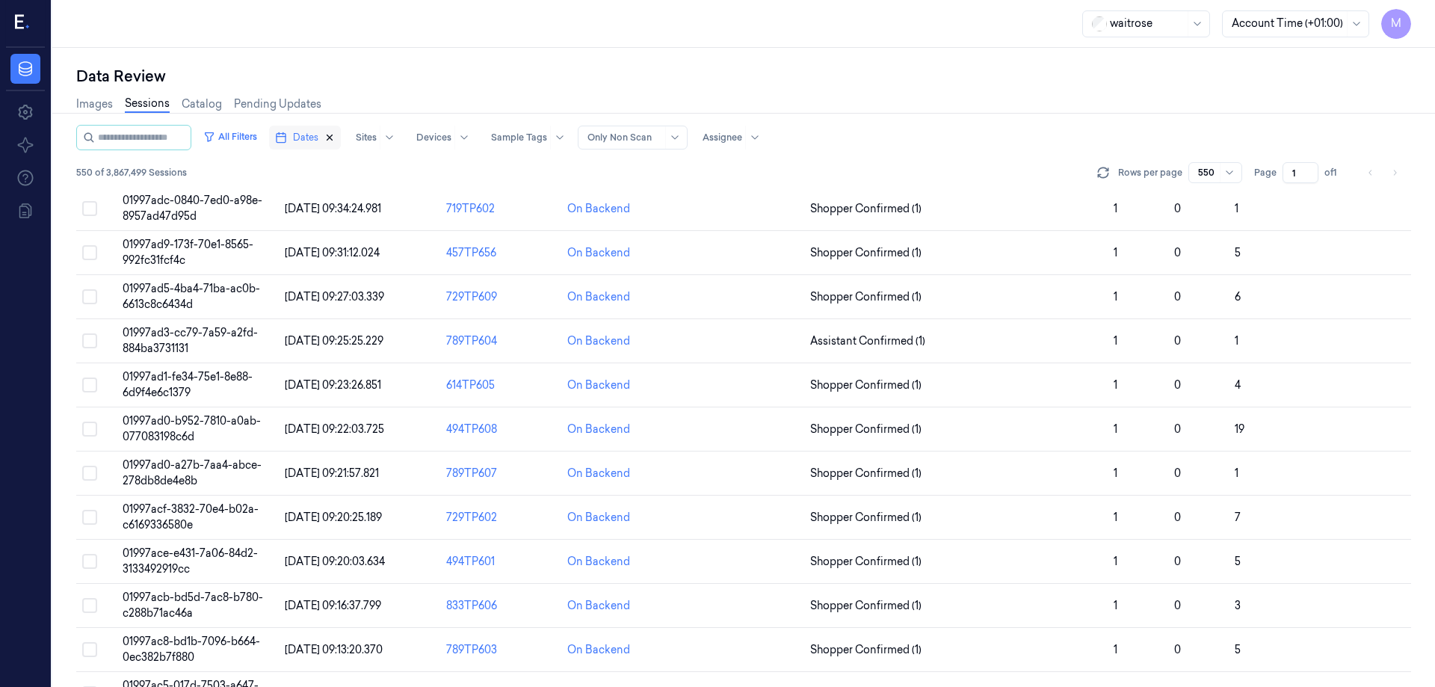
click at [333, 135] on icon "button" at bounding box center [329, 137] width 5 height 5
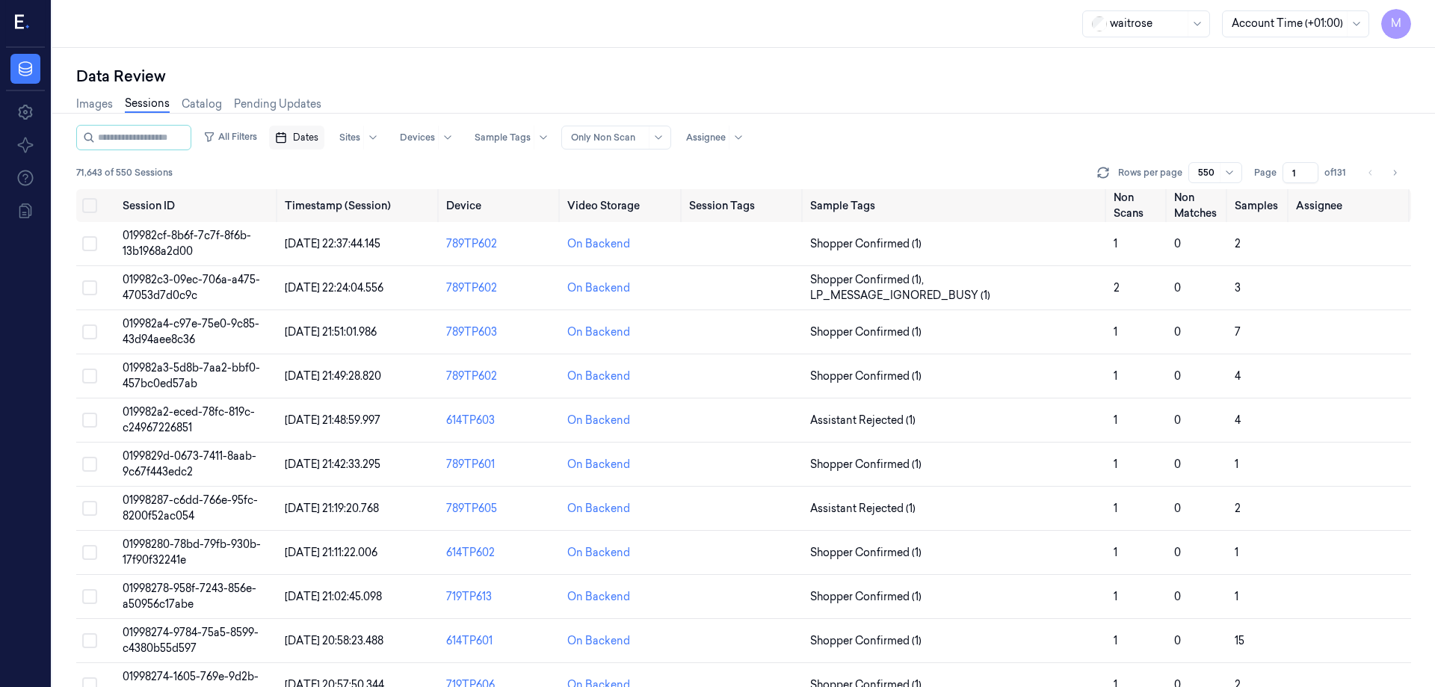
click at [318, 134] on span "Dates" at bounding box center [305, 137] width 25 height 13
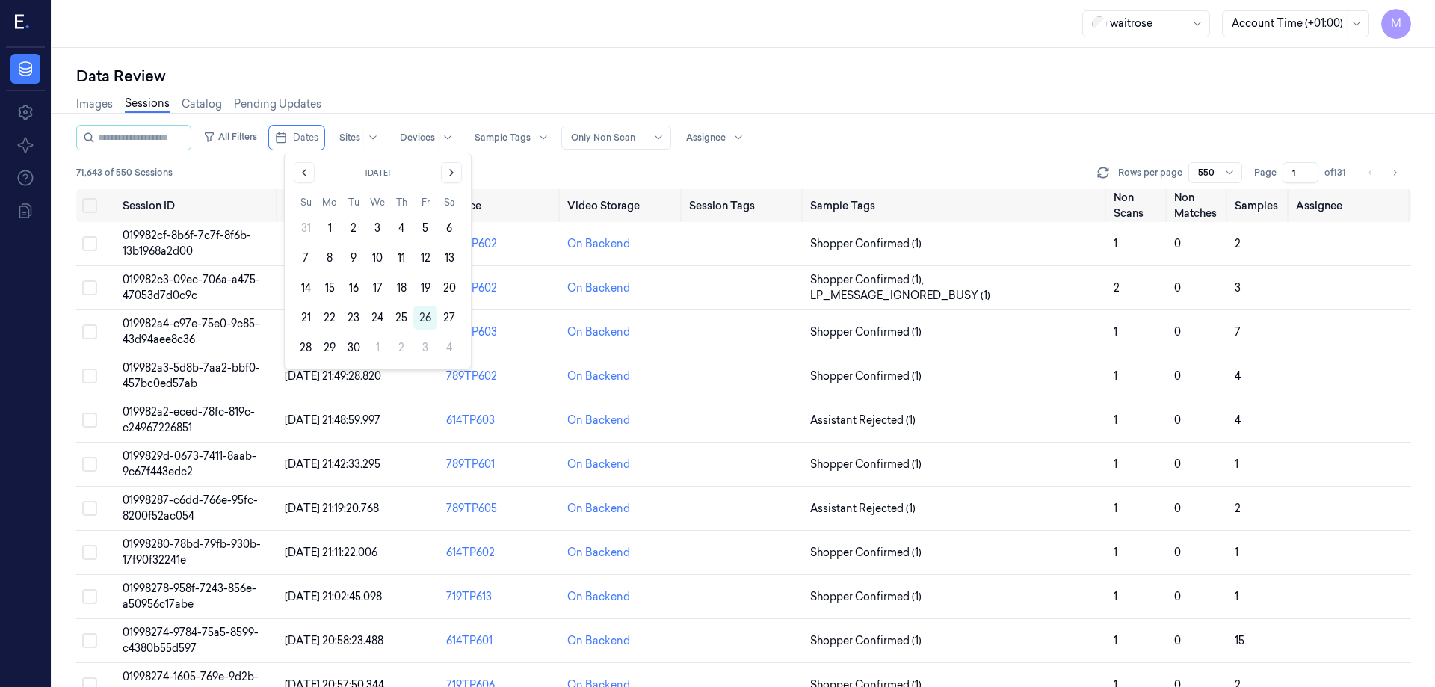
click at [500, 78] on div "Data Review" at bounding box center [743, 76] width 1335 height 21
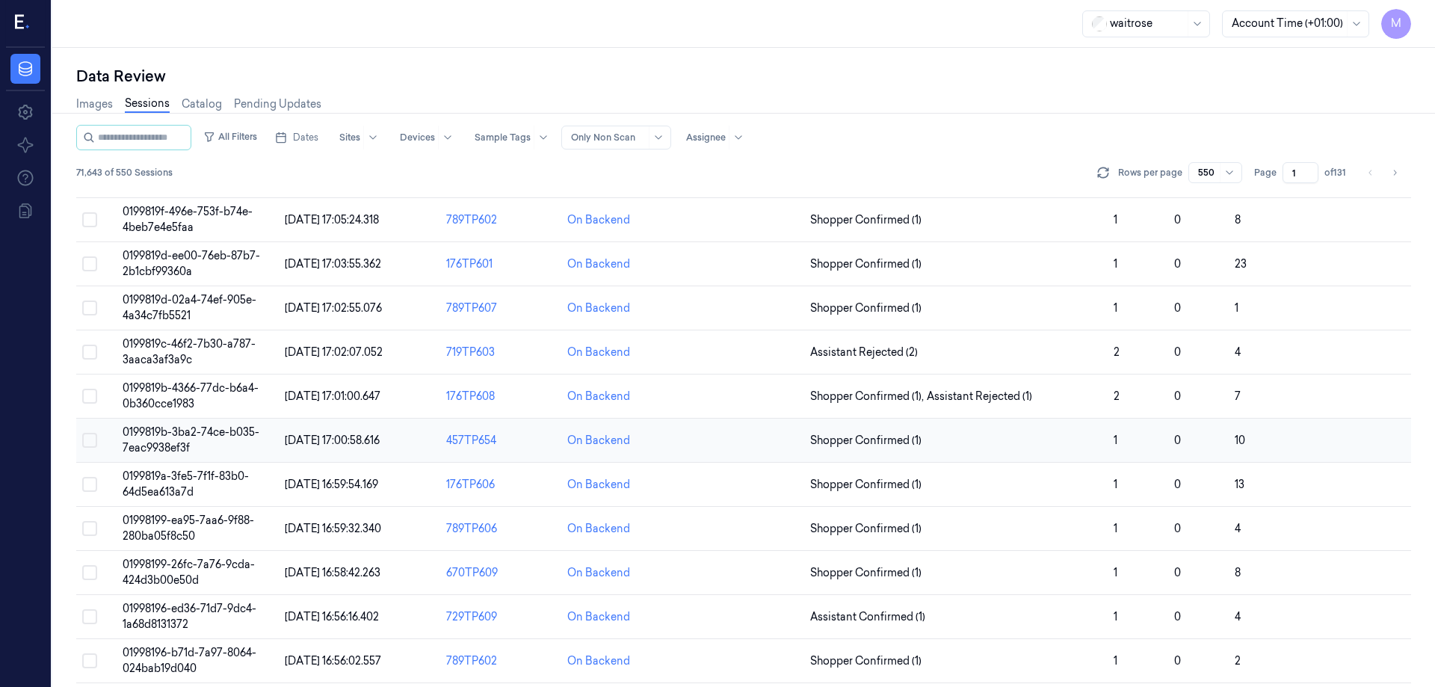
scroll to position [9117, 0]
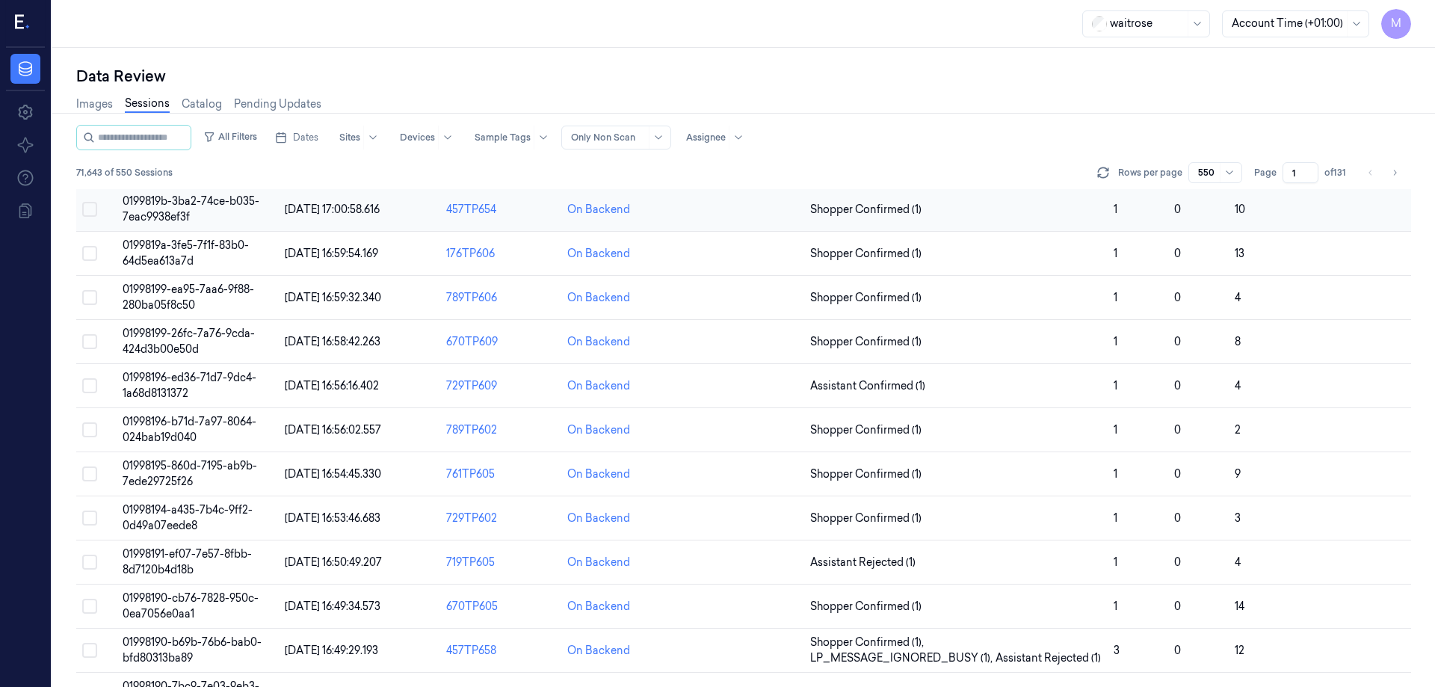
click at [87, 210] on button "Select row" at bounding box center [89, 209] width 15 height 15
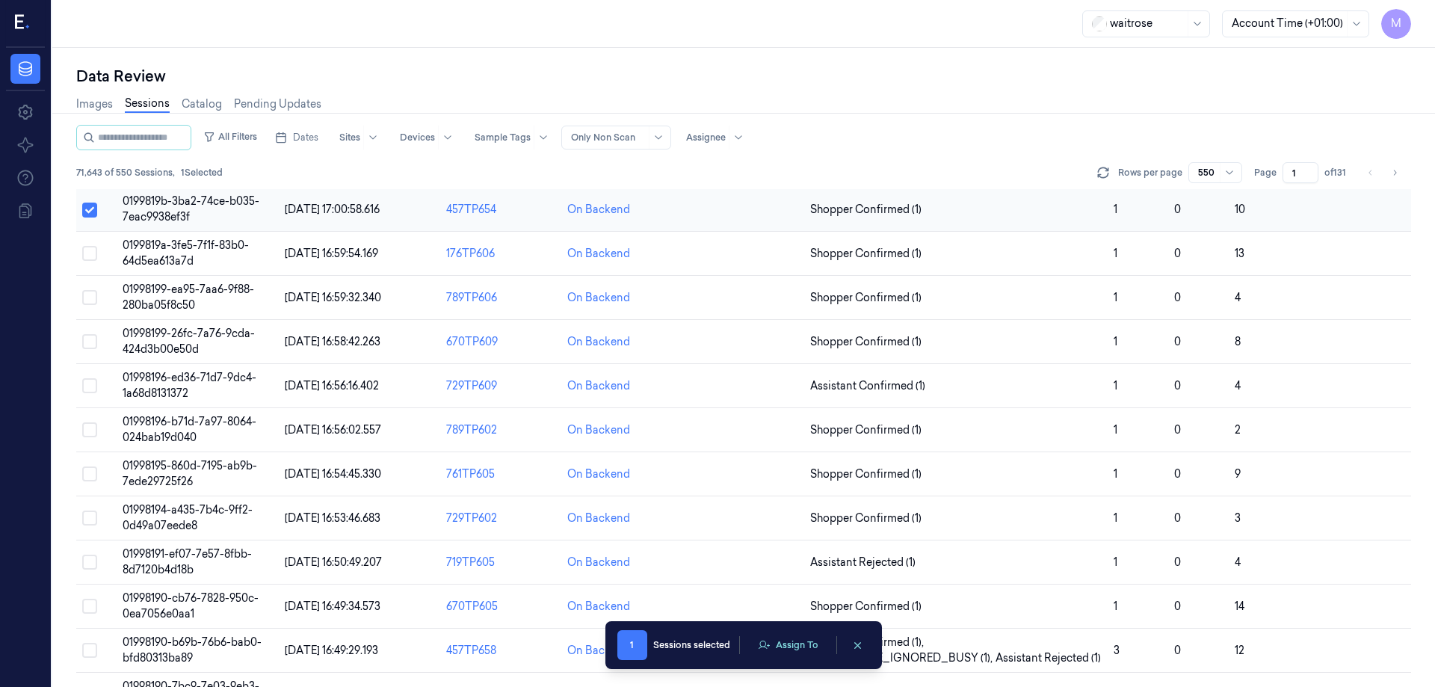
scroll to position [9118, 0]
click at [90, 205] on button "Select row" at bounding box center [89, 209] width 15 height 15
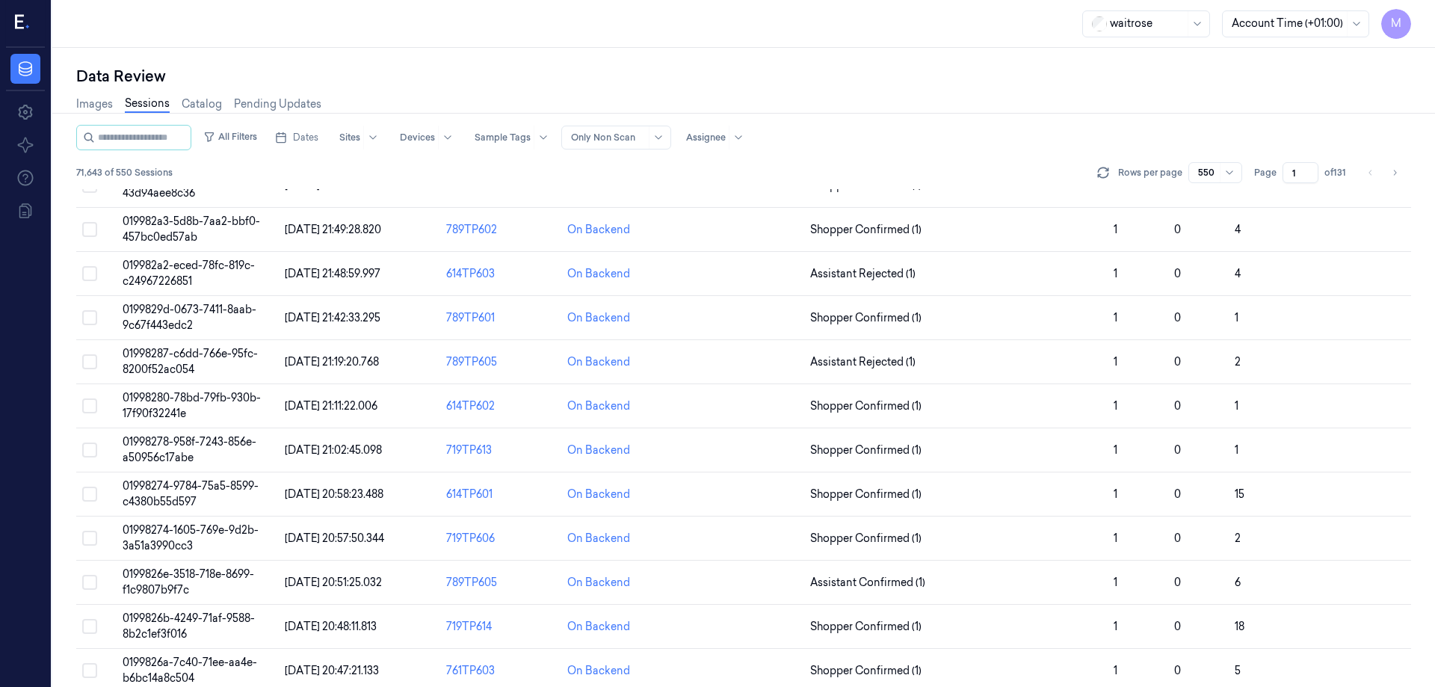
scroll to position [0, 0]
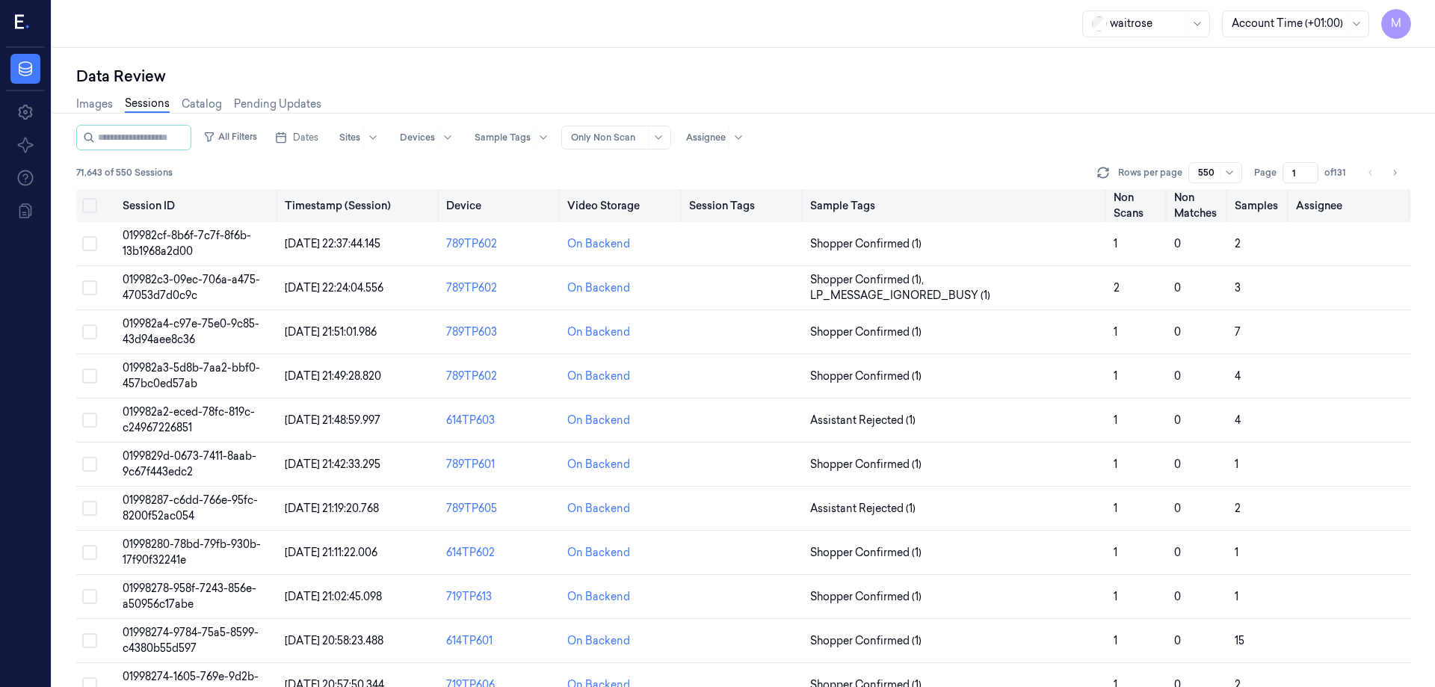
click at [85, 211] on button "Select all" at bounding box center [89, 205] width 15 height 15
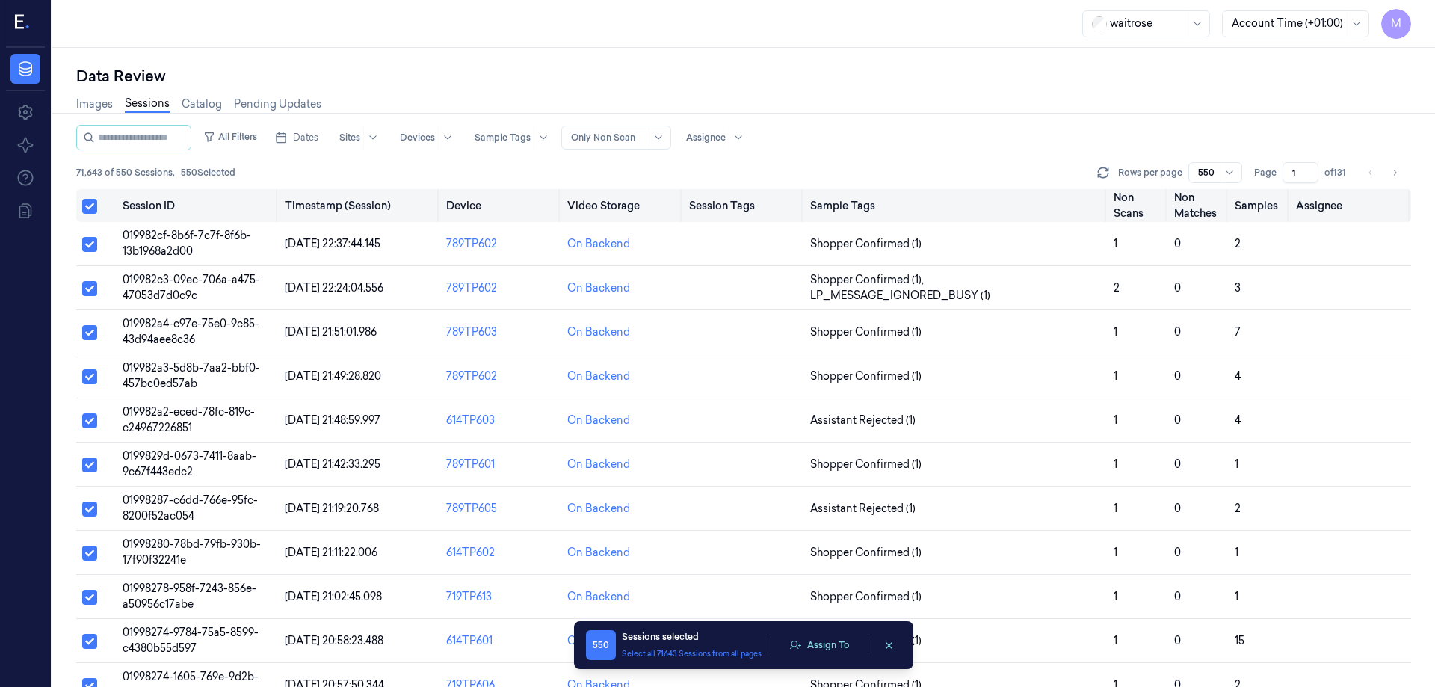
click at [85, 211] on button "Select all" at bounding box center [89, 206] width 15 height 15
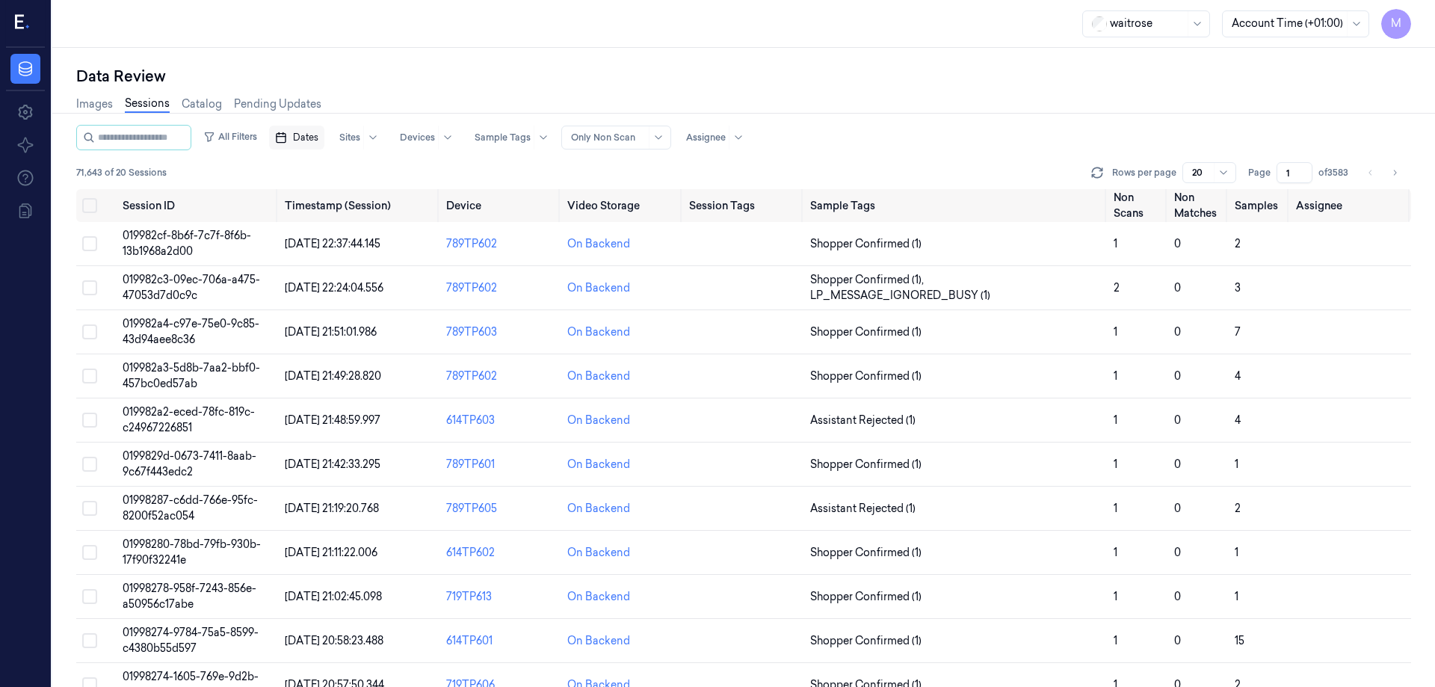
click at [318, 140] on span "Dates" at bounding box center [305, 137] width 25 height 13
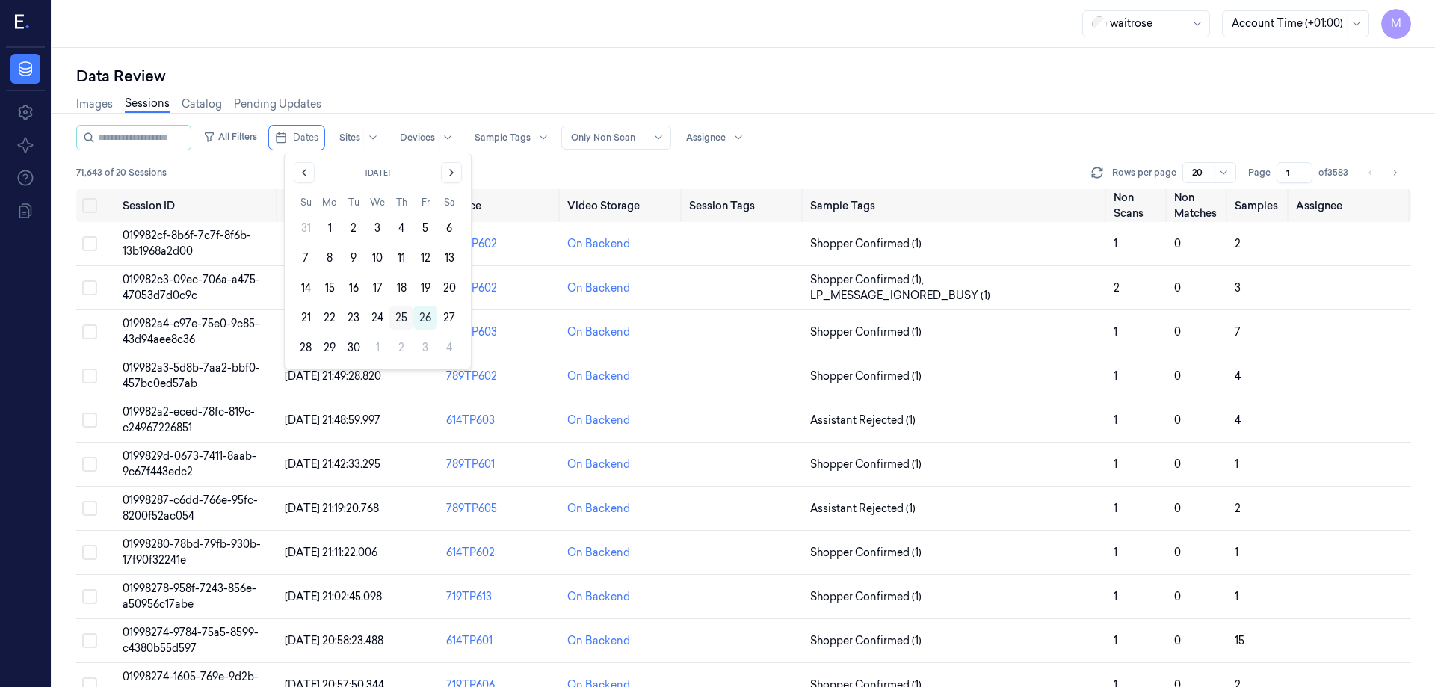
click at [395, 324] on button "25" at bounding box center [401, 318] width 24 height 24
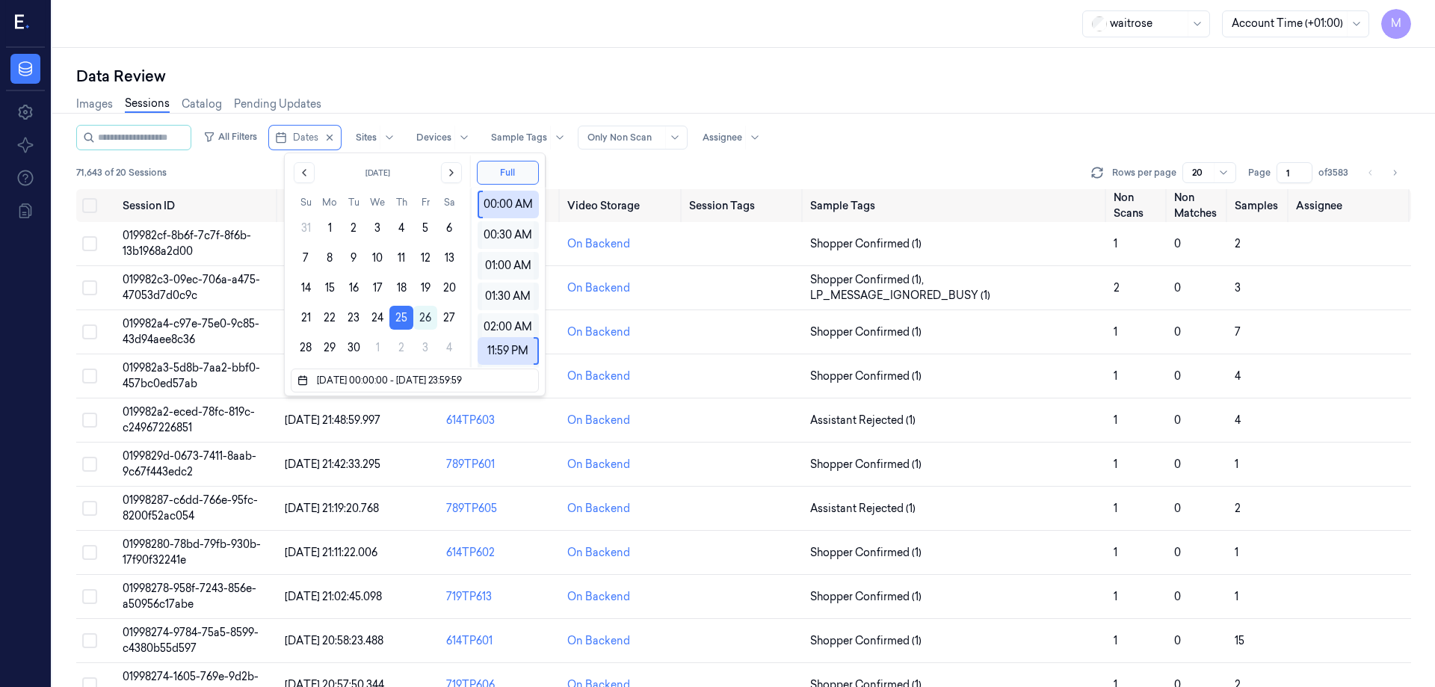
click at [449, 85] on div "Data Review Images Sessions Catalog Pending Updates" at bounding box center [743, 95] width 1335 height 59
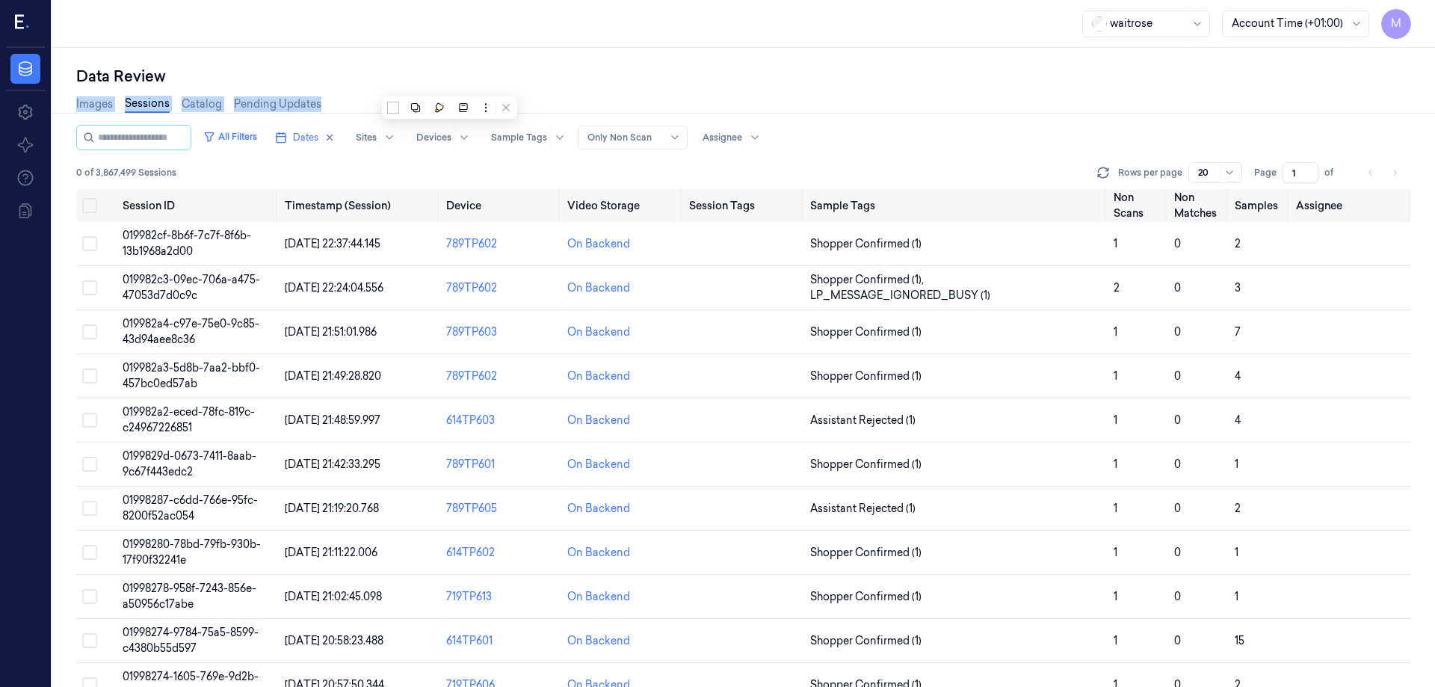
click at [321, 72] on div "Data Review" at bounding box center [743, 76] width 1335 height 21
click at [335, 139] on icon "button" at bounding box center [329, 137] width 10 height 10
click at [315, 133] on span "Dates" at bounding box center [305, 137] width 25 height 13
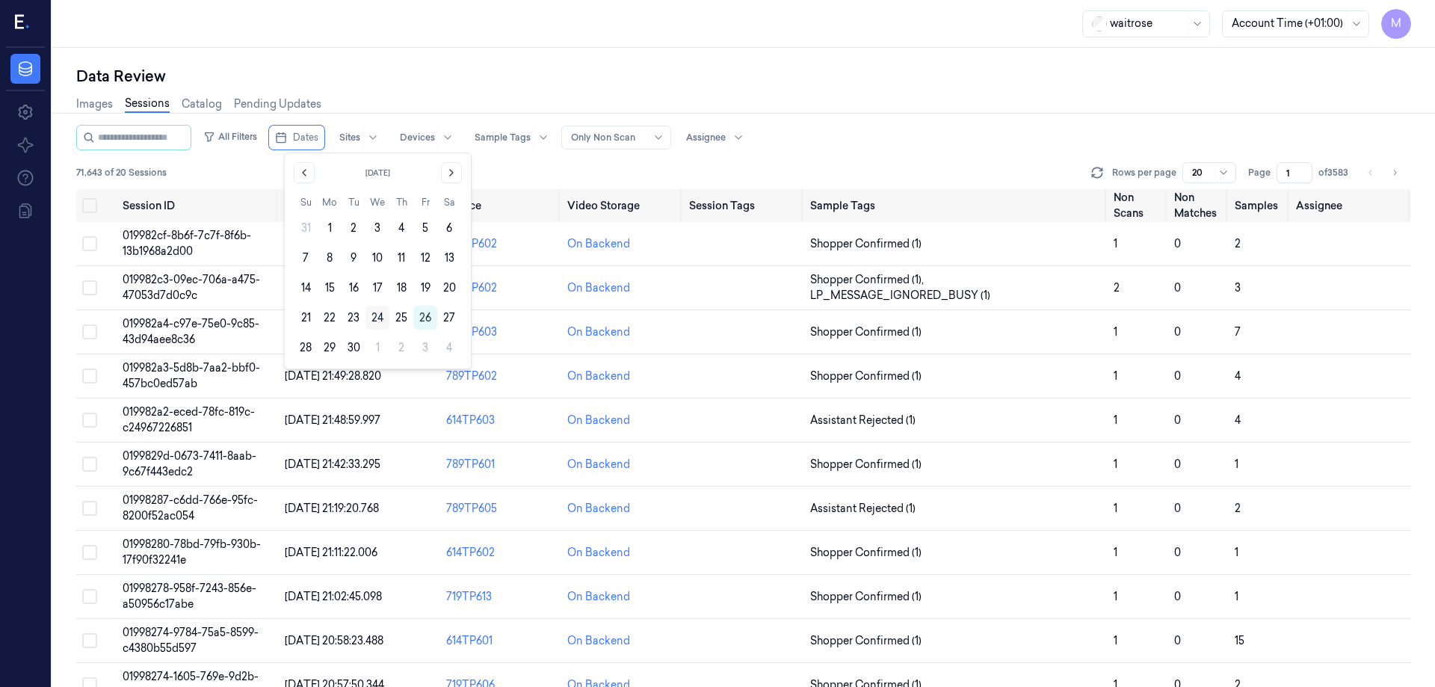
click at [380, 318] on button "24" at bounding box center [377, 318] width 24 height 24
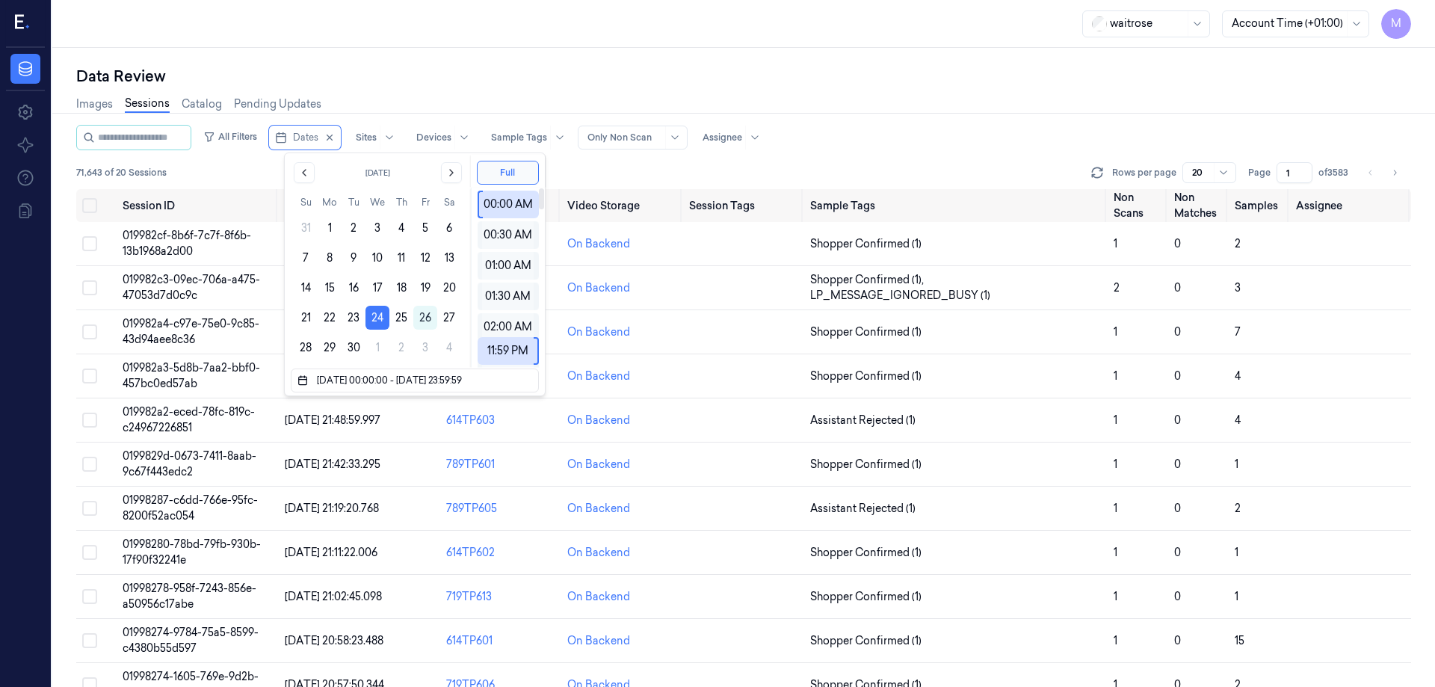
click at [523, 84] on div "Data Review" at bounding box center [743, 76] width 1335 height 21
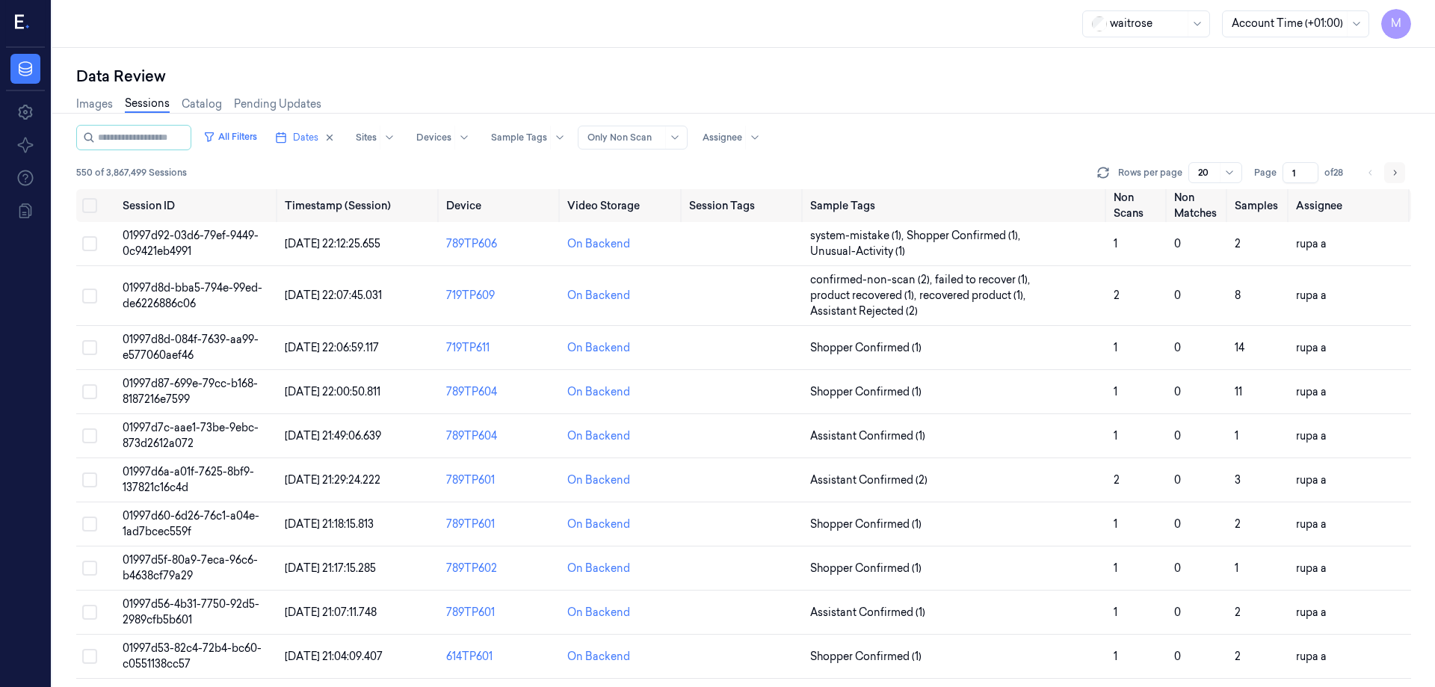
click at [1393, 173] on icon "Go to next page" at bounding box center [1394, 173] width 9 height 12
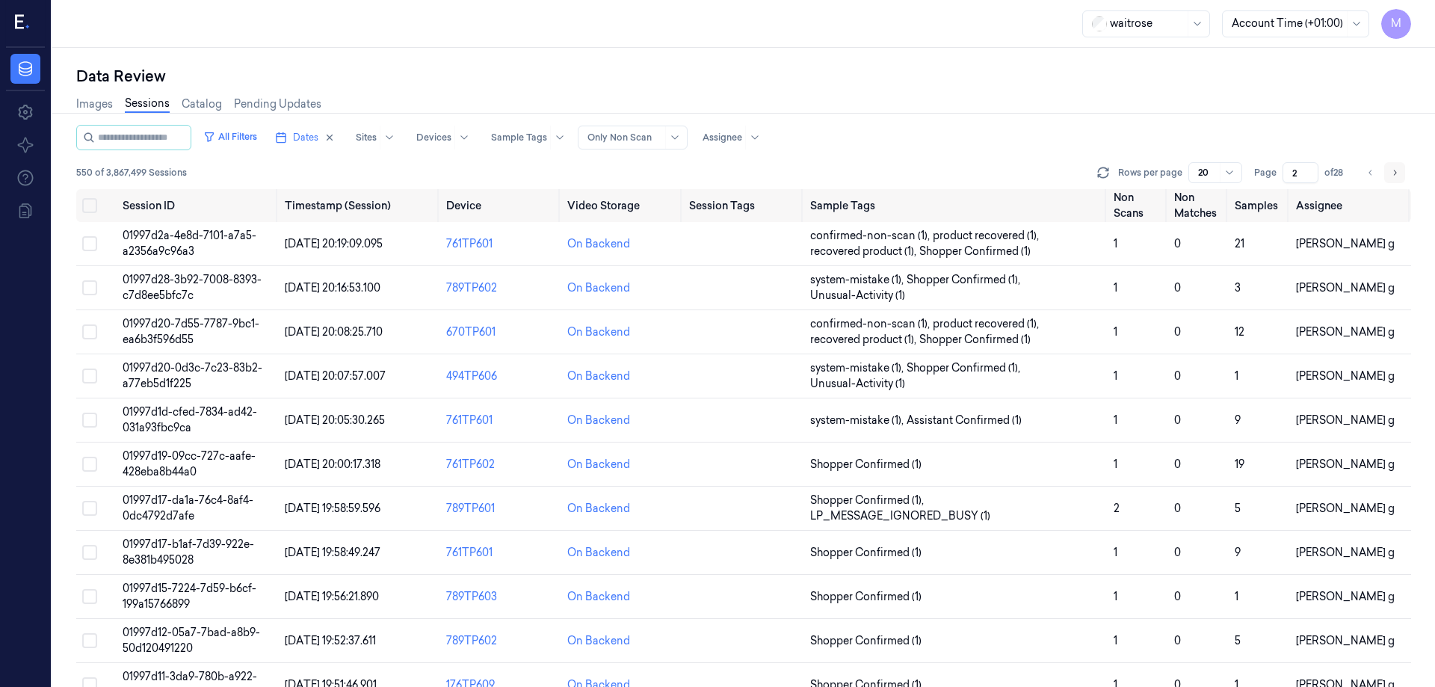
click at [1393, 173] on icon "Go to next page" at bounding box center [1394, 173] width 9 height 12
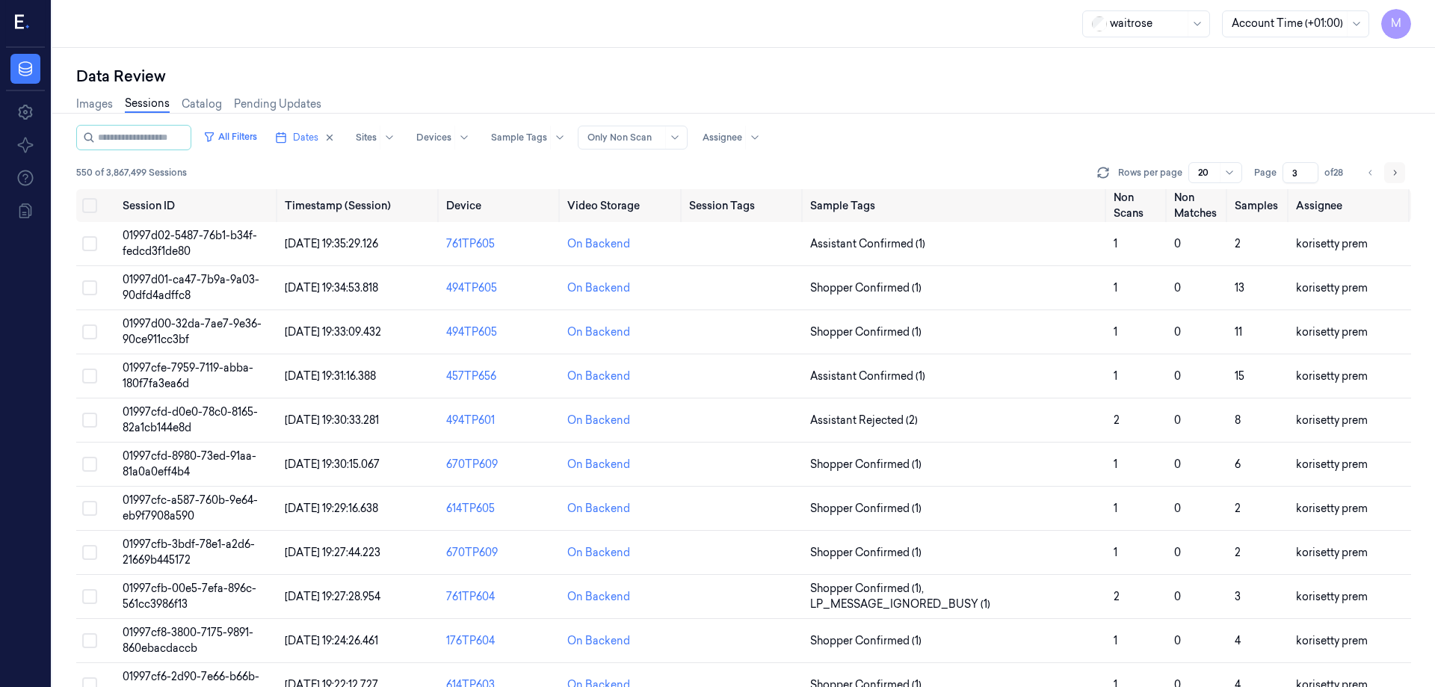
click at [1388, 173] on button "Go to next page" at bounding box center [1394, 172] width 21 height 21
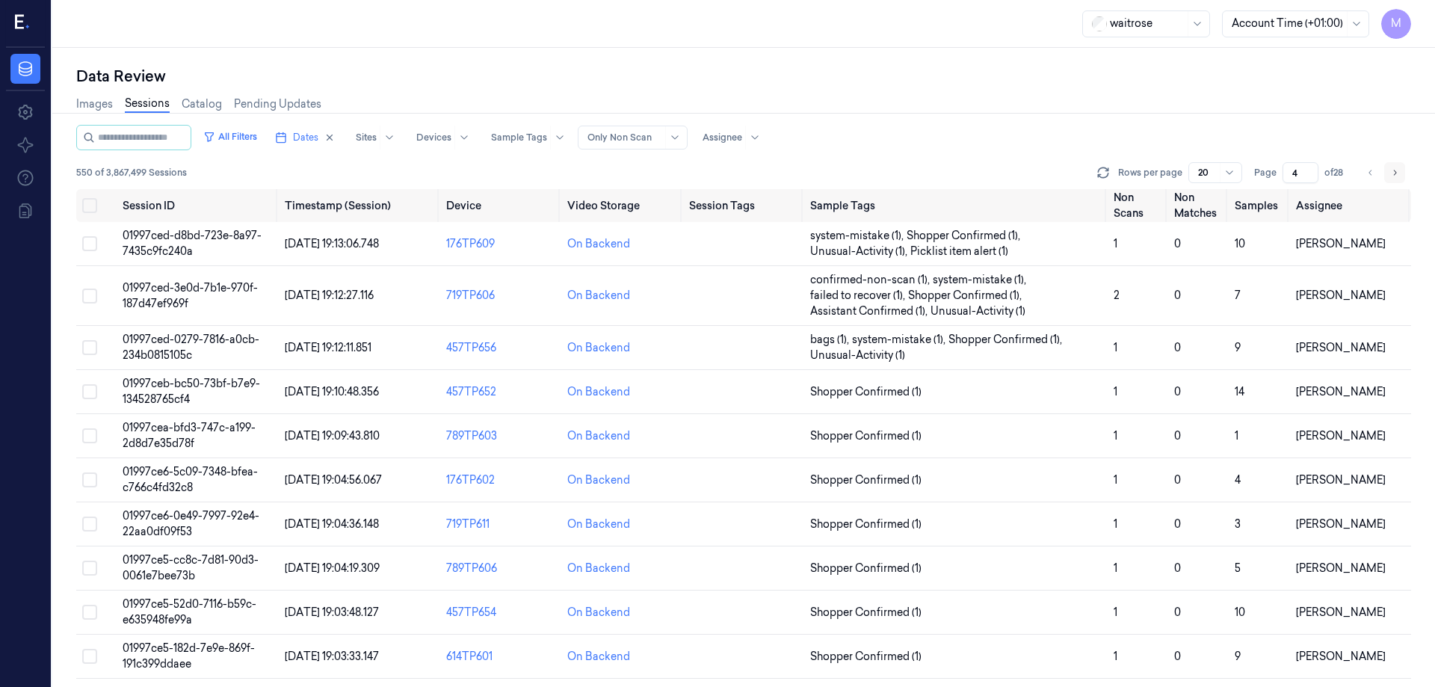
click at [1388, 173] on button "Go to next page" at bounding box center [1394, 172] width 21 height 21
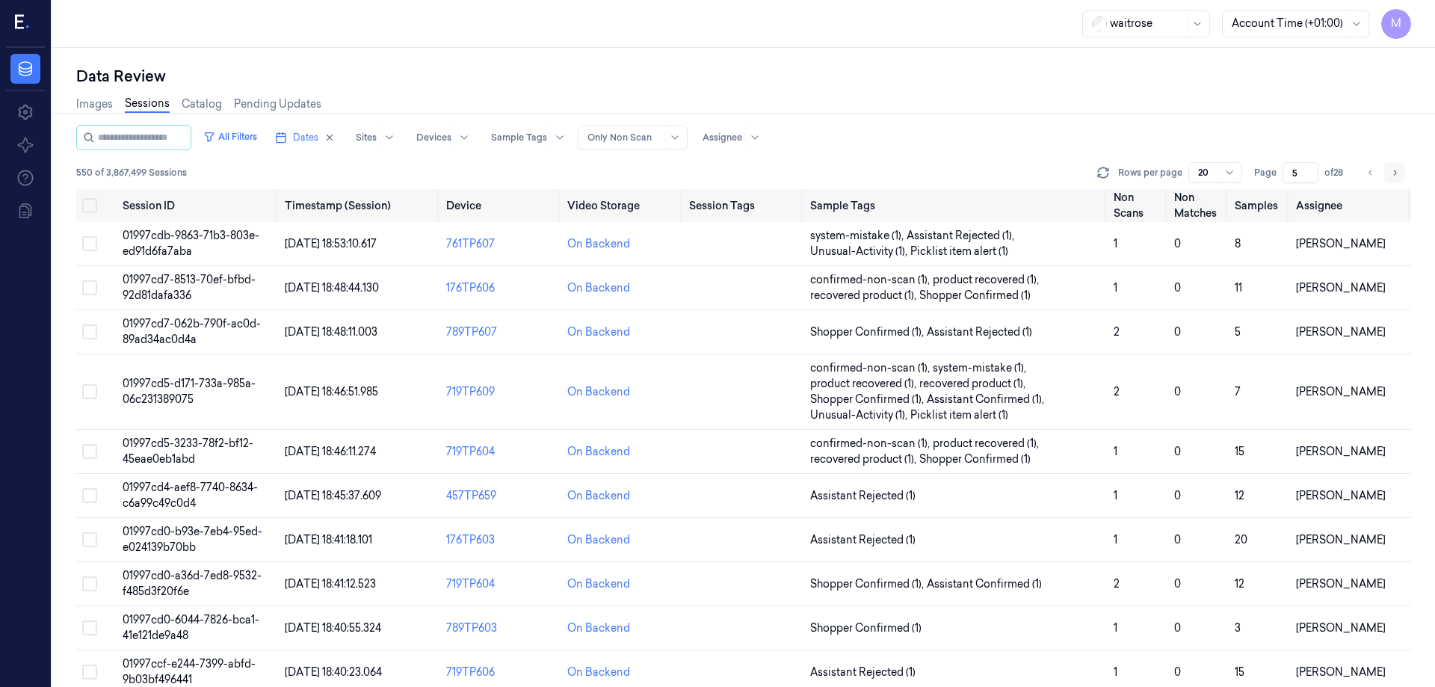
click at [1388, 173] on button "Go to next page" at bounding box center [1394, 172] width 21 height 21
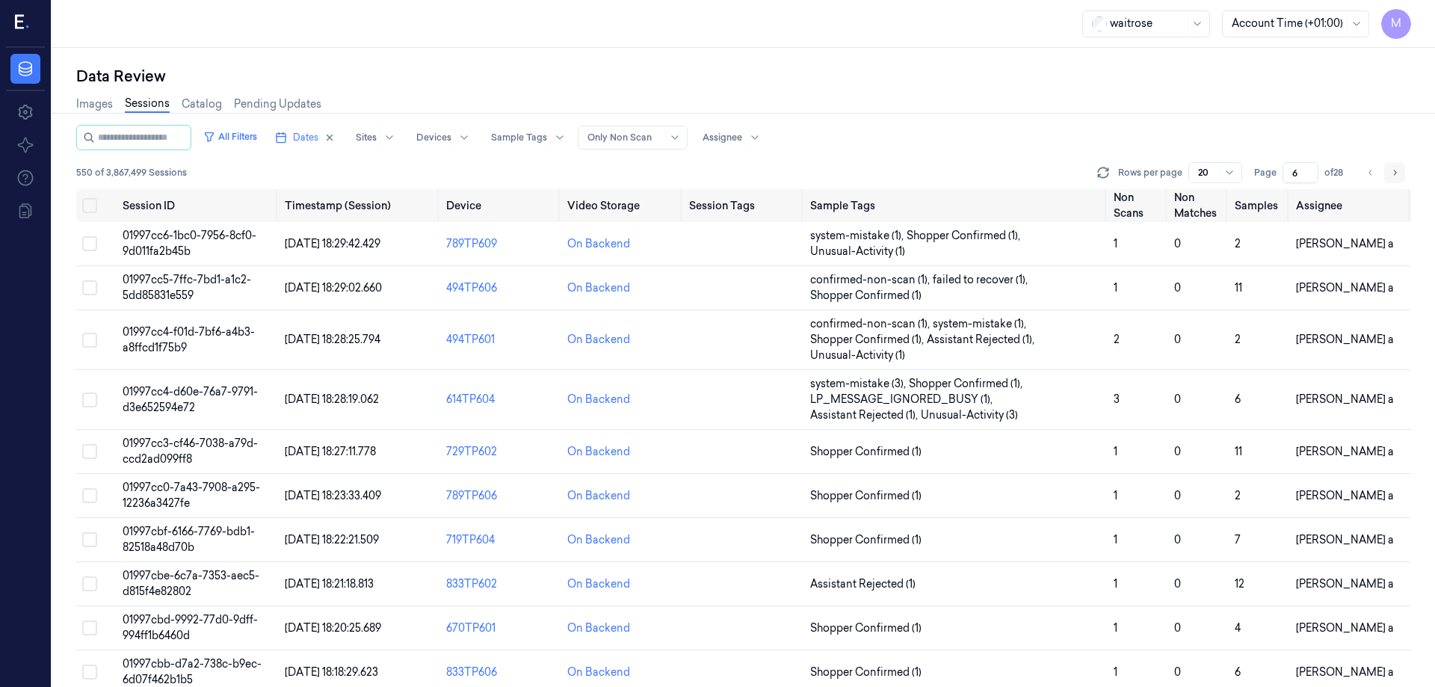
click at [1388, 173] on button "Go to next page" at bounding box center [1394, 172] width 21 height 21
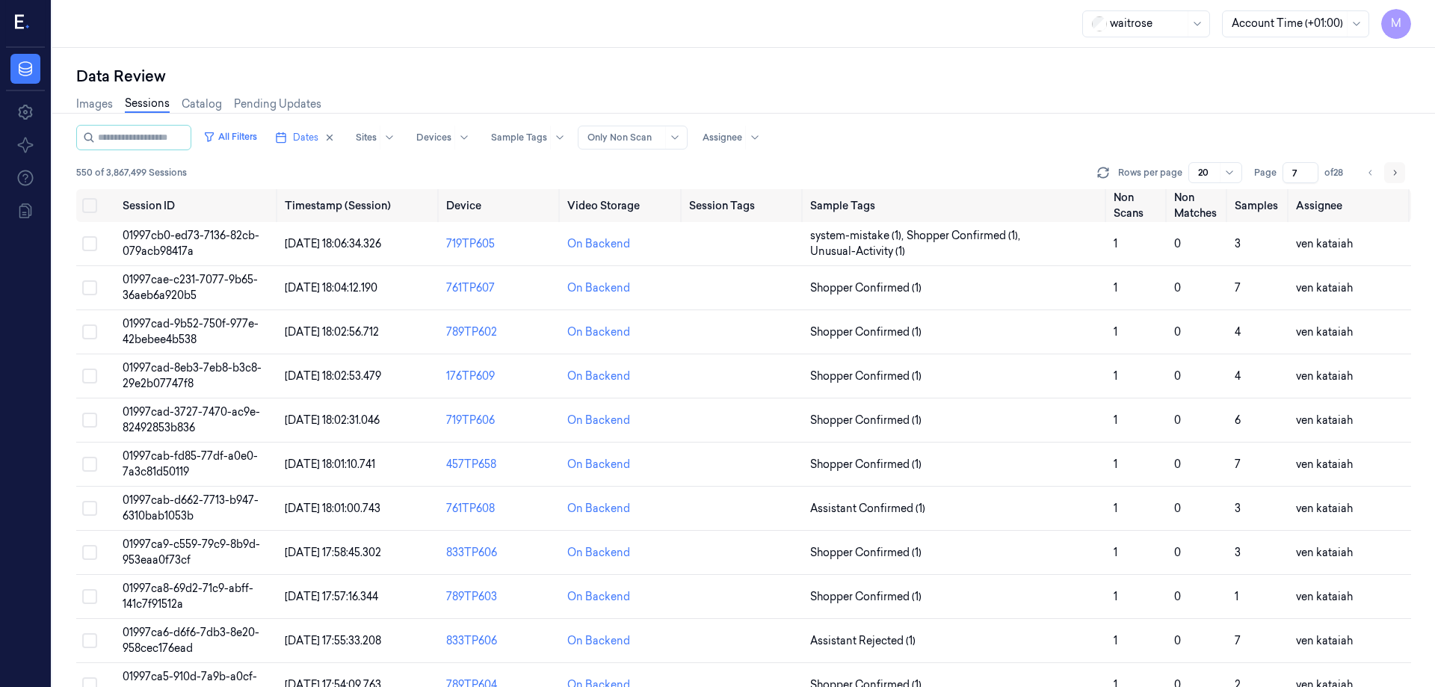
click at [1388, 173] on button "Go to next page" at bounding box center [1394, 172] width 21 height 21
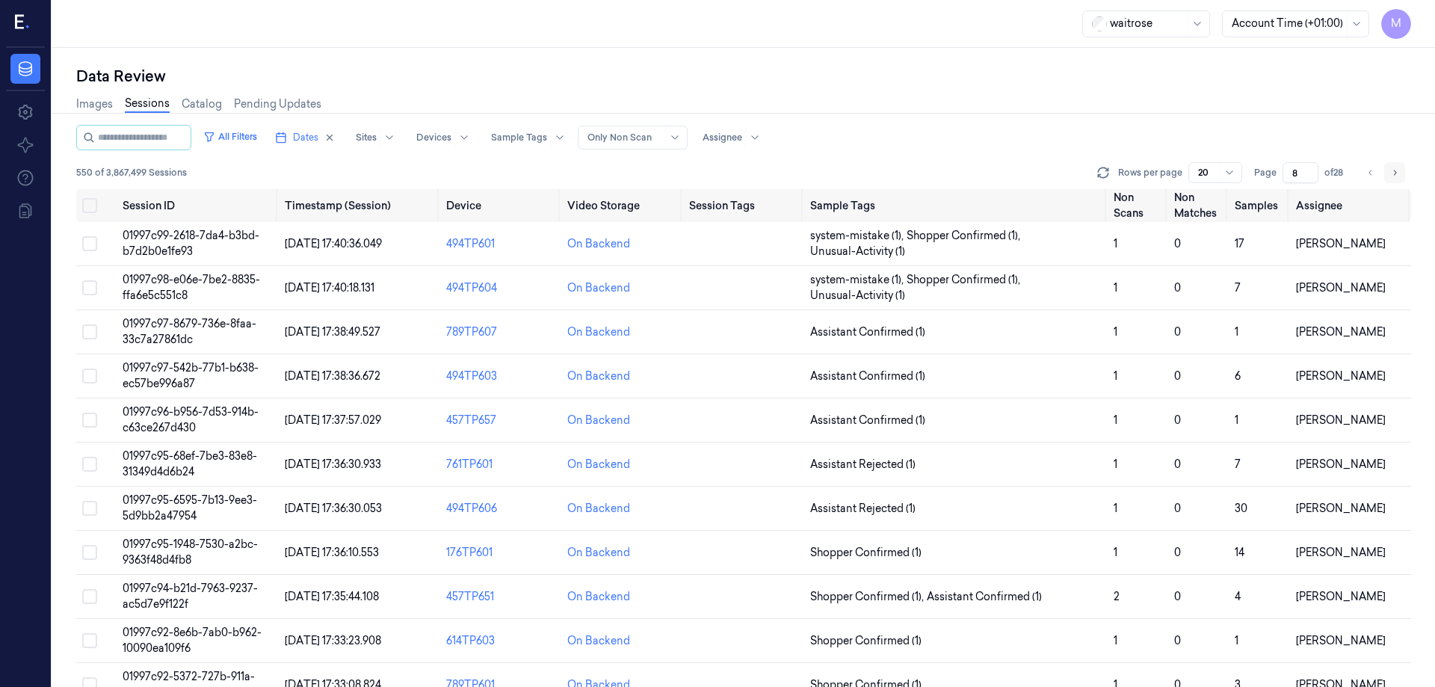
click at [1388, 173] on button "Go to next page" at bounding box center [1394, 172] width 21 height 21
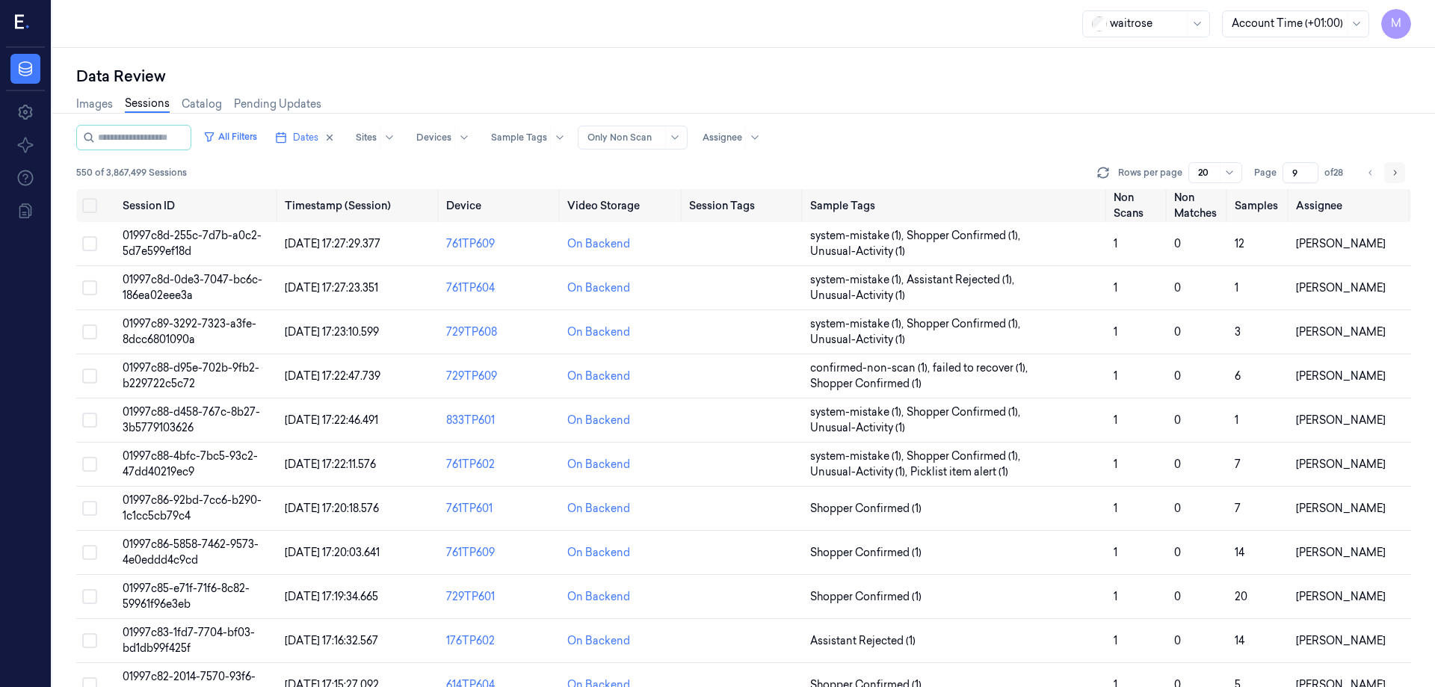
click at [1388, 173] on button "Go to next page" at bounding box center [1394, 172] width 21 height 21
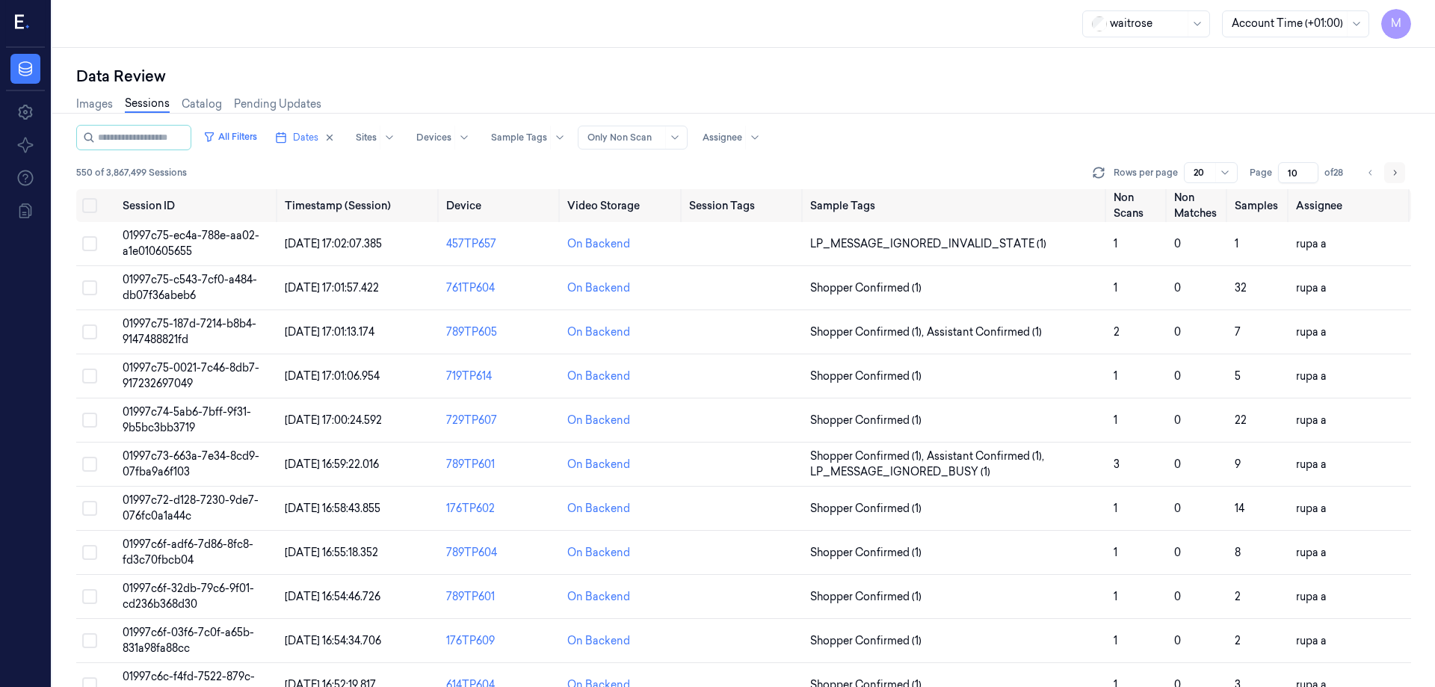
click at [1388, 173] on button "Go to next page" at bounding box center [1394, 172] width 21 height 21
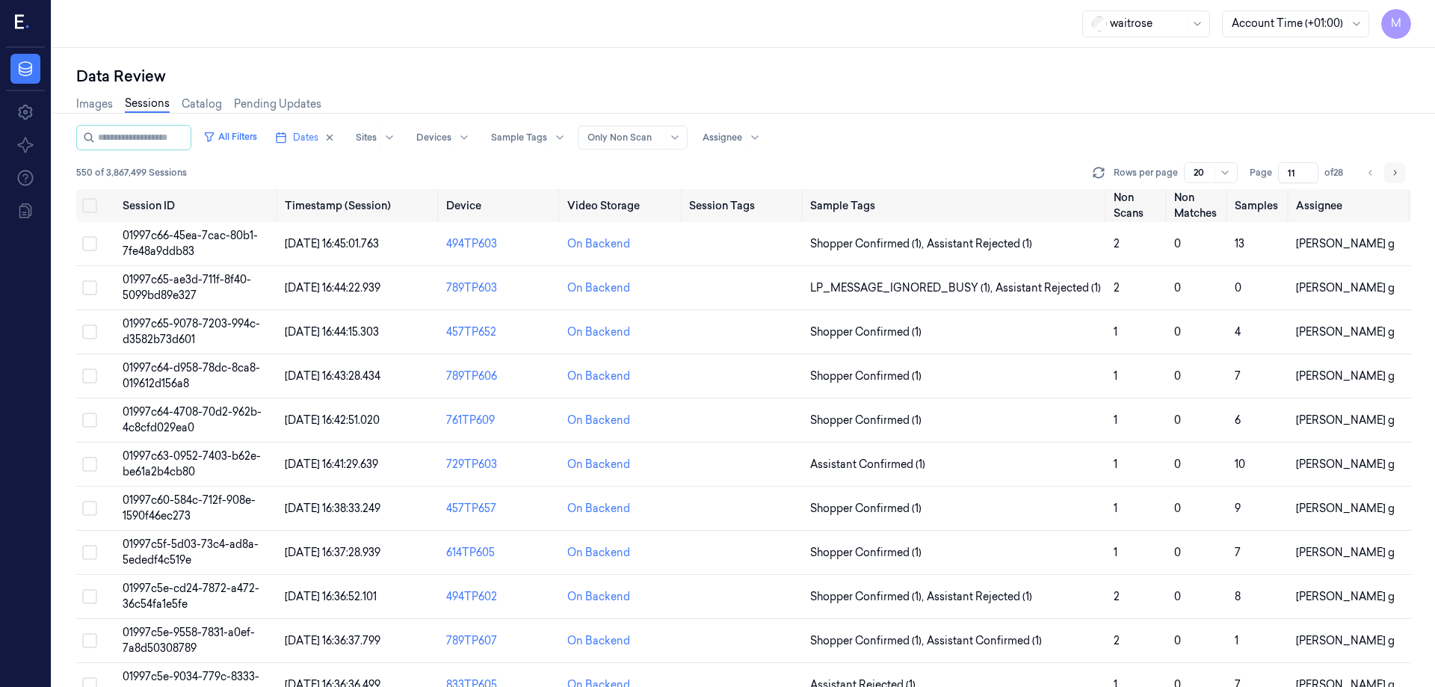
click at [1388, 173] on button "Go to next page" at bounding box center [1394, 172] width 21 height 21
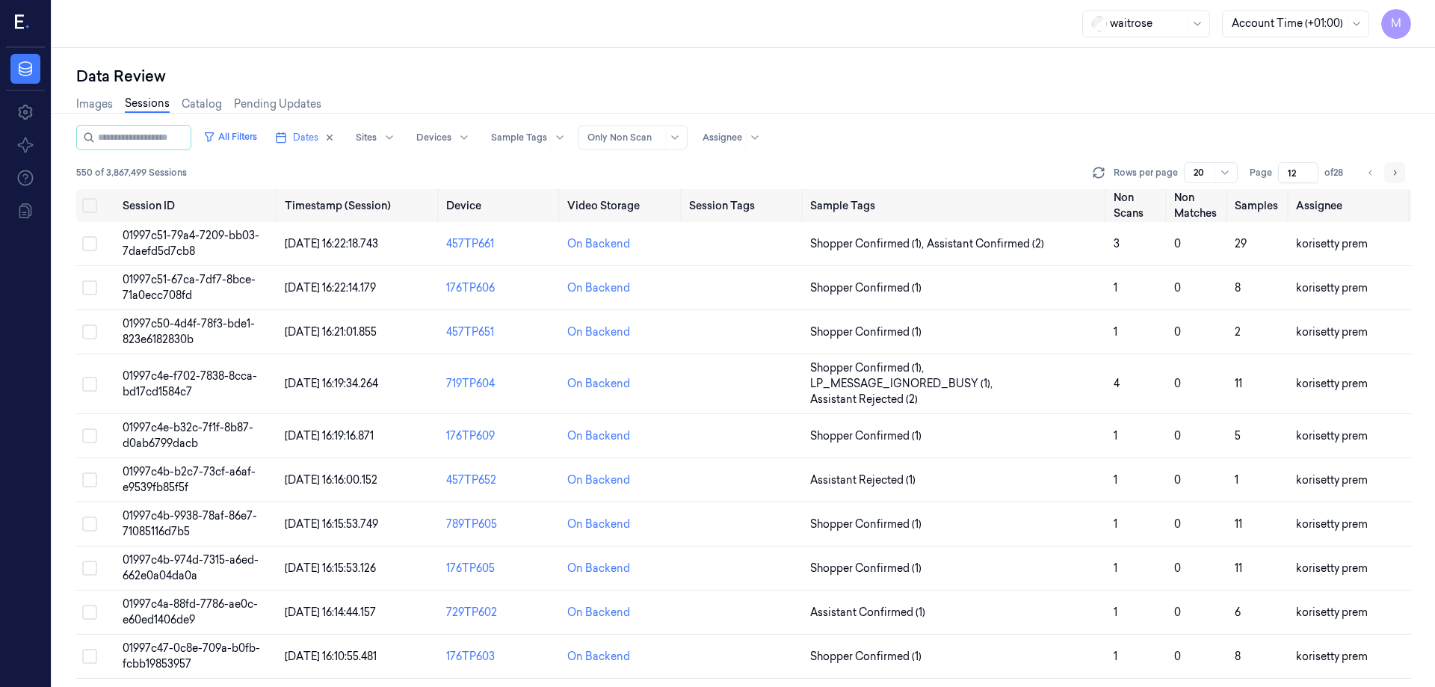
click at [1388, 173] on button "Go to next page" at bounding box center [1394, 172] width 21 height 21
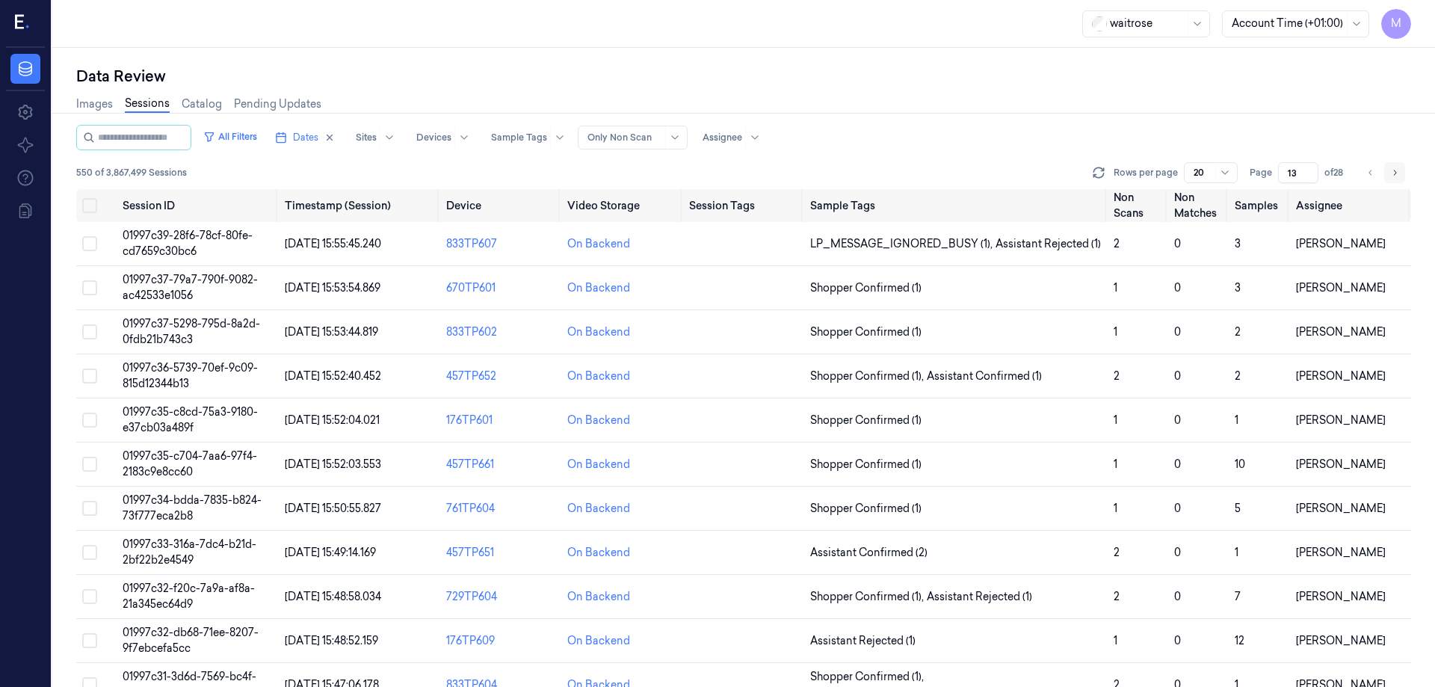
click at [1388, 173] on button "Go to next page" at bounding box center [1394, 172] width 21 height 21
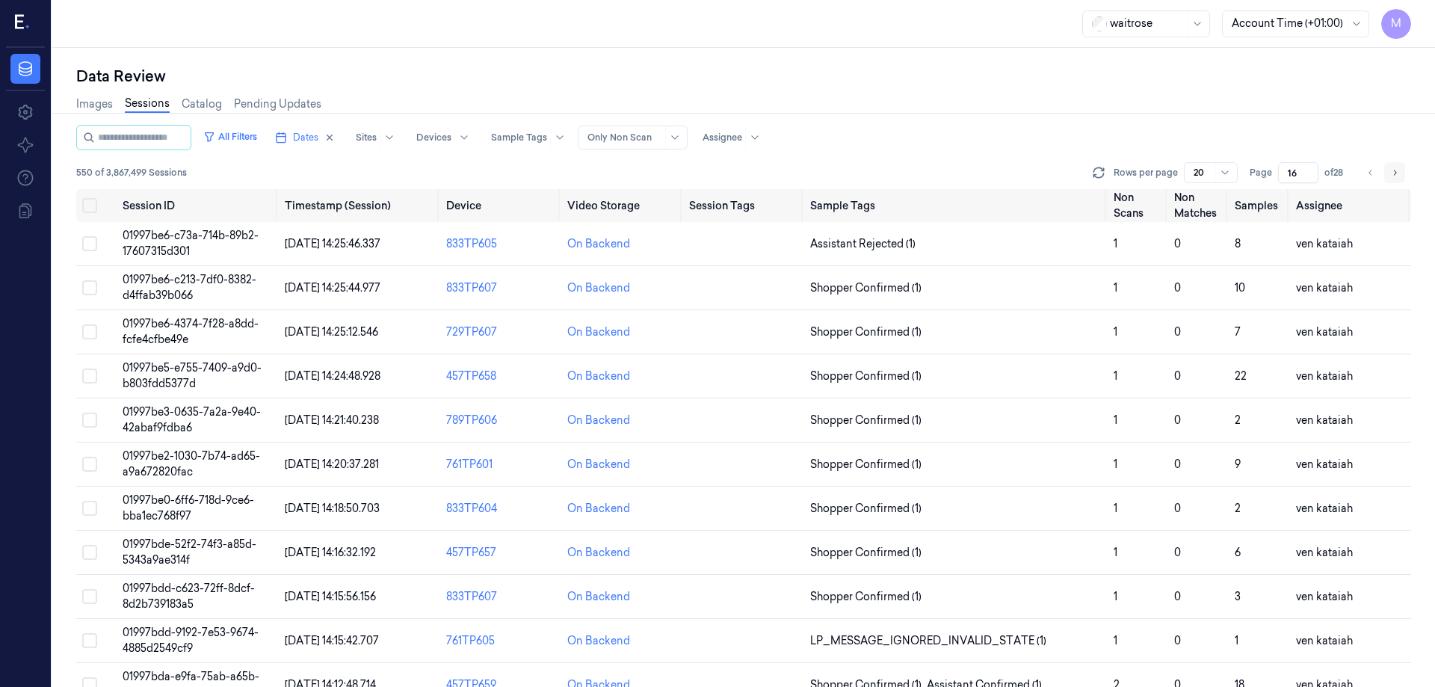
click at [1388, 173] on button "Go to next page" at bounding box center [1394, 172] width 21 height 21
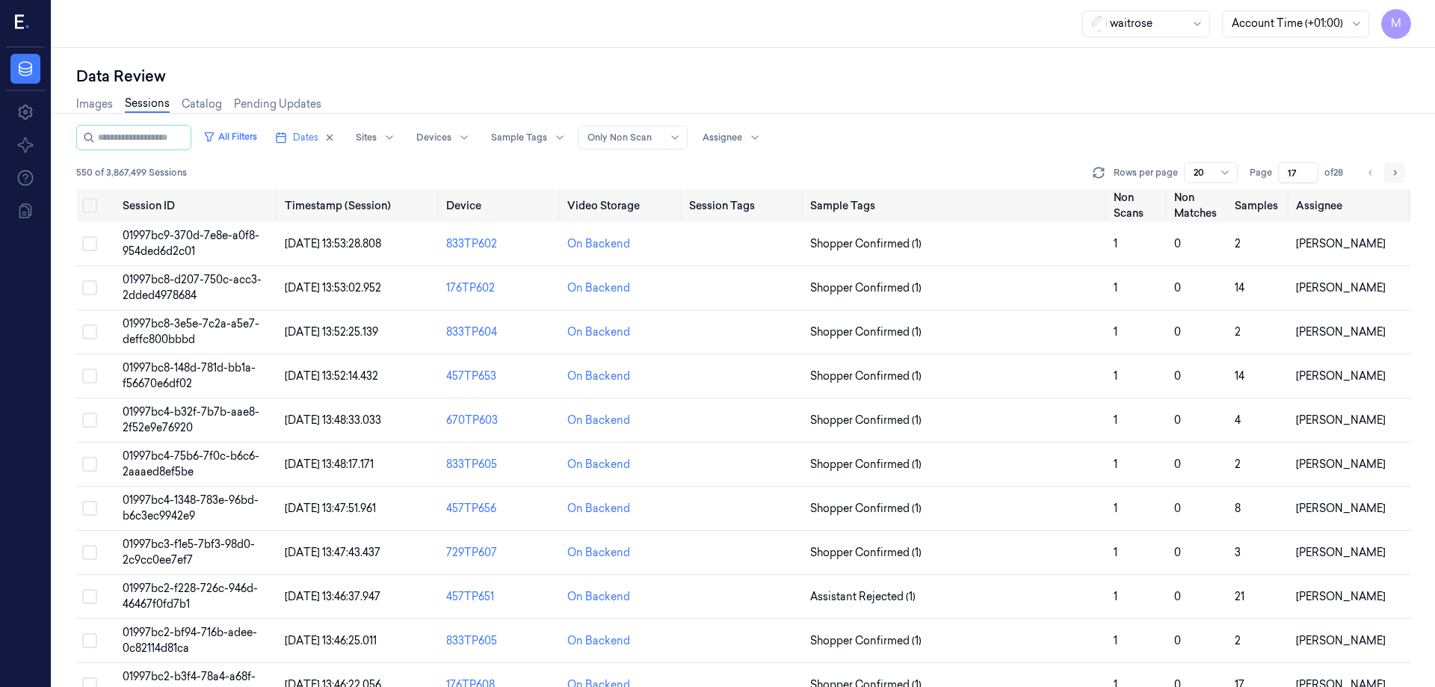
click at [1388, 173] on button "Go to next page" at bounding box center [1394, 172] width 21 height 21
type input "19"
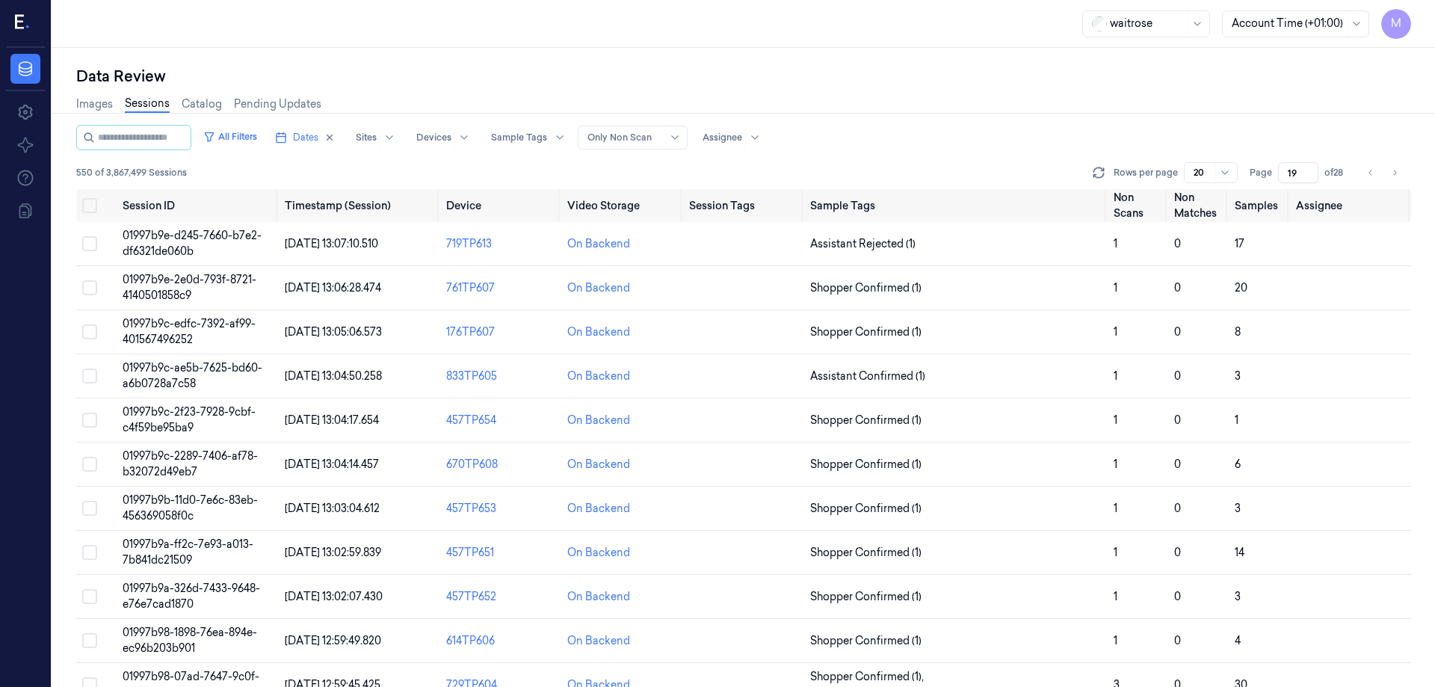
click at [1042, 126] on div "All Filters Dates Sites Devices Sample Tags Alert Type Only Non Scan Assignee" at bounding box center [743, 137] width 1335 height 25
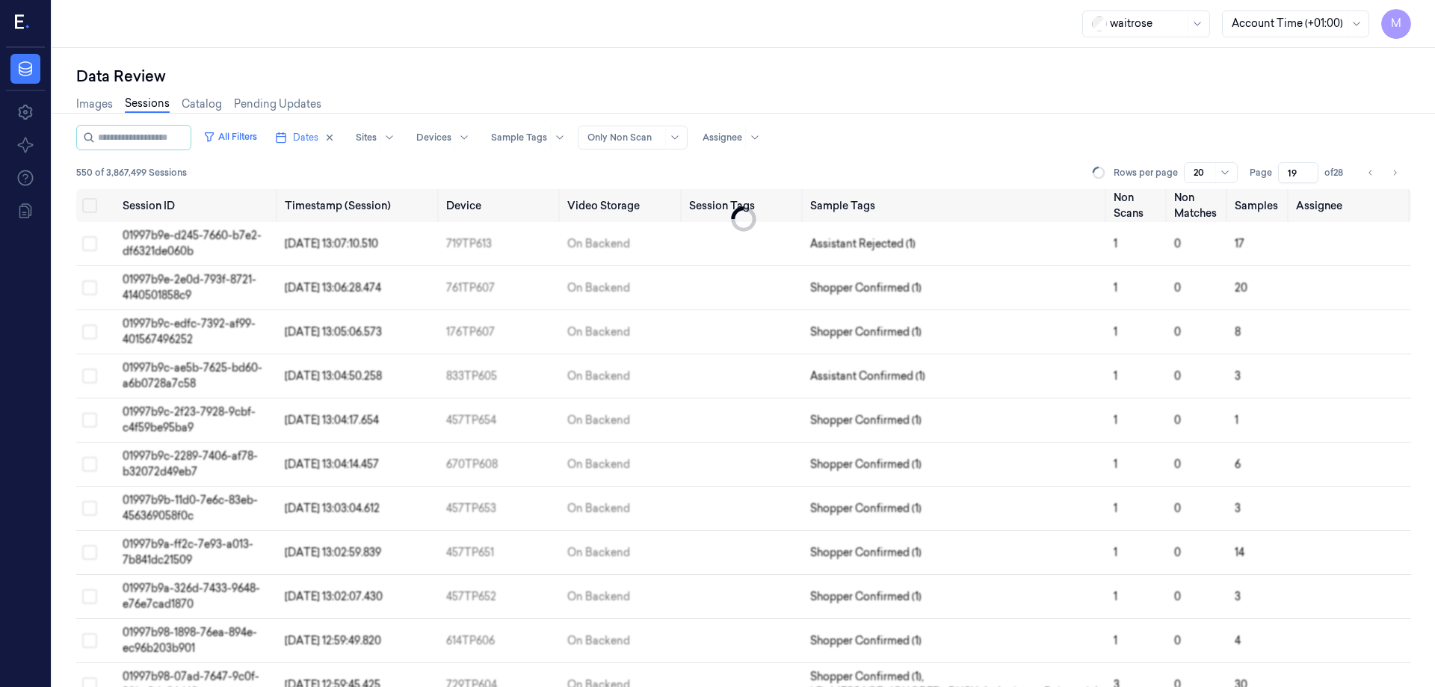
click at [581, 48] on div "Data Review Images Sessions Catalog Pending Updates All Filters Dates Sites Dev…" at bounding box center [743, 367] width 1383 height 639
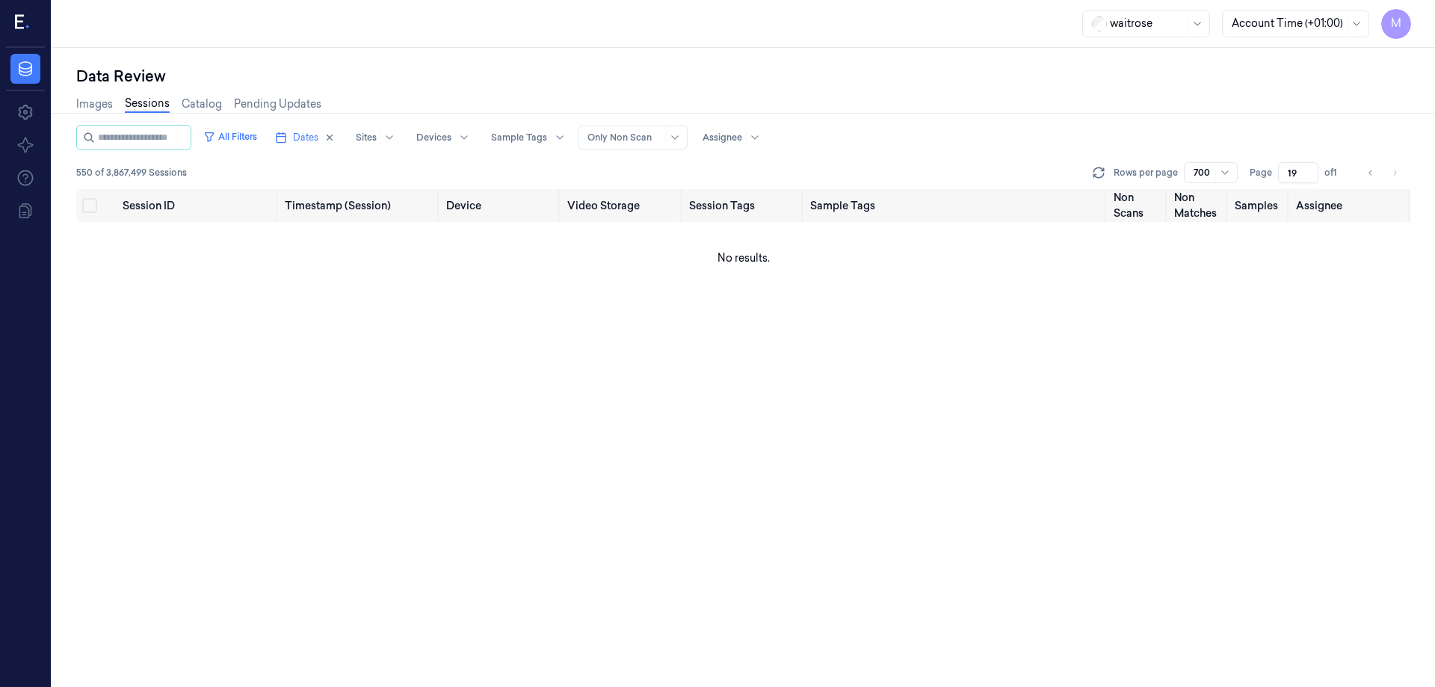
click at [1285, 172] on input "19" at bounding box center [1298, 172] width 40 height 21
type input "1"
click at [1016, 93] on div "Images Sessions Catalog Pending Updates" at bounding box center [743, 106] width 1335 height 38
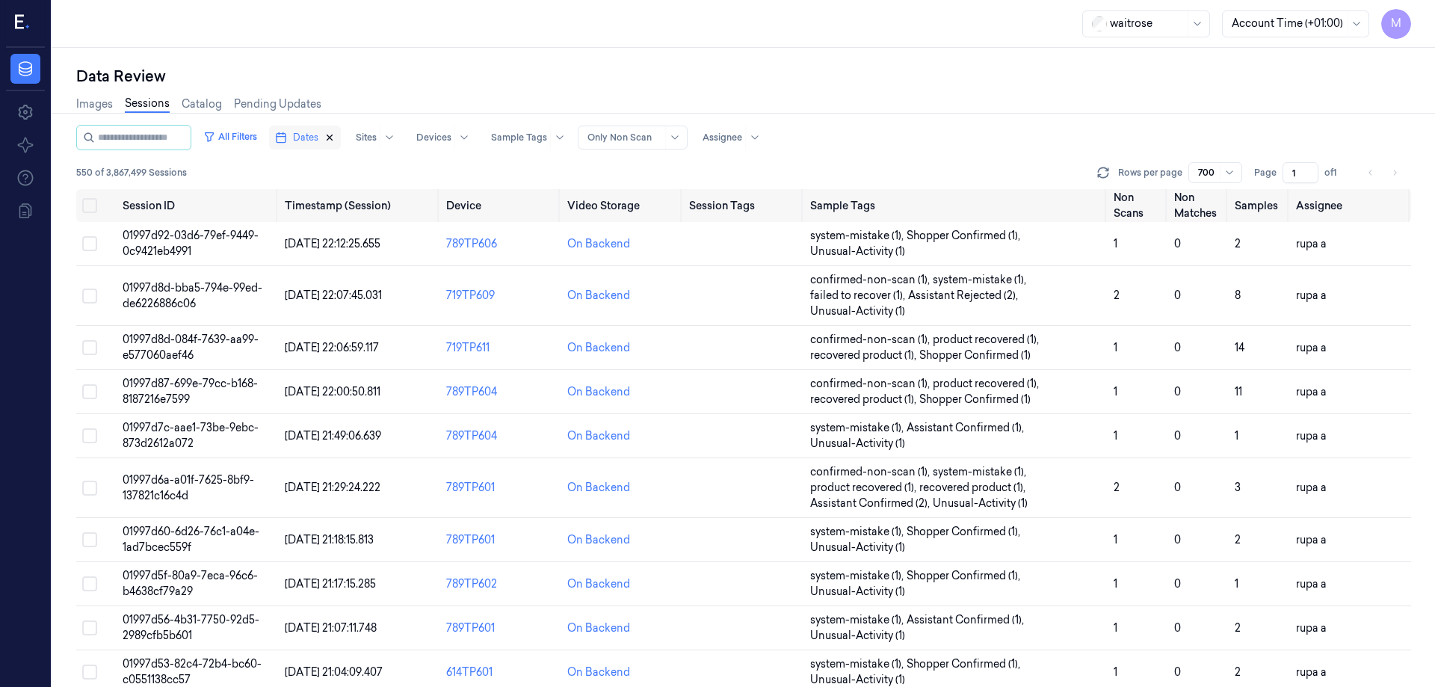
click at [335, 140] on icon "button" at bounding box center [329, 137] width 10 height 10
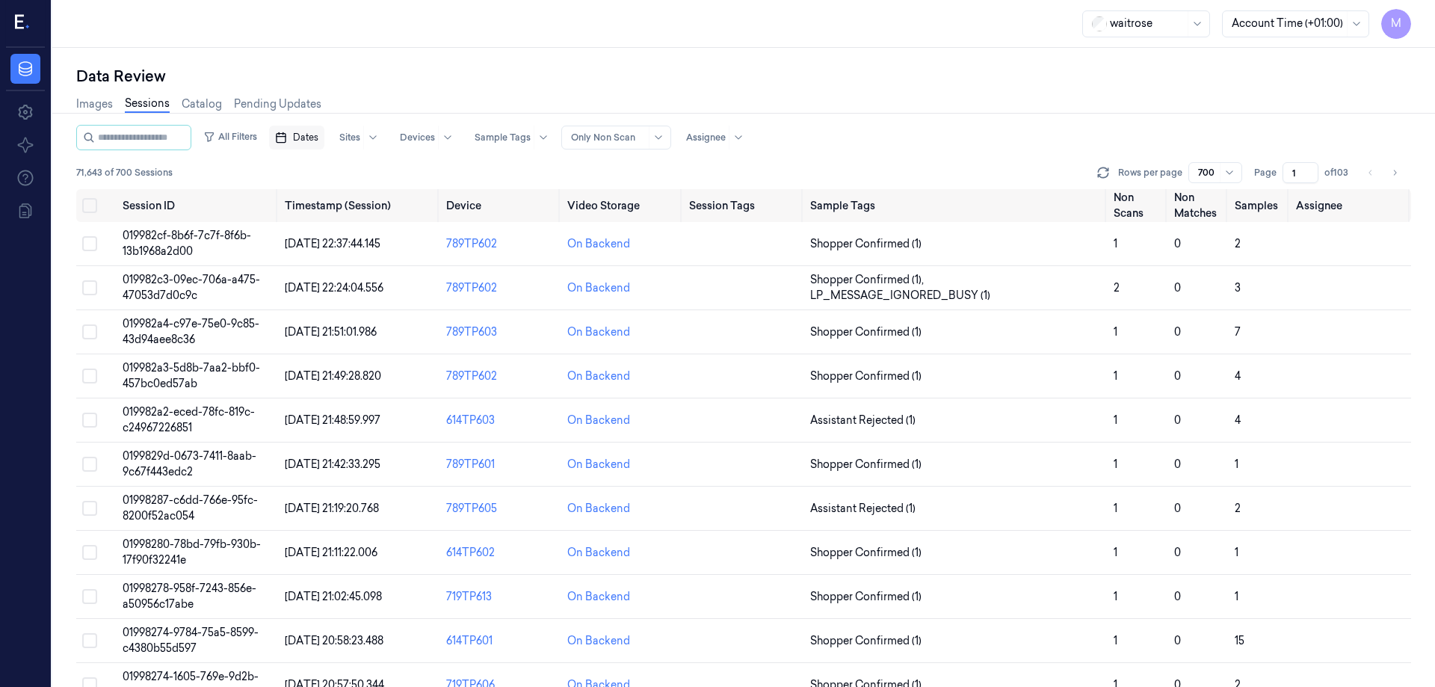
click at [318, 135] on span "Dates" at bounding box center [305, 137] width 25 height 13
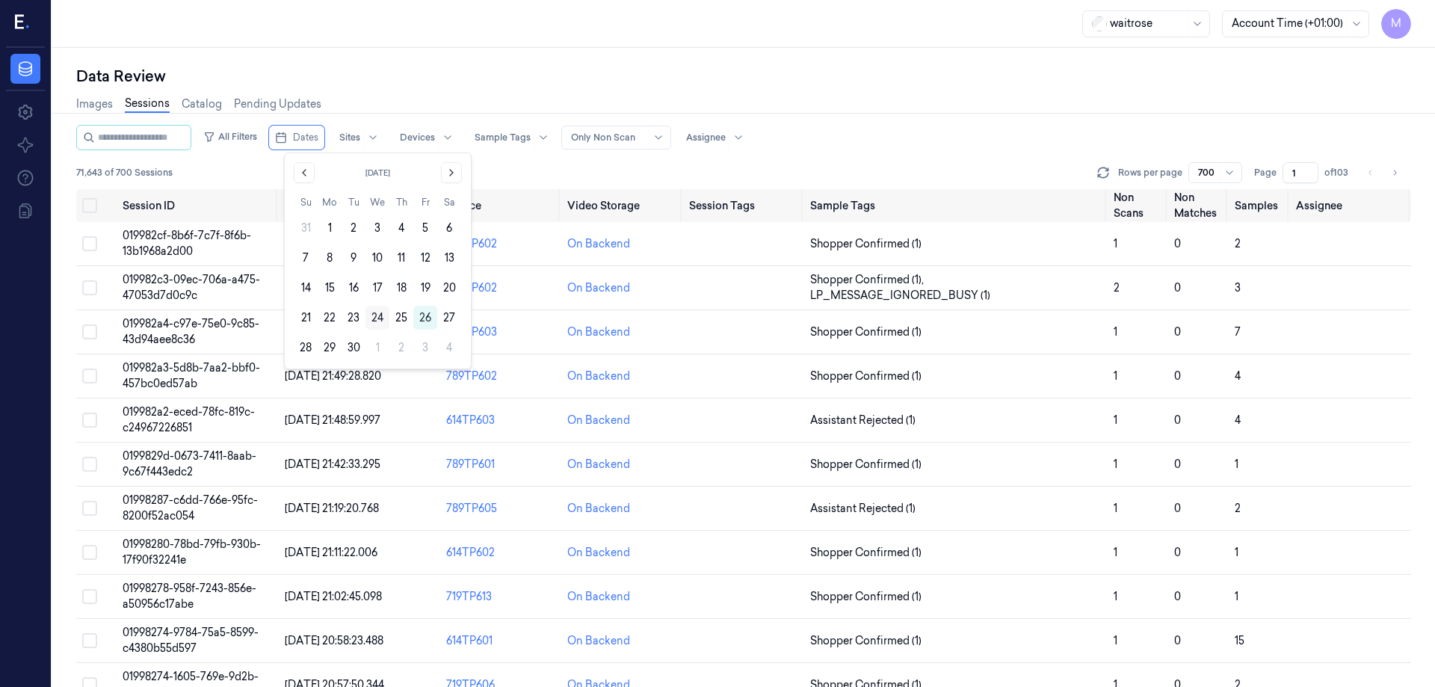
click at [379, 319] on button "24" at bounding box center [377, 318] width 24 height 24
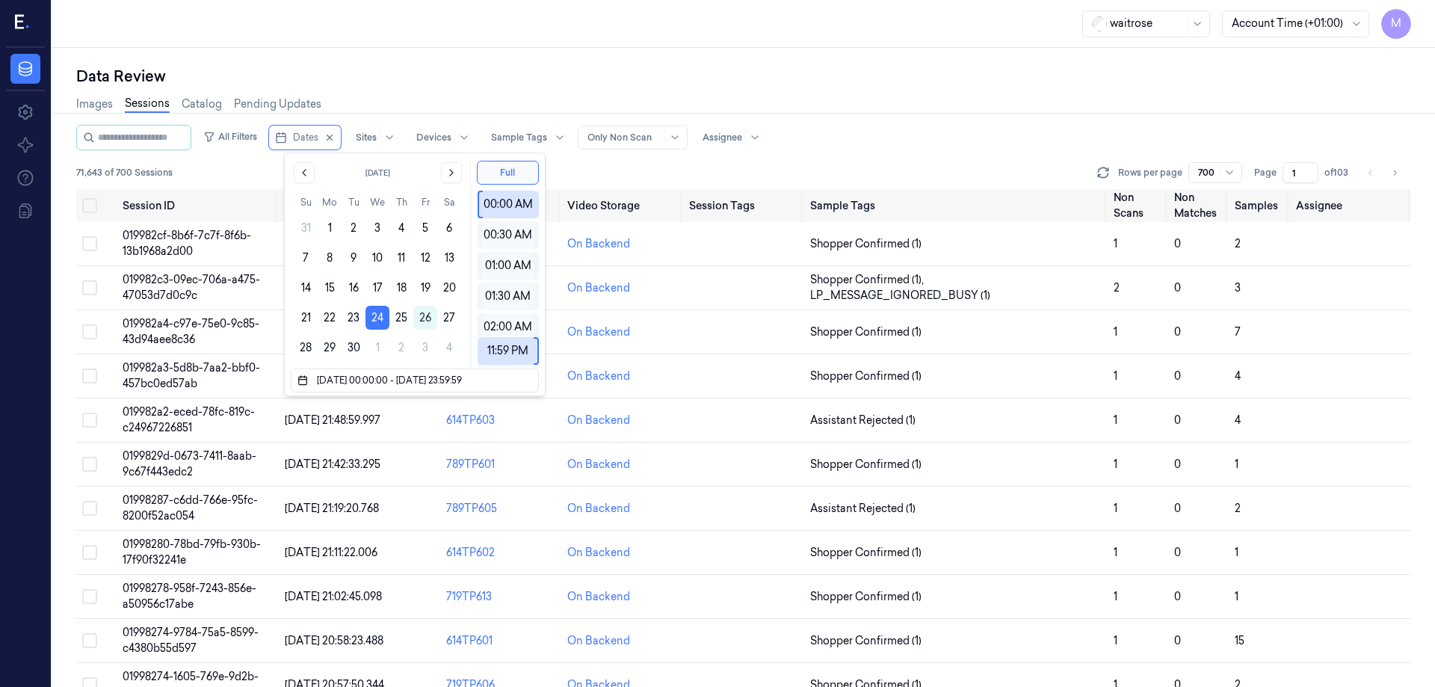
click at [510, 78] on div "Data Review" at bounding box center [743, 76] width 1335 height 21
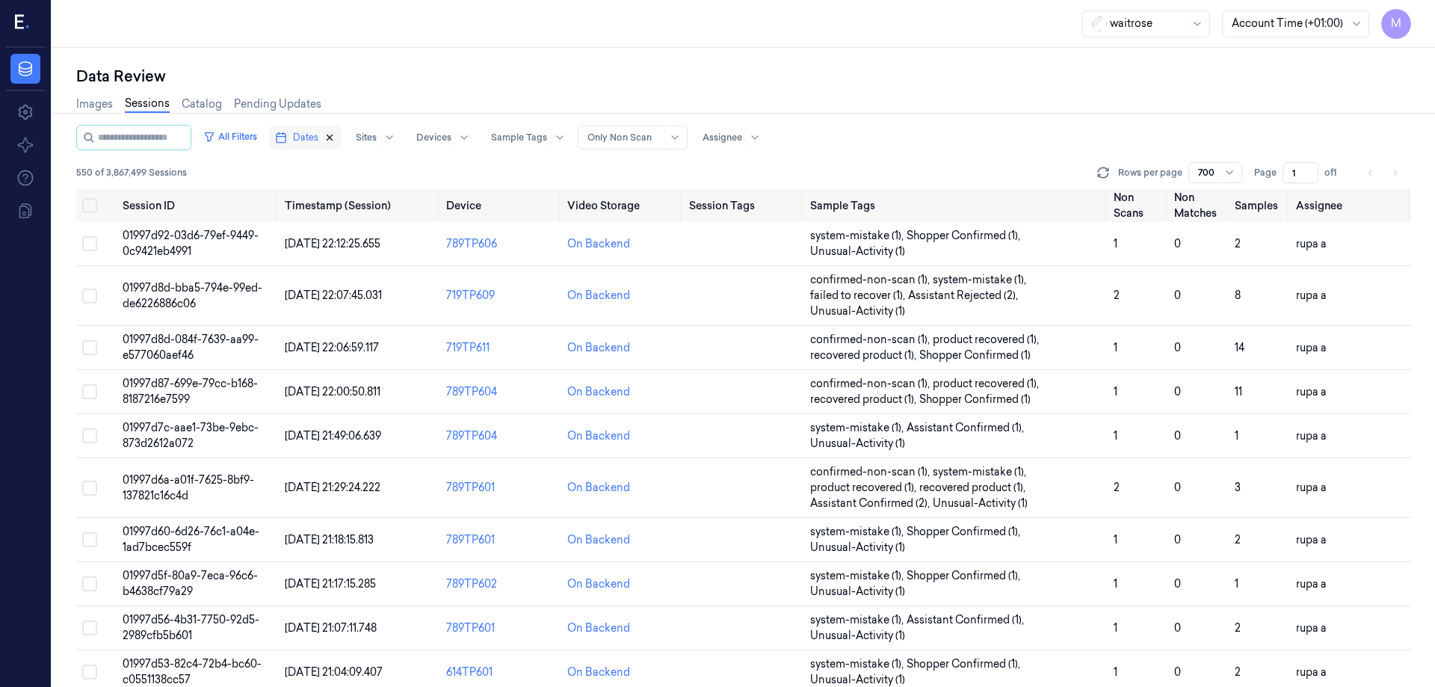
click at [335, 138] on icon "button" at bounding box center [329, 137] width 10 height 10
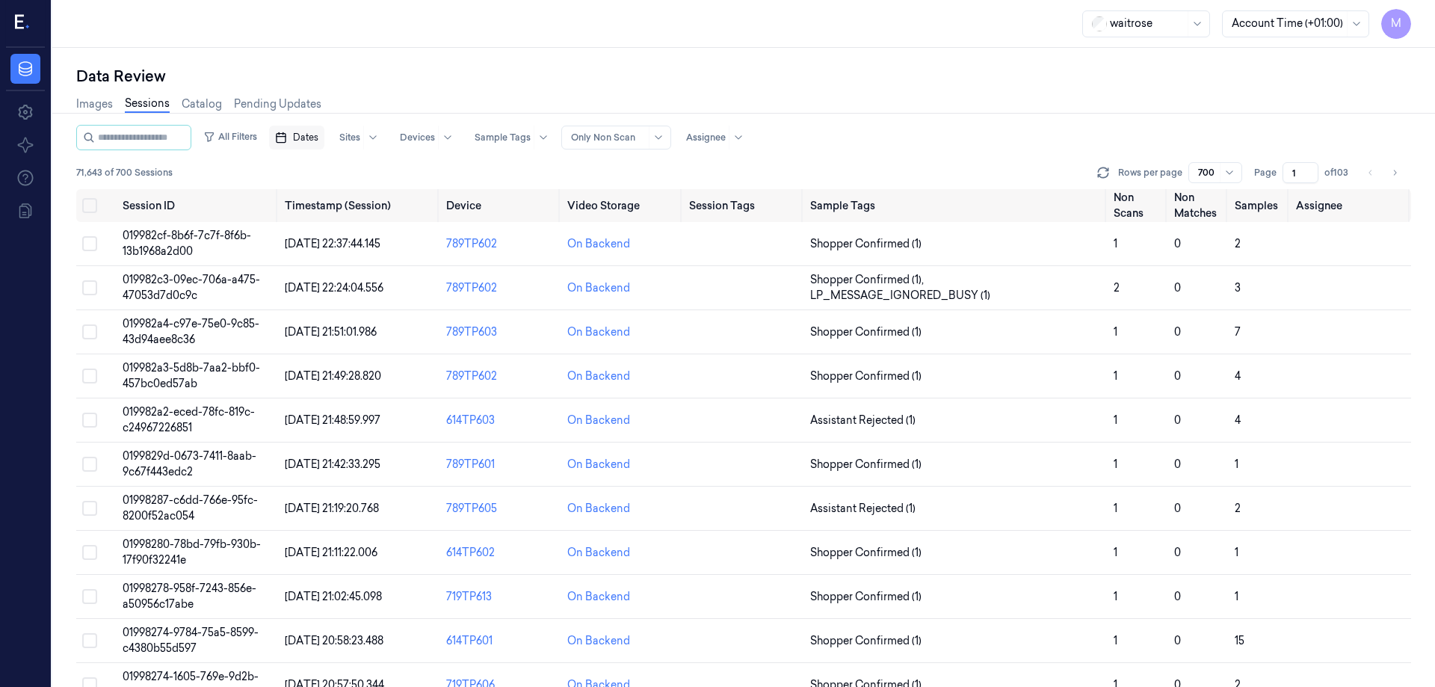
click at [314, 134] on span "Dates" at bounding box center [305, 137] width 25 height 13
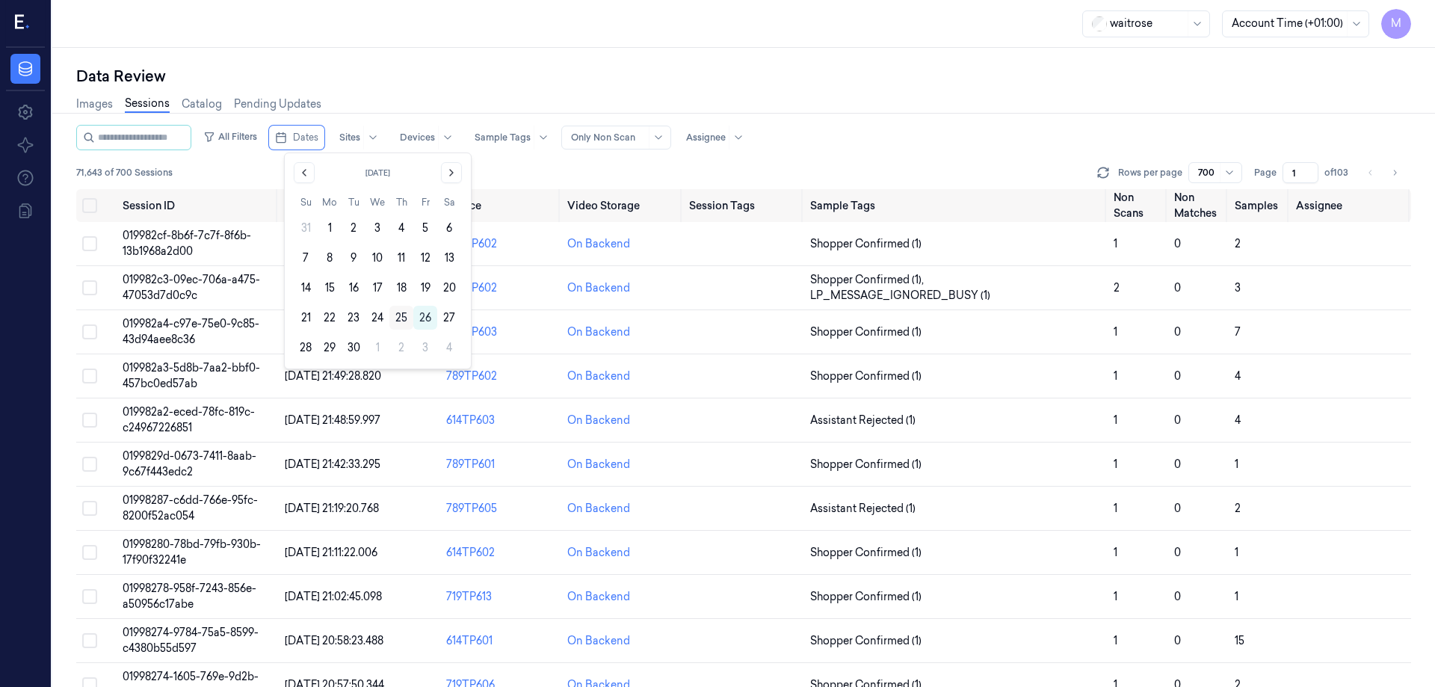
click at [394, 316] on button "25" at bounding box center [401, 318] width 24 height 24
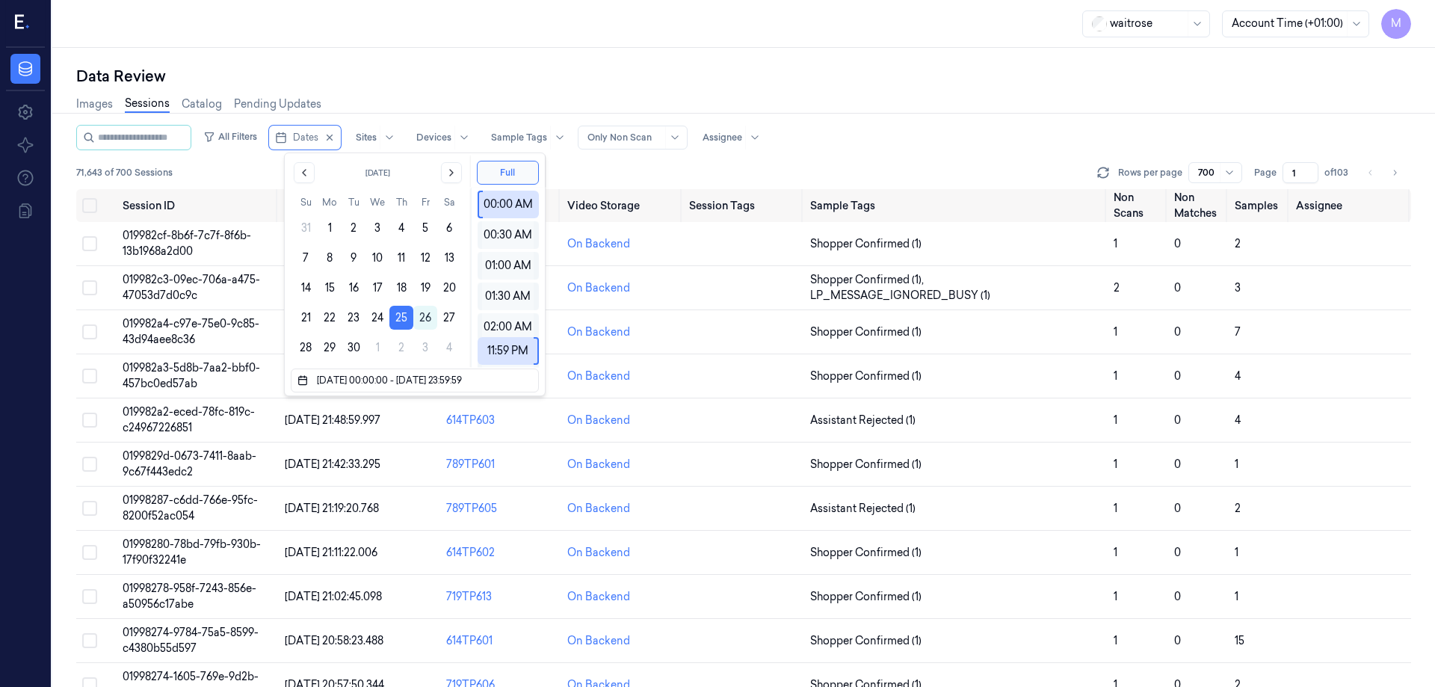
click at [485, 71] on div "Data Review" at bounding box center [743, 76] width 1335 height 21
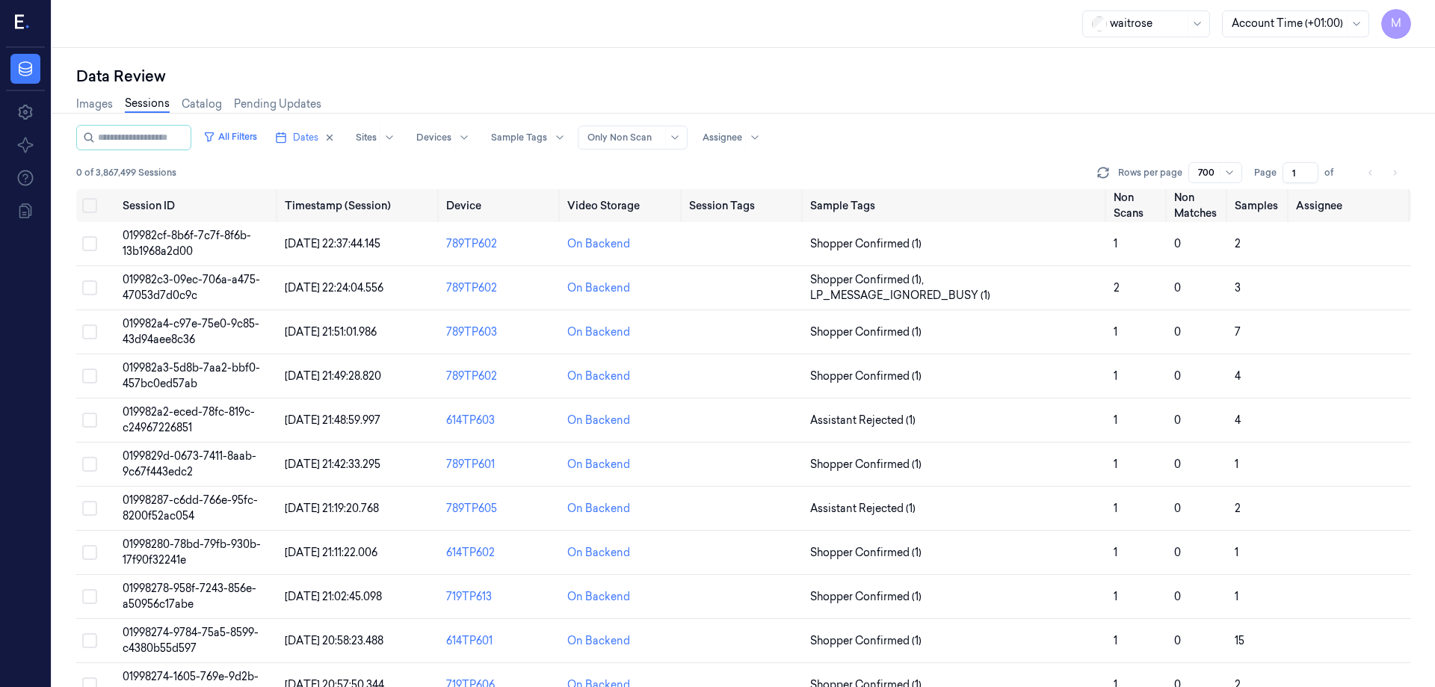
click at [709, 63] on div "Data Review Images Sessions Catalog Pending Updates All Filters Dates Sites Dev…" at bounding box center [743, 367] width 1383 height 639
click at [770, 99] on div "Images Sessions Catalog Pending Updates" at bounding box center [743, 106] width 1335 height 38
click at [335, 138] on icon "button" at bounding box center [329, 137] width 10 height 10
click at [318, 135] on span "Dates" at bounding box center [305, 137] width 25 height 13
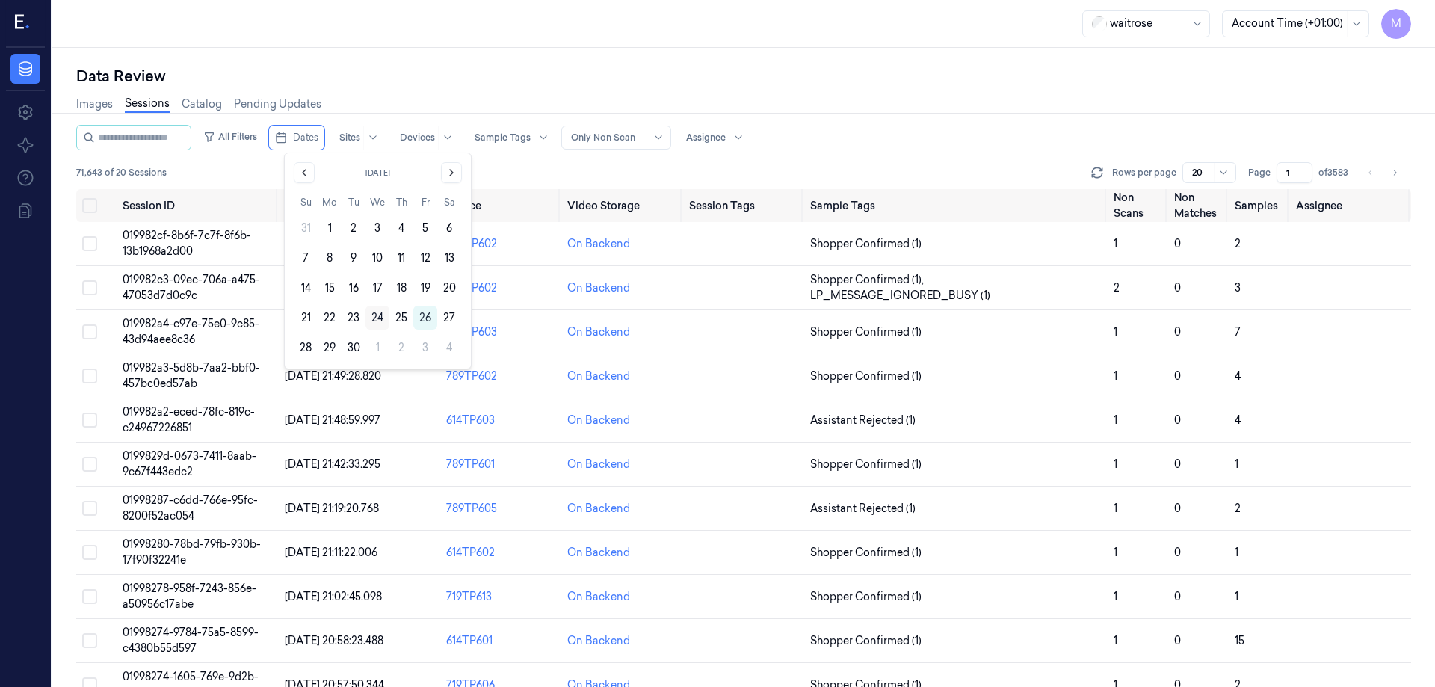
click at [375, 318] on button "24" at bounding box center [377, 318] width 24 height 24
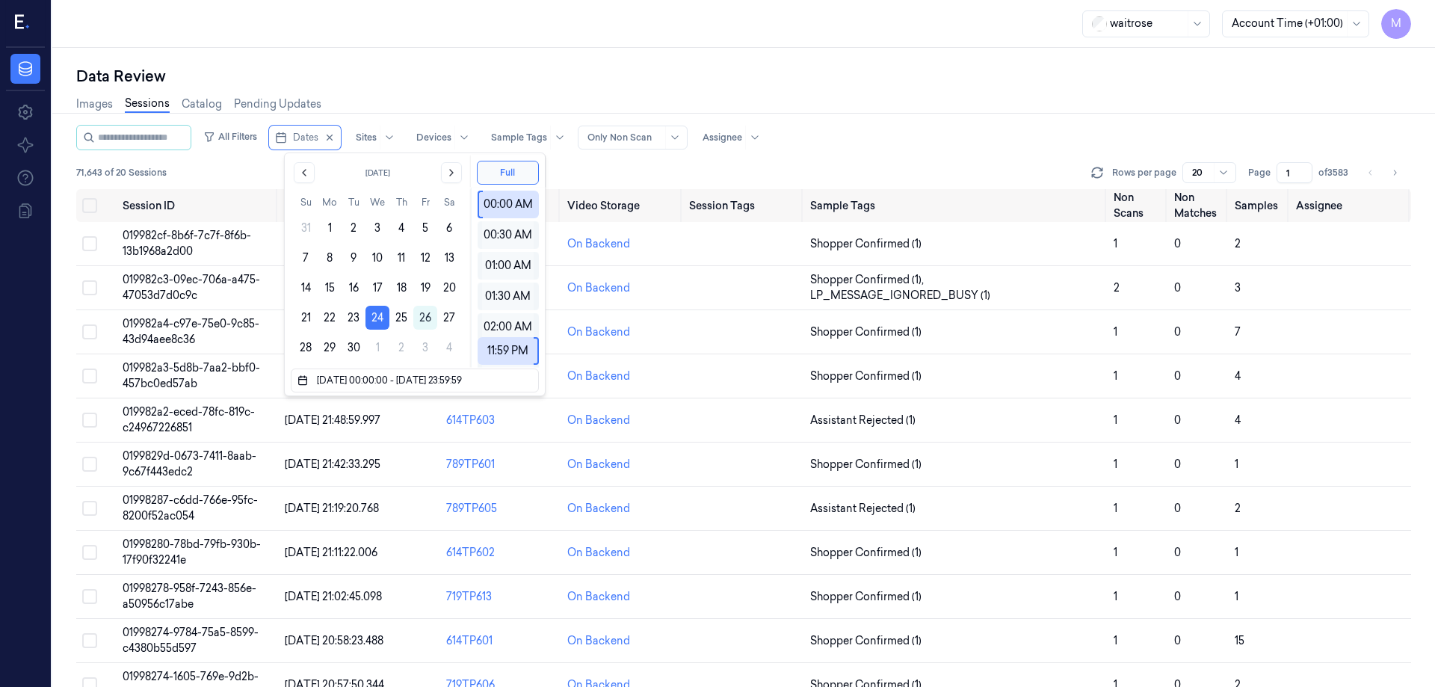
click at [494, 75] on div "Data Review" at bounding box center [743, 76] width 1335 height 21
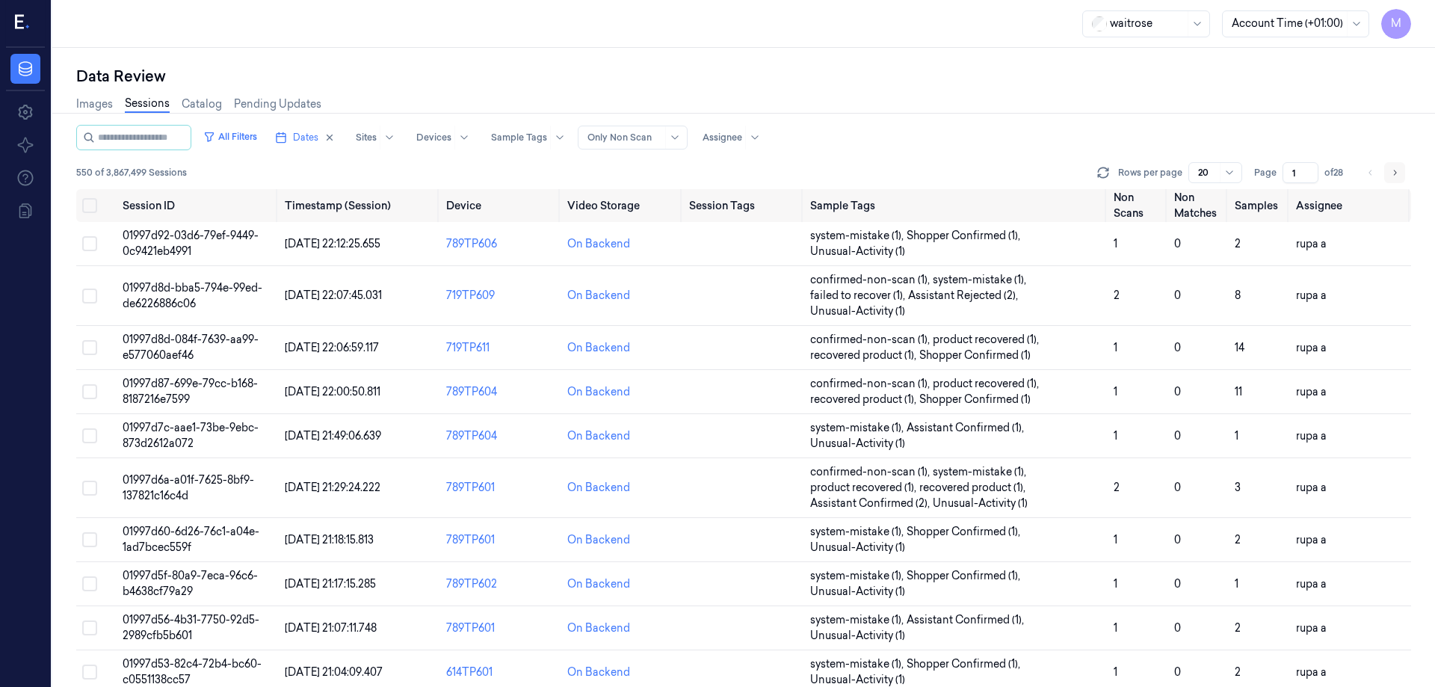
click at [1395, 172] on icon "Go to next page" at bounding box center [1395, 172] width 3 height 5
type input "2"
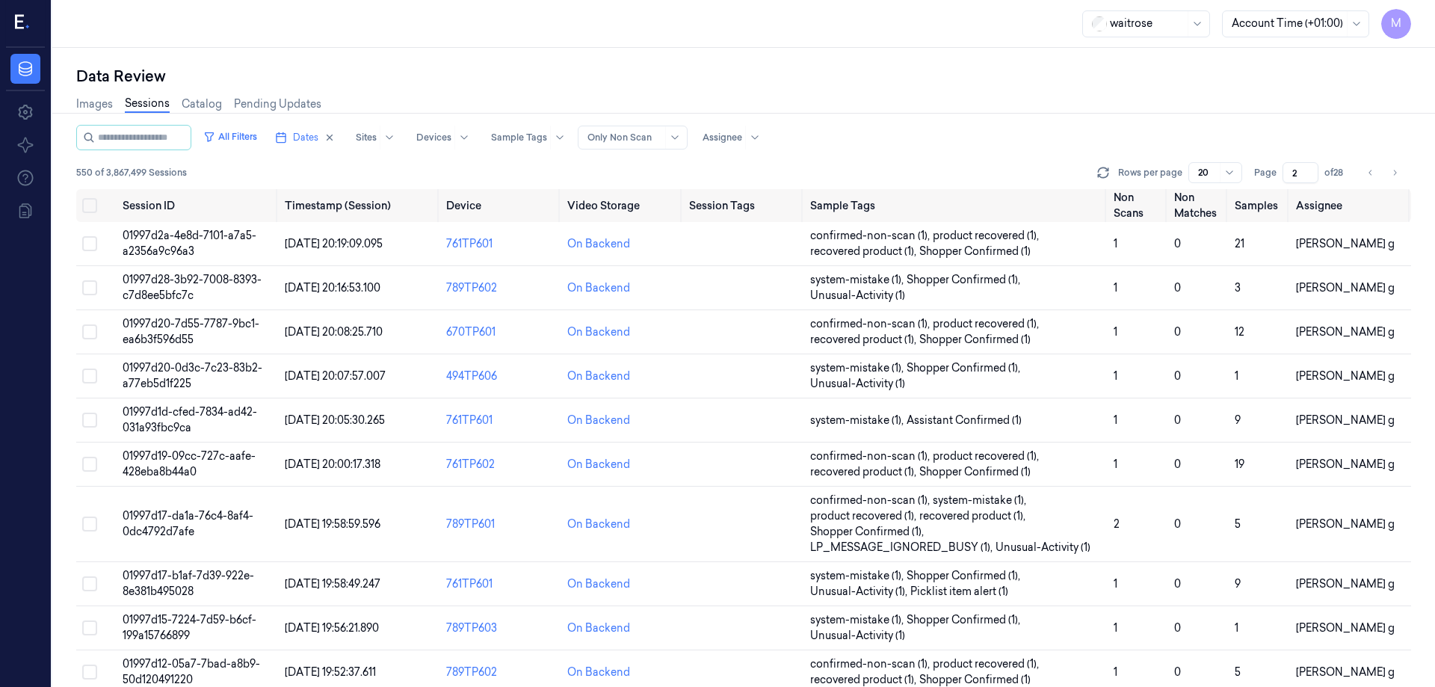
click at [1300, 166] on input "2" at bounding box center [1300, 172] width 36 height 21
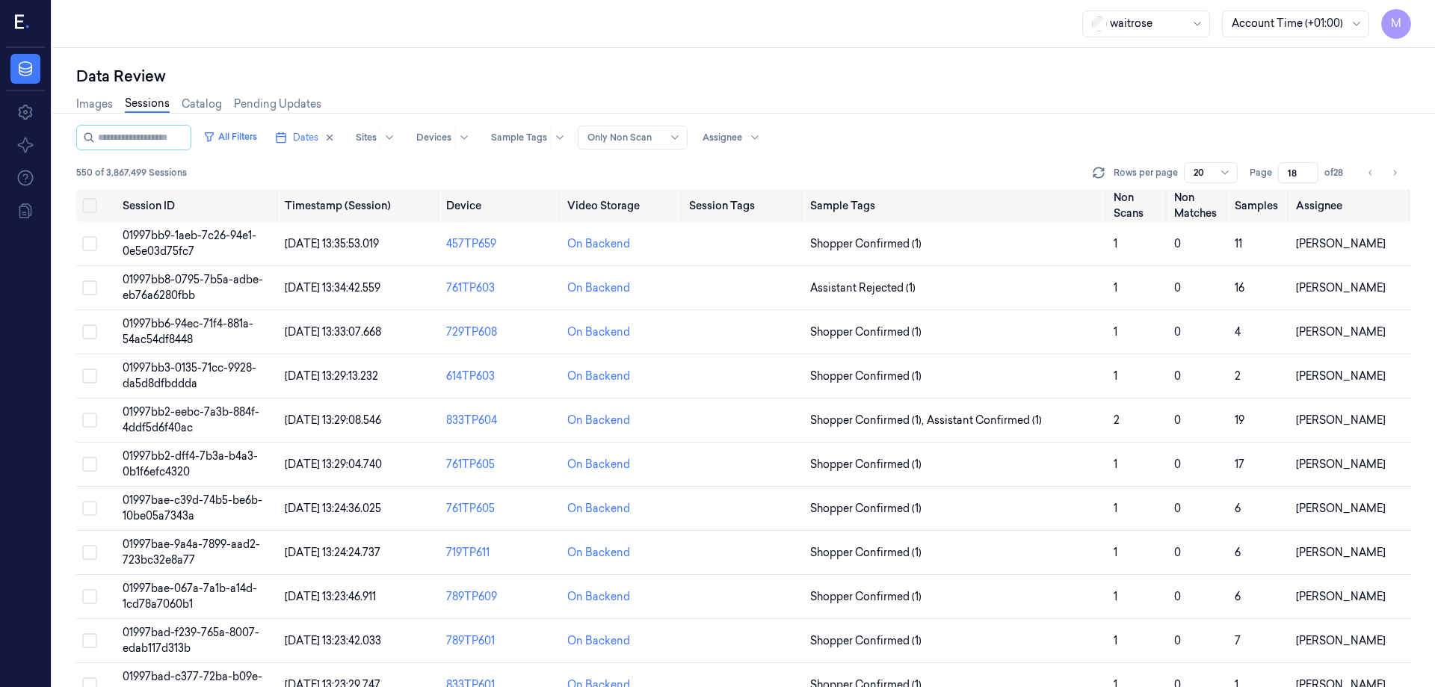
click at [1243, 108] on div "Images Sessions Catalog Pending Updates" at bounding box center [743, 106] width 1335 height 38
click at [1392, 180] on button "Go to next page" at bounding box center [1394, 172] width 21 height 21
type input "19"
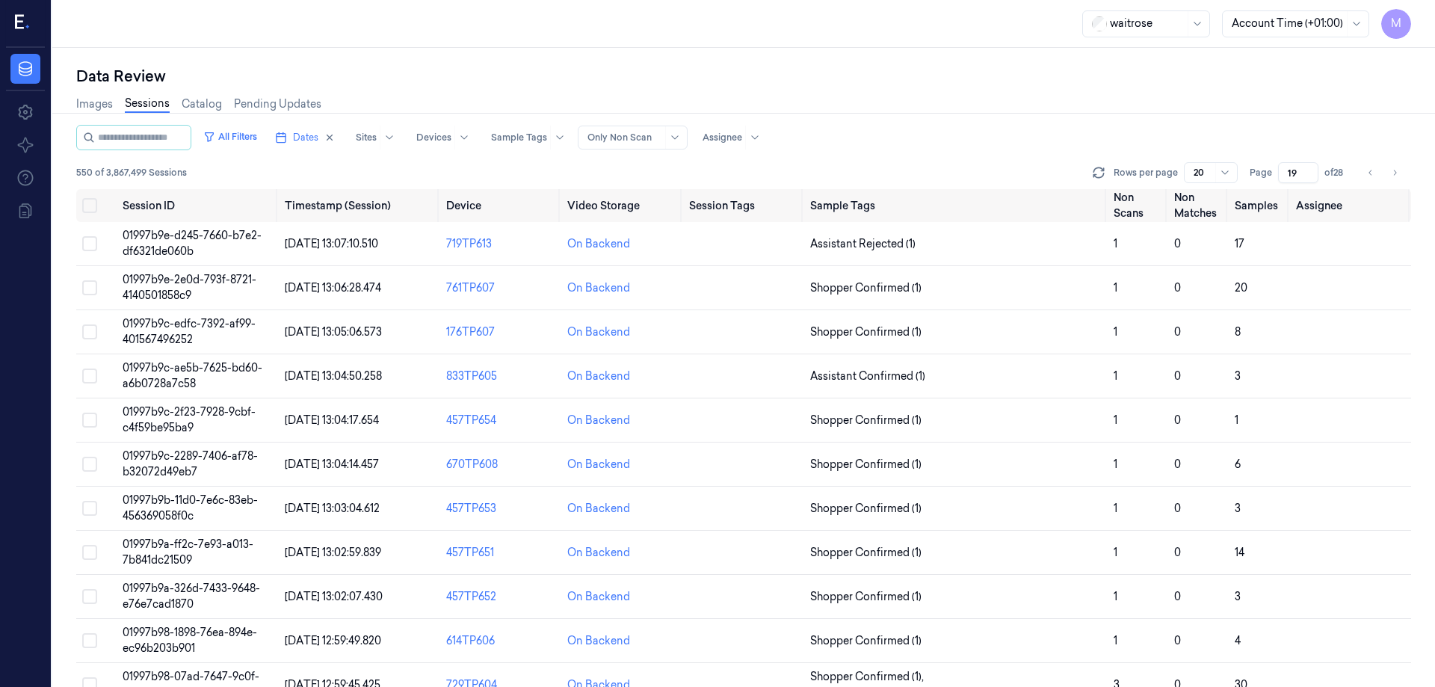
click at [1185, 108] on div "Images Sessions Catalog Pending Updates" at bounding box center [743, 106] width 1335 height 38
click at [615, 96] on div "Images Sessions Catalog Pending Updates" at bounding box center [743, 106] width 1335 height 38
click at [84, 203] on button "Select all" at bounding box center [89, 205] width 15 height 15
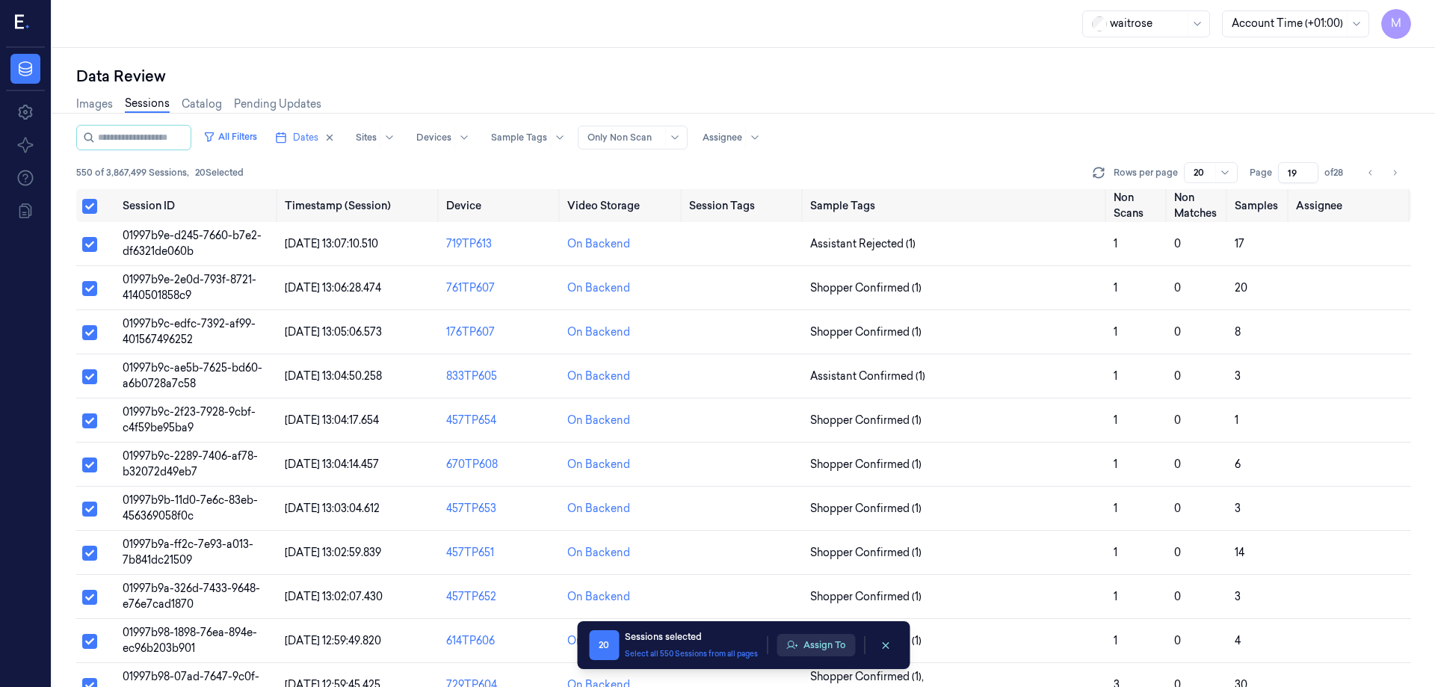
click at [837, 650] on button "Assign To" at bounding box center [815, 645] width 78 height 22
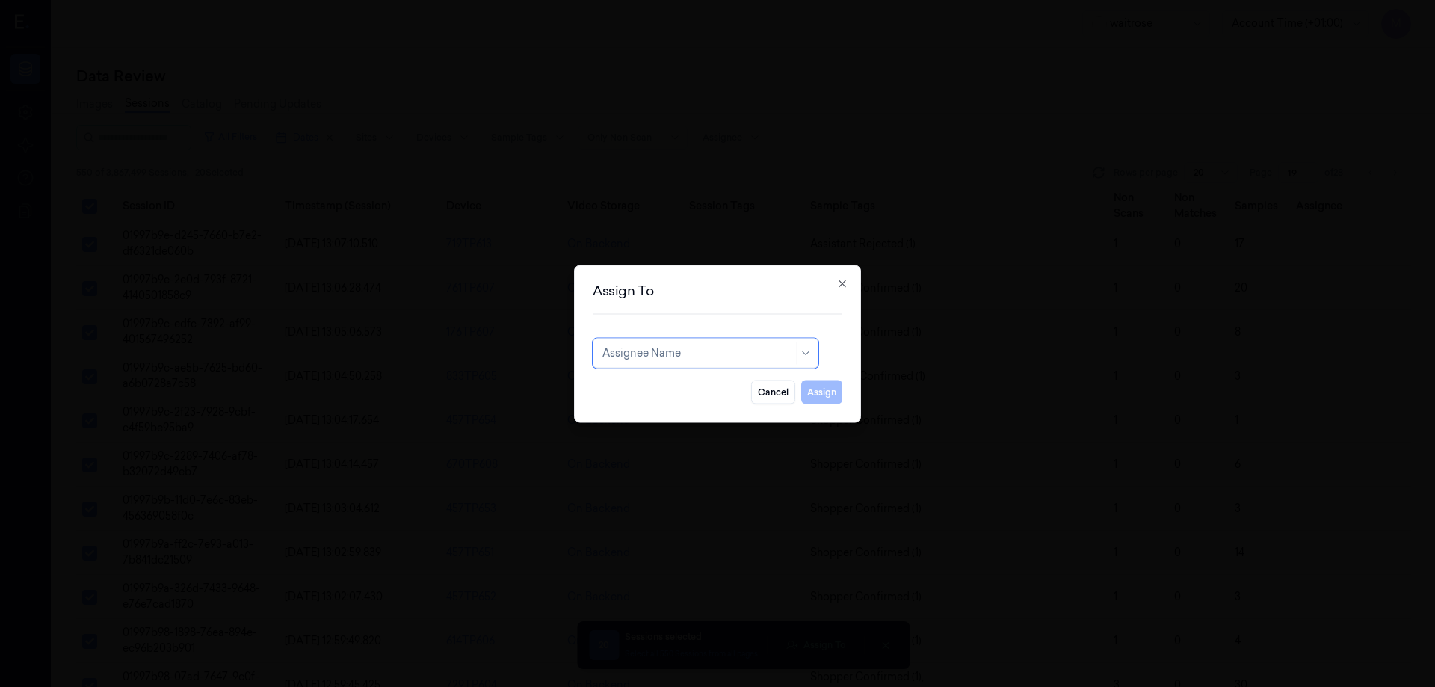
click at [673, 353] on div at bounding box center [697, 353] width 191 height 16
type input "RU"
click at [661, 391] on div "rupa a" at bounding box center [705, 387] width 206 height 16
click at [819, 390] on button "Assign" at bounding box center [821, 392] width 41 height 24
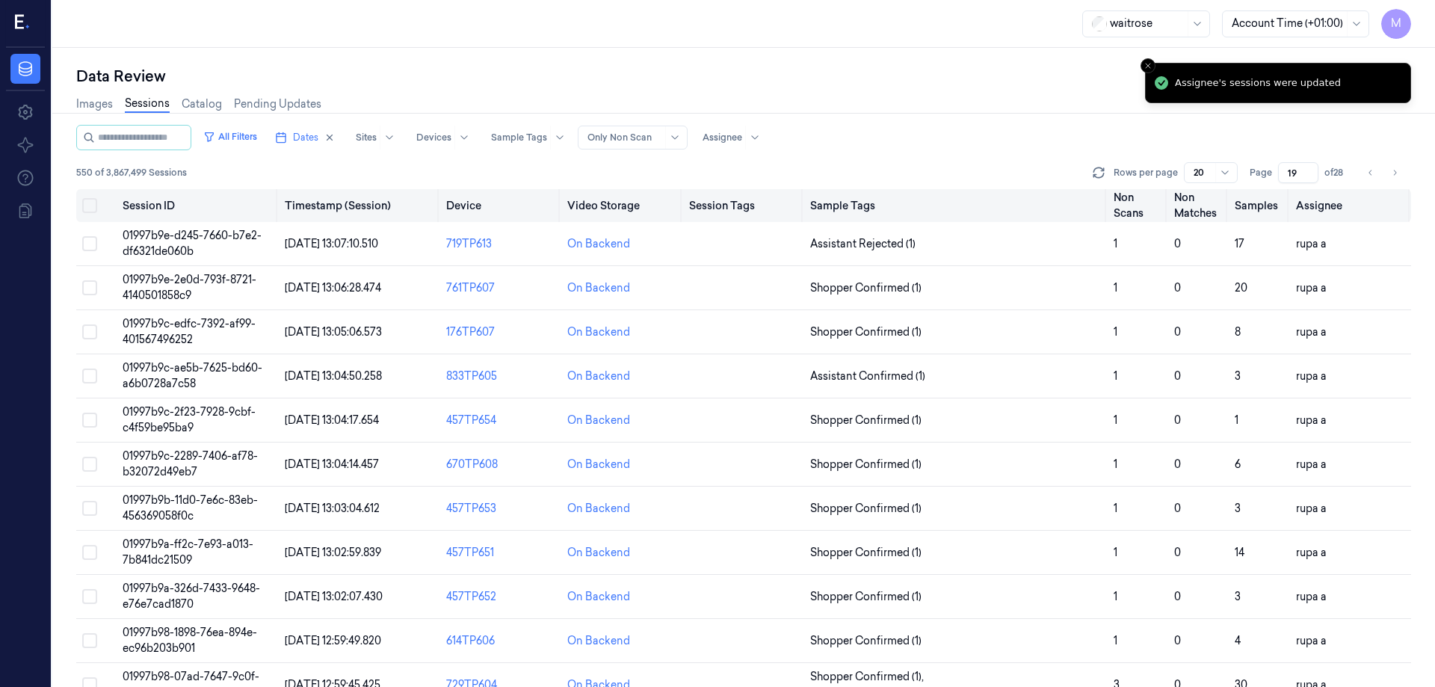
drag, startPoint x: 1400, startPoint y: 172, endPoint x: 970, endPoint y: 190, distance: 430.1
click at [1400, 172] on button "Go to next page" at bounding box center [1394, 172] width 21 height 21
type input "20"
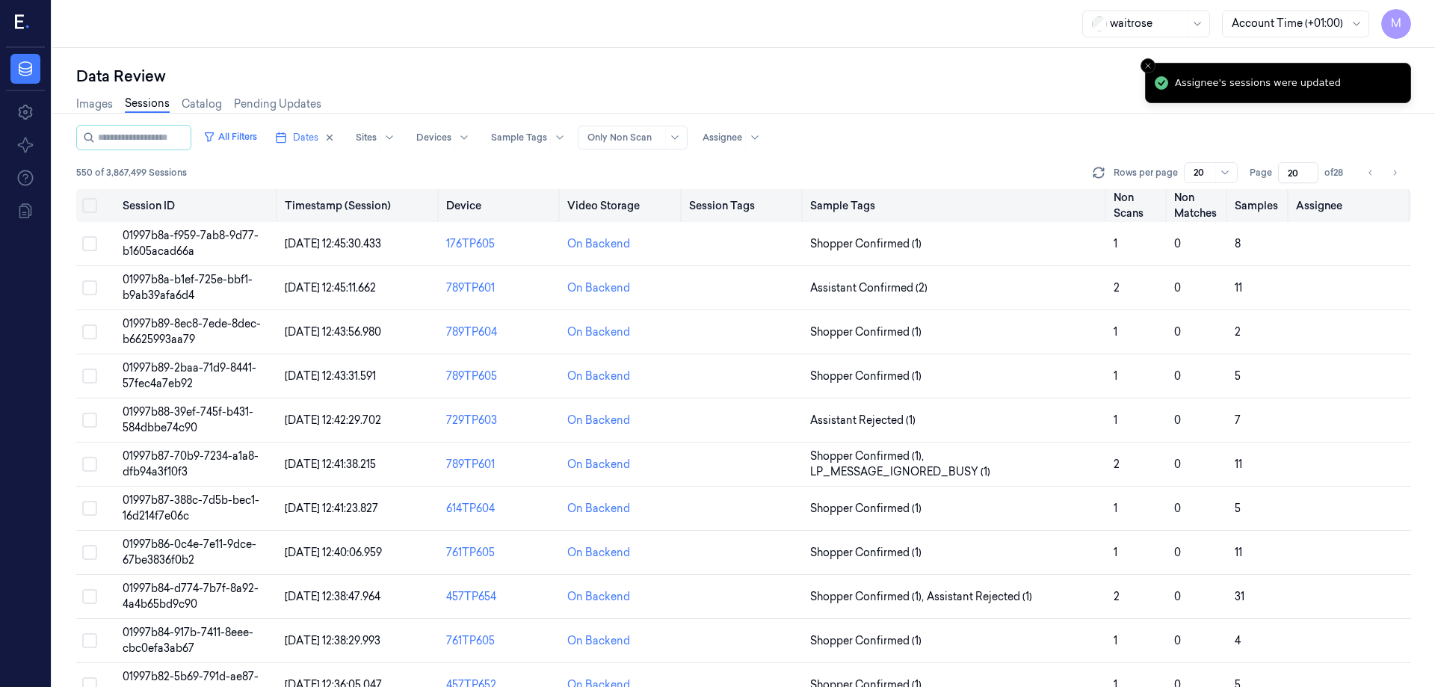
click at [90, 203] on button "Select all" at bounding box center [89, 205] width 15 height 15
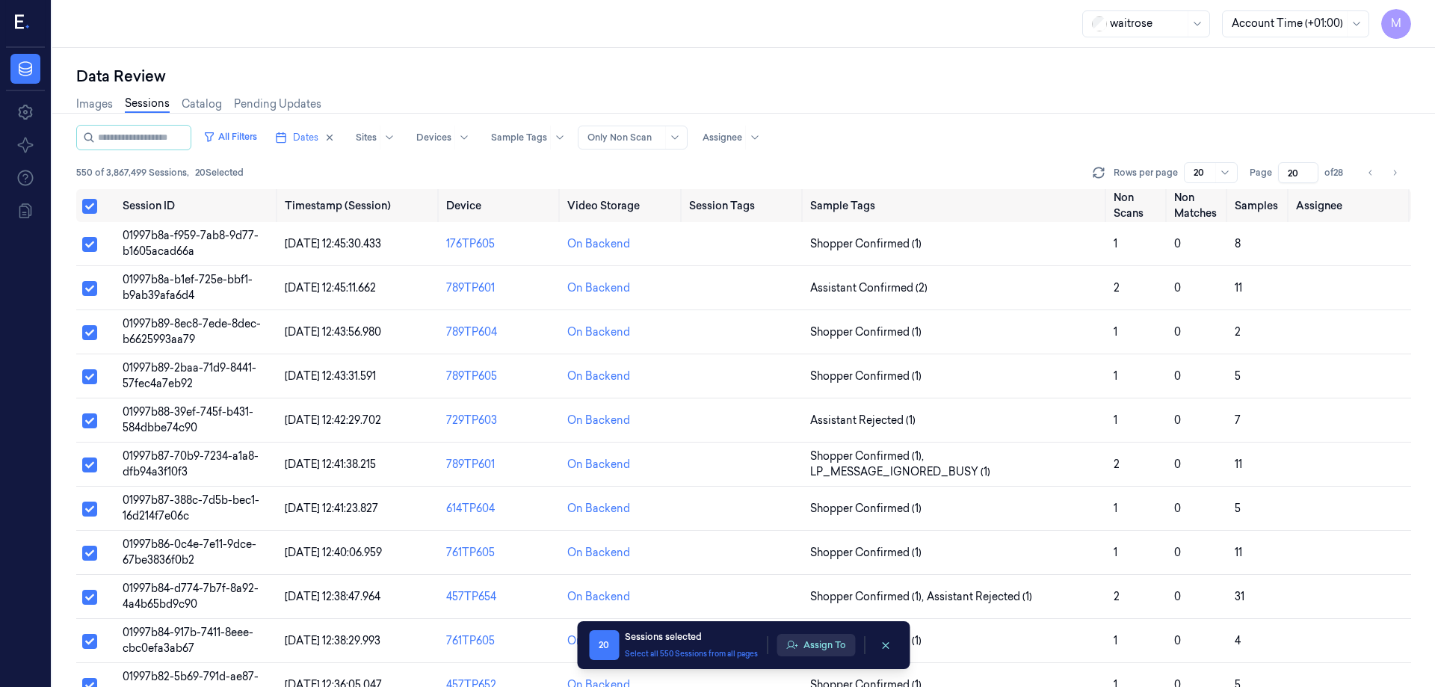
click at [814, 640] on button "Assign To" at bounding box center [815, 645] width 78 height 22
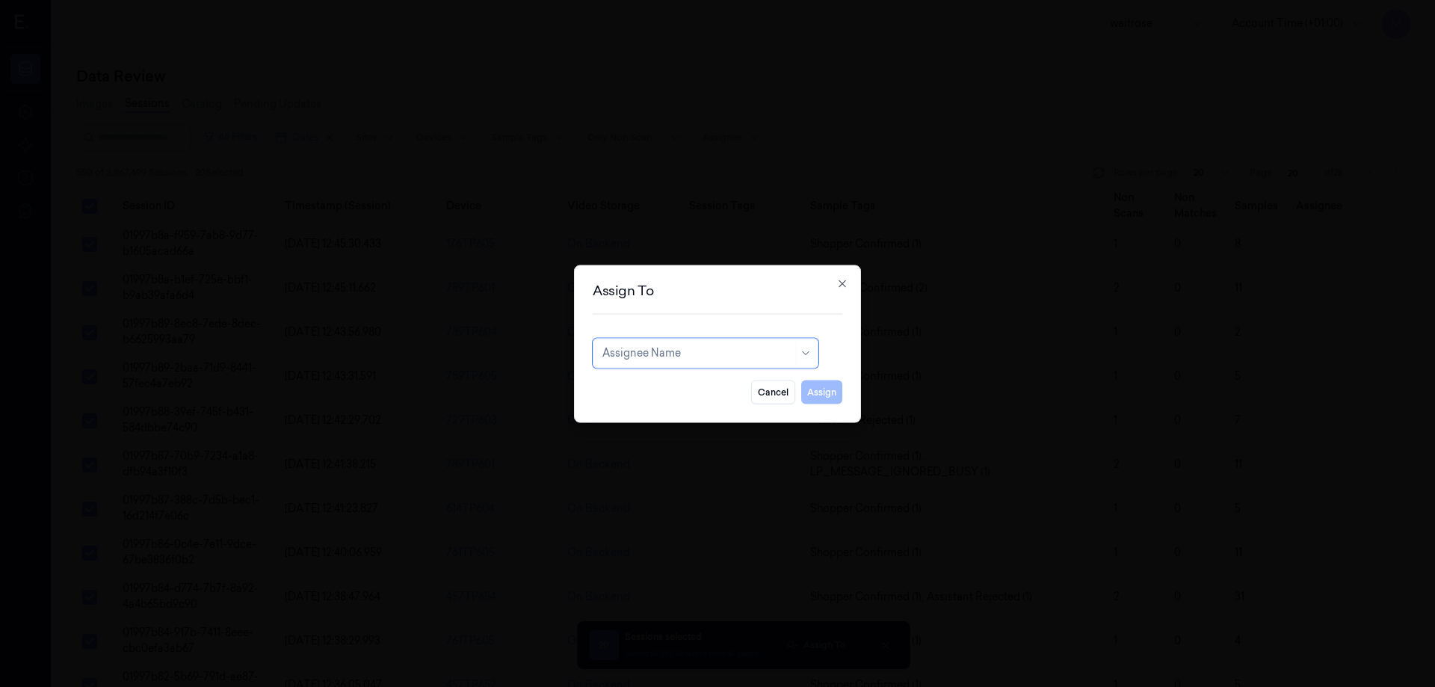
click at [708, 346] on div at bounding box center [697, 353] width 191 height 16
type input "VAR"
click at [643, 413] on div "[PERSON_NAME] g" at bounding box center [651, 412] width 99 height 16
click at [827, 395] on button "Assign" at bounding box center [821, 392] width 41 height 24
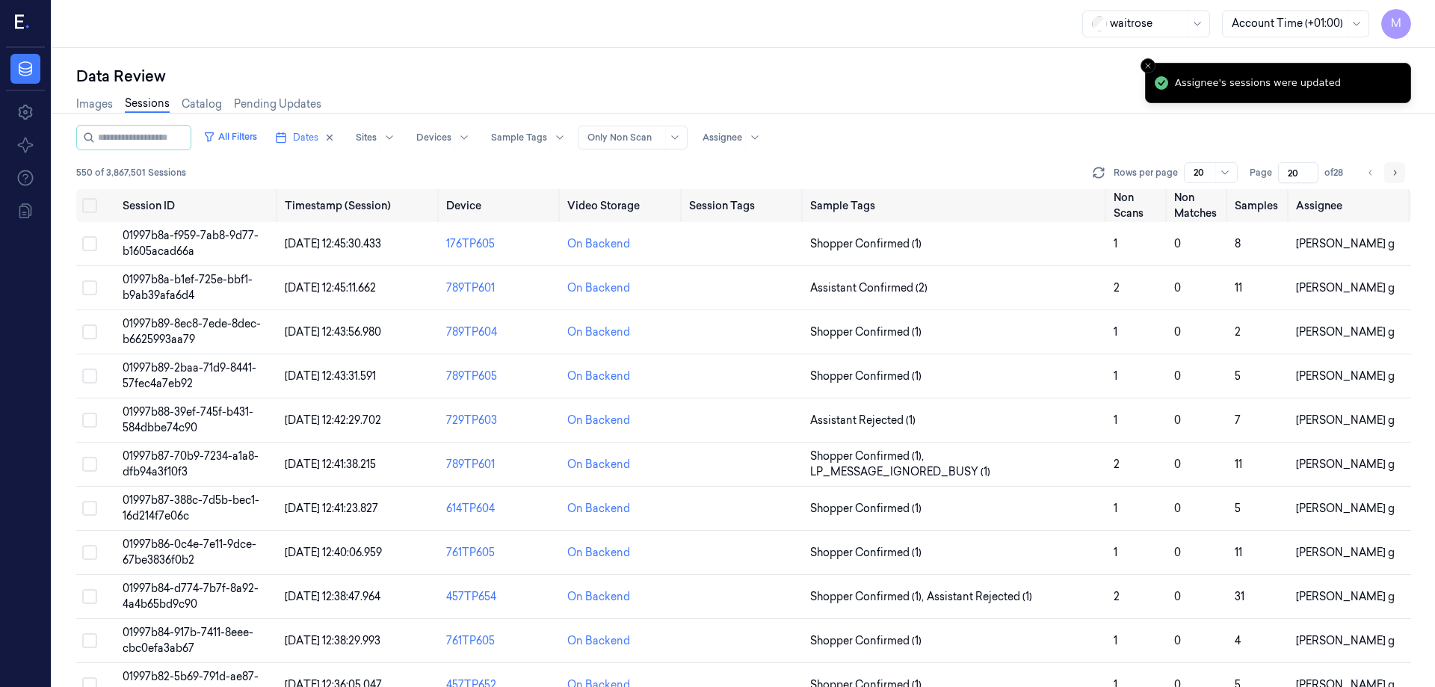
click at [1395, 170] on icon "Go to next page" at bounding box center [1394, 173] width 9 height 12
type input "21"
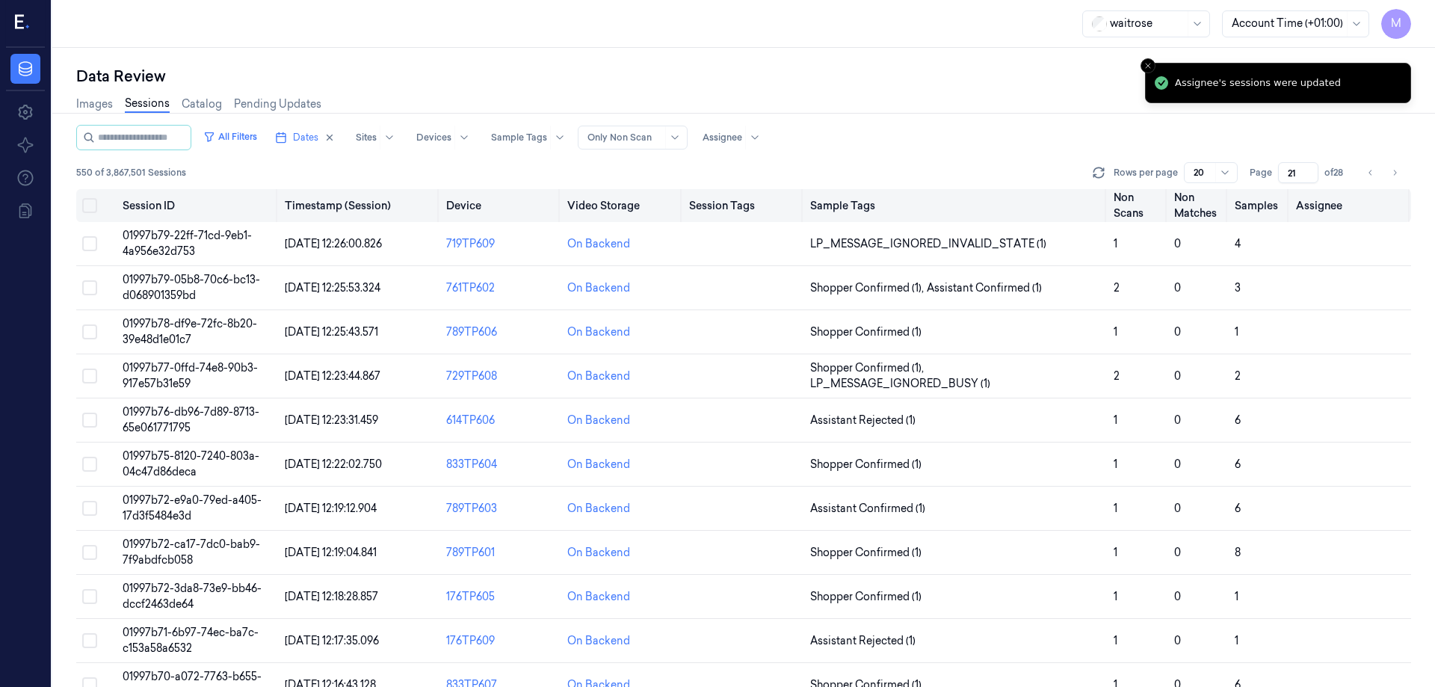
click at [87, 206] on button "Select all" at bounding box center [89, 205] width 15 height 15
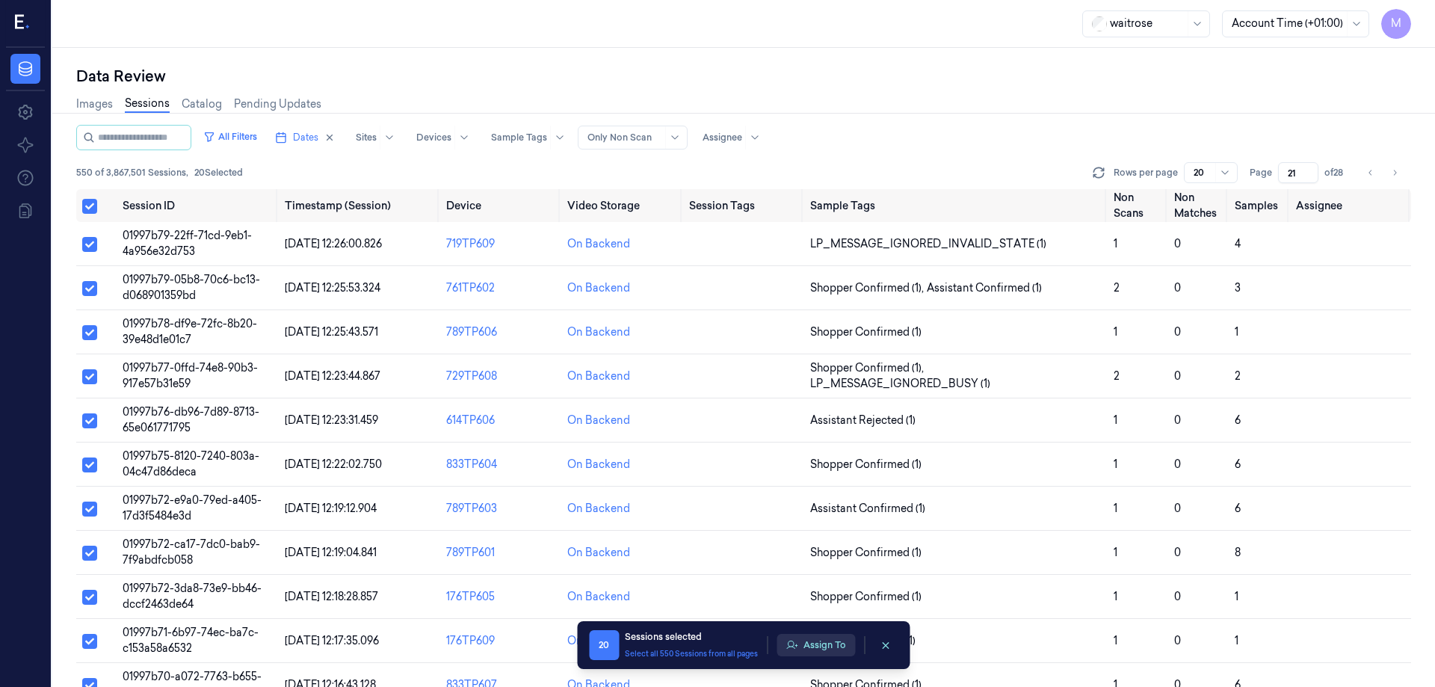
click at [833, 634] on button "Assign To" at bounding box center [815, 645] width 78 height 22
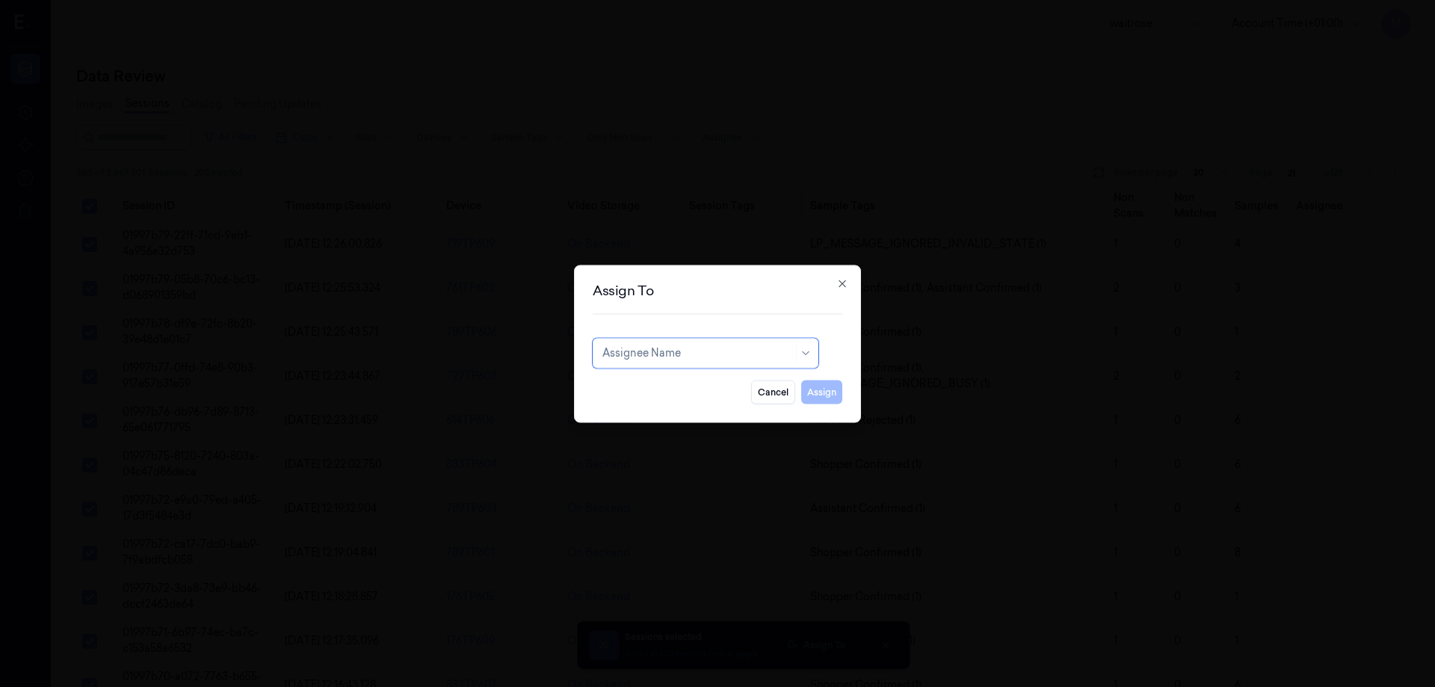
click at [727, 363] on div "Assignee Name" at bounding box center [706, 353] width 226 height 30
type input "KO"
click at [652, 392] on div "korisetty prem" at bounding box center [638, 387] width 72 height 16
click at [834, 393] on button "Assign" at bounding box center [821, 392] width 41 height 24
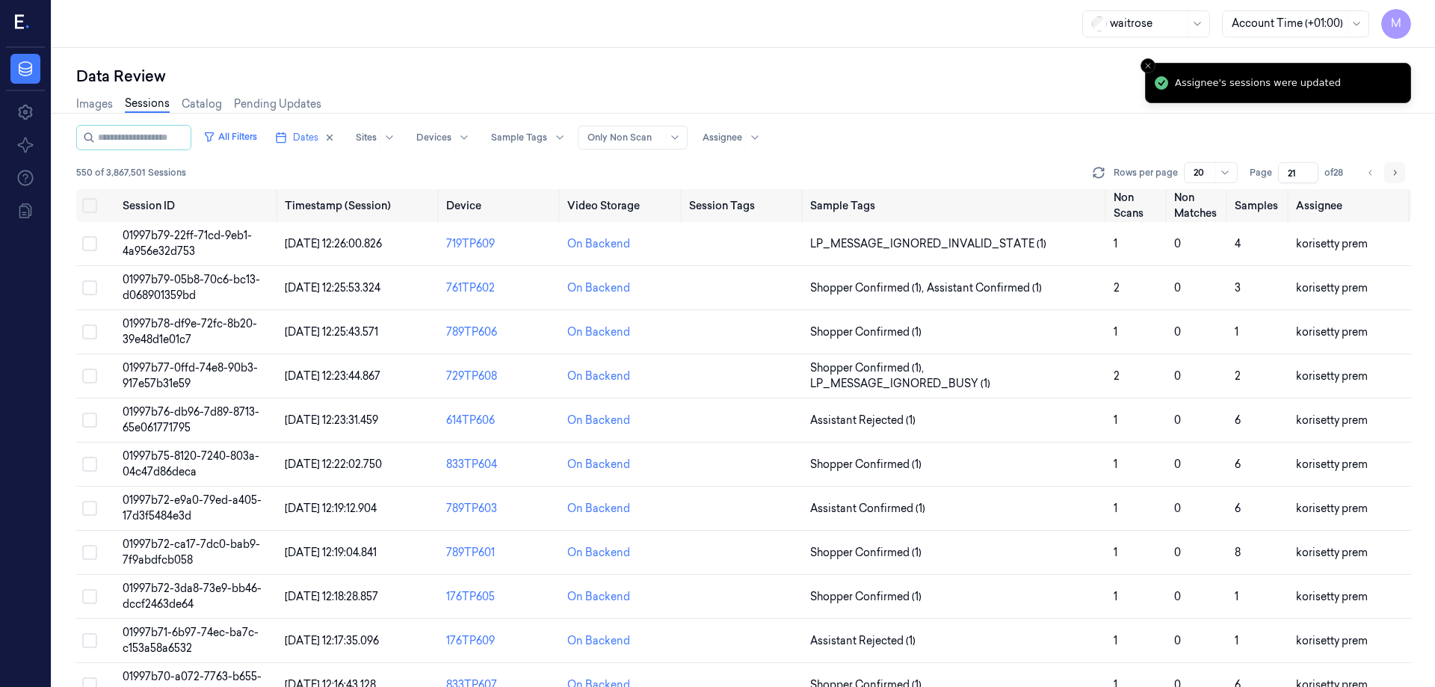
click at [1392, 176] on icon "Go to next page" at bounding box center [1394, 173] width 9 height 12
type input "22"
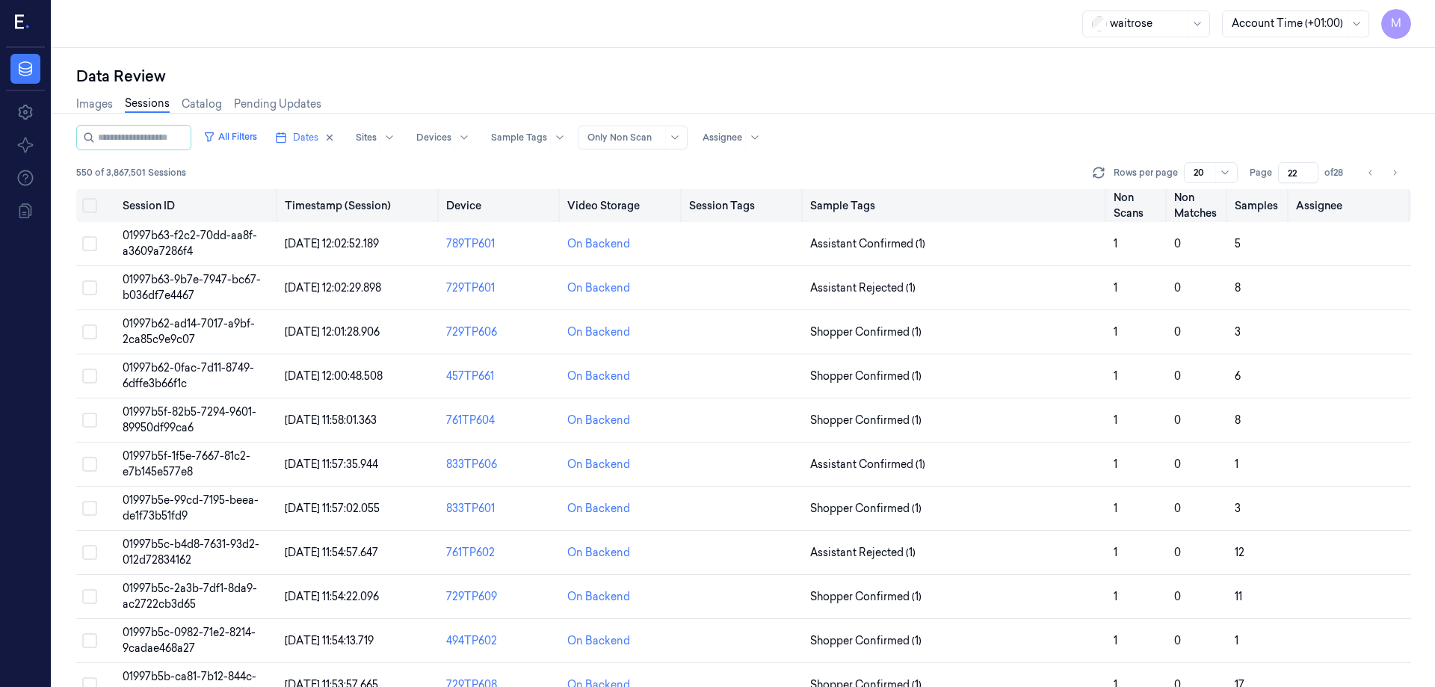
click at [94, 200] on button "Select all" at bounding box center [89, 205] width 15 height 15
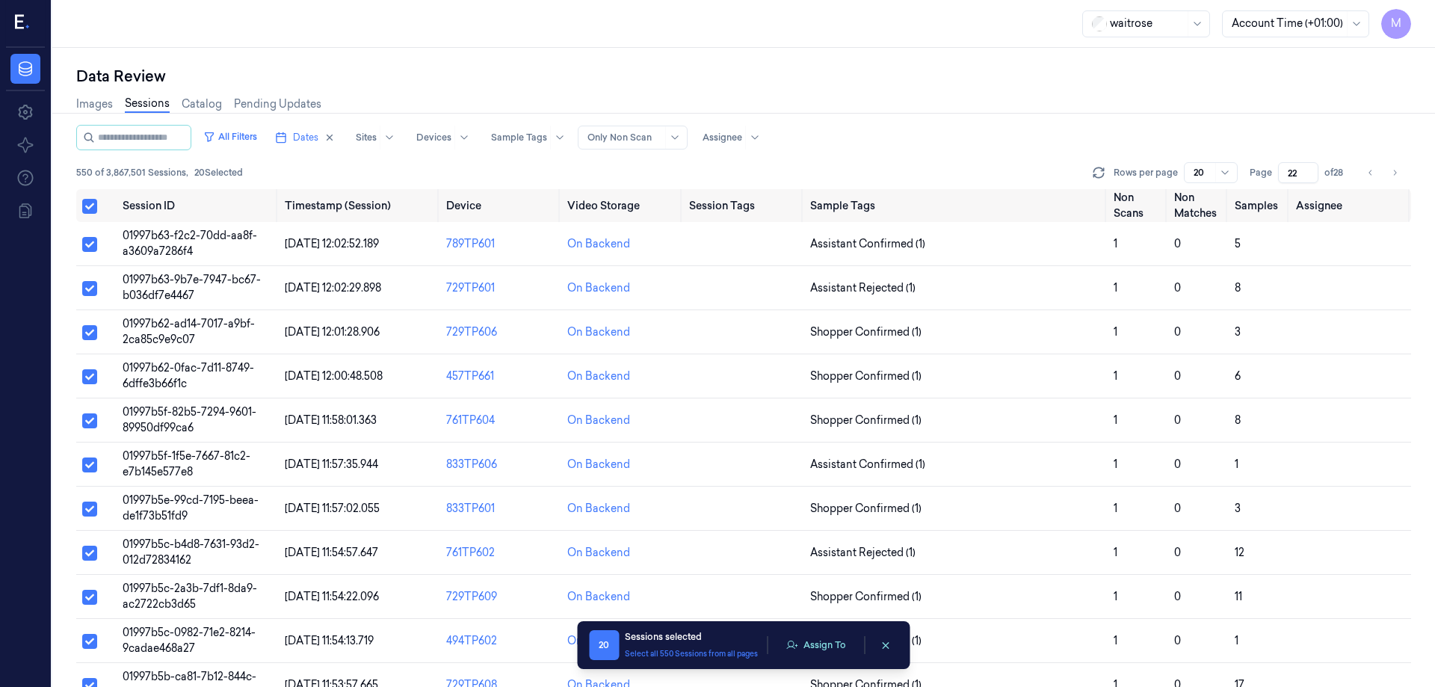
click at [843, 656] on div "20 Sessions selected Select all 550 Sessions from all pages Assign To" at bounding box center [743, 645] width 309 height 30
click at [843, 650] on button "Assign To" at bounding box center [815, 645] width 78 height 22
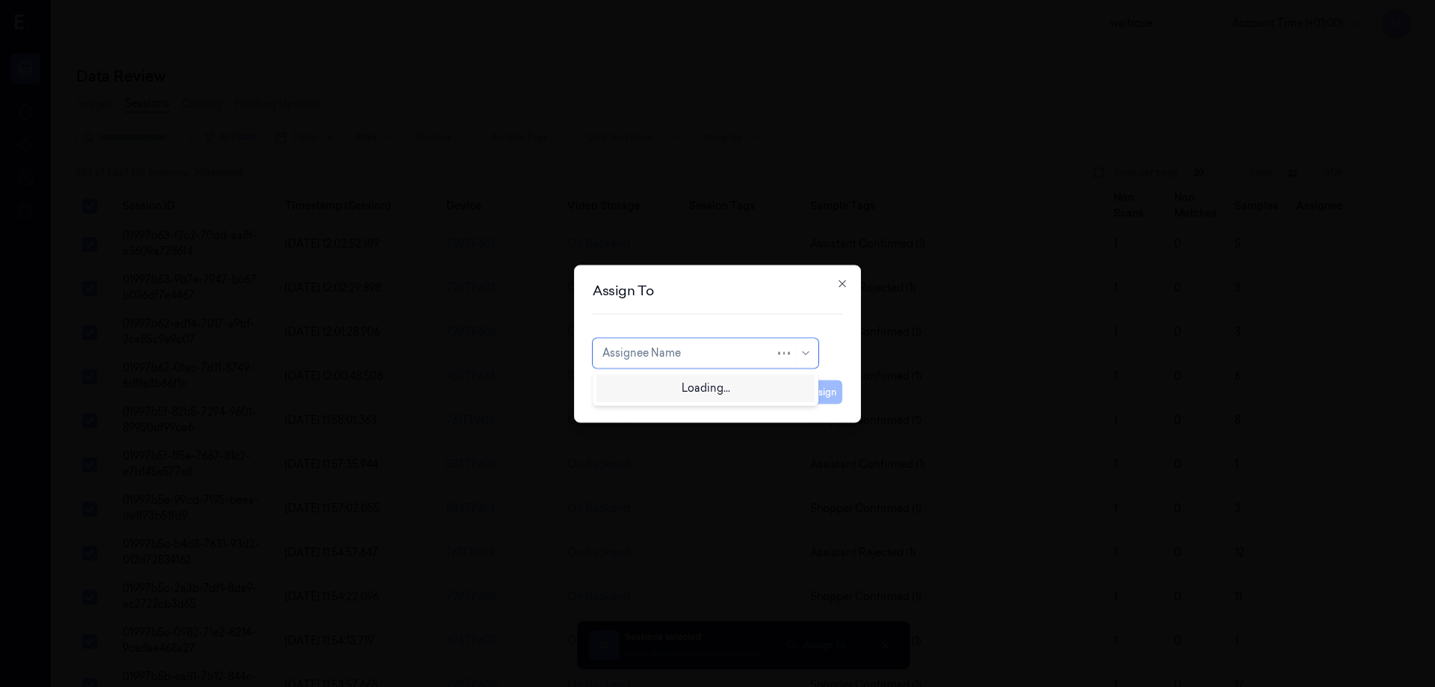
click at [702, 351] on div at bounding box center [688, 353] width 173 height 16
type input "VAR"
click at [645, 416] on div "[PERSON_NAME] g" at bounding box center [705, 412] width 206 height 16
click at [682, 359] on div at bounding box center [697, 353] width 191 height 16
click at [658, 356] on div at bounding box center [697, 353] width 191 height 16
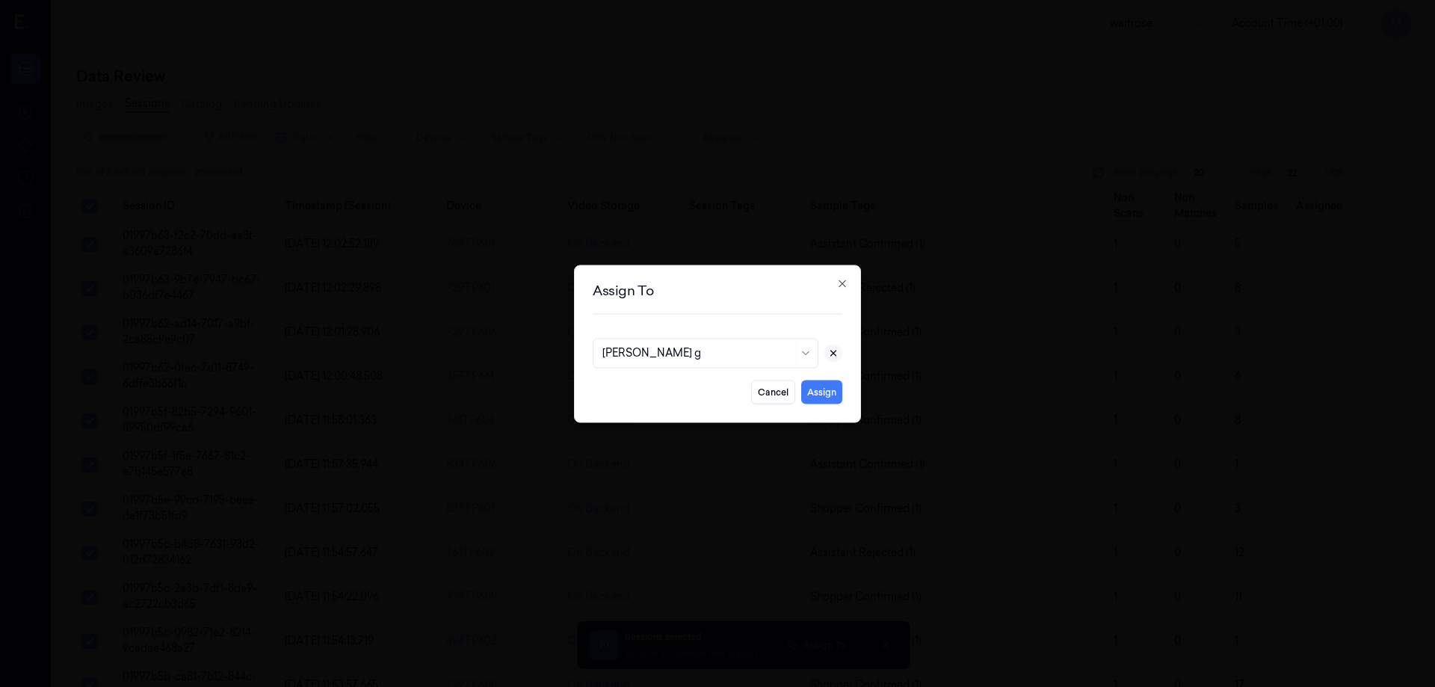
click at [831, 350] on icon at bounding box center [833, 352] width 5 height 5
click at [744, 357] on div at bounding box center [697, 353] width 191 height 16
type input "VA"
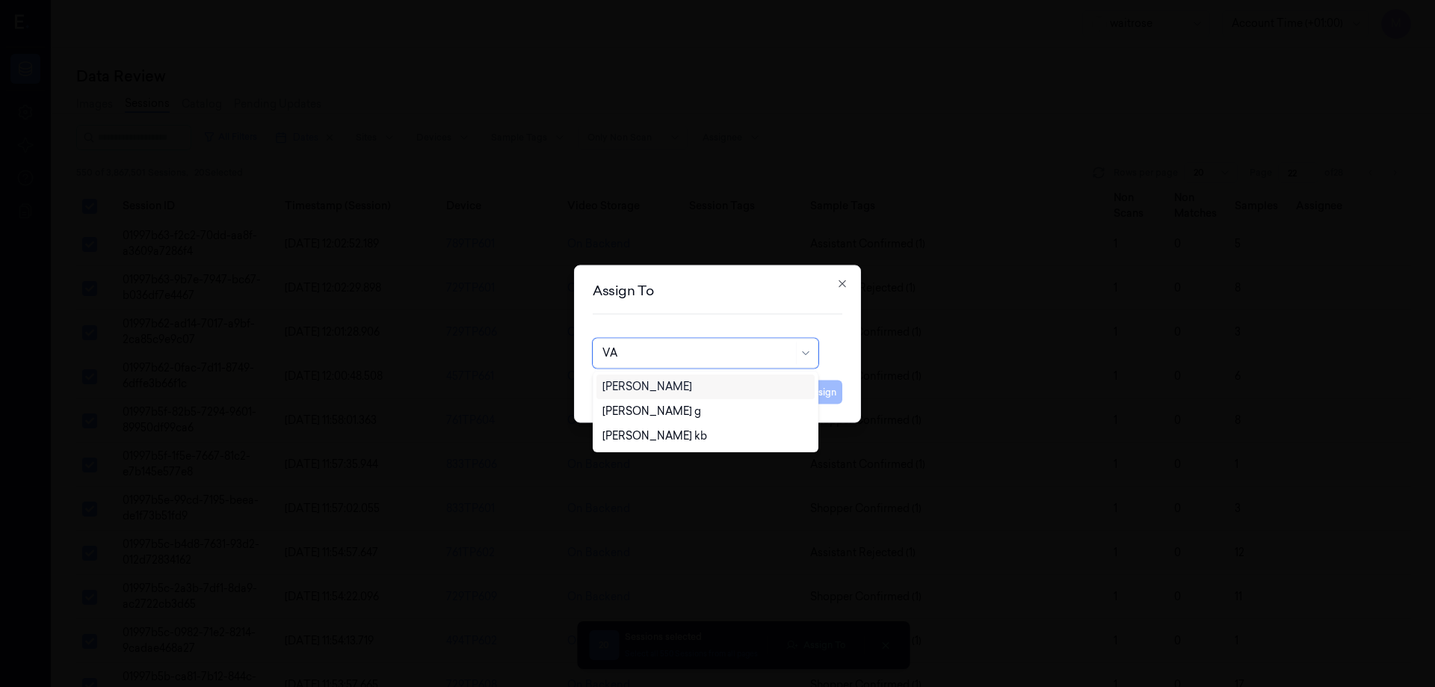
click at [668, 395] on div "[PERSON_NAME]" at bounding box center [705, 386] width 218 height 25
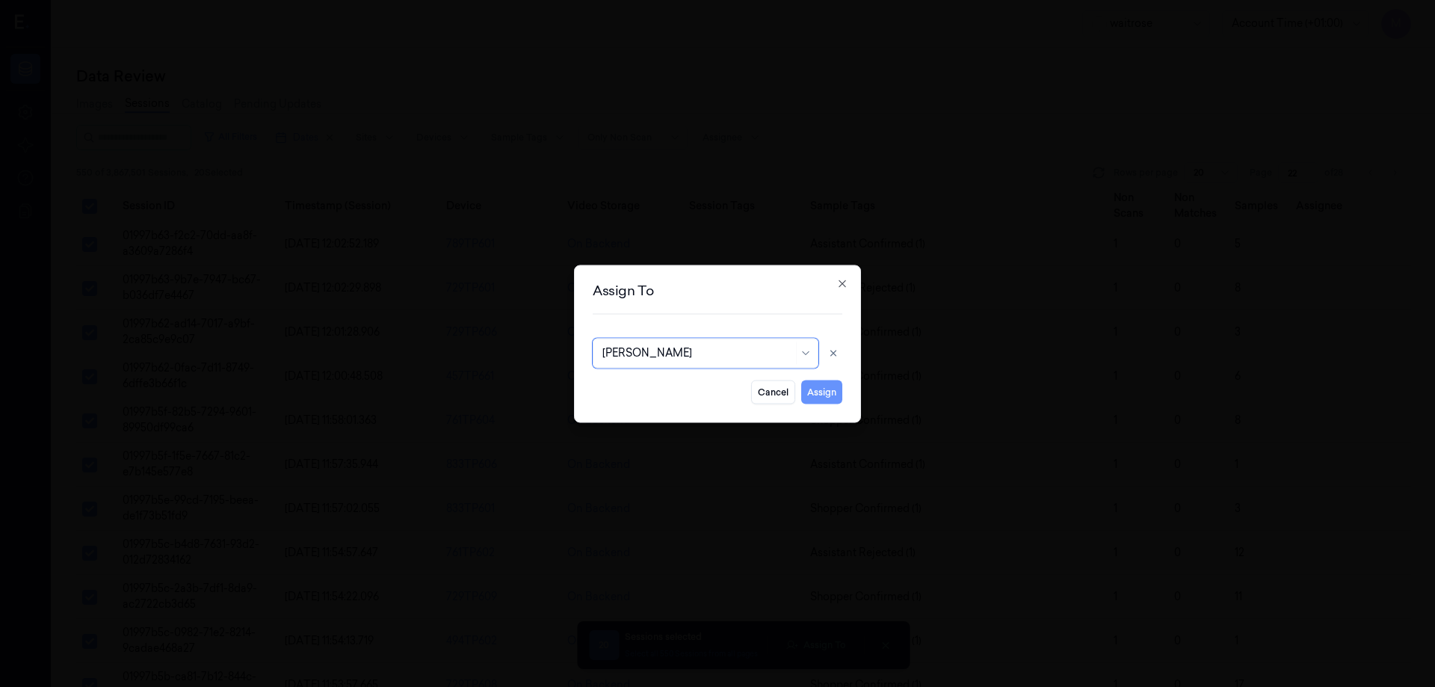
click at [817, 391] on button "Assign" at bounding box center [821, 392] width 41 height 24
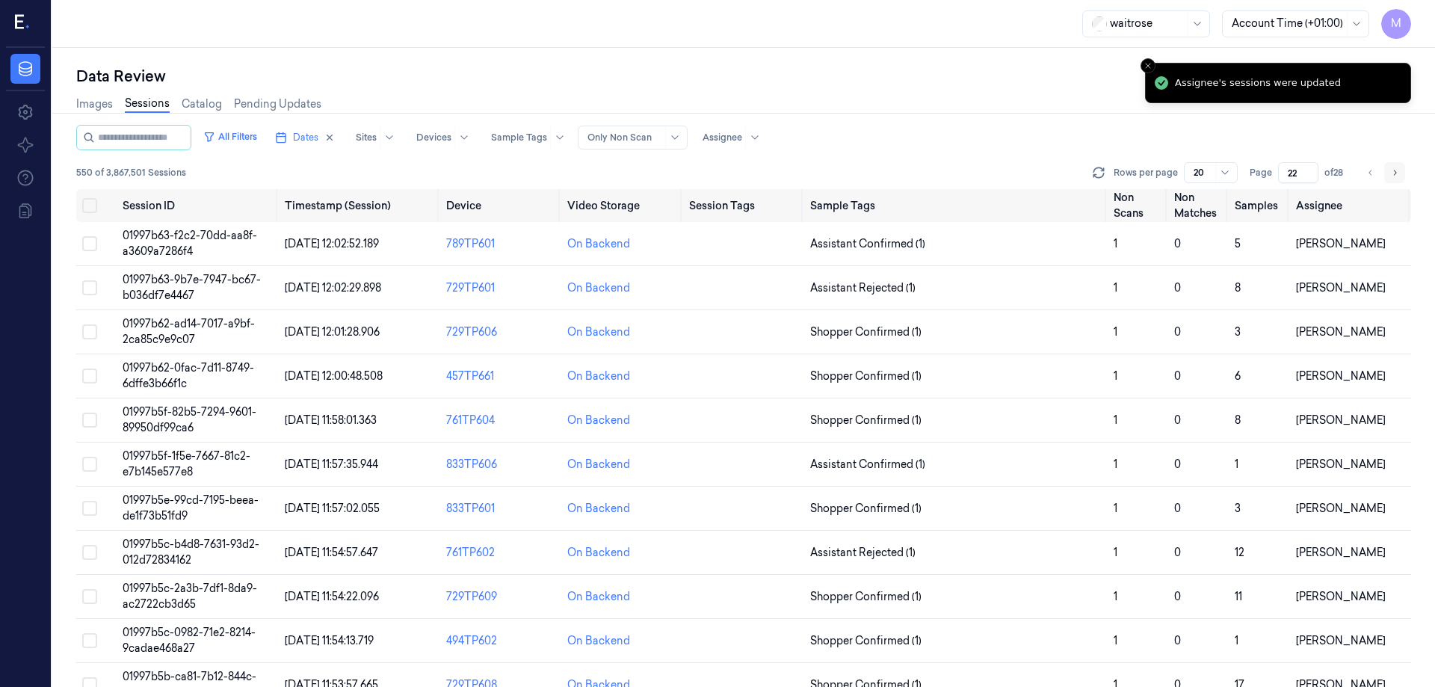
click at [1395, 172] on icon "Go to next page" at bounding box center [1395, 172] width 3 height 5
type input "23"
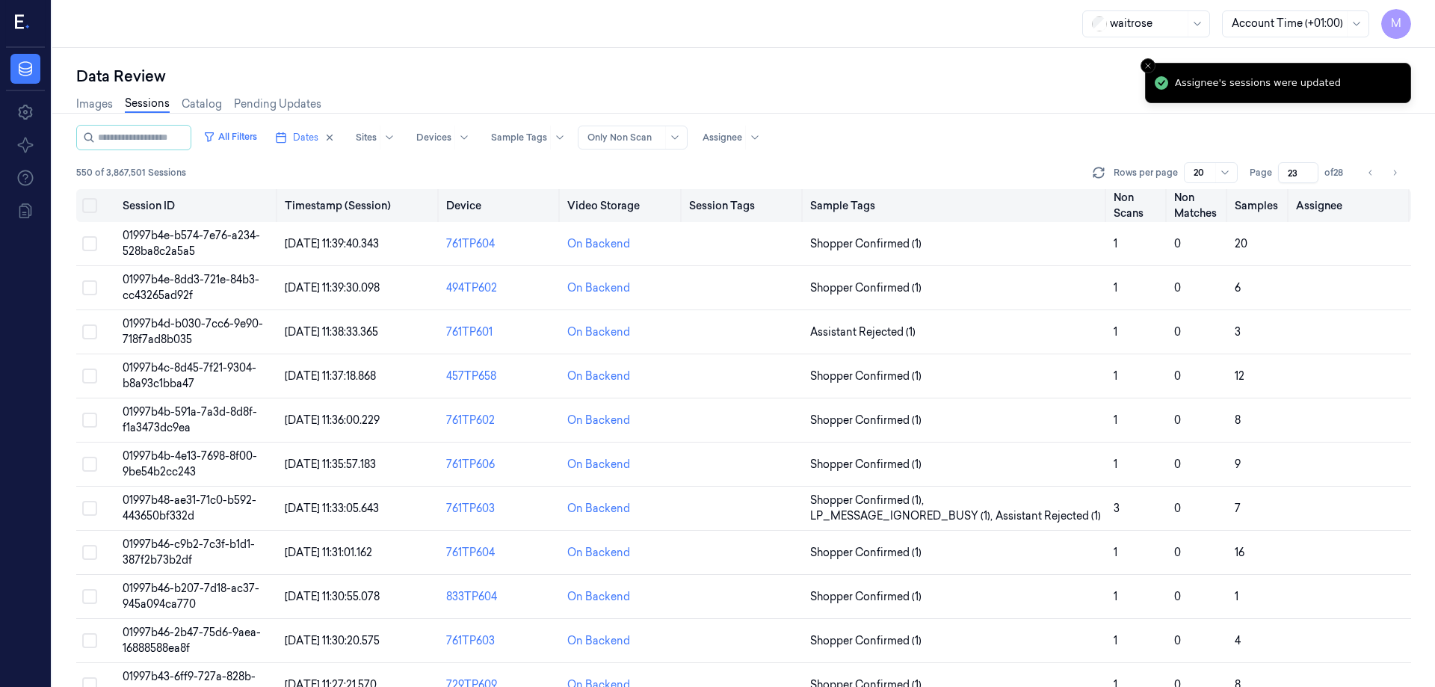
click at [99, 207] on th at bounding box center [96, 205] width 40 height 33
click at [88, 209] on button "Select all" at bounding box center [89, 205] width 15 height 15
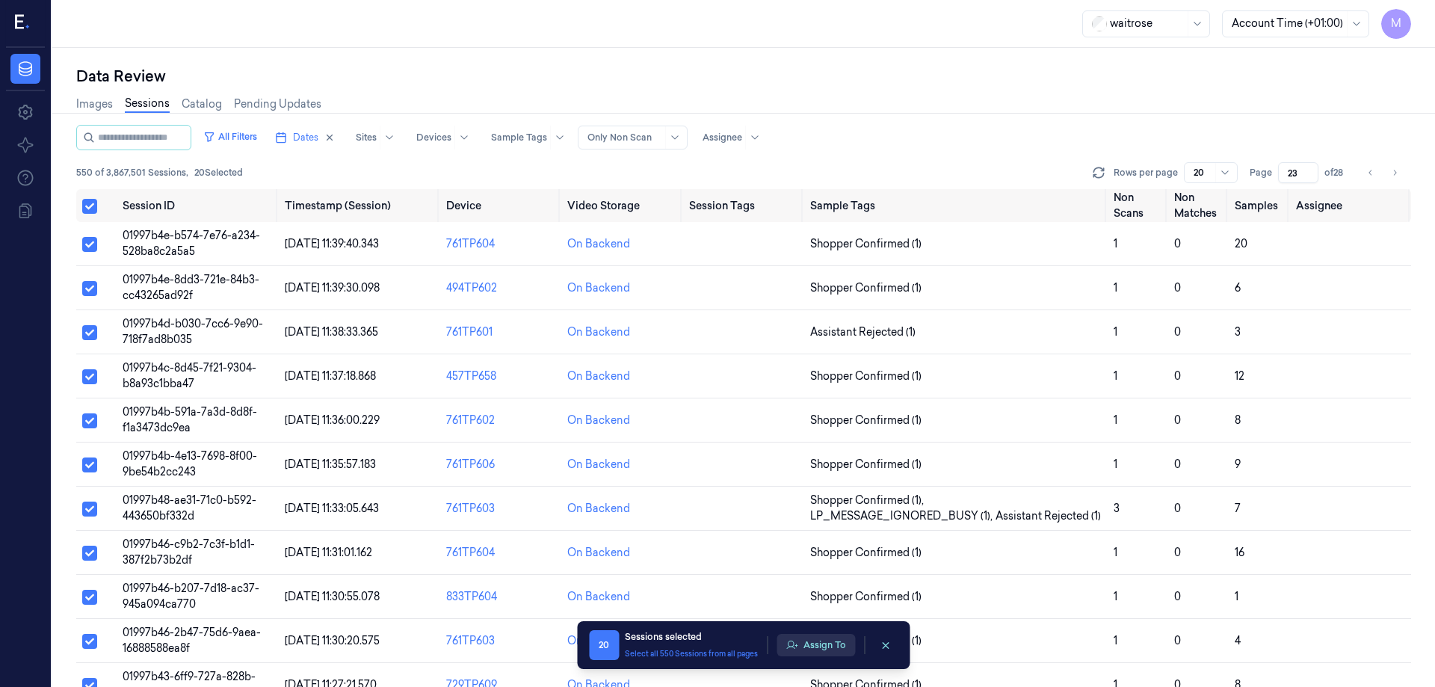
click at [824, 642] on button "Assign To" at bounding box center [815, 645] width 78 height 22
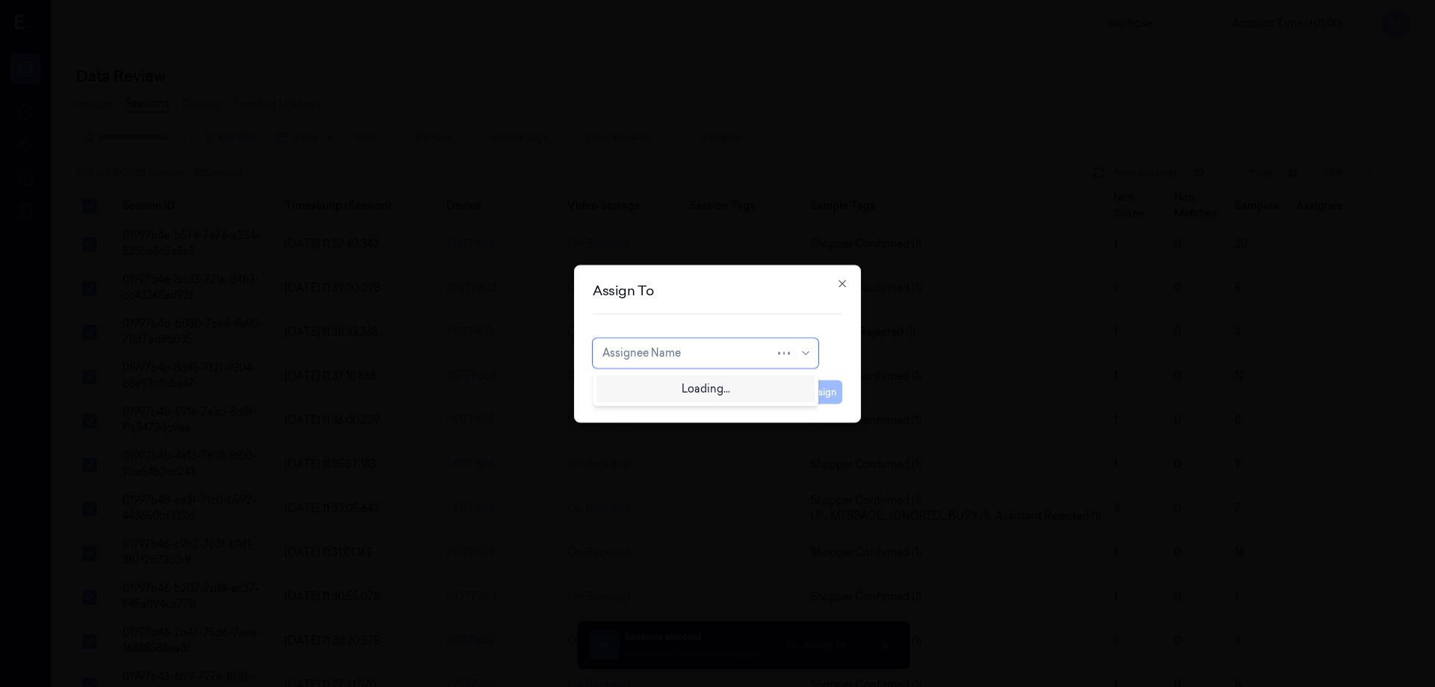
click at [696, 353] on div at bounding box center [688, 353] width 173 height 16
type input "RO"
click at [646, 389] on div "[PERSON_NAME]" at bounding box center [647, 387] width 90 height 16
click at [828, 395] on button "Assign" at bounding box center [821, 392] width 41 height 24
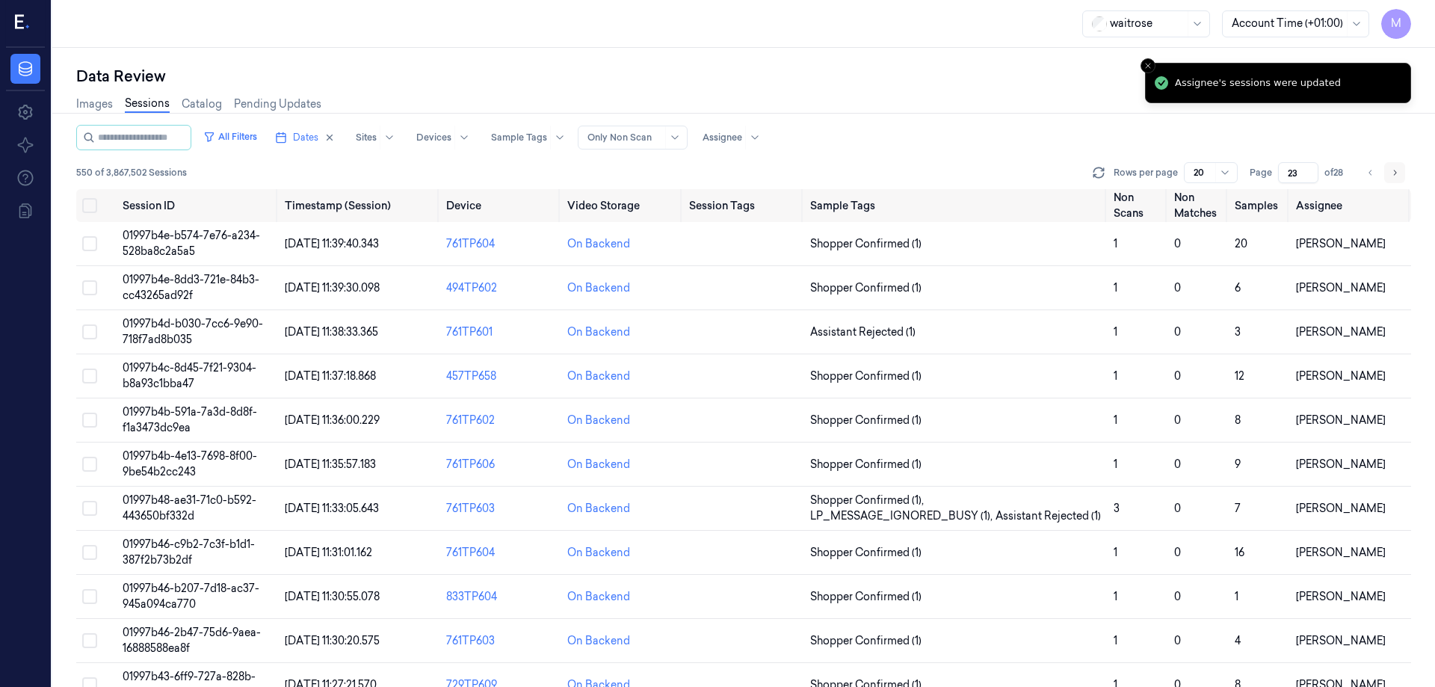
click at [1400, 180] on button "Go to next page" at bounding box center [1394, 172] width 21 height 21
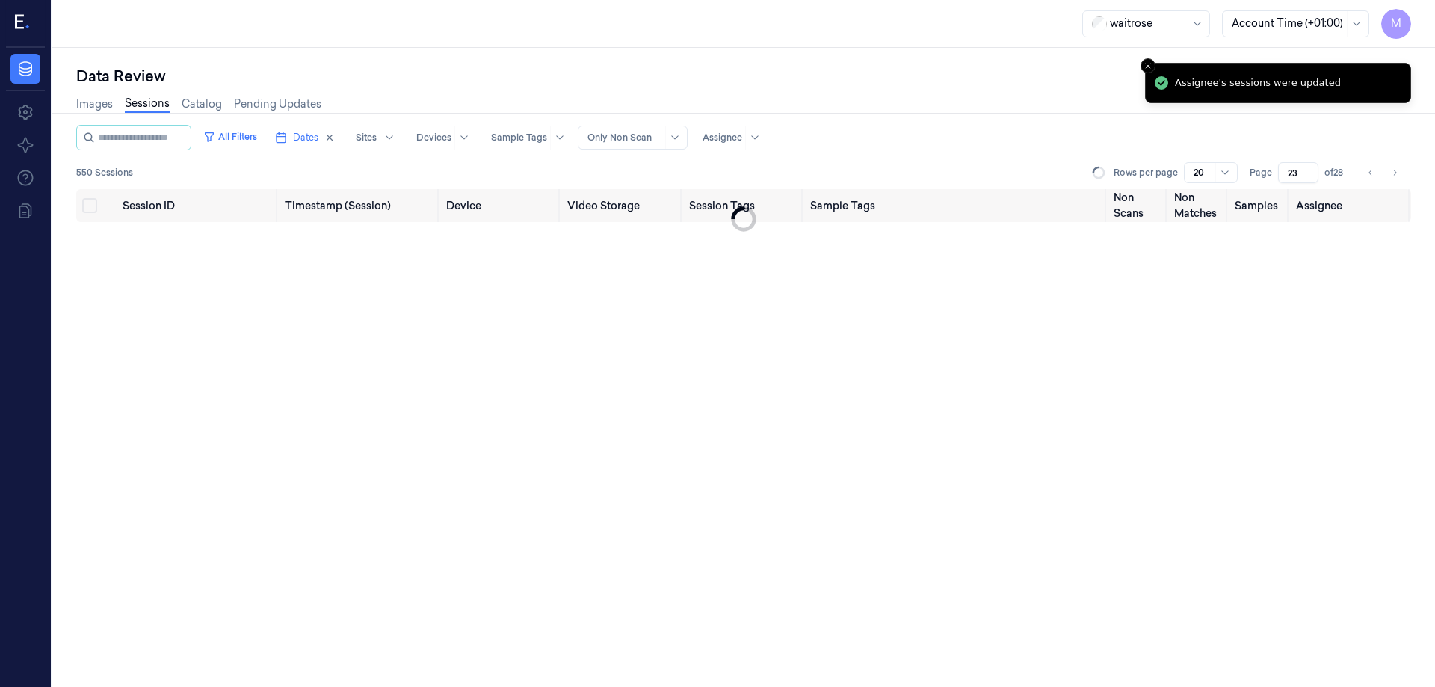
type input "24"
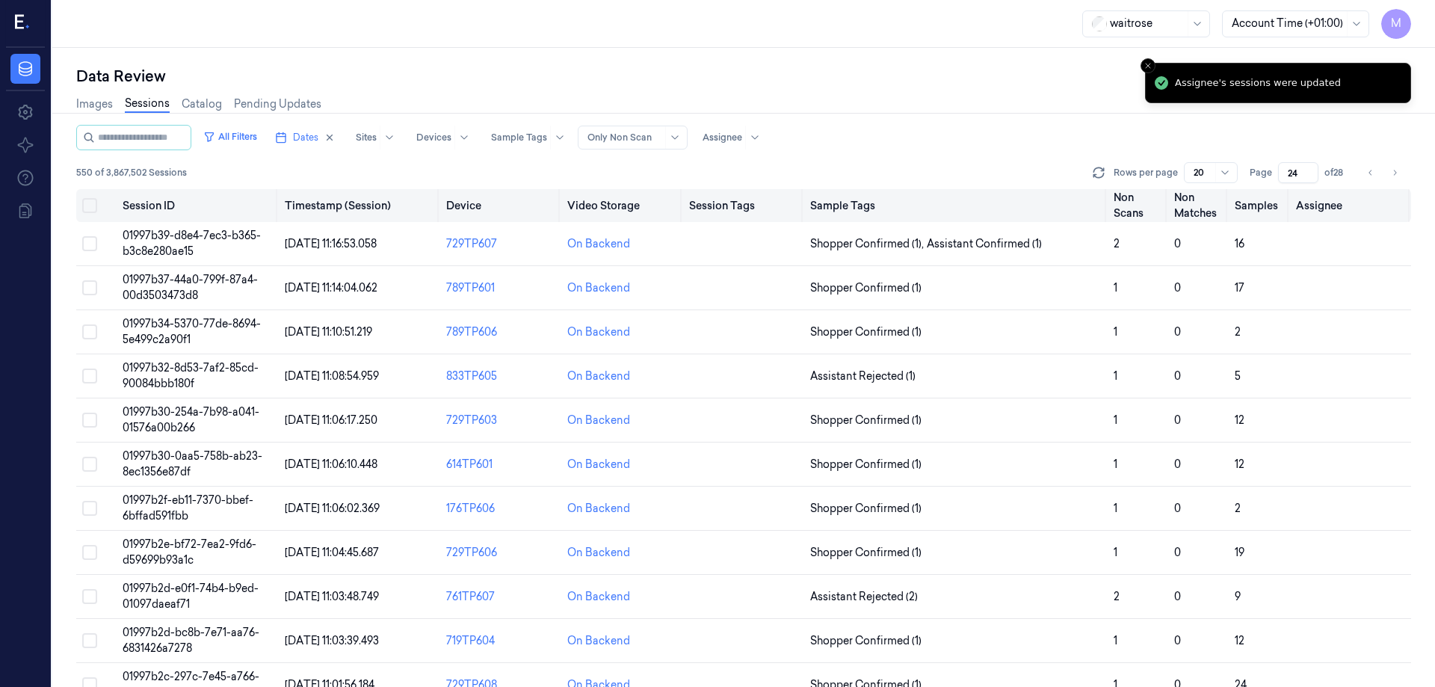
click at [89, 203] on button "Select all" at bounding box center [89, 205] width 15 height 15
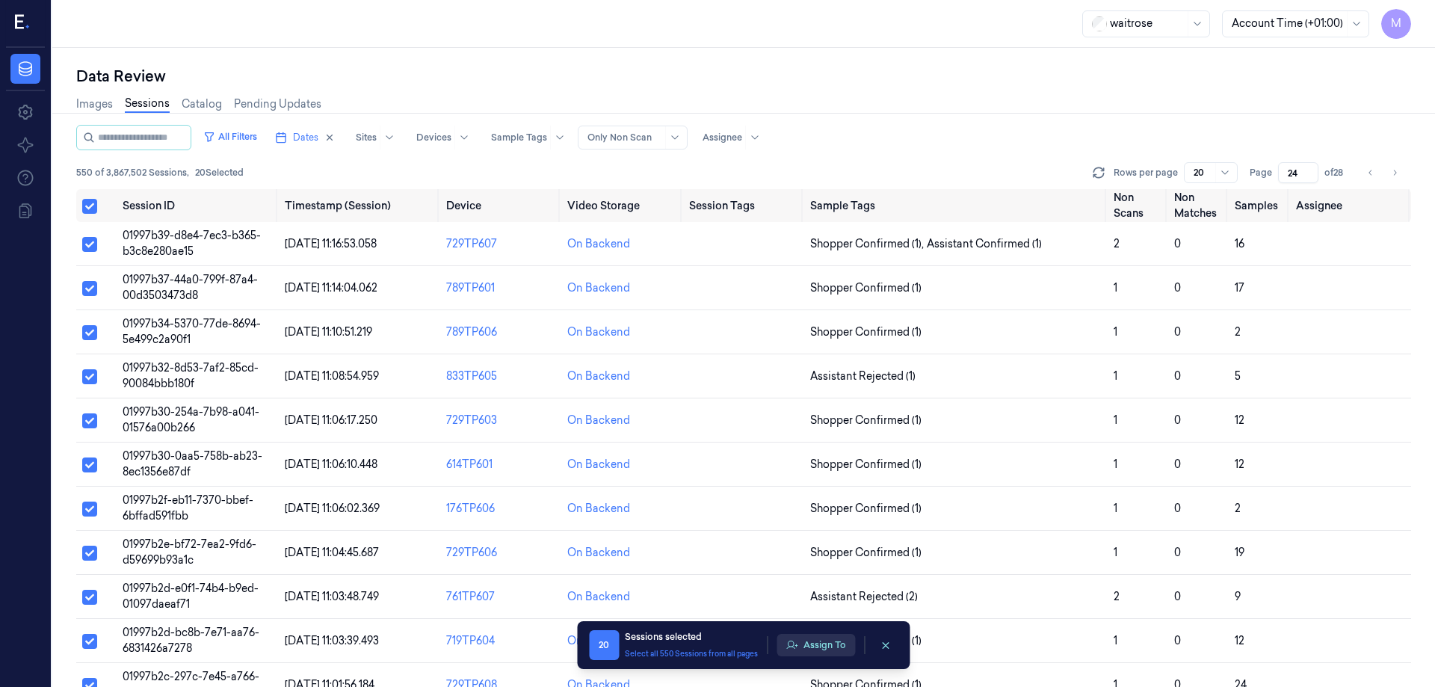
click at [807, 641] on button "Assign To" at bounding box center [815, 645] width 78 height 22
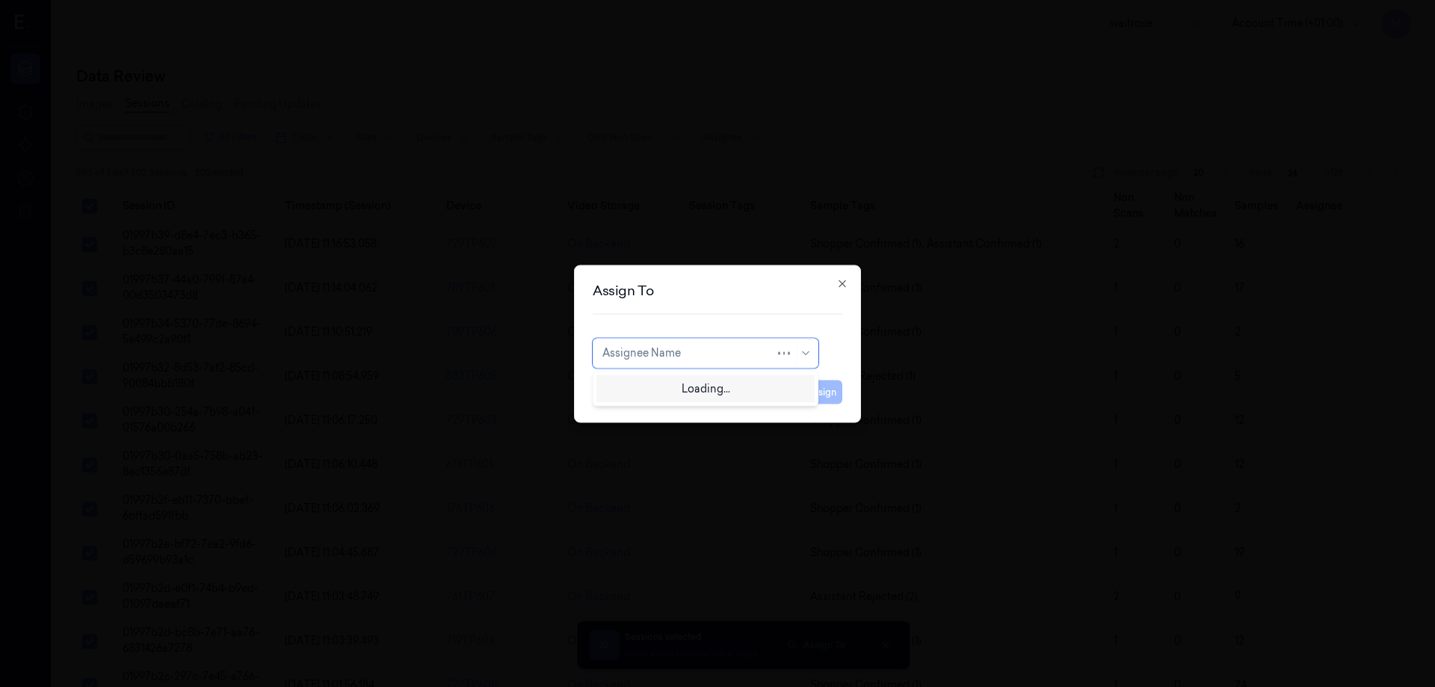
click at [675, 362] on div "Assignee Name" at bounding box center [706, 353] width 226 height 30
type input "CH"
click at [658, 410] on div "[PERSON_NAME] a" at bounding box center [705, 412] width 206 height 16
click at [818, 393] on button "Assign" at bounding box center [821, 392] width 41 height 24
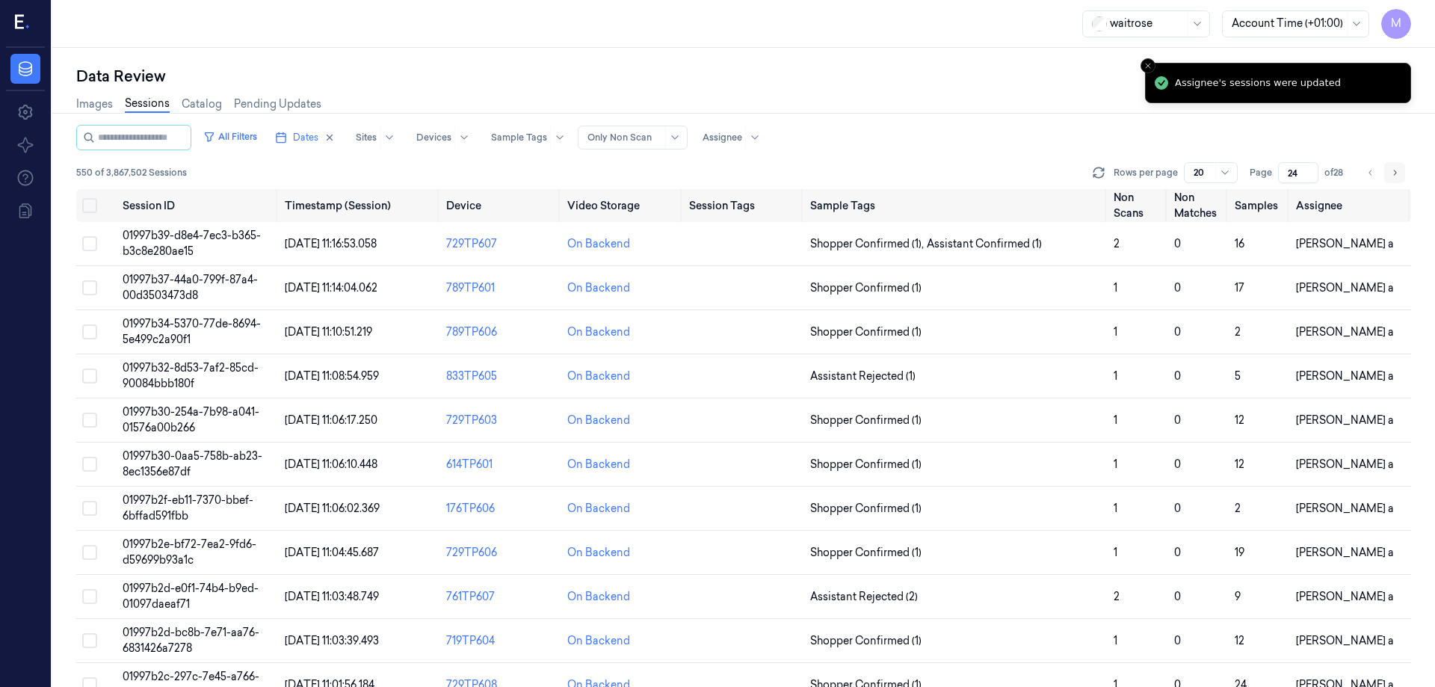
click at [1398, 170] on icon "Go to next page" at bounding box center [1394, 173] width 9 height 12
type input "25"
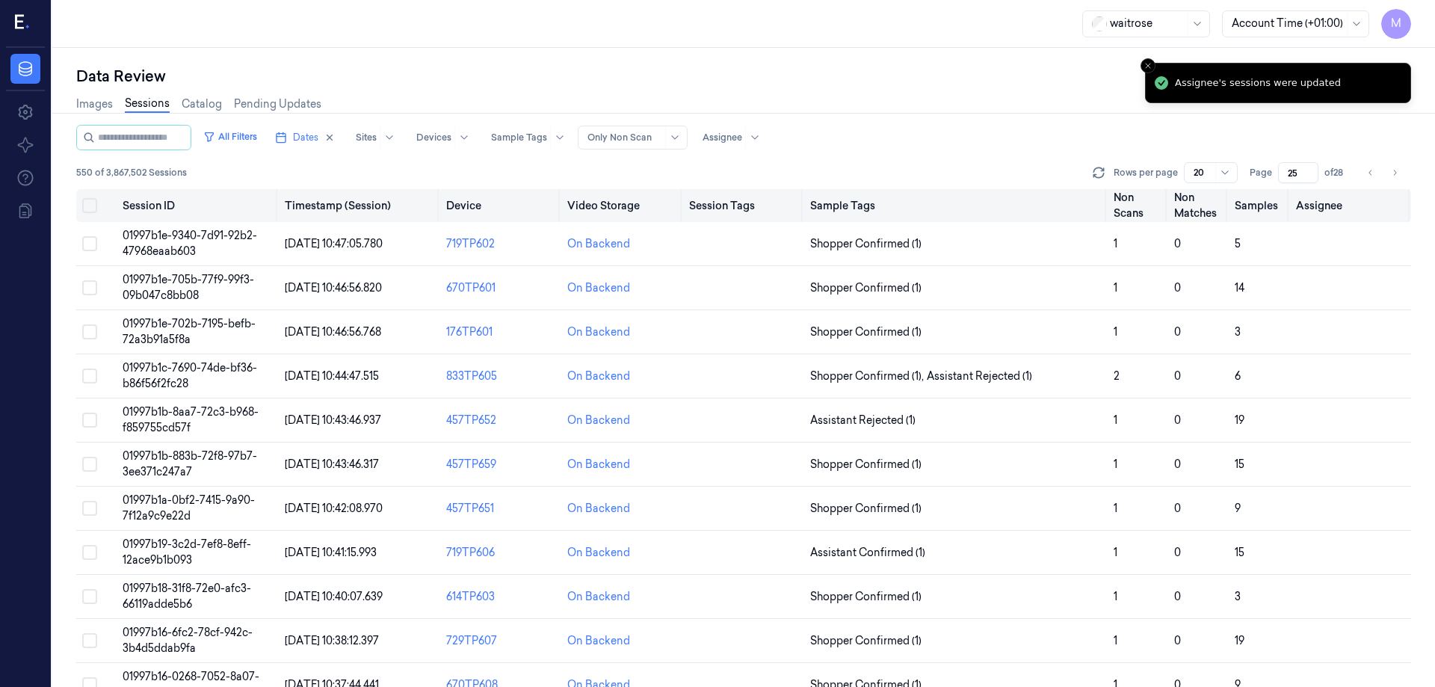
click at [84, 209] on button "Select all" at bounding box center [89, 205] width 15 height 15
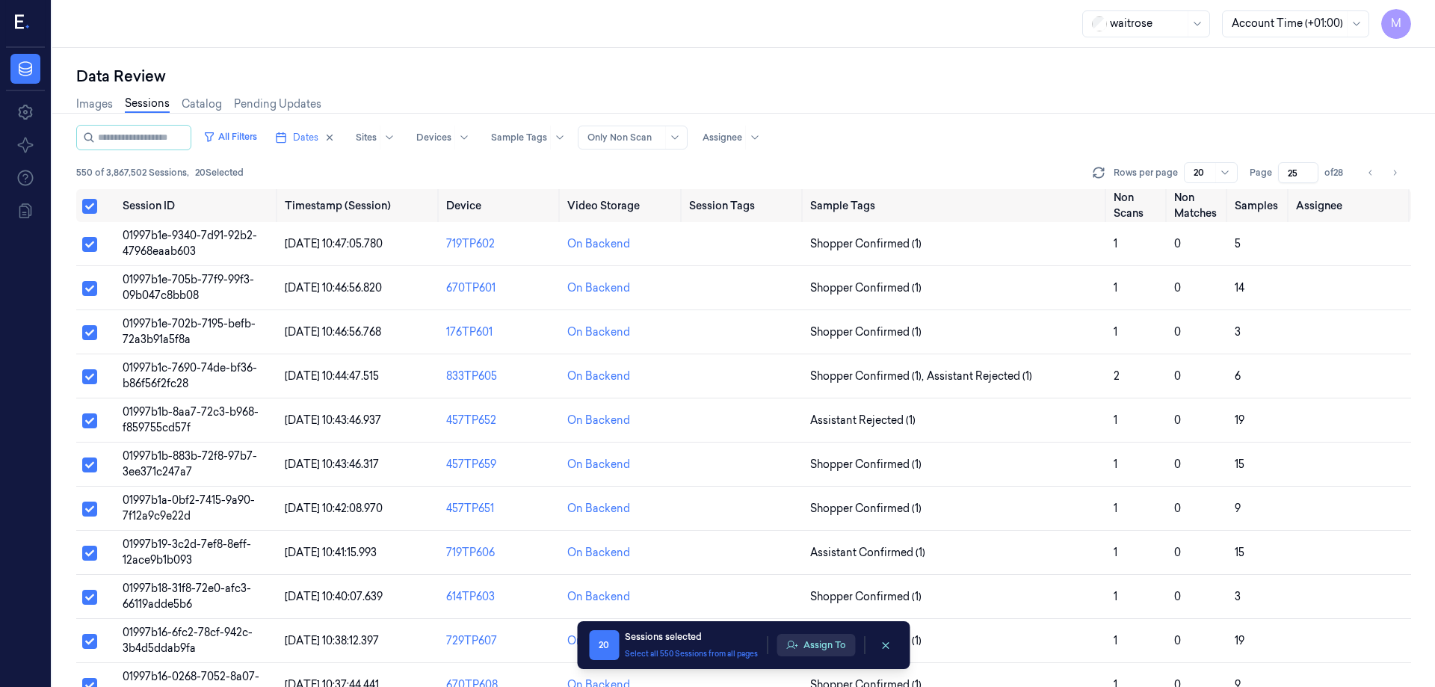
click at [823, 649] on button "Assign To" at bounding box center [815, 645] width 78 height 22
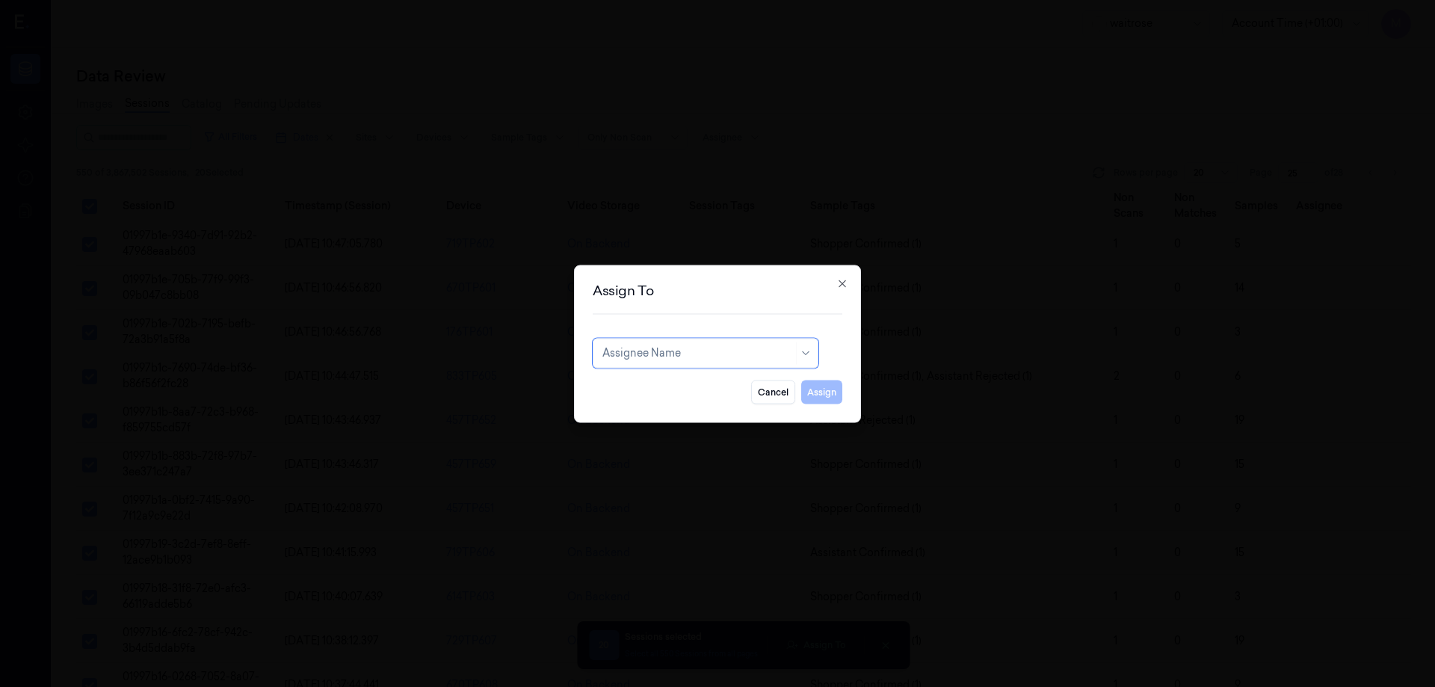
click at [677, 344] on div "Assignee Name" at bounding box center [697, 352] width 191 height 21
type input "VE"
click at [634, 413] on div "ven kataiah" at bounding box center [630, 412] width 57 height 16
click at [814, 392] on button "Assign" at bounding box center [821, 392] width 41 height 24
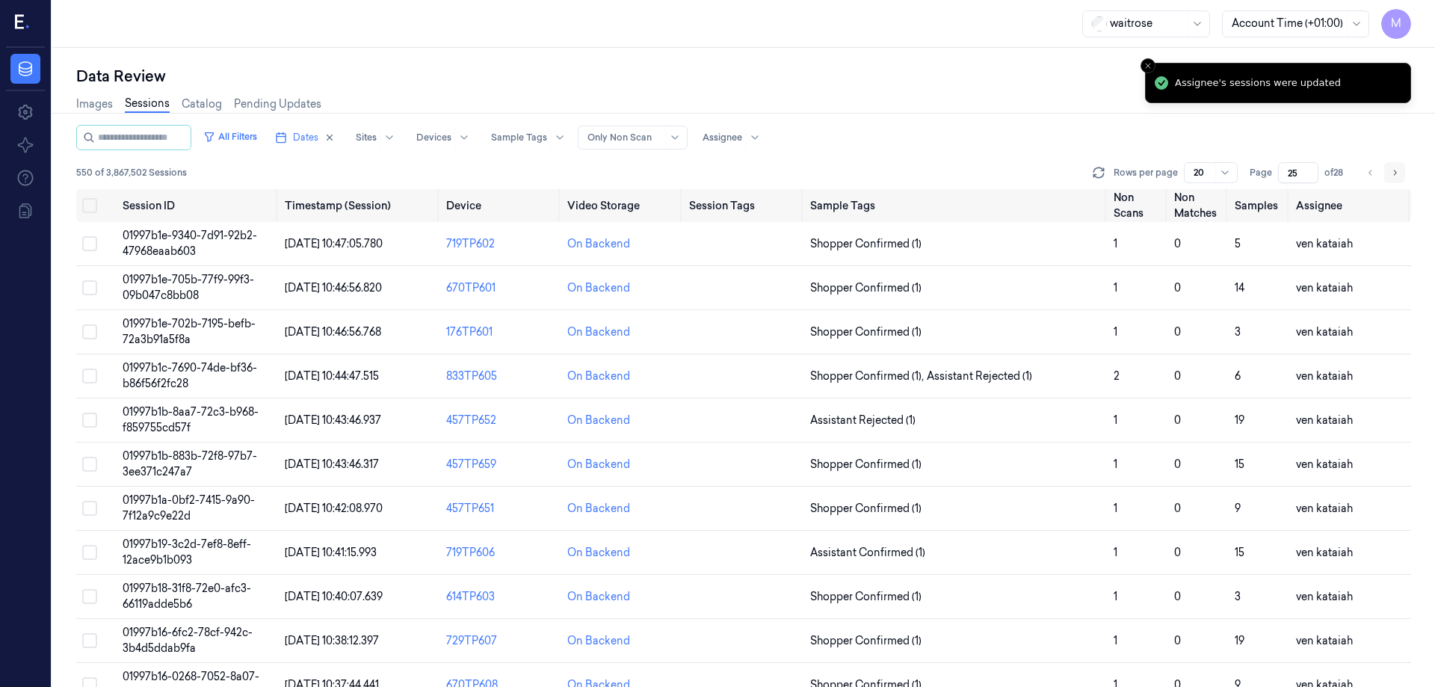
click at [1387, 180] on button "Go to next page" at bounding box center [1394, 172] width 21 height 21
type input "26"
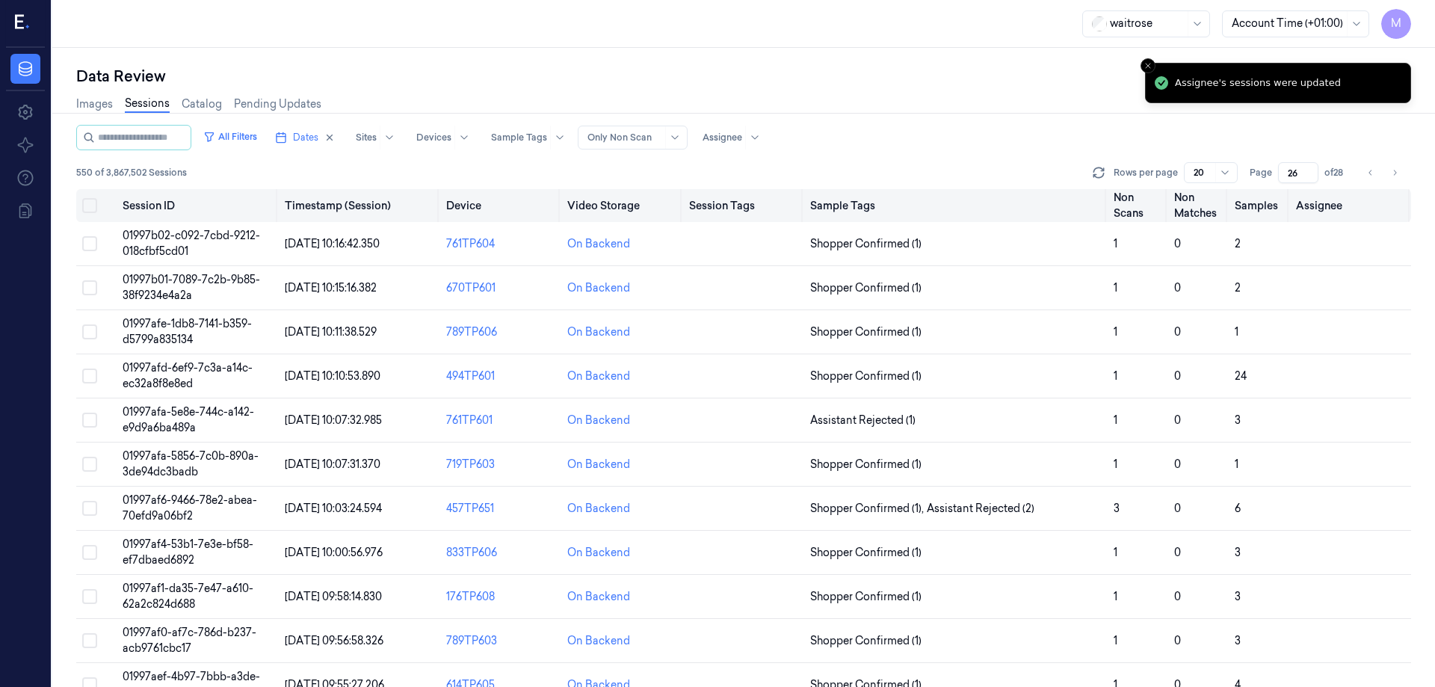
click at [97, 207] on th at bounding box center [96, 205] width 40 height 33
click at [96, 204] on button "Select all" at bounding box center [89, 205] width 15 height 15
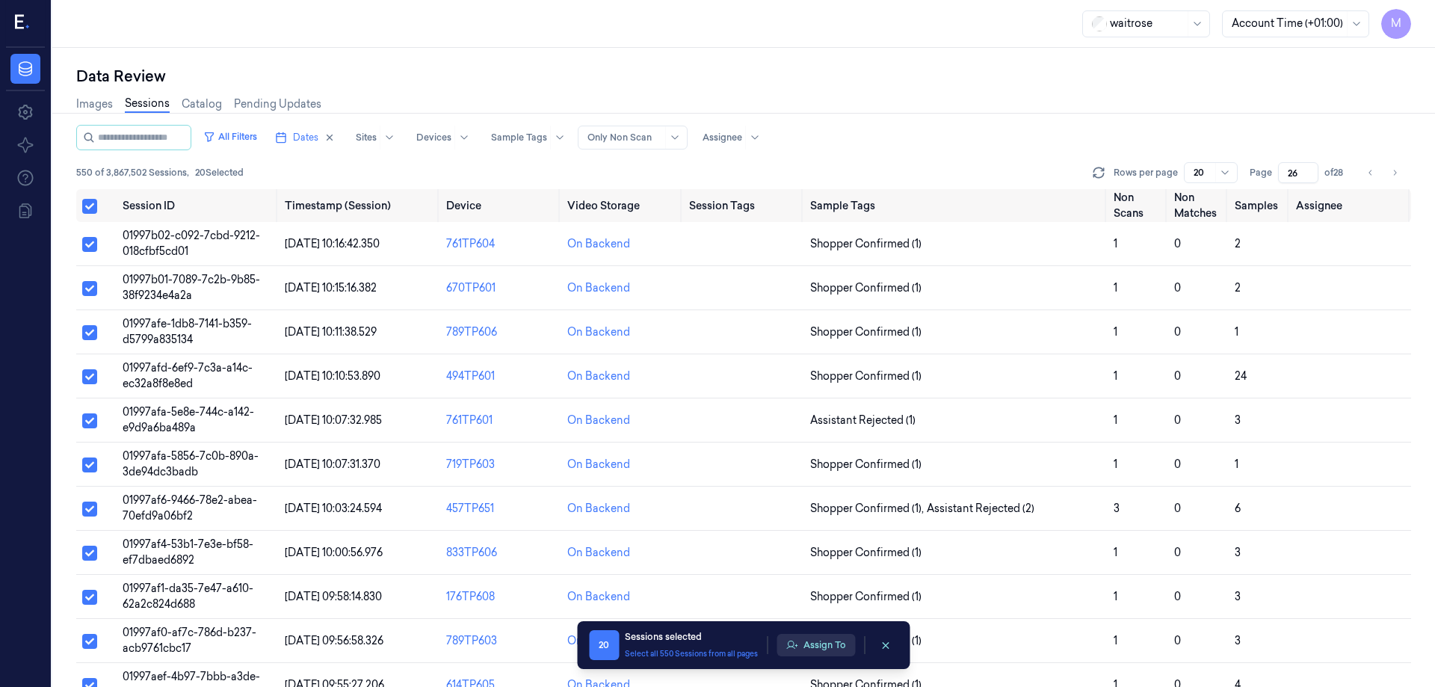
click at [839, 649] on button "Assign To" at bounding box center [815, 645] width 78 height 22
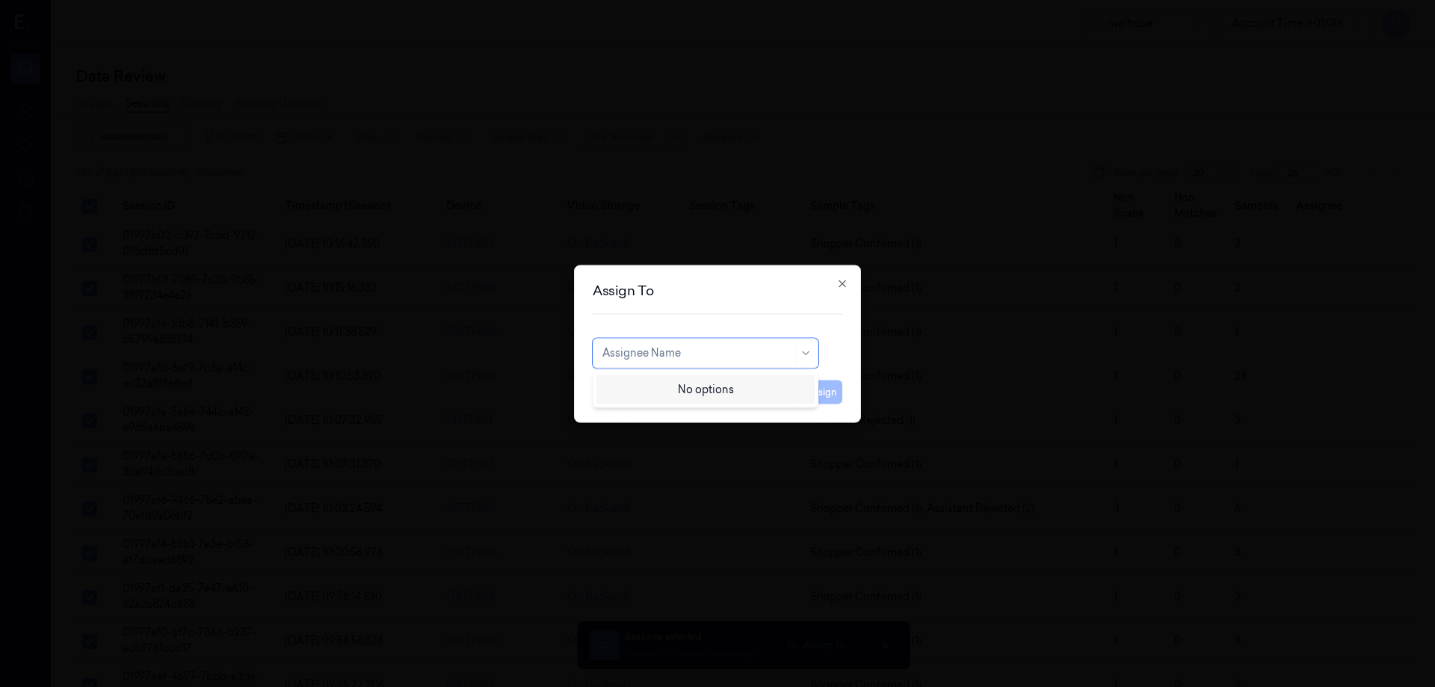
click at [704, 360] on div at bounding box center [697, 353] width 191 height 16
type input "ANKI"
click at [667, 388] on div "[PERSON_NAME]" at bounding box center [705, 387] width 206 height 16
click at [819, 388] on button "Assign" at bounding box center [821, 392] width 41 height 24
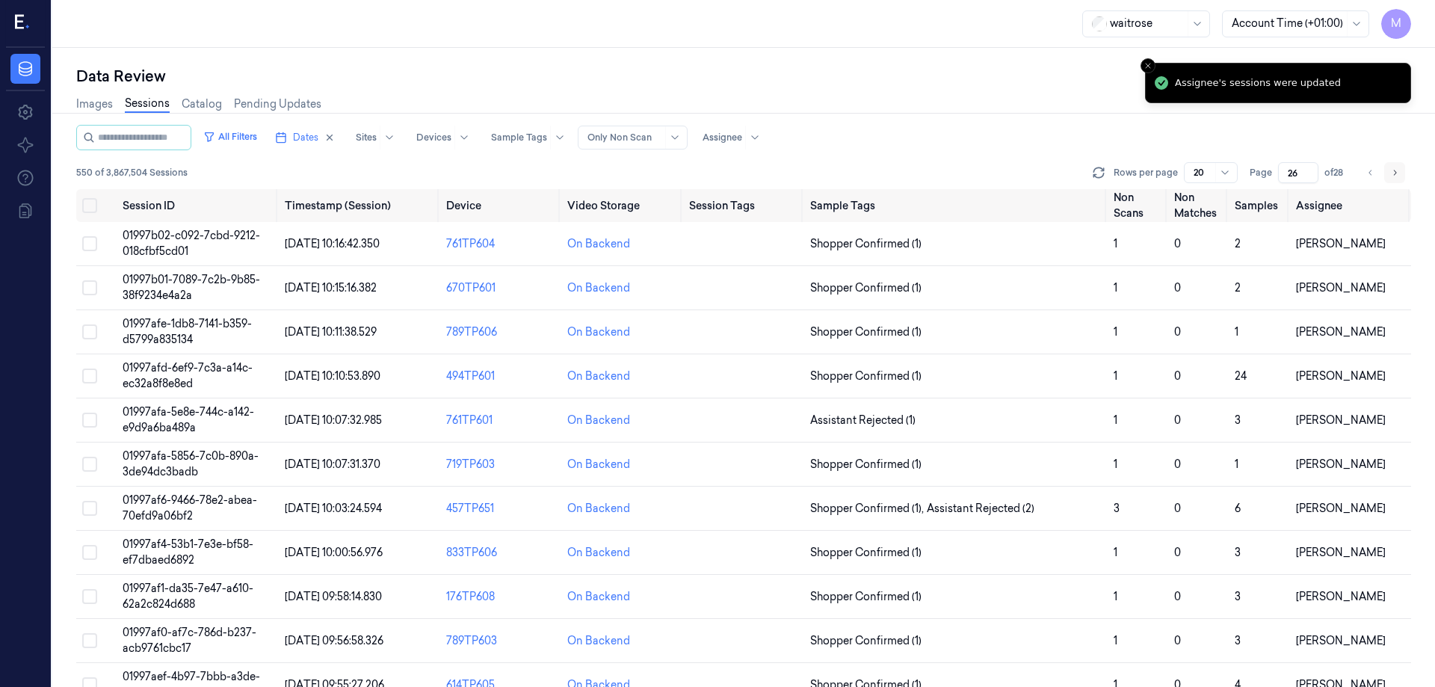
click at [1395, 176] on icon "Go to next page" at bounding box center [1394, 173] width 9 height 12
type input "27"
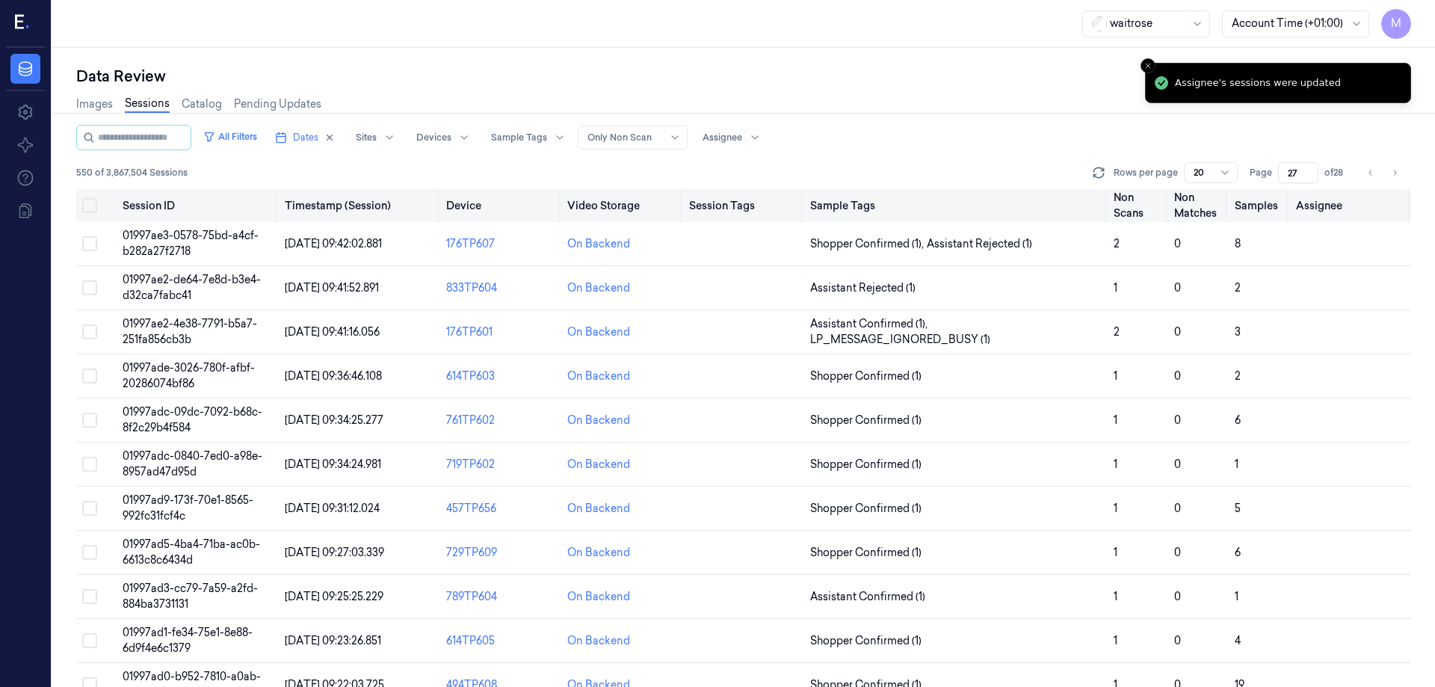
click at [89, 206] on button "Select all" at bounding box center [89, 205] width 15 height 15
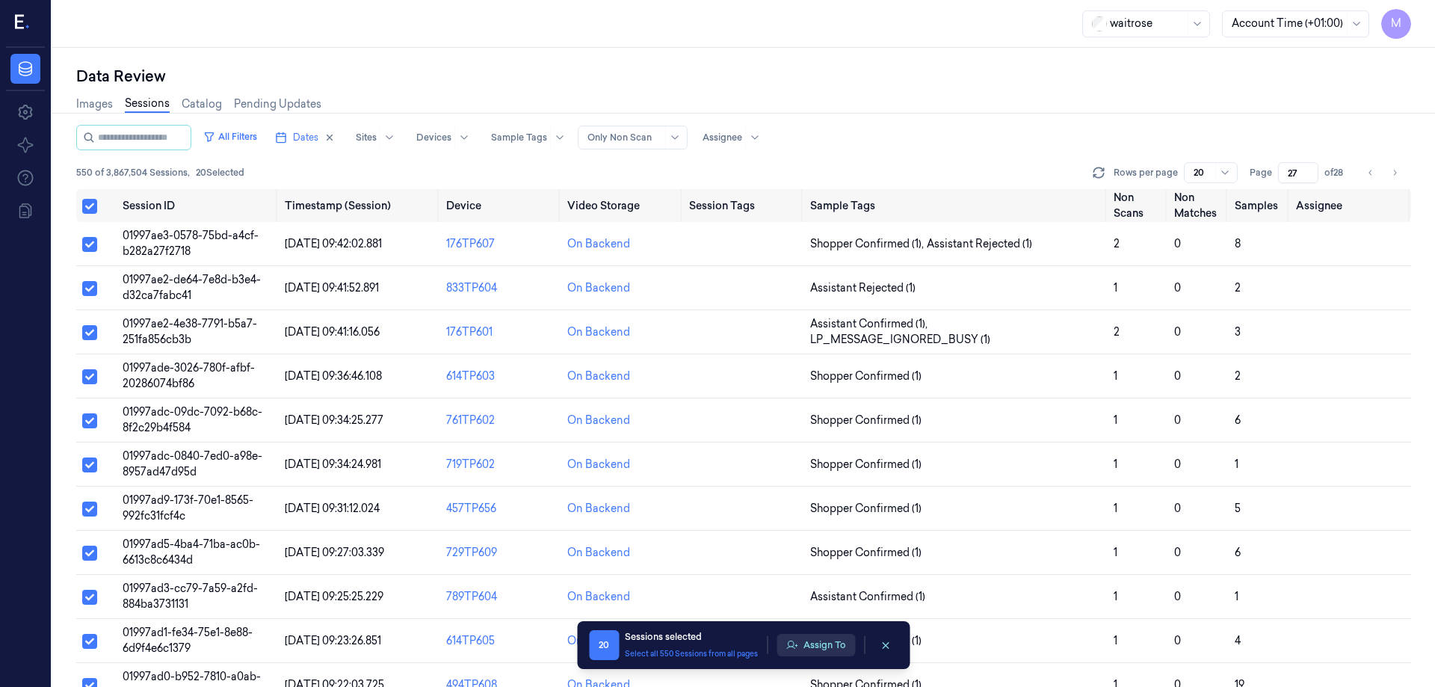
click at [818, 642] on button "Assign To" at bounding box center [815, 645] width 78 height 22
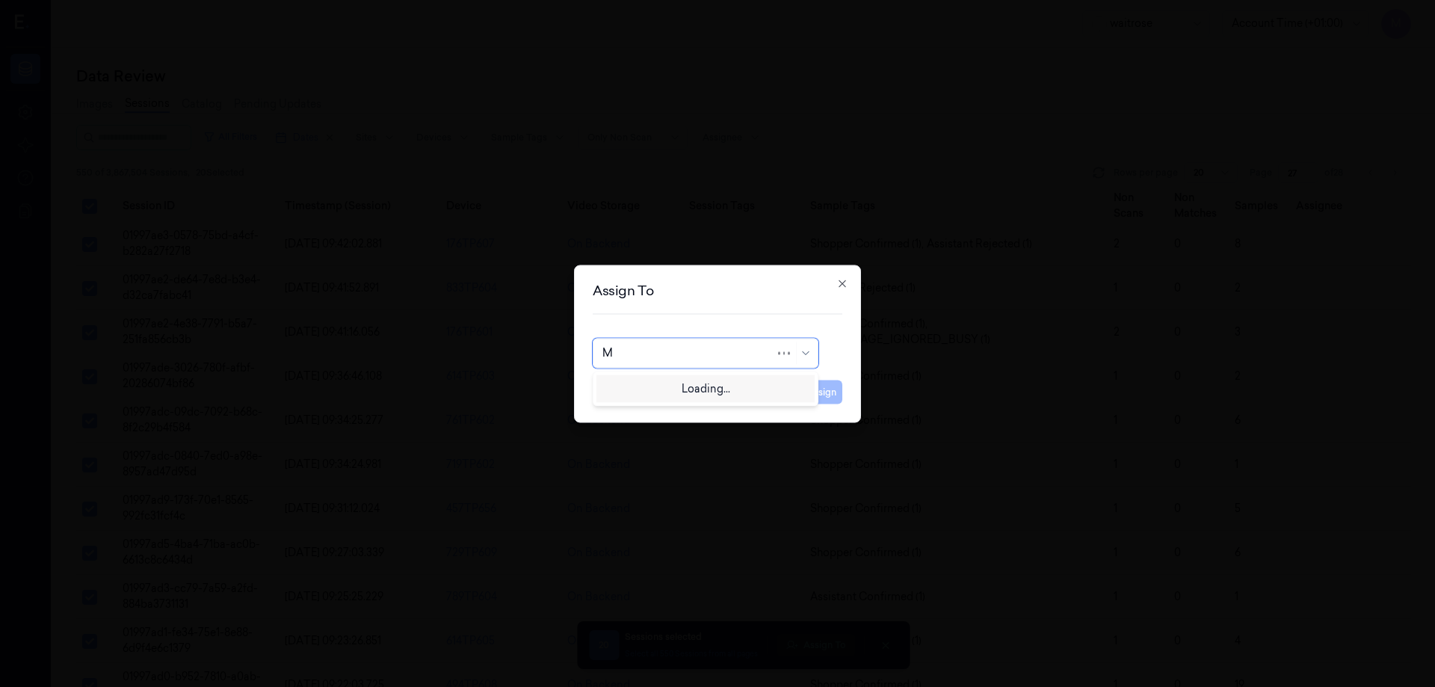
type input "MO"
click at [643, 386] on div "[PERSON_NAME]" at bounding box center [647, 387] width 90 height 16
click at [821, 391] on button "Assign" at bounding box center [821, 392] width 41 height 24
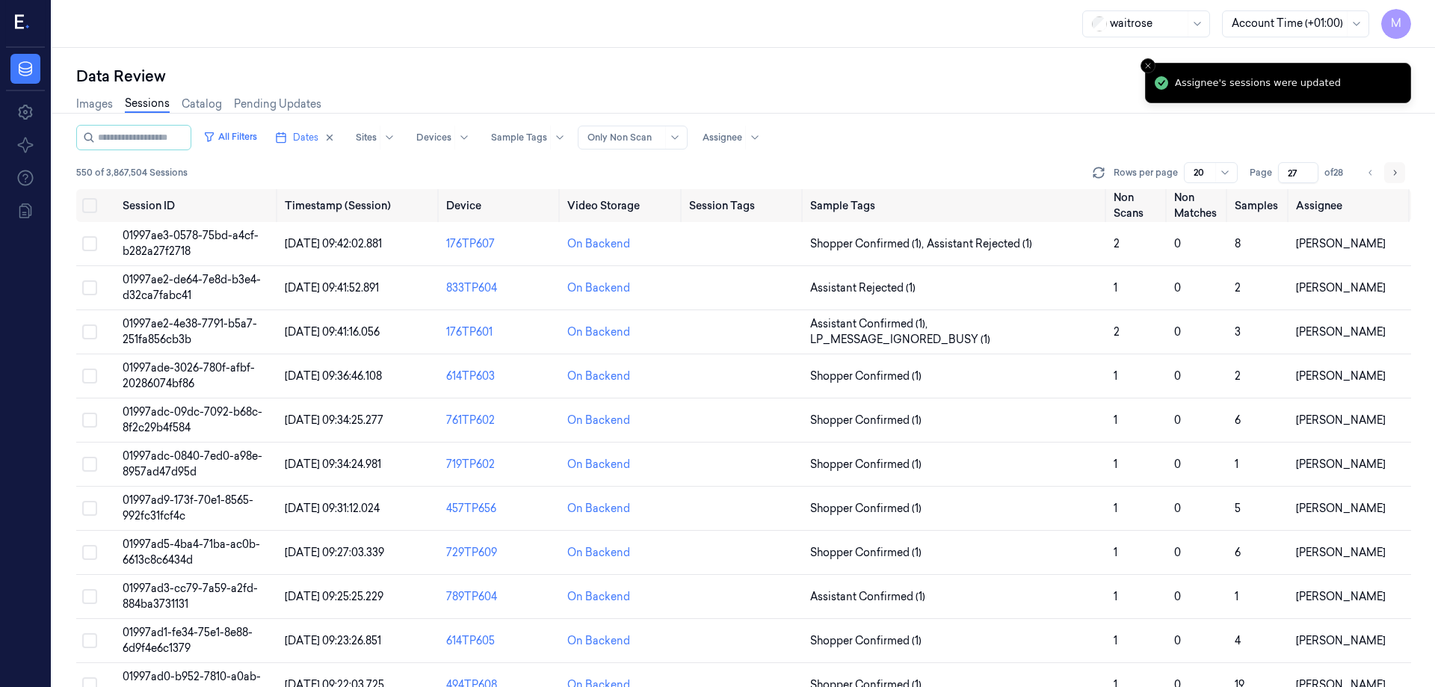
click at [1395, 173] on icon "Go to next page" at bounding box center [1394, 173] width 9 height 12
type input "28"
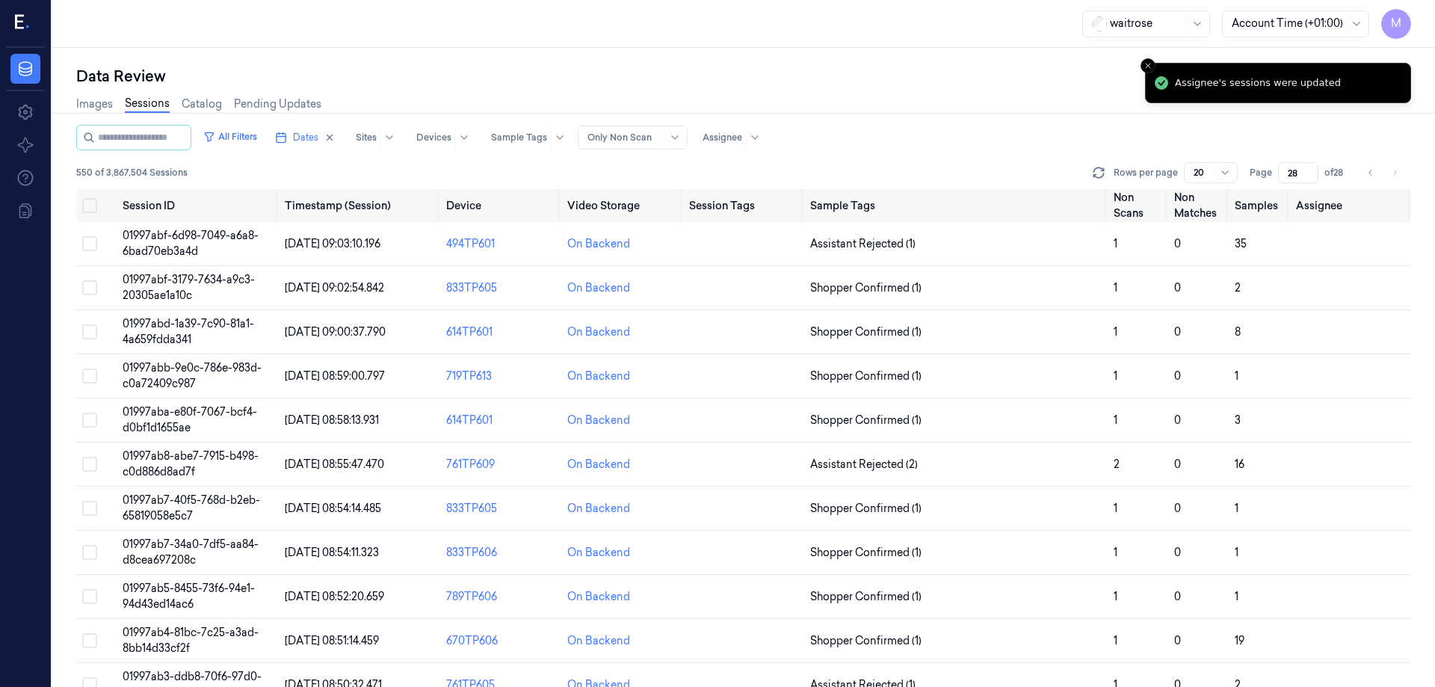
click at [714, 61] on div "Data Review Images Sessions Catalog Pending Updates All Filters Dates Sites Dev…" at bounding box center [743, 367] width 1383 height 639
